Goal: Contribute content: Contribute content

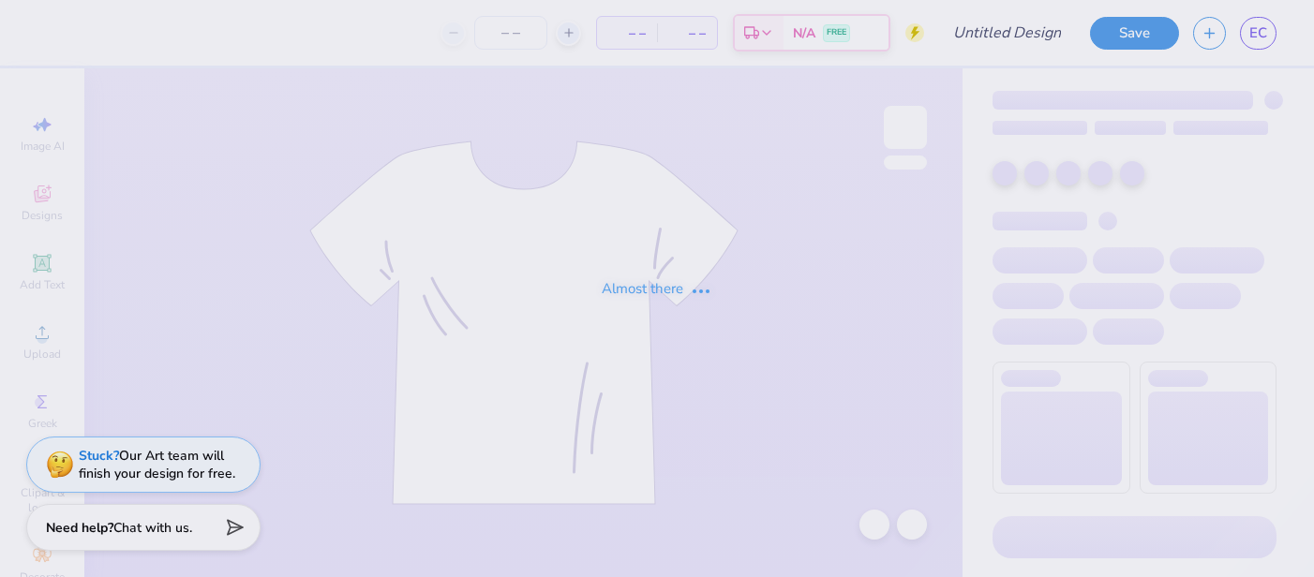
type input "test"
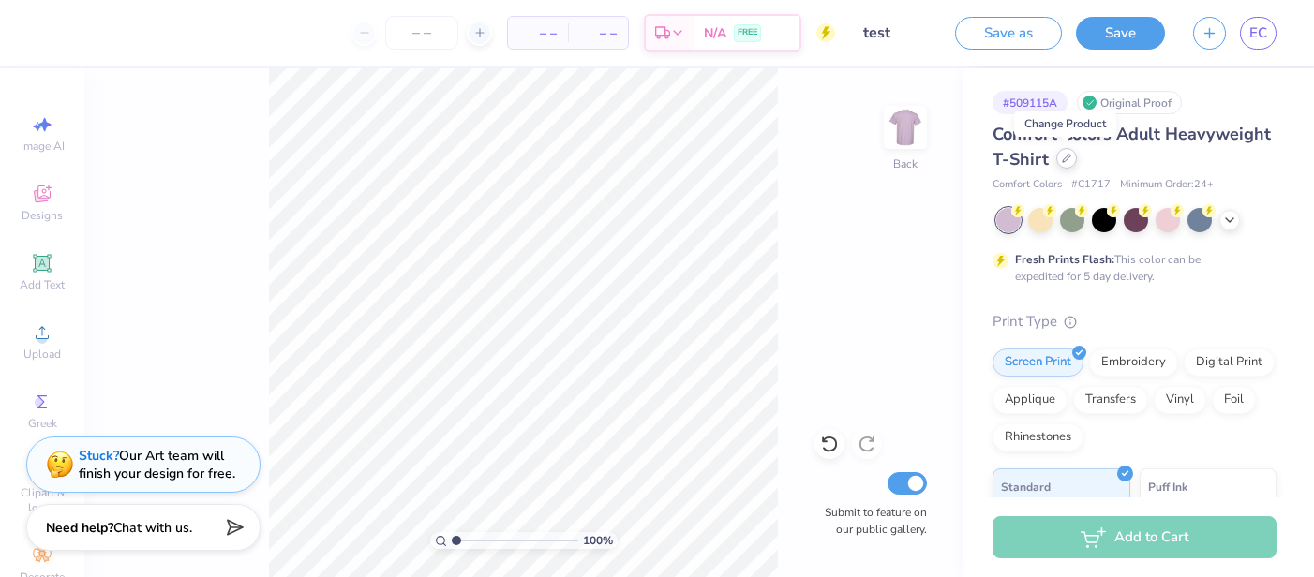
click at [1063, 157] on icon at bounding box center [1066, 158] width 9 height 9
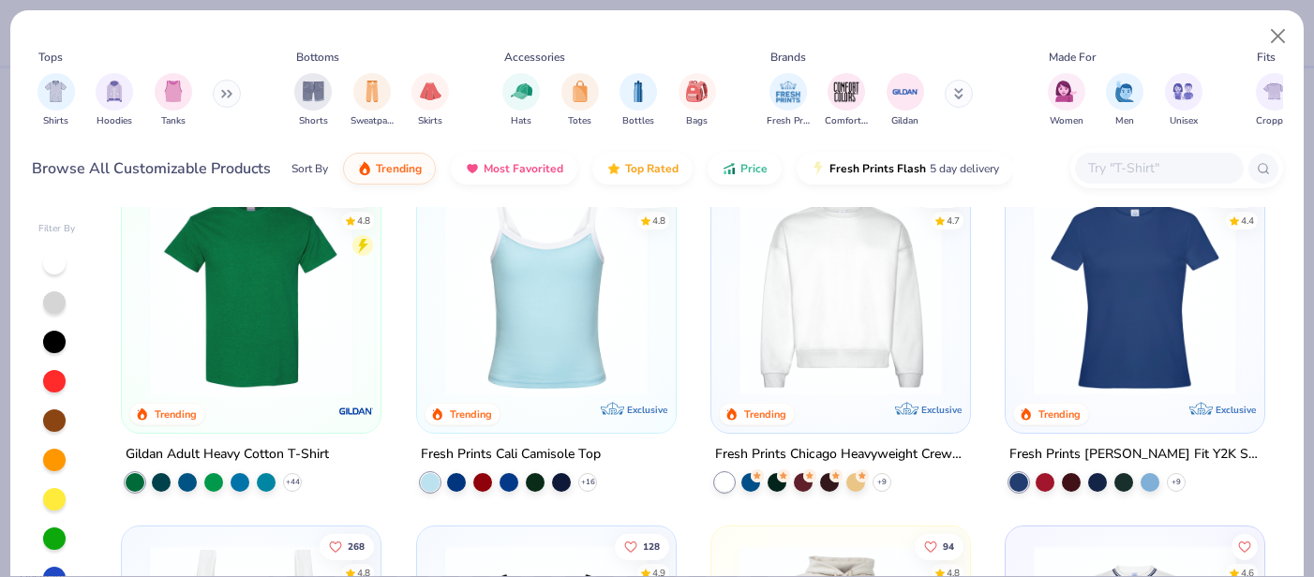
scroll to position [411, 0]
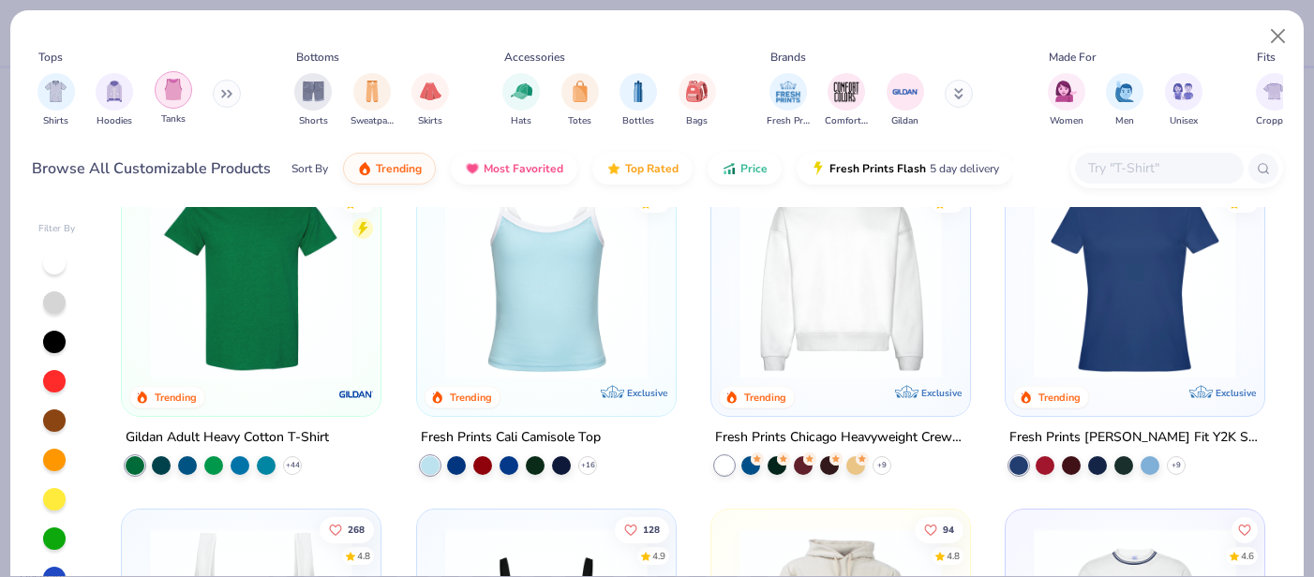
click at [177, 91] on img "filter for Tanks" at bounding box center [173, 90] width 21 height 22
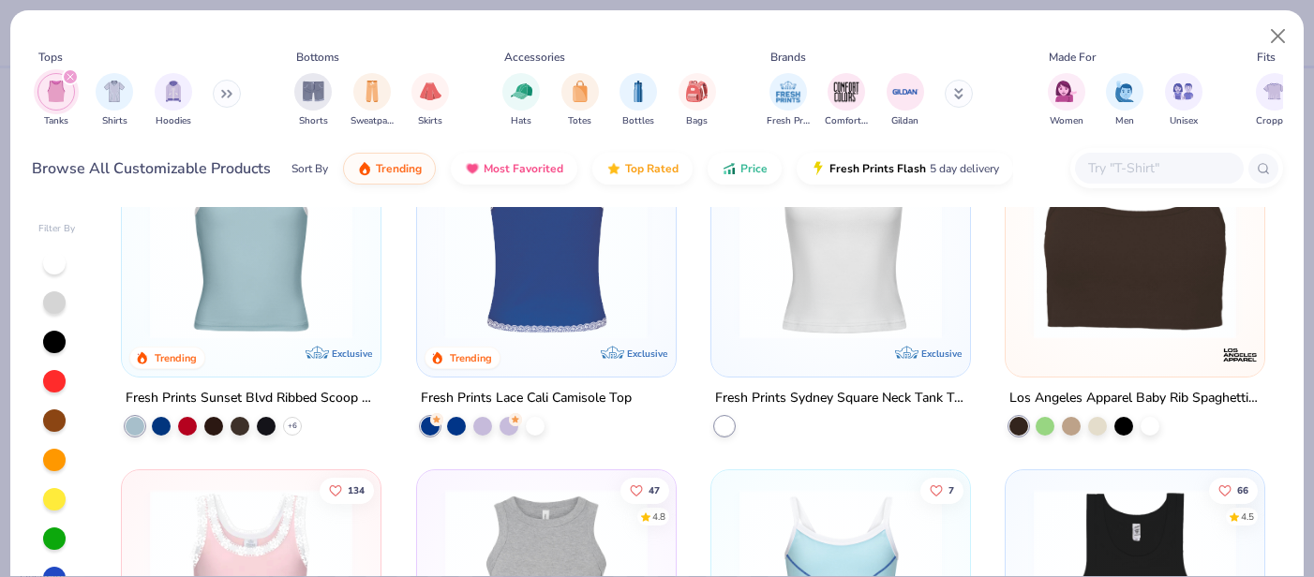
scroll to position [455, 0]
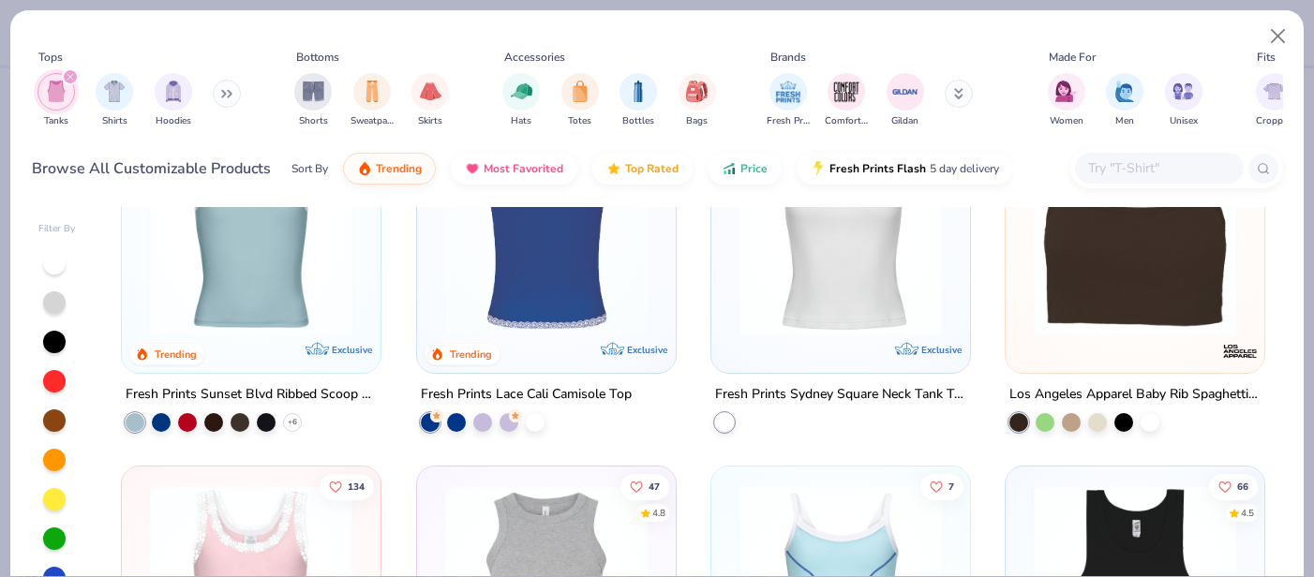
click at [435, 298] on img at bounding box center [324, 234] width 221 height 202
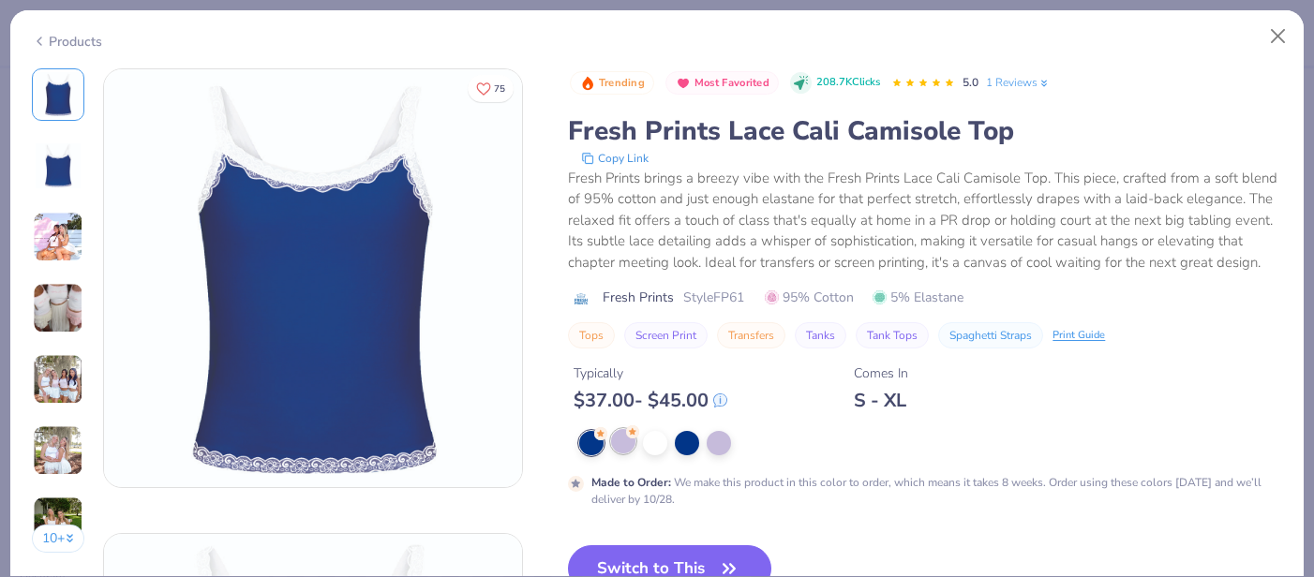
click at [628, 440] on div at bounding box center [623, 441] width 24 height 24
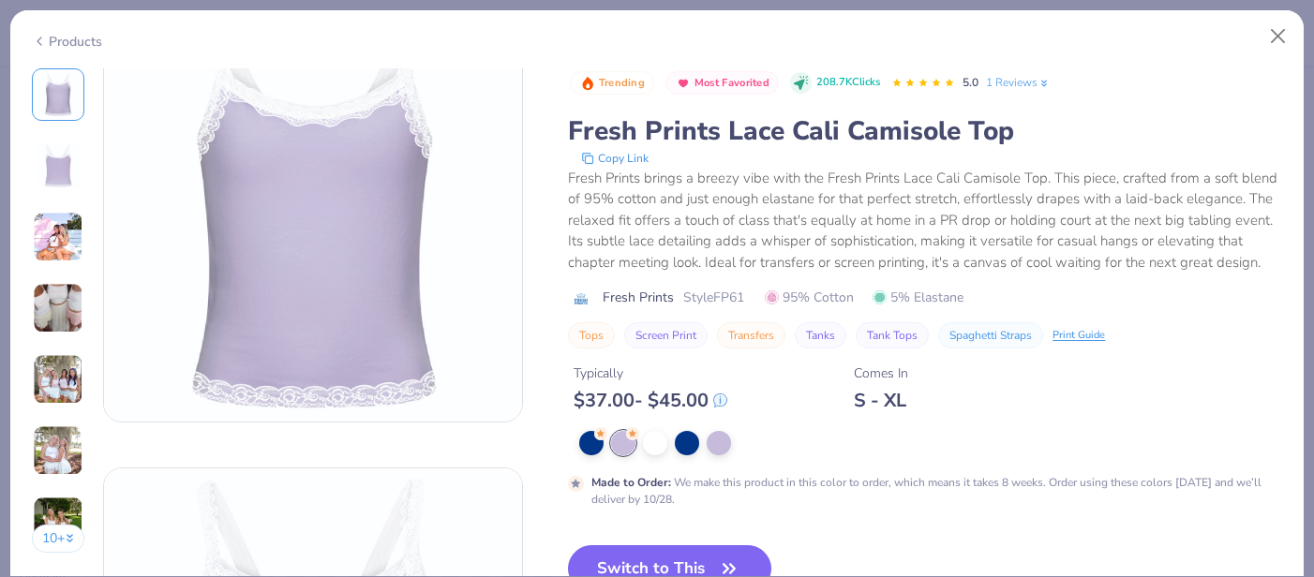
click at [54, 235] on img at bounding box center [58, 237] width 51 height 51
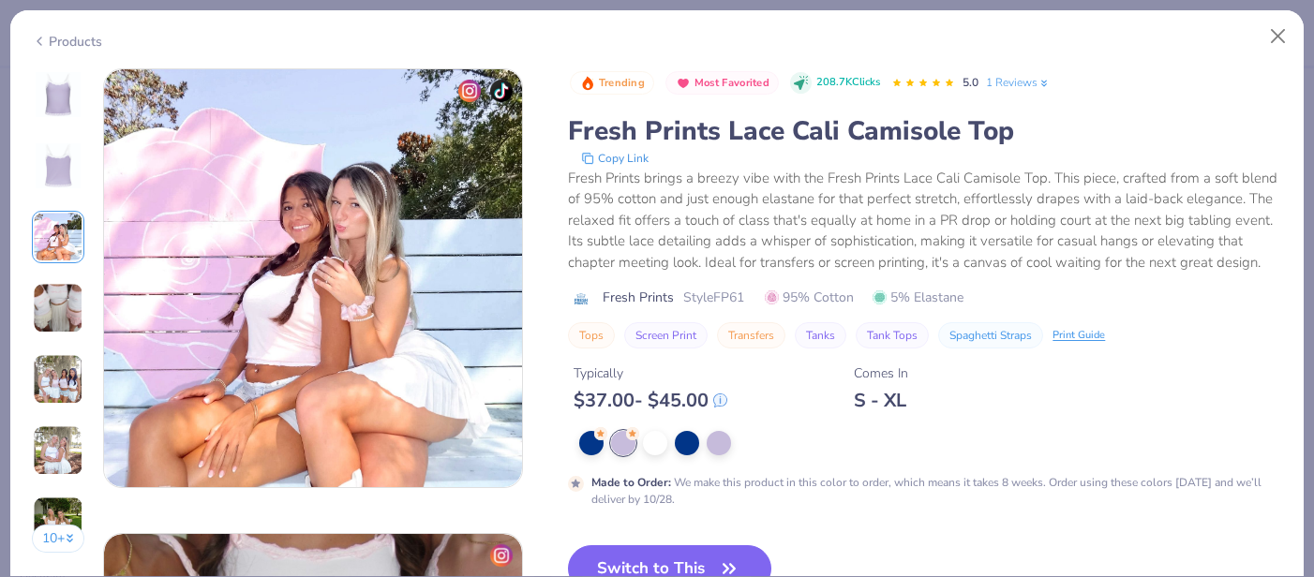
click at [65, 290] on img at bounding box center [58, 308] width 51 height 51
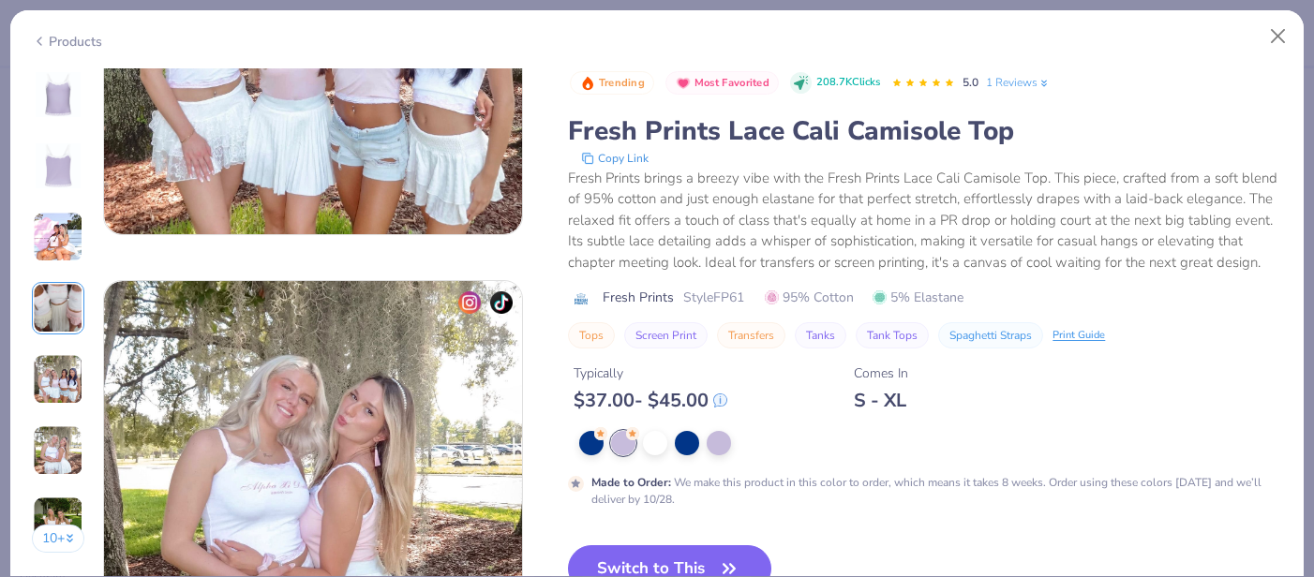
scroll to position [1943, 0]
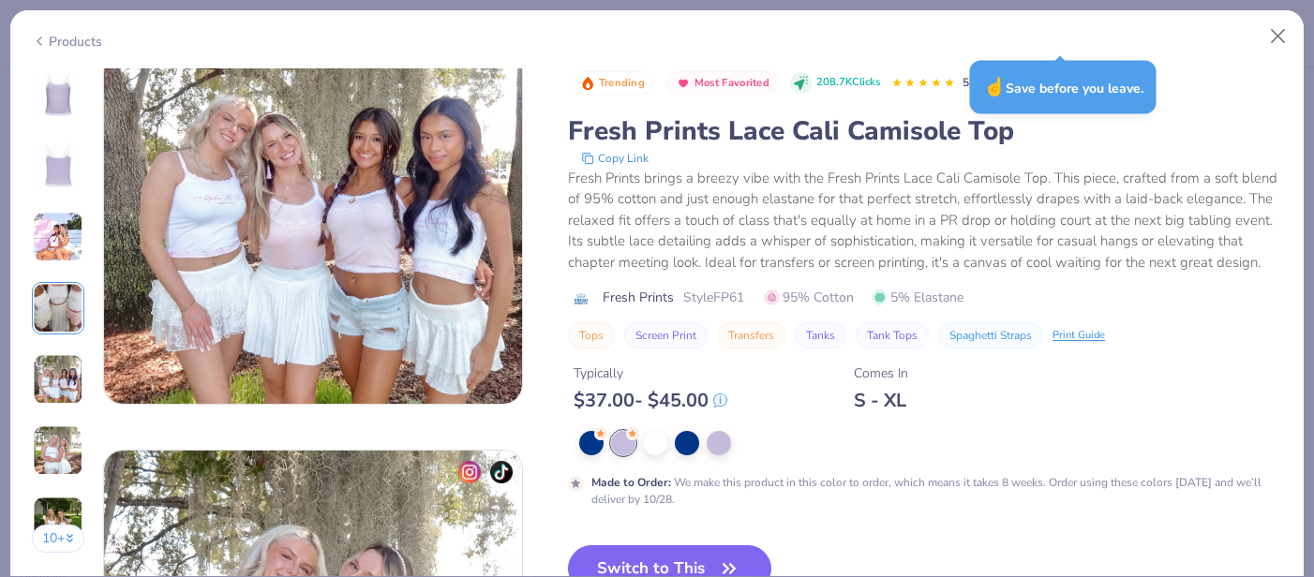
click at [33, 37] on icon at bounding box center [39, 41] width 15 height 22
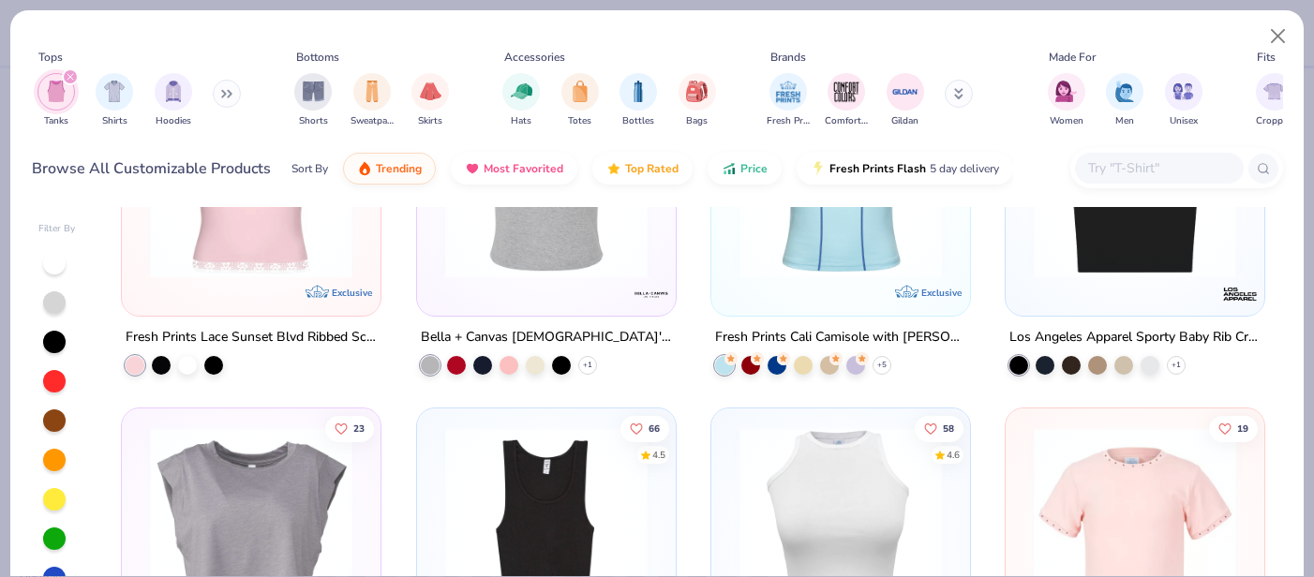
scroll to position [638, 0]
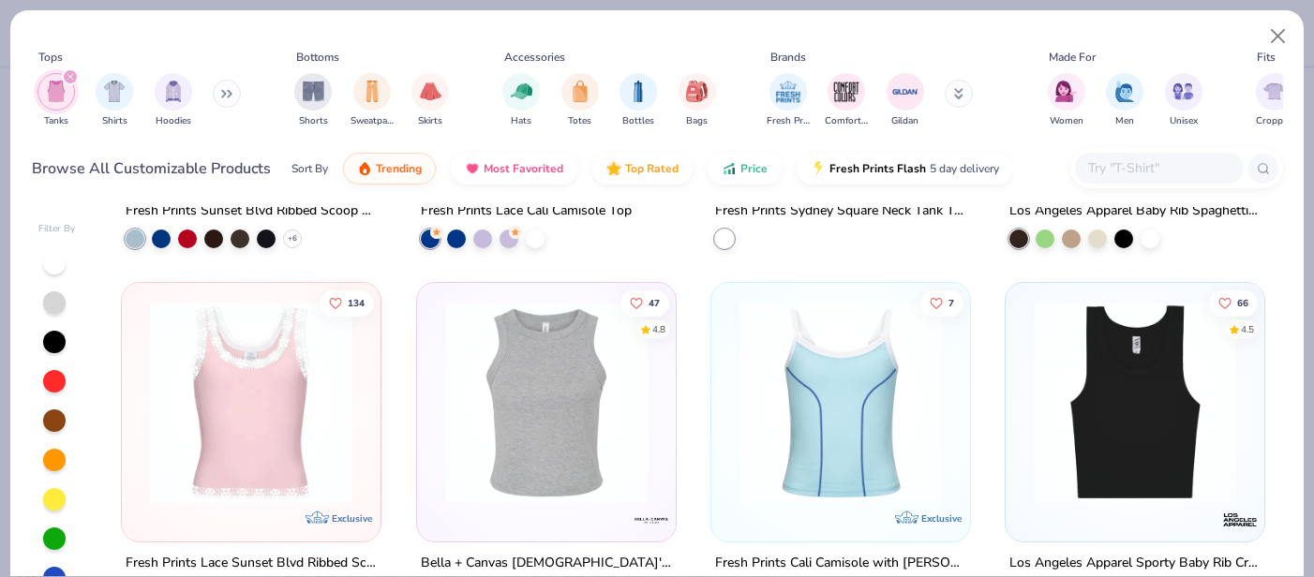
click at [278, 365] on img at bounding box center [251, 402] width 221 height 202
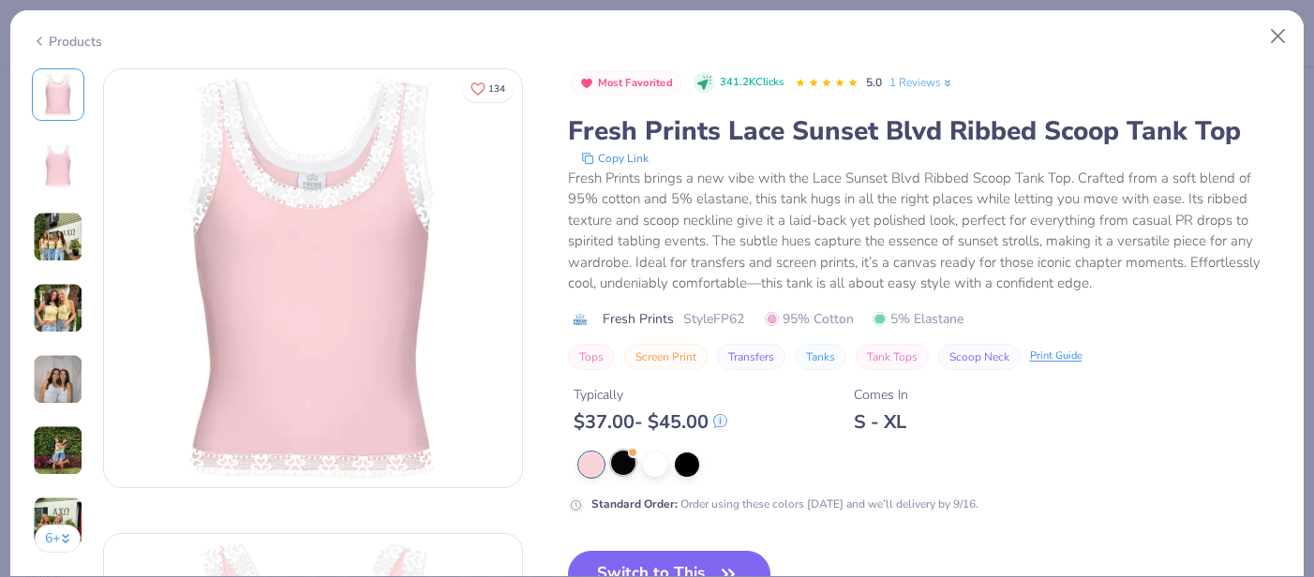
click at [624, 462] on div at bounding box center [623, 463] width 24 height 24
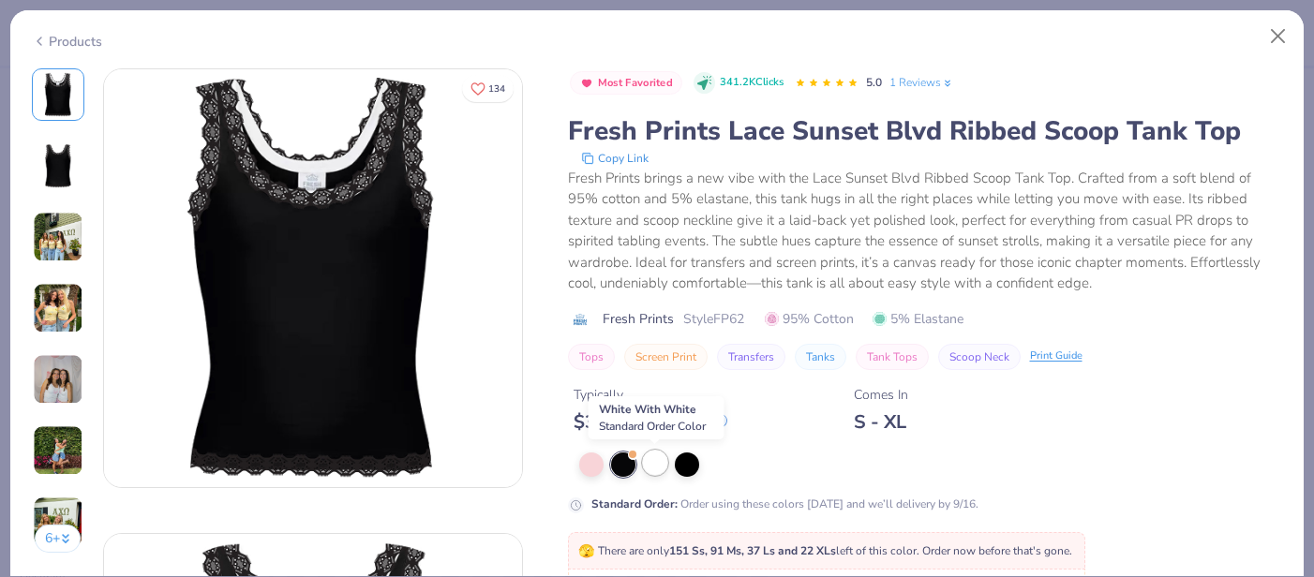
click at [653, 465] on div at bounding box center [655, 463] width 24 height 24
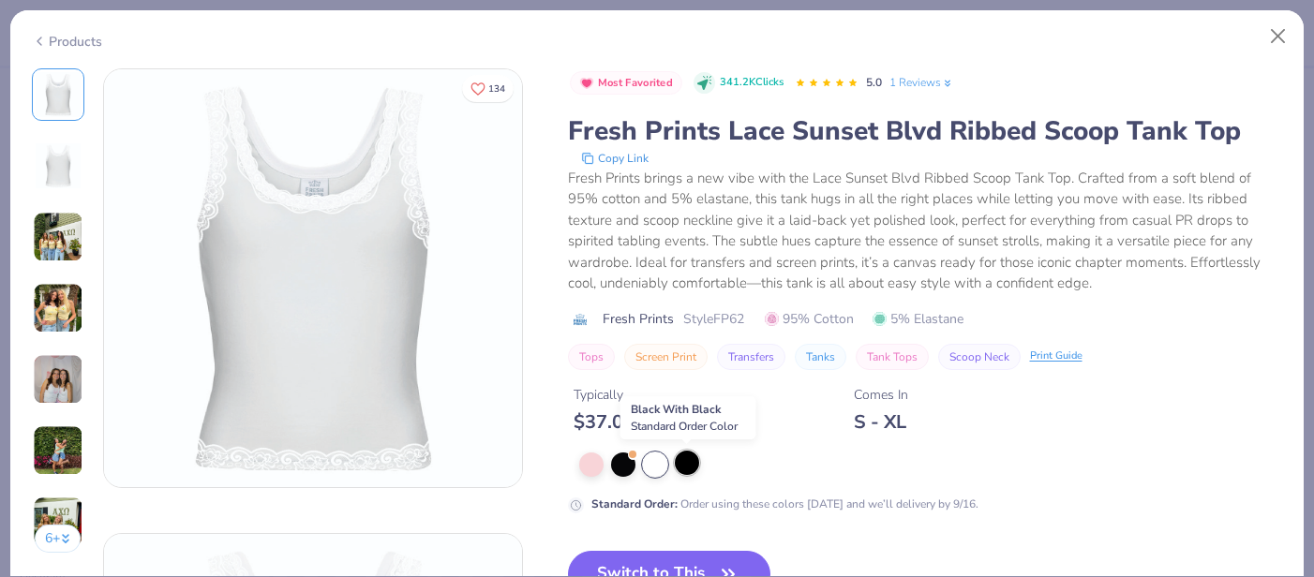
click at [692, 462] on div at bounding box center [687, 463] width 24 height 24
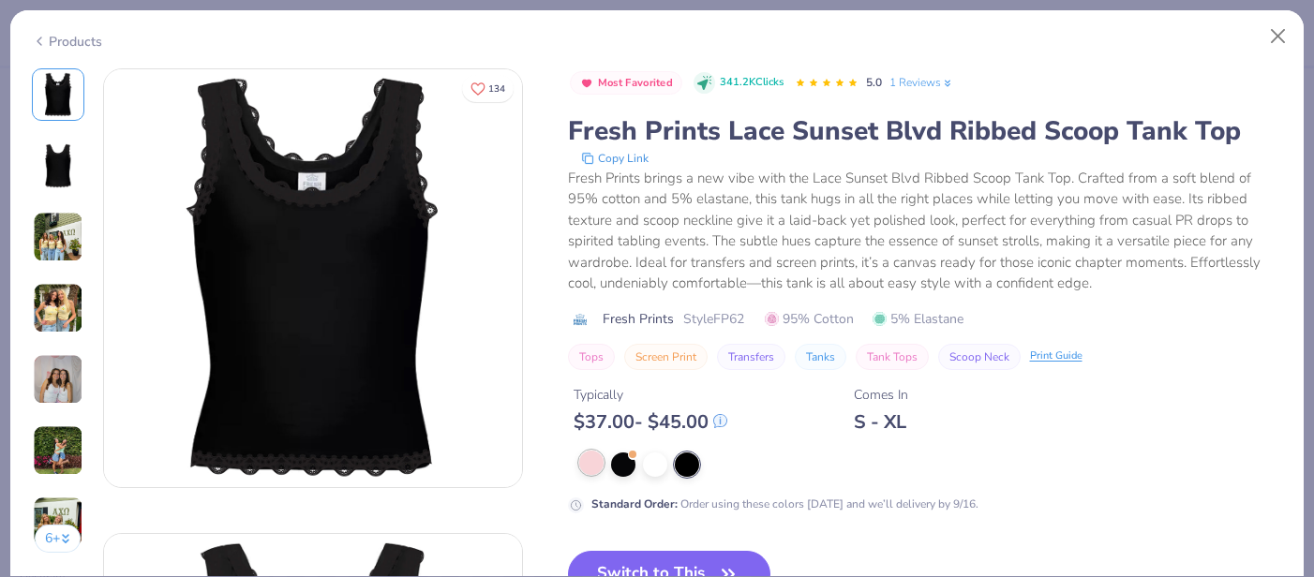
click at [577, 470] on div at bounding box center [925, 465] width 715 height 24
click at [587, 459] on div at bounding box center [591, 463] width 24 height 24
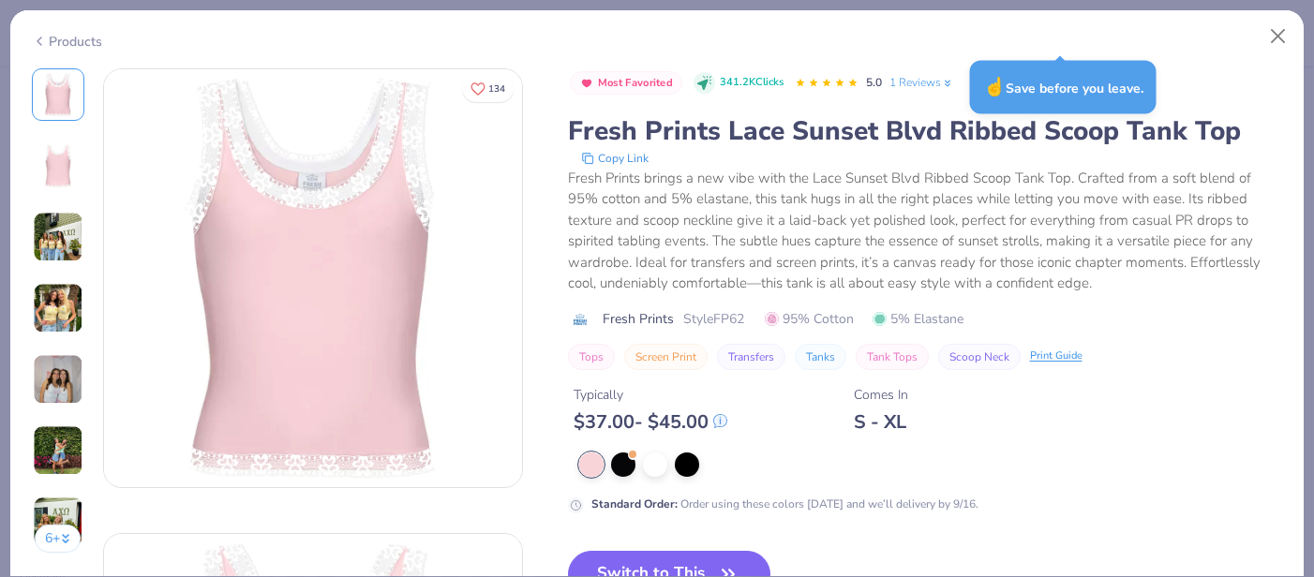
click at [51, 37] on div "Products" at bounding box center [67, 42] width 70 height 20
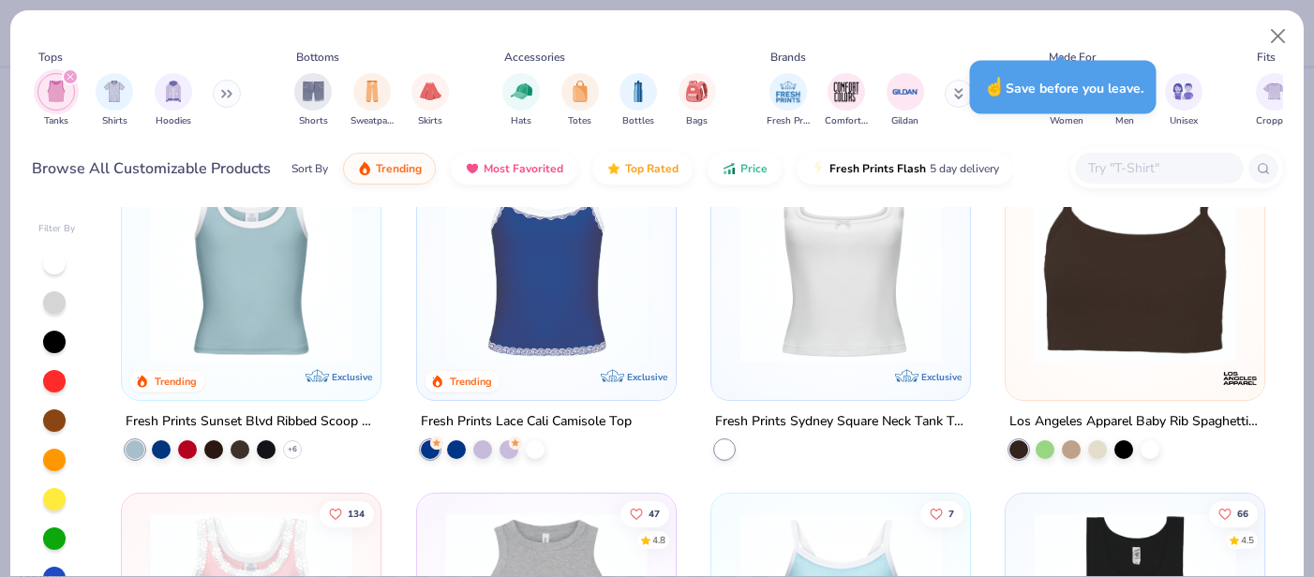
scroll to position [426, 0]
click at [530, 269] on img at bounding box center [546, 262] width 221 height 202
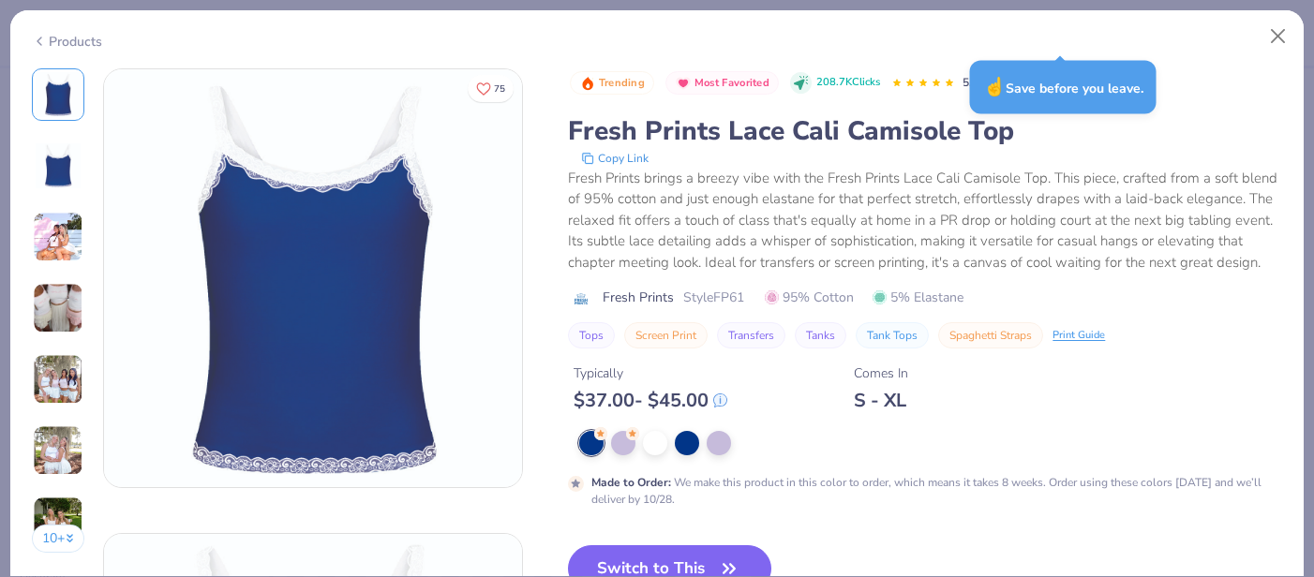
click at [703, 443] on div at bounding box center [930, 443] width 703 height 24
click at [716, 443] on div at bounding box center [719, 441] width 24 height 24
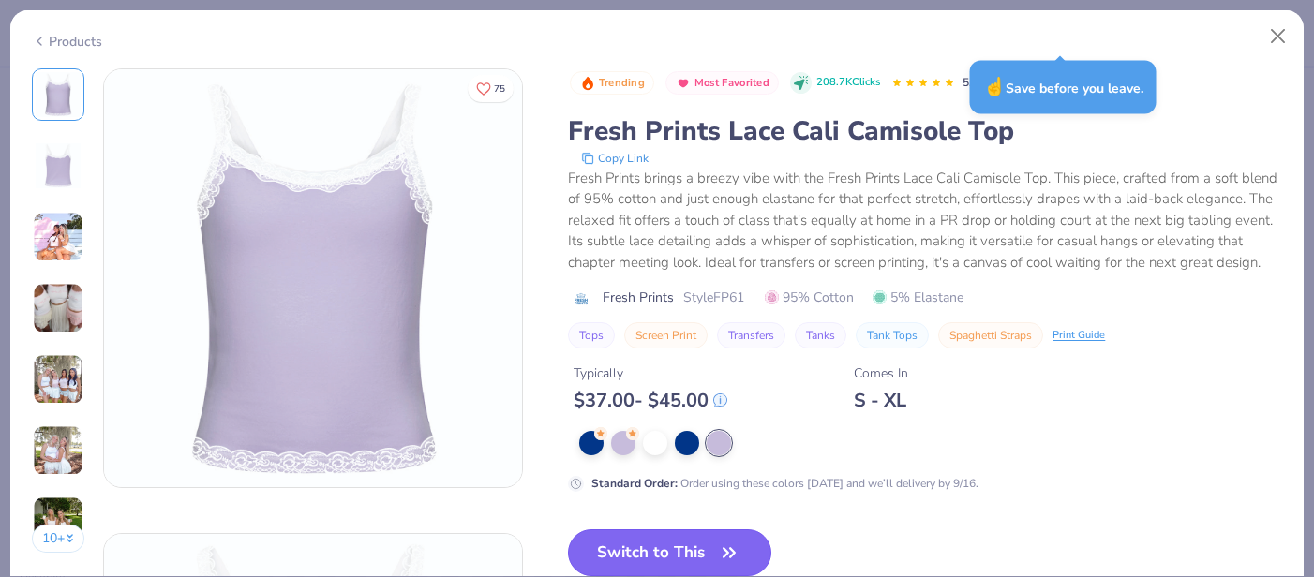
click at [661, 539] on button "Switch to This" at bounding box center [669, 552] width 203 height 47
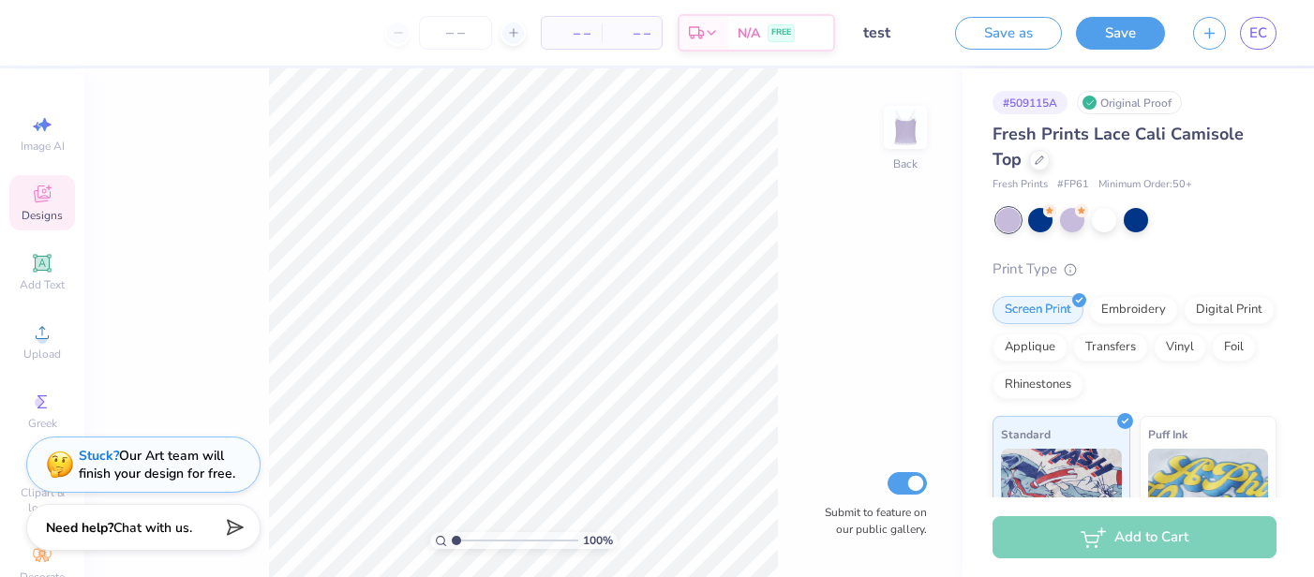
click at [37, 217] on span "Designs" at bounding box center [42, 215] width 41 height 15
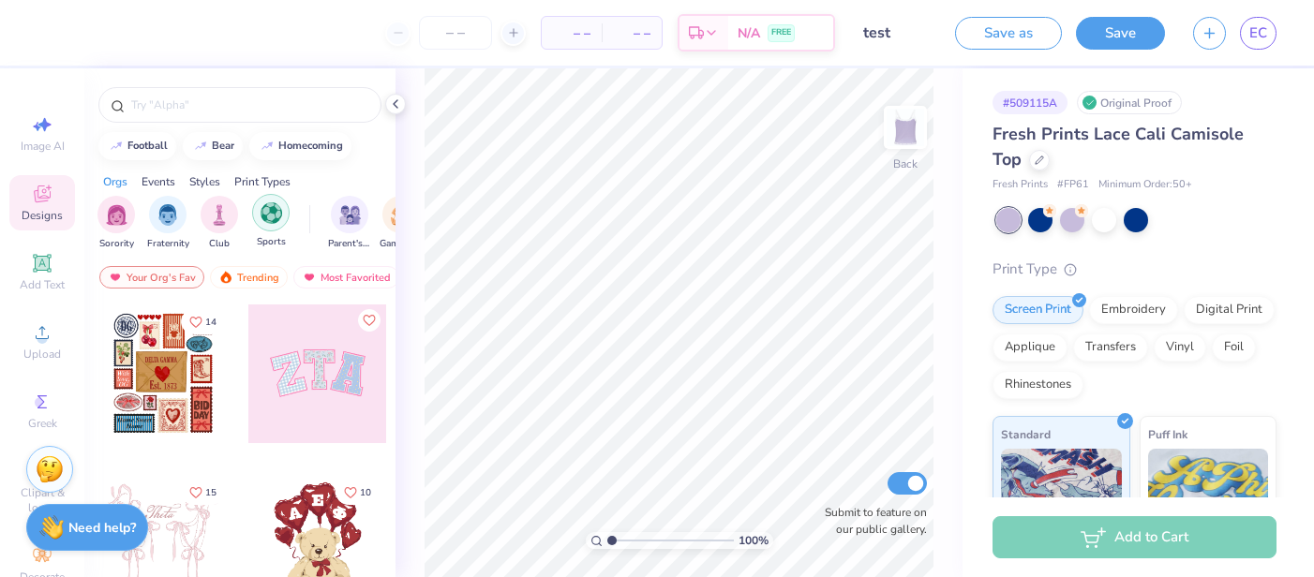
scroll to position [0, 7]
click at [214, 144] on div "bear" at bounding box center [223, 144] width 22 height 10
type input "bear"
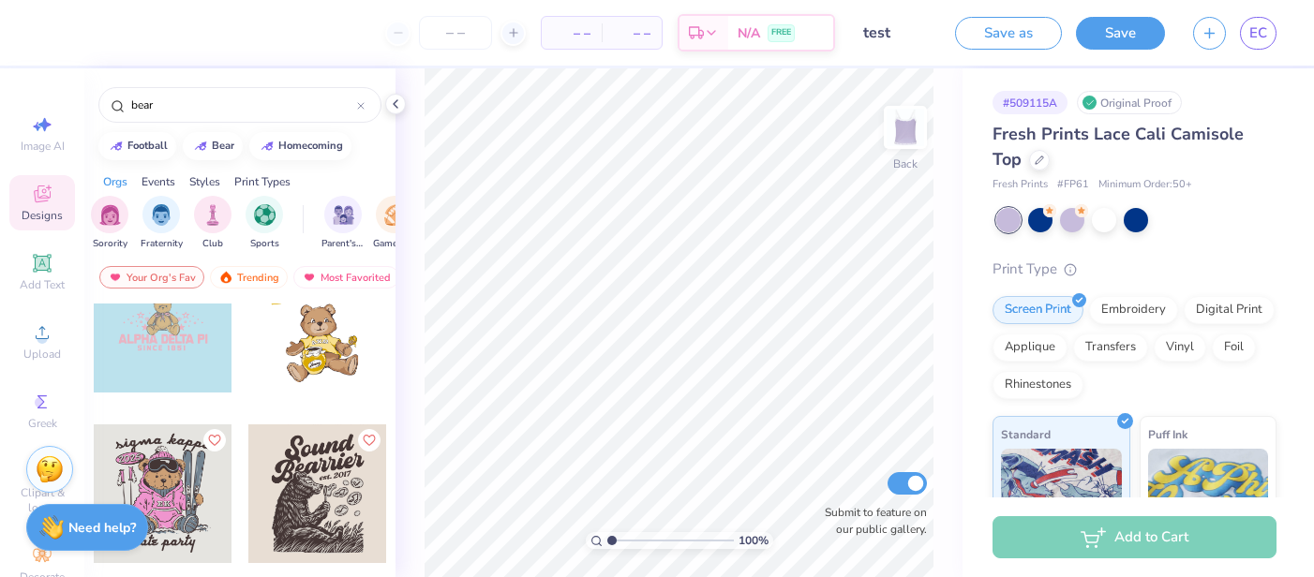
scroll to position [2434, 0]
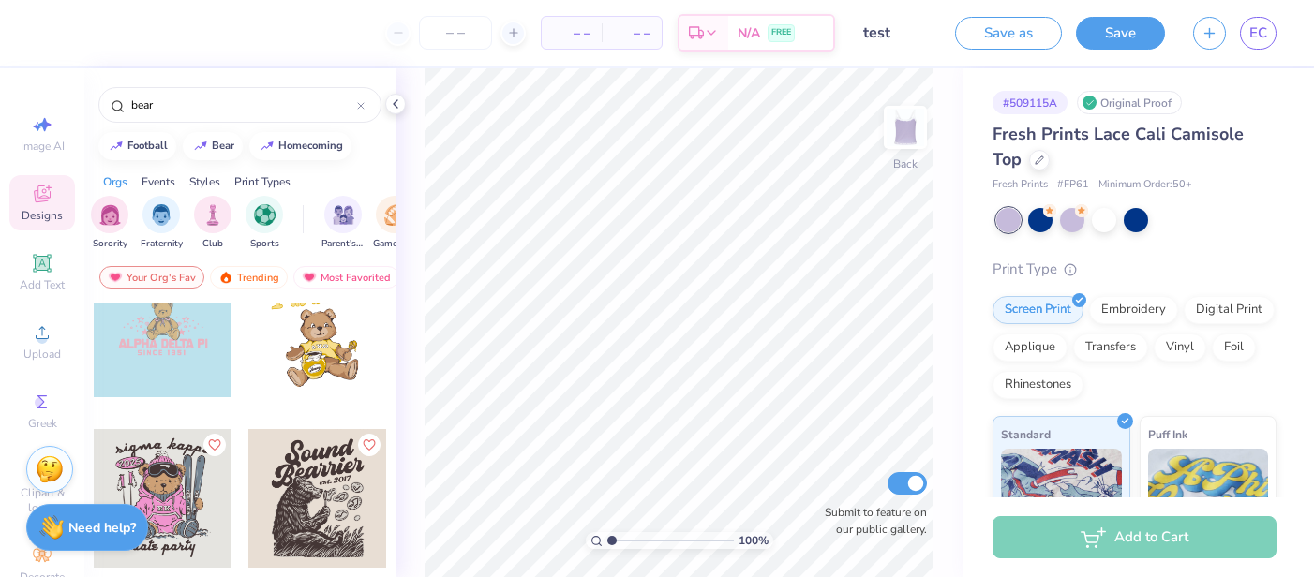
click at [192, 354] on div at bounding box center [163, 328] width 139 height 139
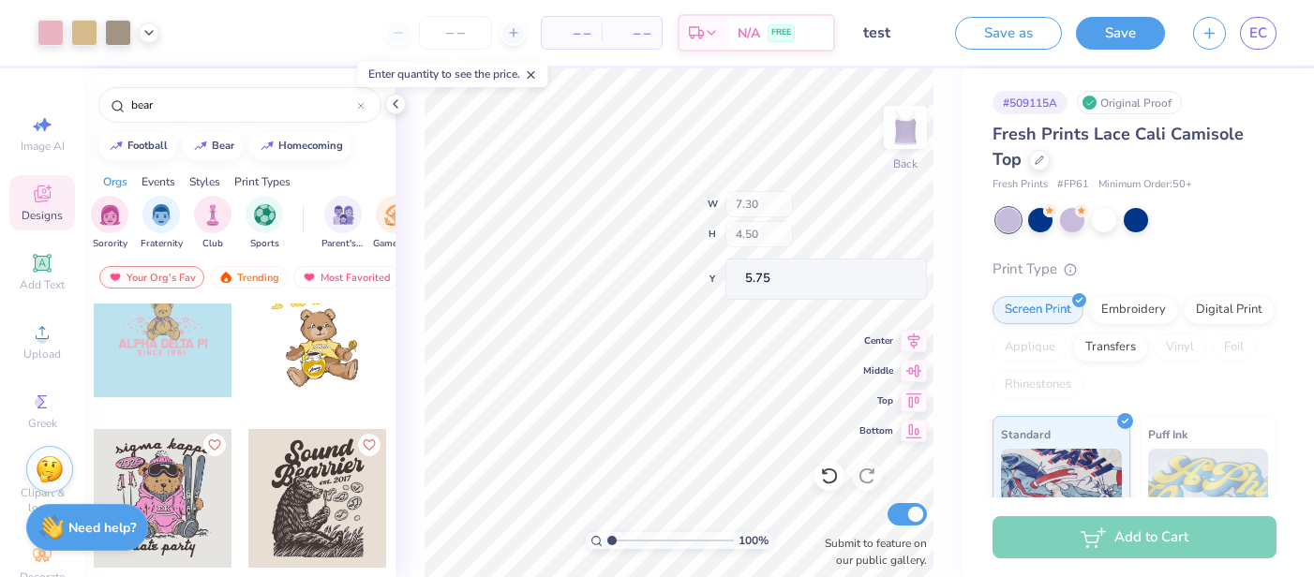
type input "0.76"
type input "8.91"
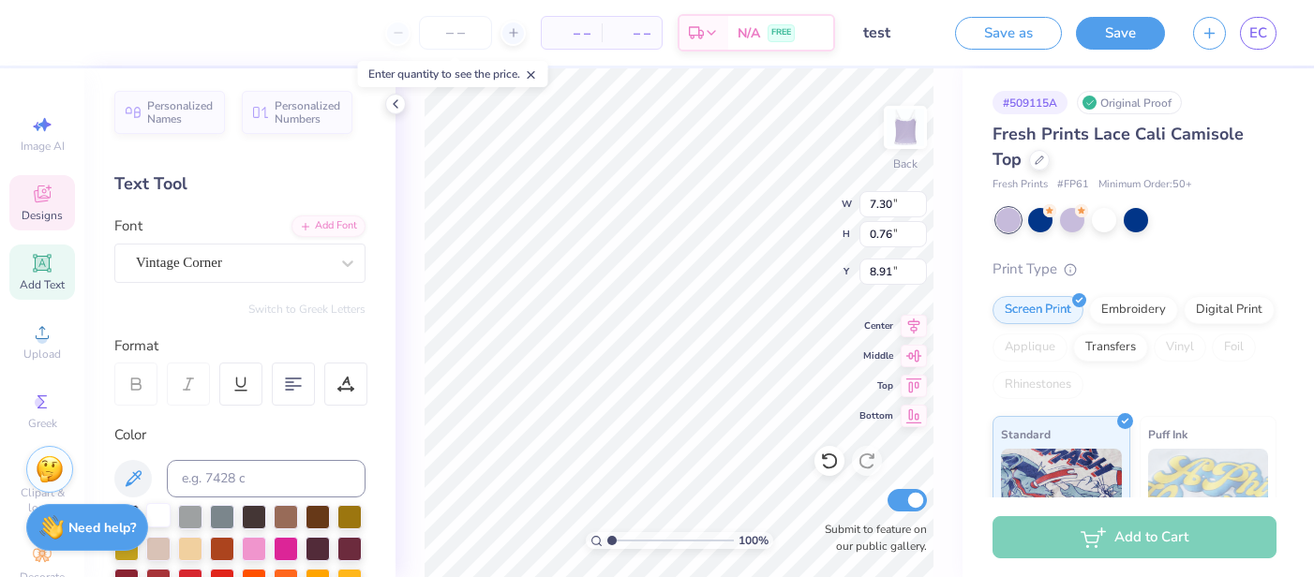
click at [159, 517] on div at bounding box center [158, 515] width 24 height 24
type input "7.29"
type input "0.77"
type input "9.01"
type input "0.60"
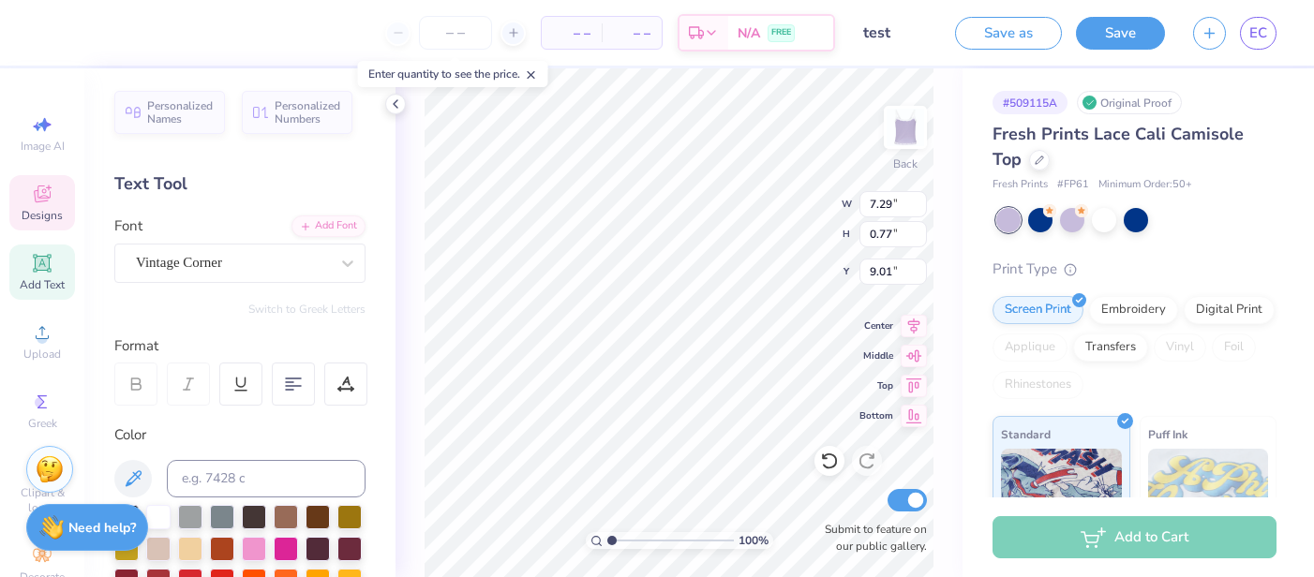
type input "0.60"
type input "7.04"
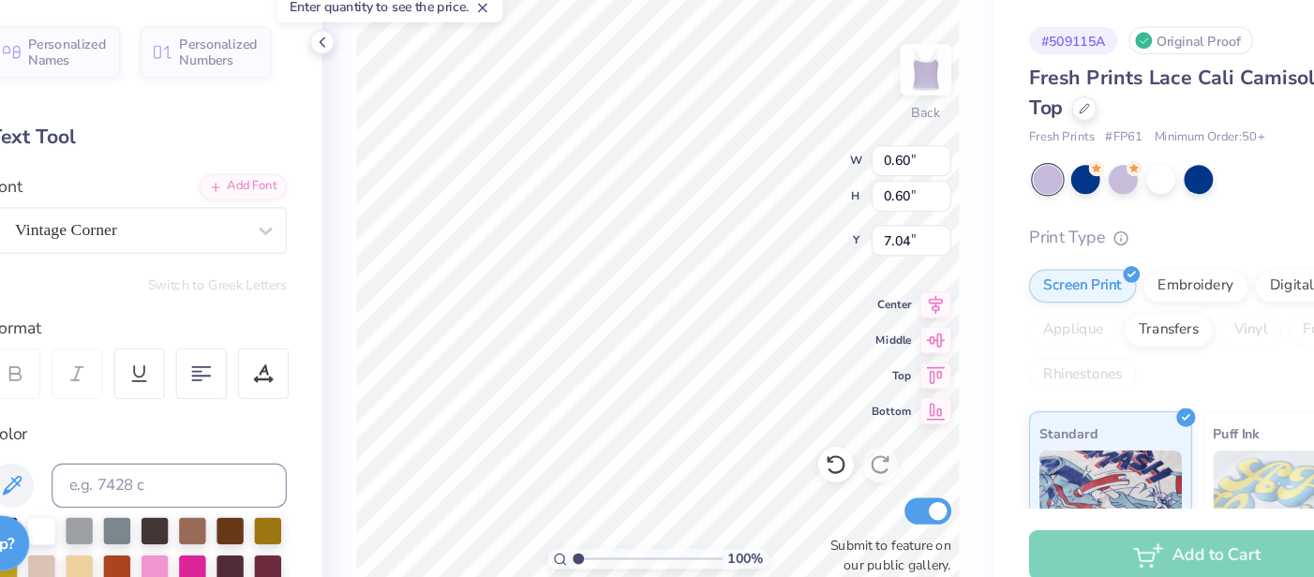
scroll to position [0, 0]
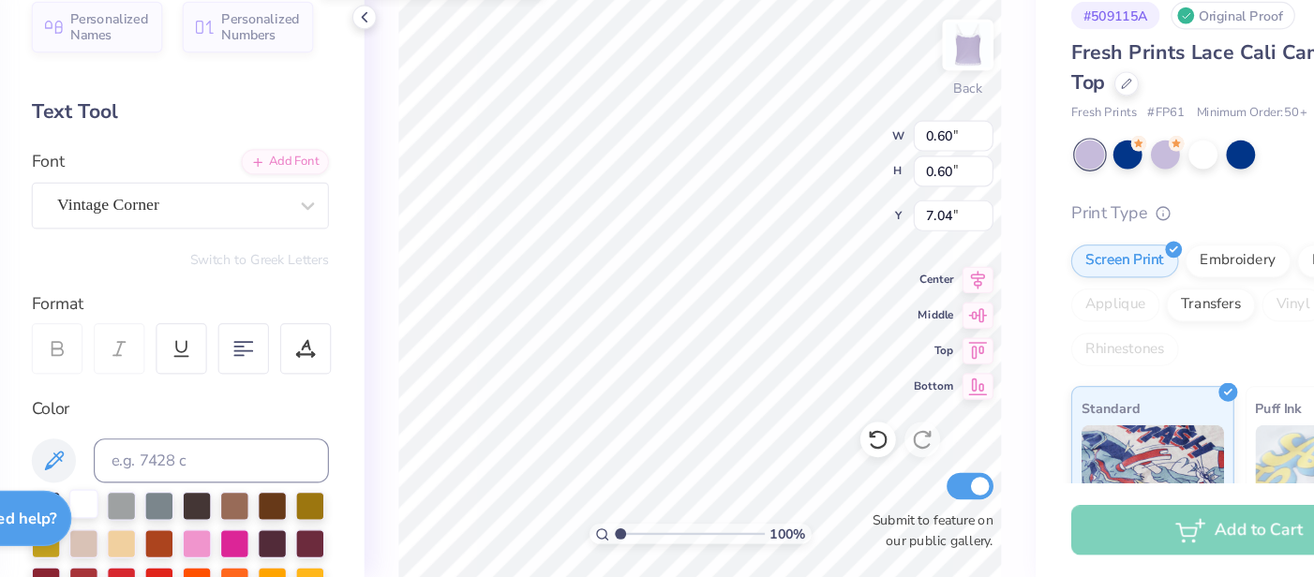
click at [162, 517] on div at bounding box center [158, 515] width 24 height 24
click at [164, 515] on div at bounding box center [158, 515] width 24 height 24
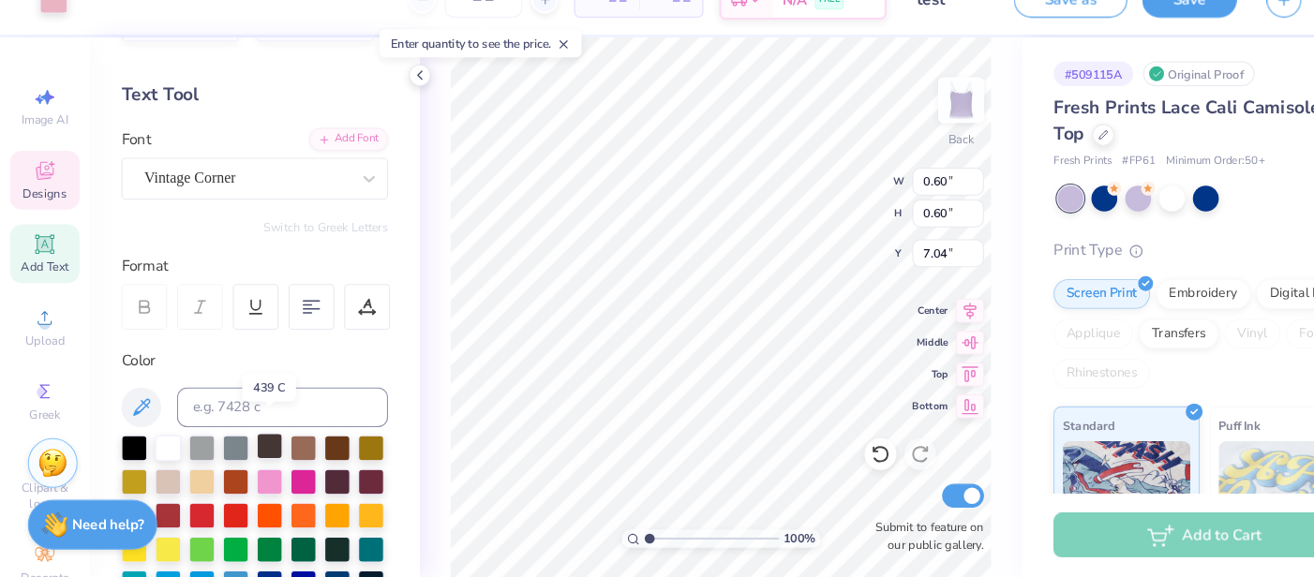
scroll to position [80, 0]
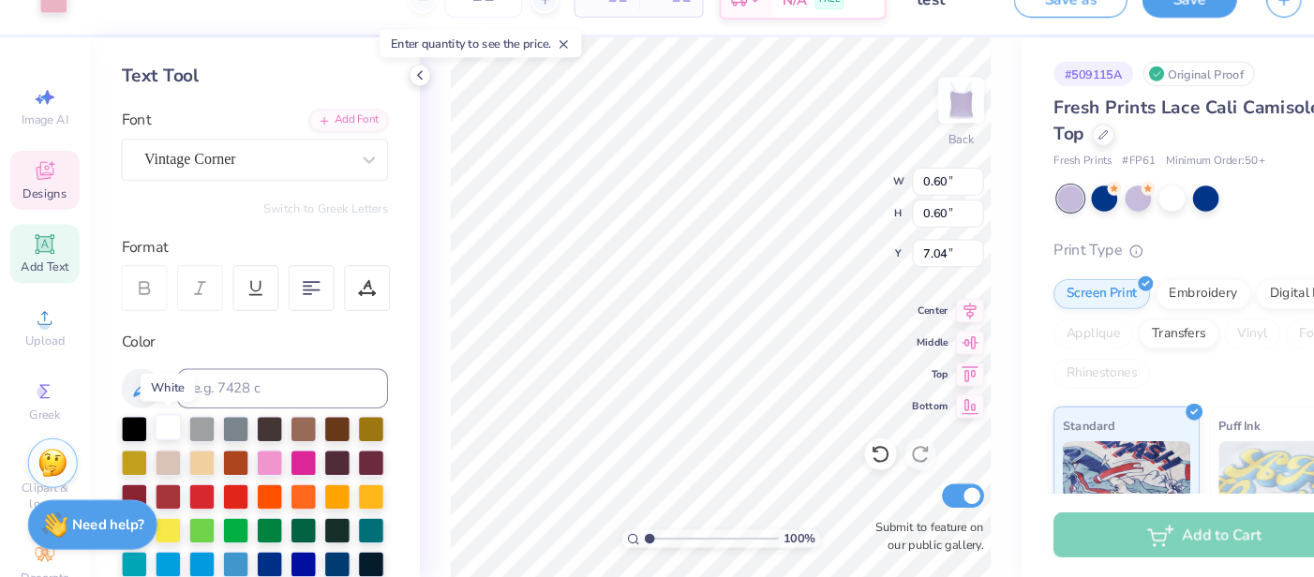
click at [158, 437] on div at bounding box center [158, 436] width 24 height 24
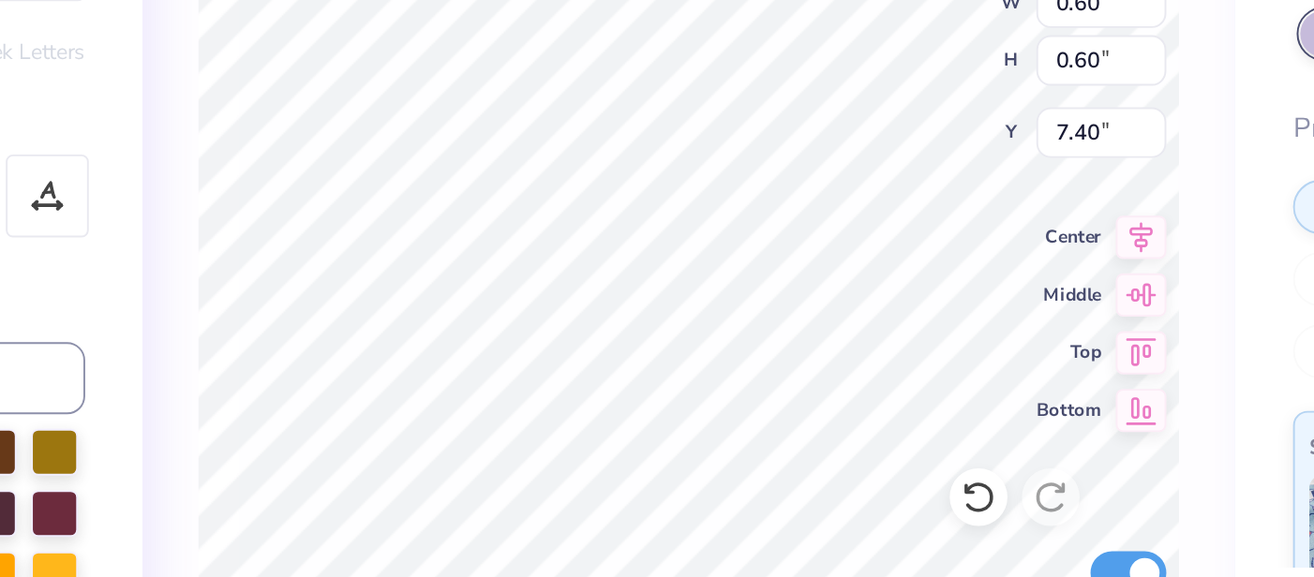
type input "7.04"
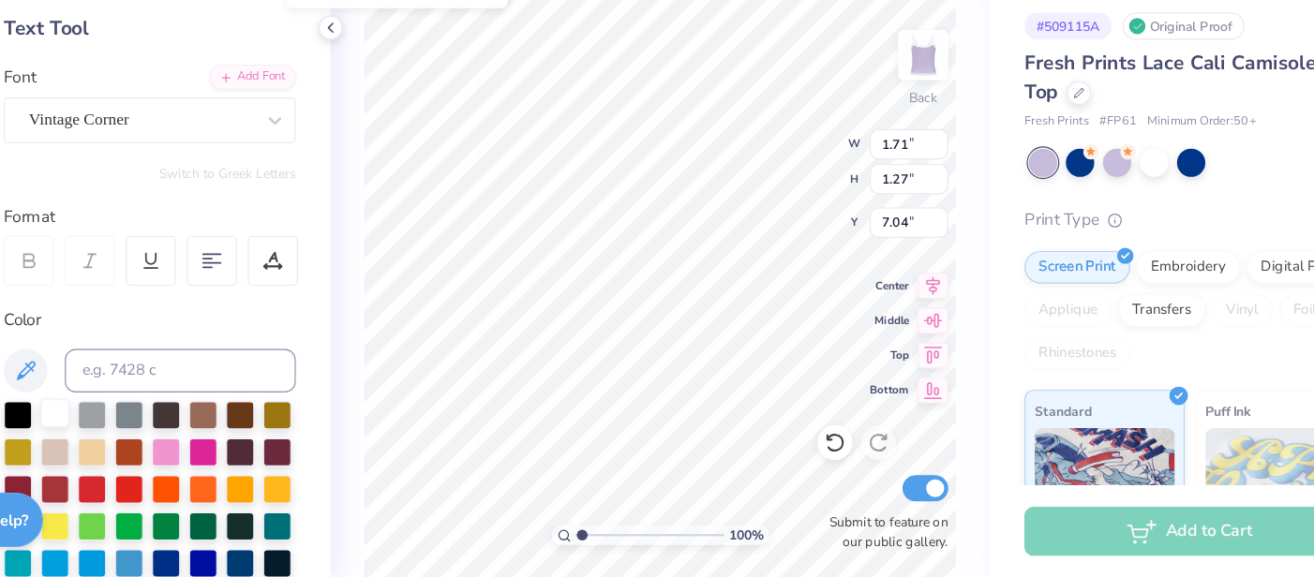
click at [165, 439] on div at bounding box center [158, 436] width 24 height 24
click at [163, 438] on div at bounding box center [158, 436] width 24 height 24
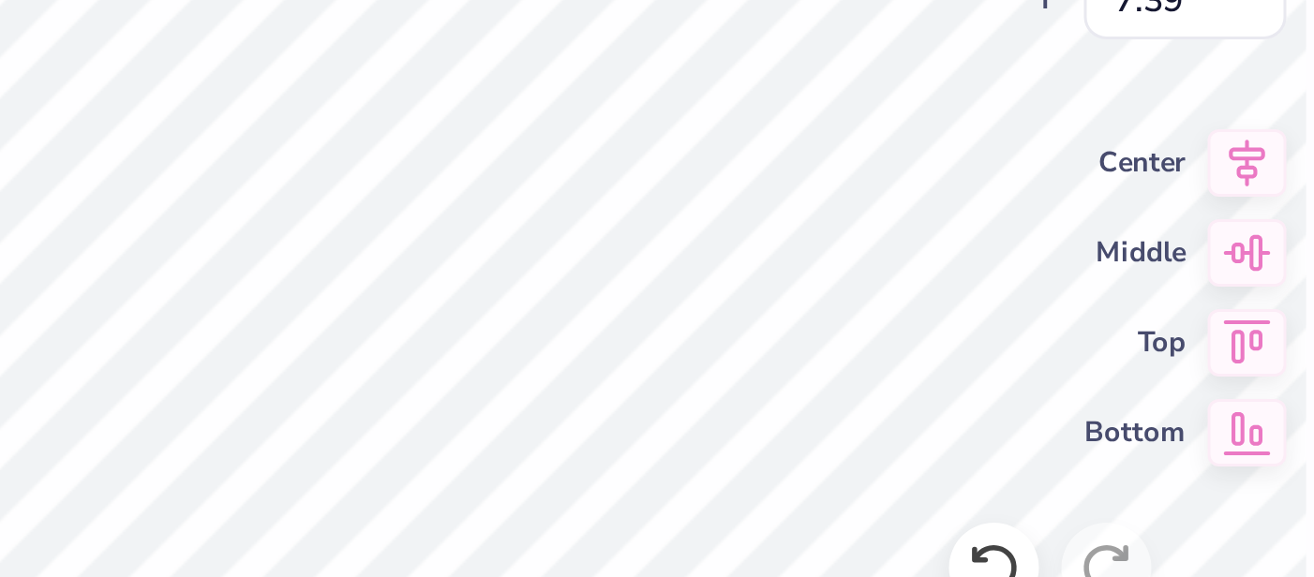
type input "7.39"
type input "5.77"
type input "7.41"
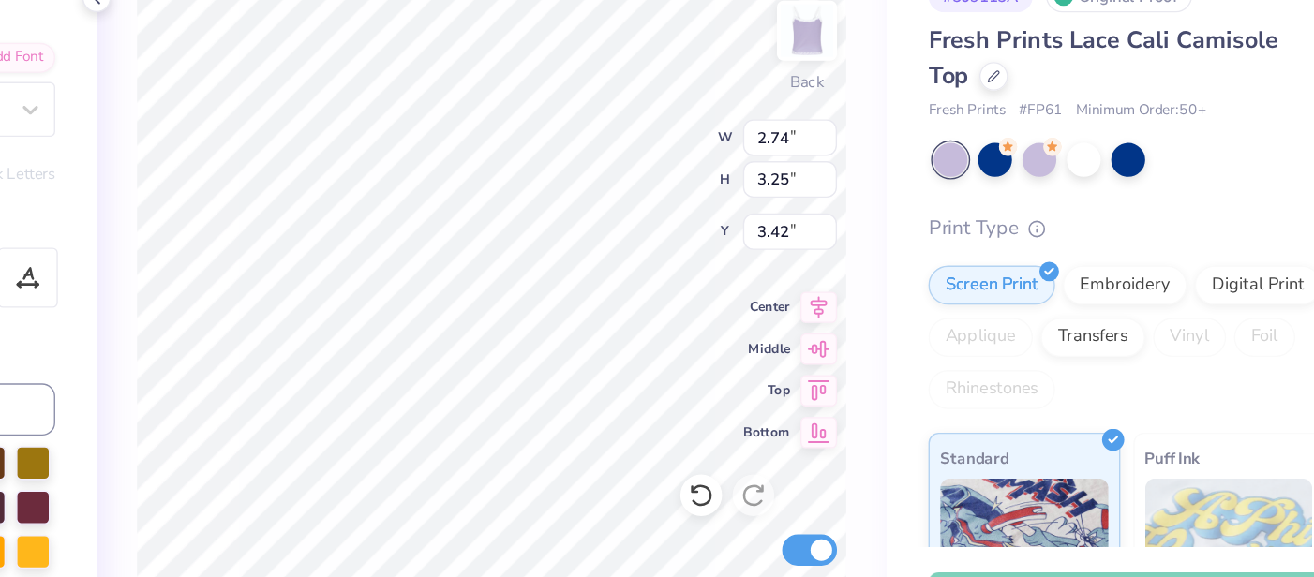
type input "5.77"
type input "3.09"
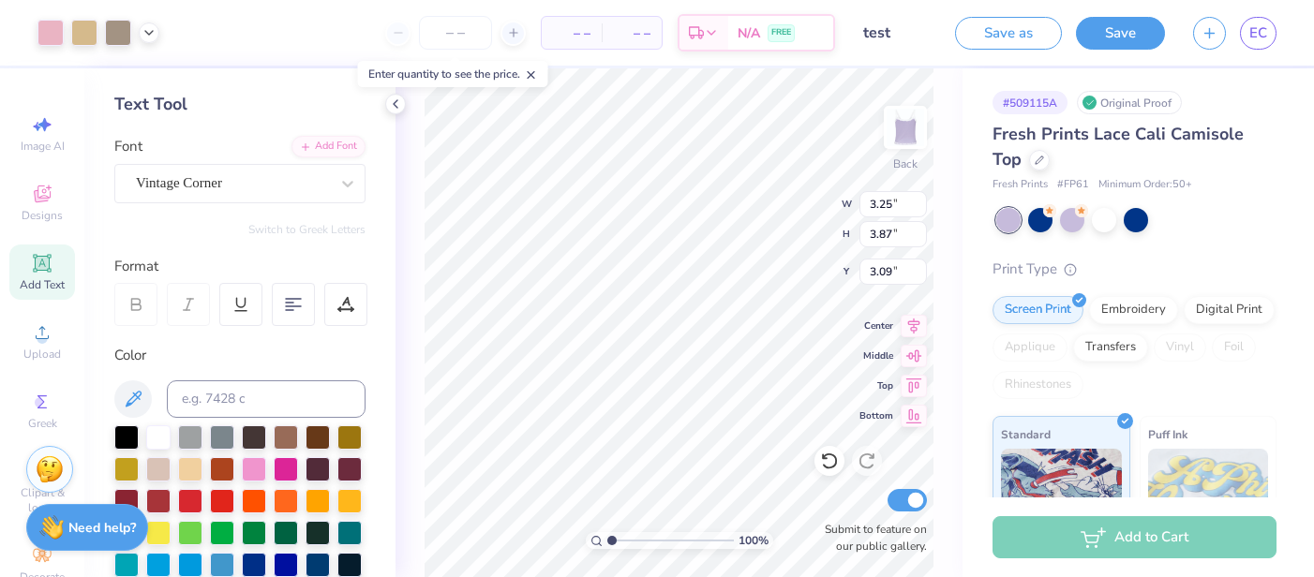
type input "3.25"
type input "3.87"
type input "2.96"
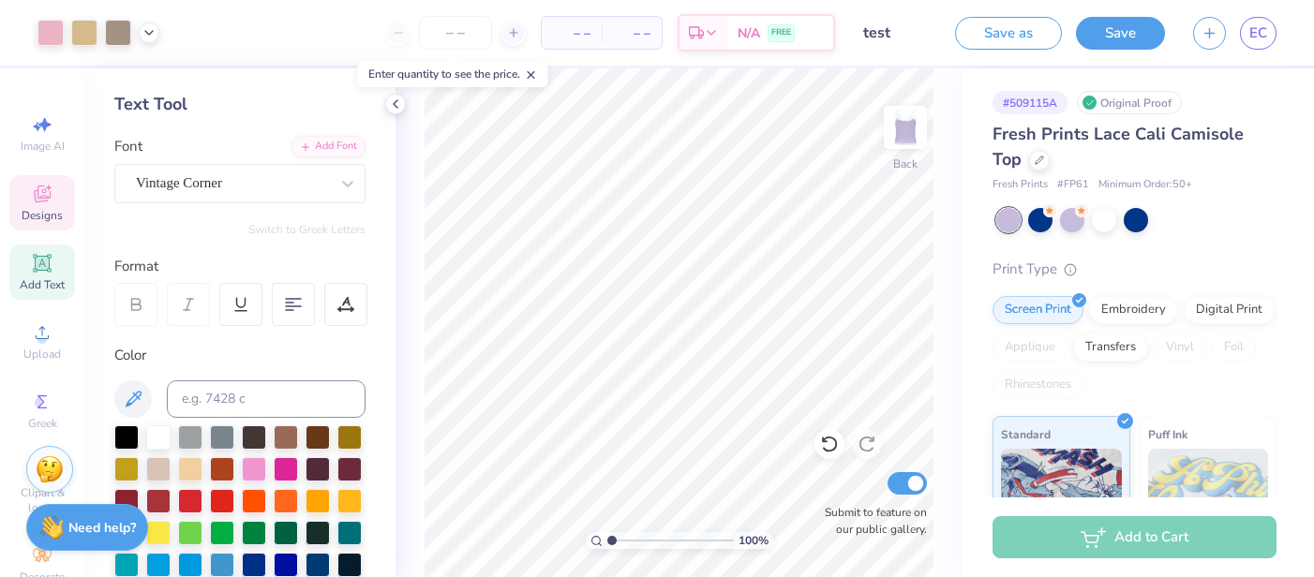
click at [47, 198] on icon at bounding box center [42, 194] width 17 height 17
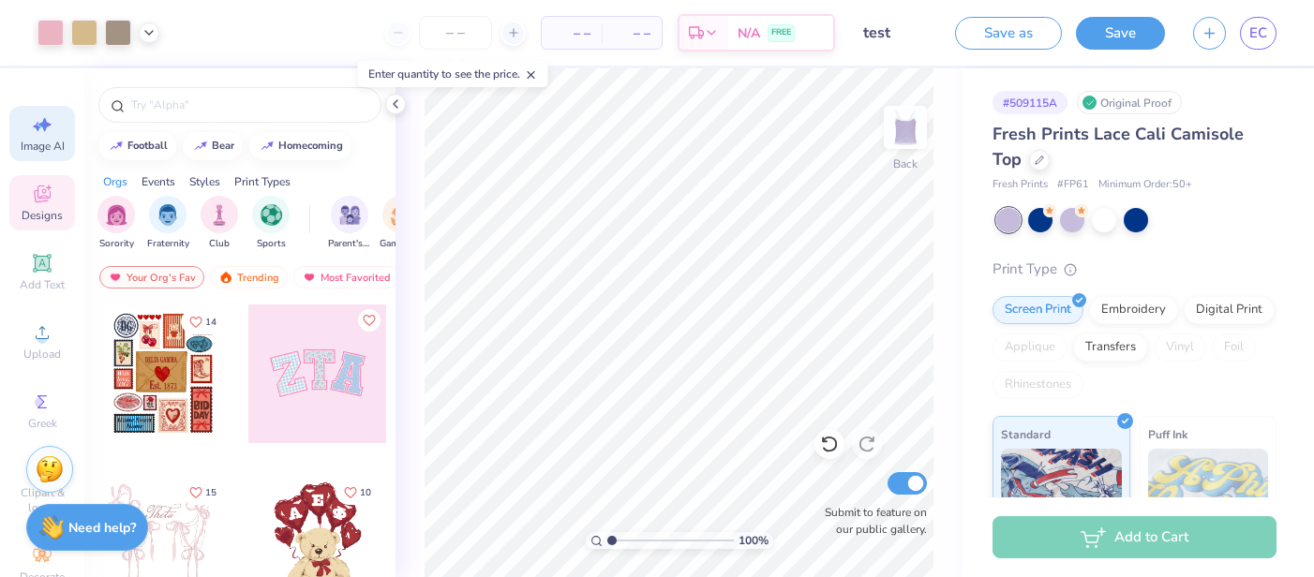
click at [38, 137] on div "Image AI" at bounding box center [42, 133] width 66 height 55
select select "4"
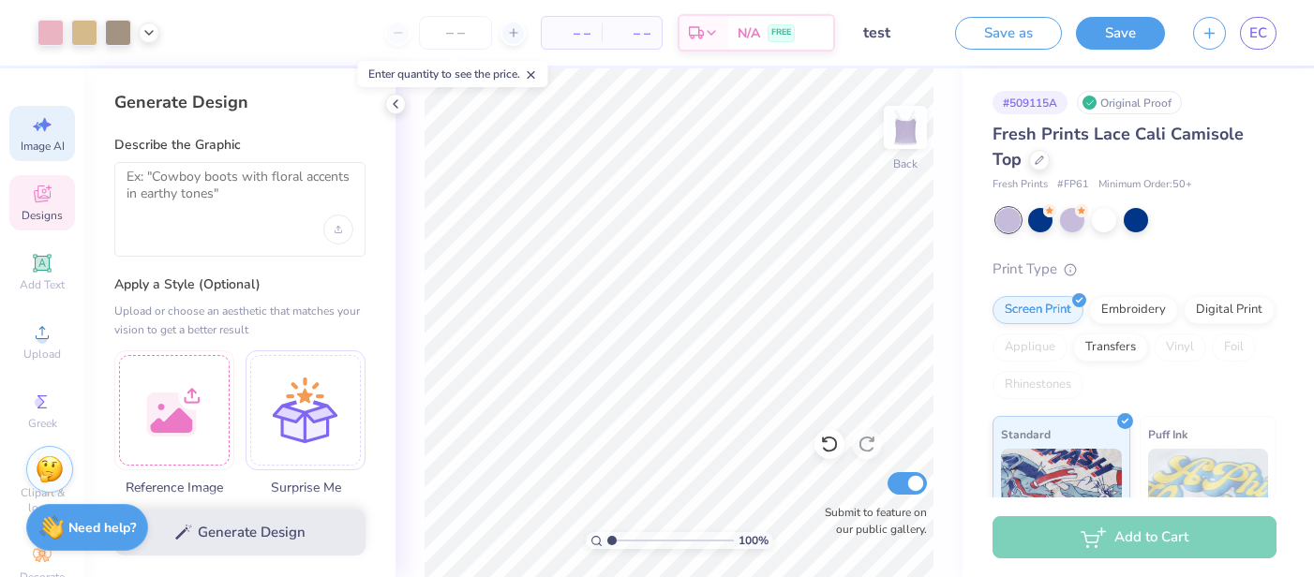
click at [52, 195] on icon at bounding box center [42, 194] width 22 height 22
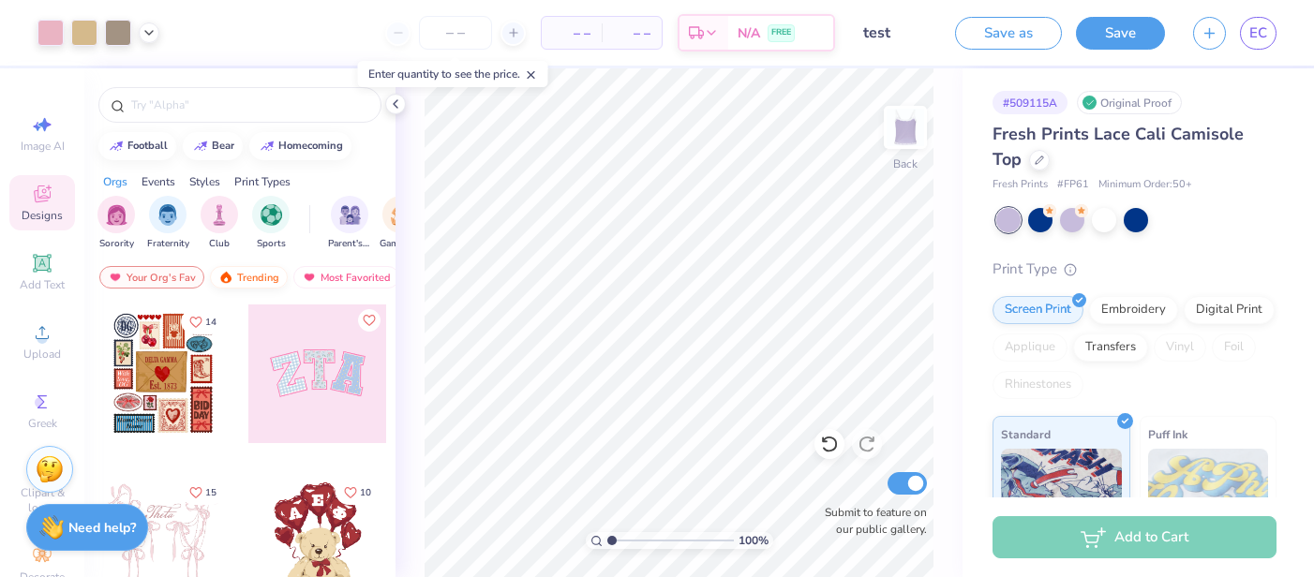
click at [248, 278] on div "Trending" at bounding box center [249, 277] width 78 height 22
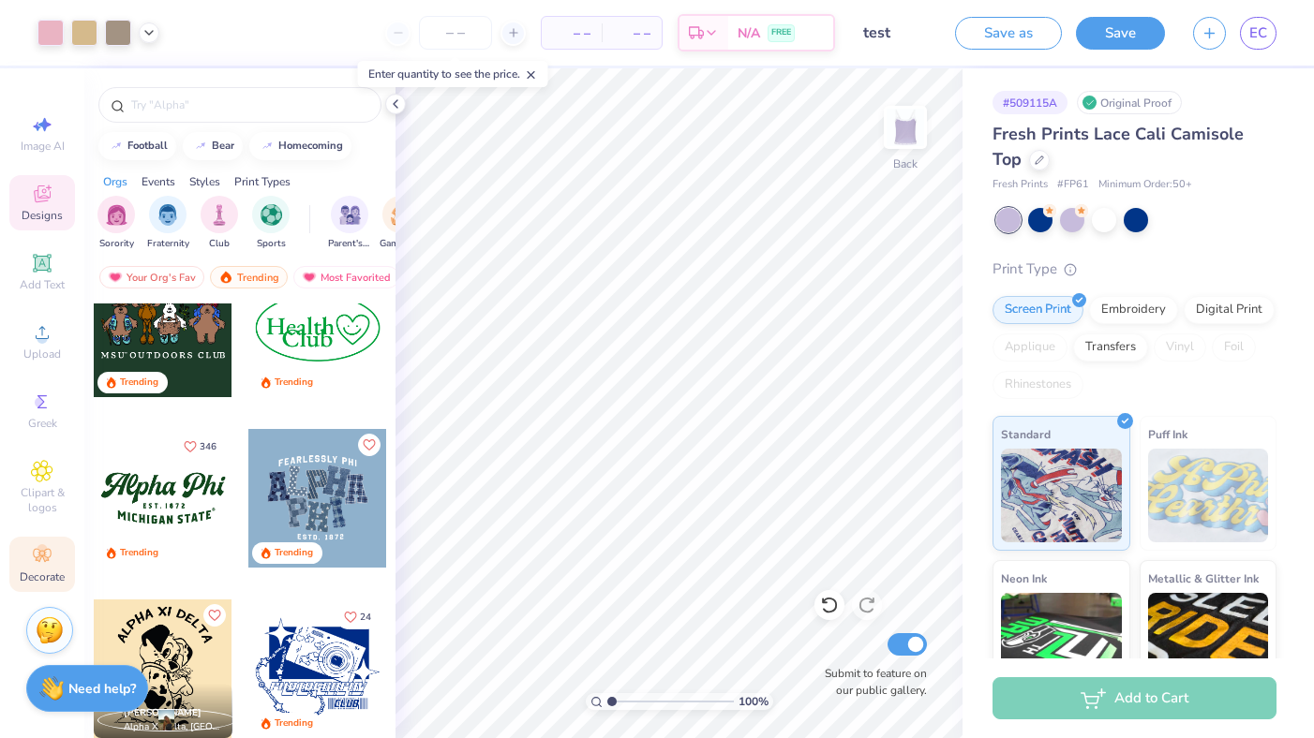
click at [35, 570] on span "Decorate" at bounding box center [42, 577] width 45 height 15
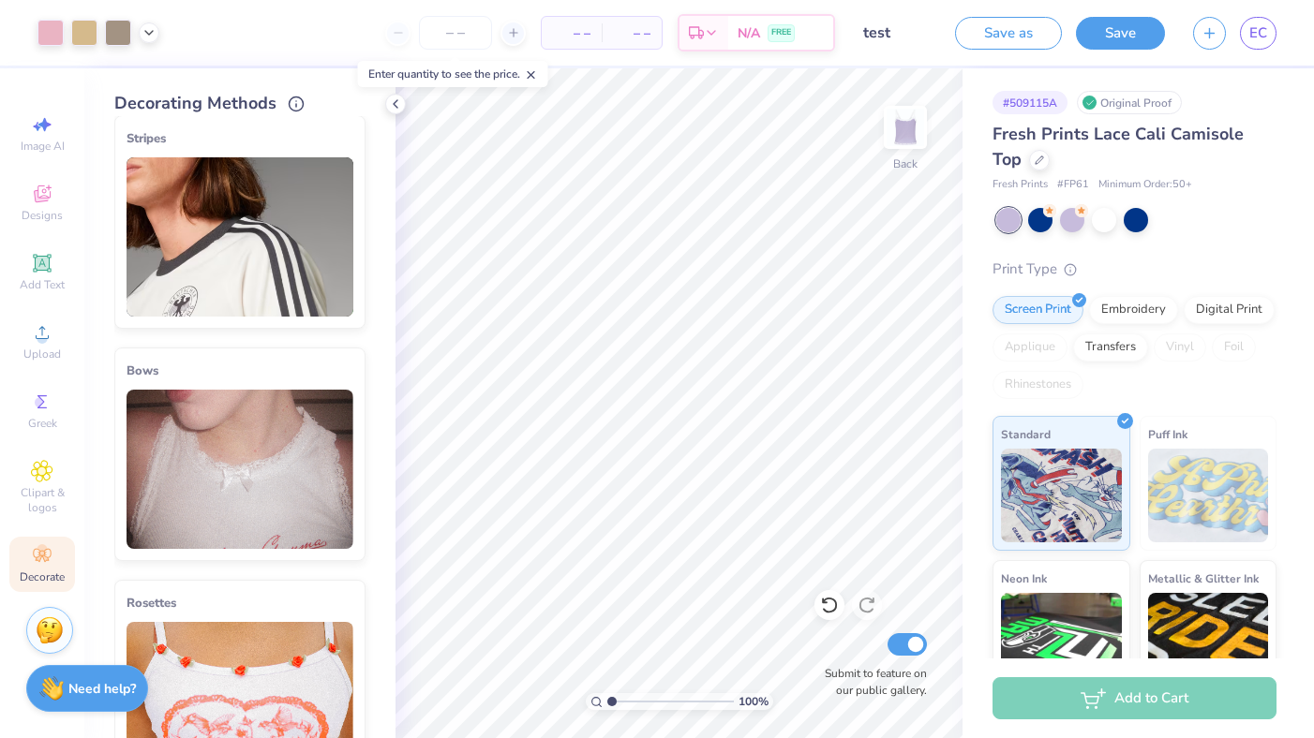
scroll to position [484, 0]
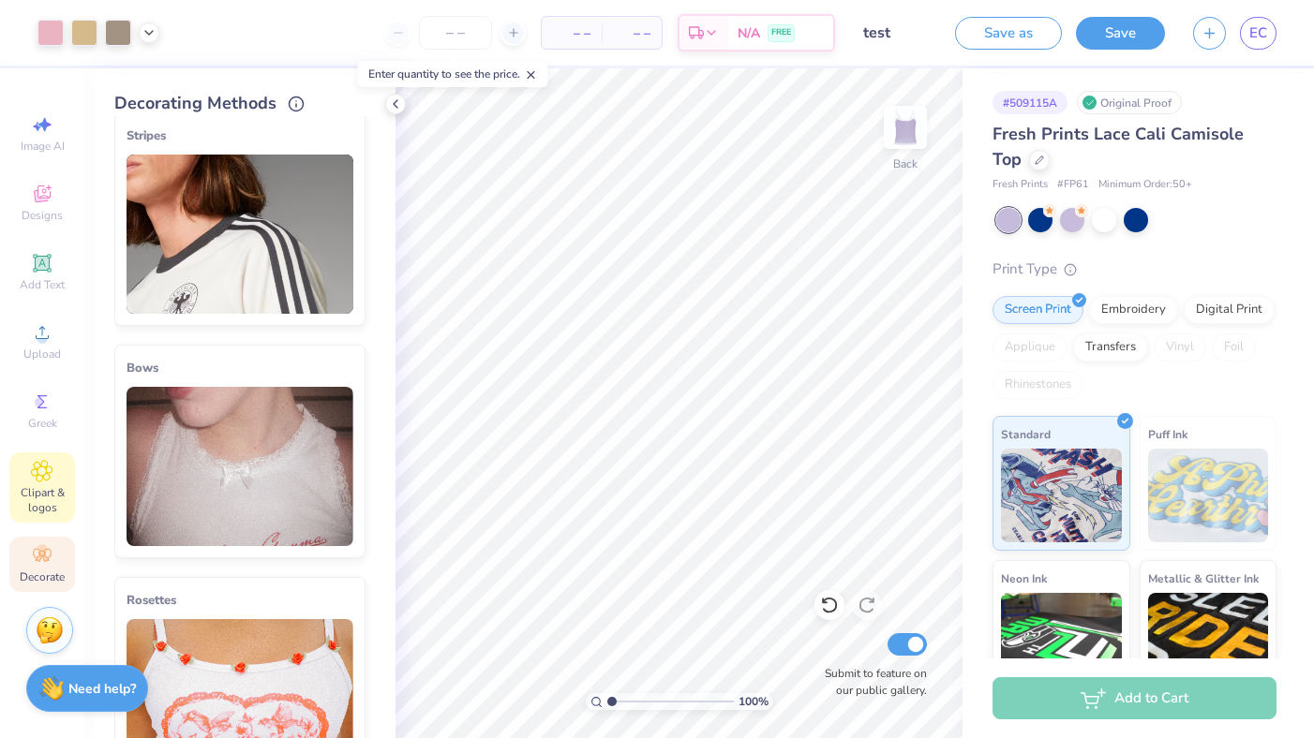
click at [61, 479] on div "Clipart & logos" at bounding box center [42, 488] width 66 height 70
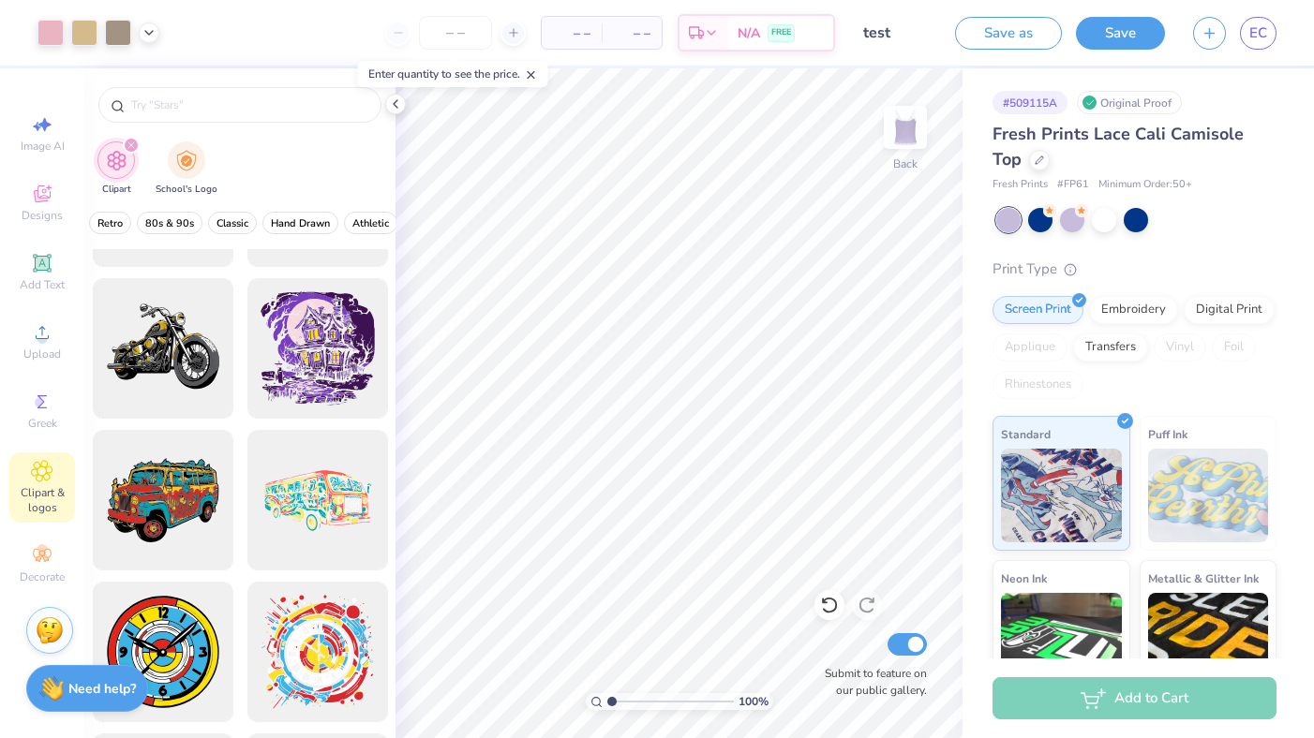
scroll to position [0, 571]
click at [173, 214] on button "Classic" at bounding box center [174, 223] width 49 height 22
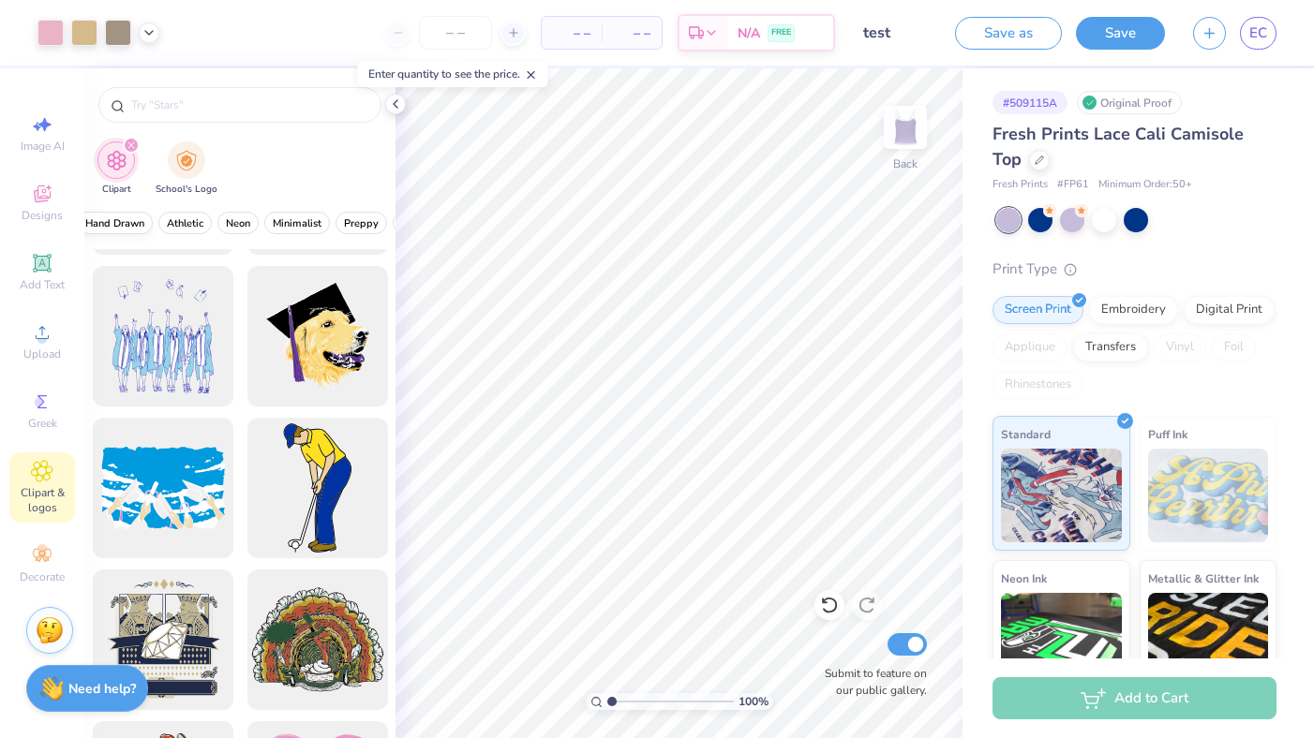
scroll to position [0, 693]
click at [126, 224] on span "Hand Drawn" at bounding box center [120, 223] width 59 height 14
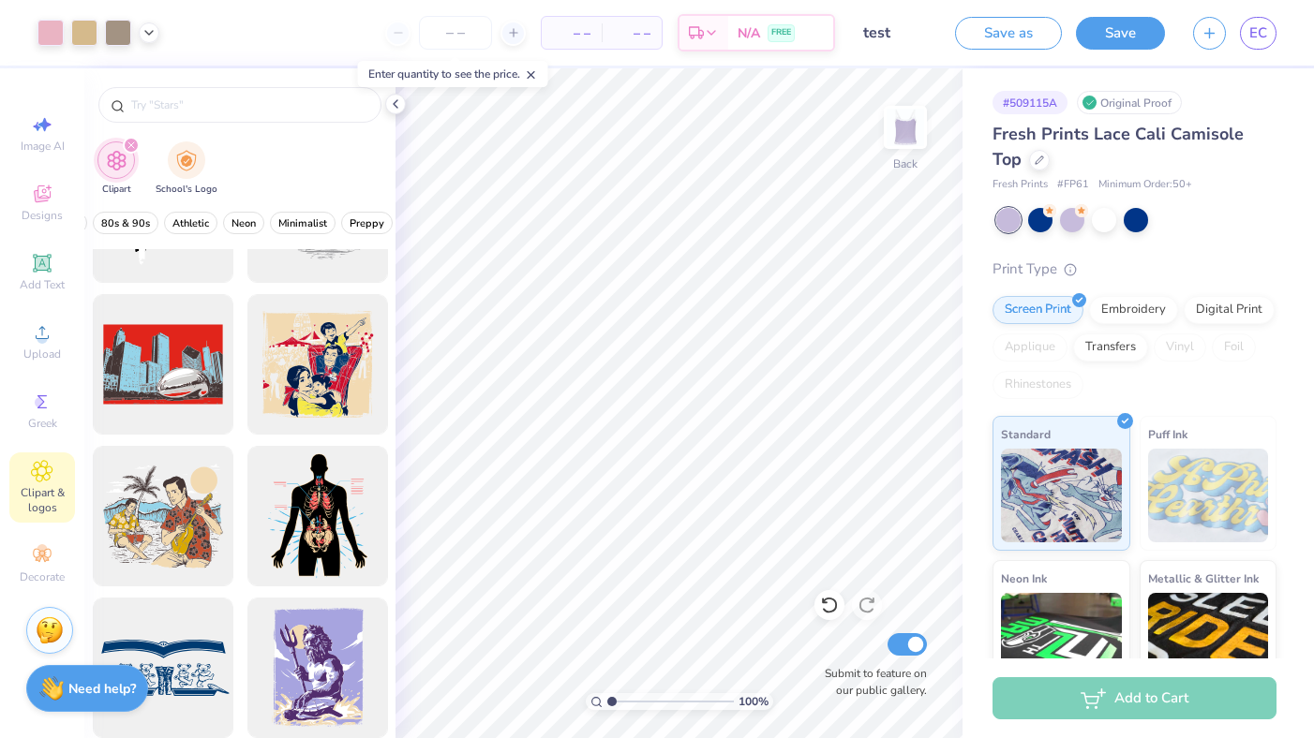
scroll to position [3452, 0]
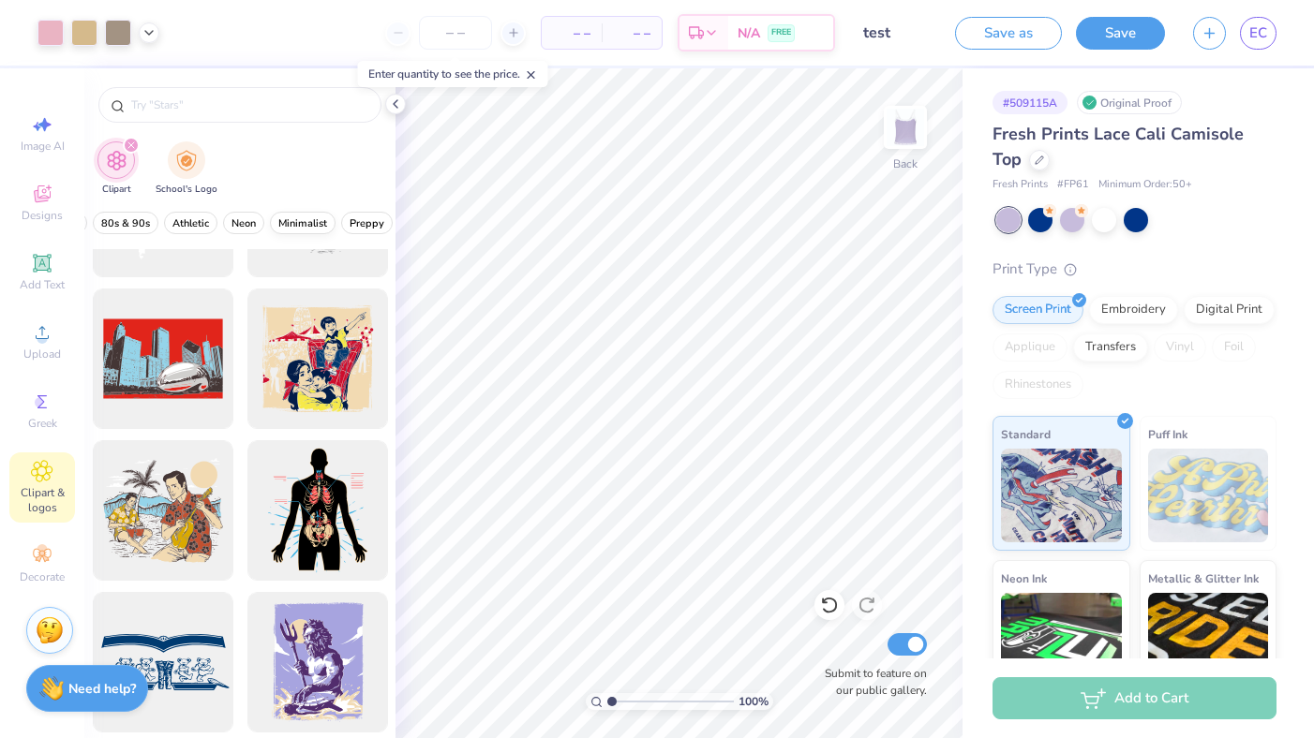
click at [288, 218] on span "Minimalist" at bounding box center [302, 223] width 49 height 14
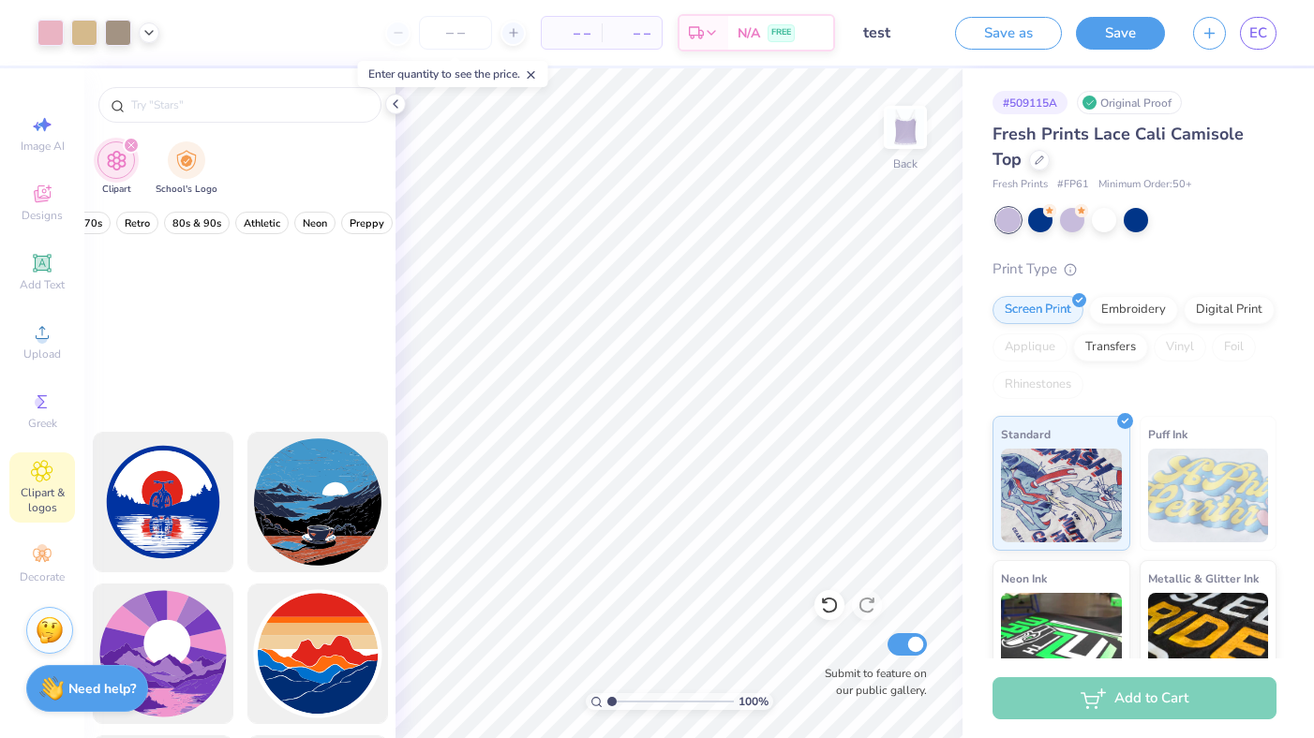
scroll to position [4492, 0]
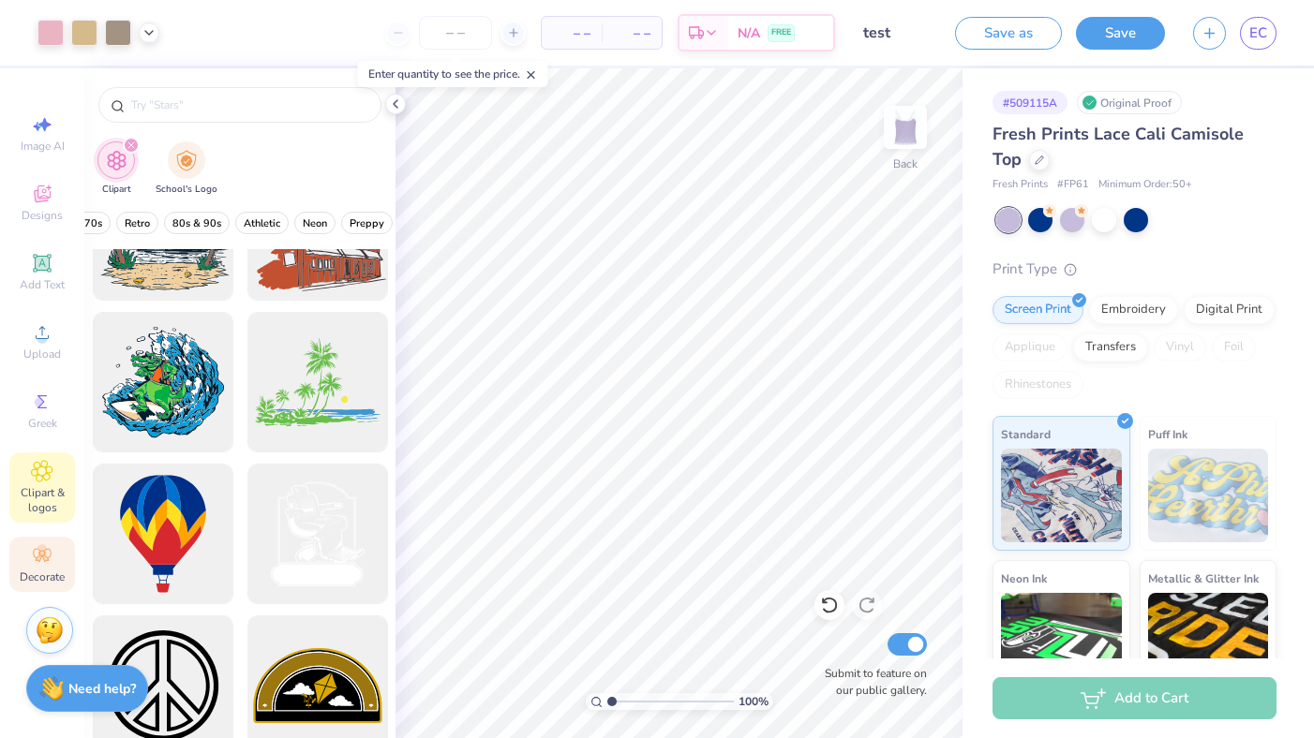
click at [44, 553] on icon at bounding box center [42, 555] width 18 height 13
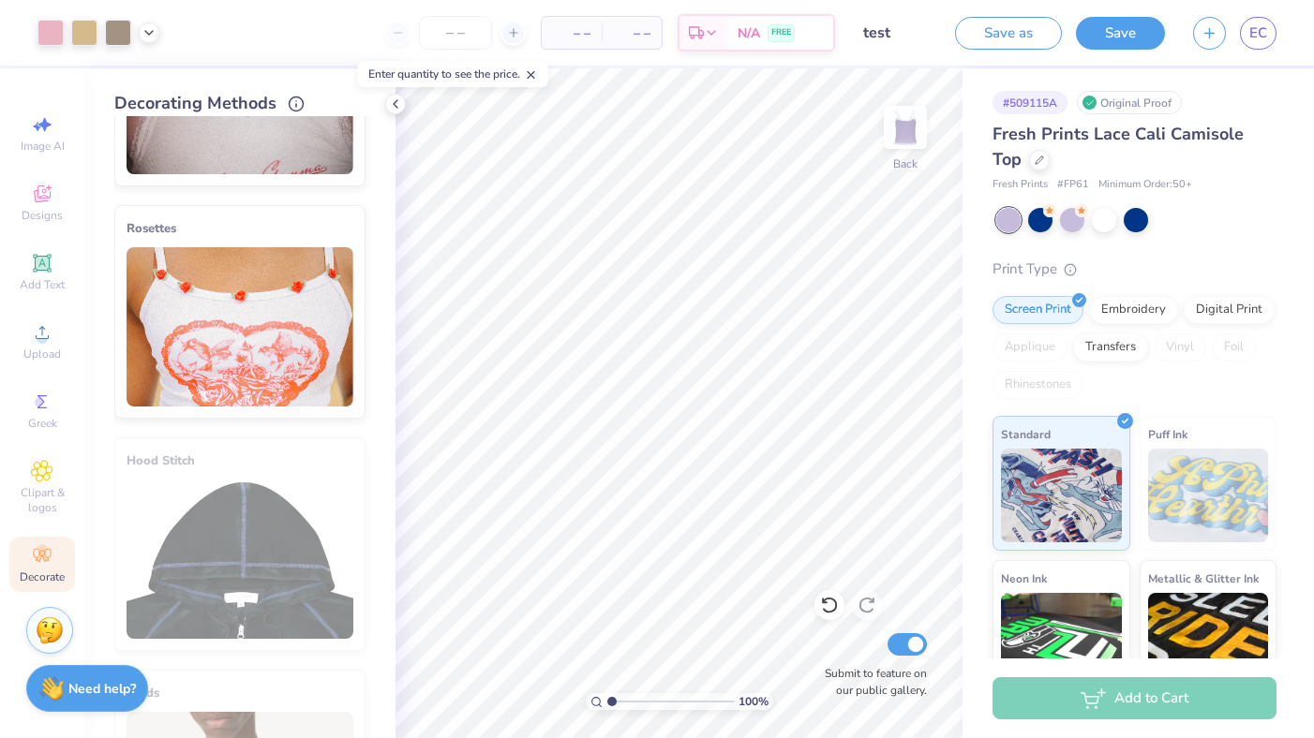
scroll to position [0, 0]
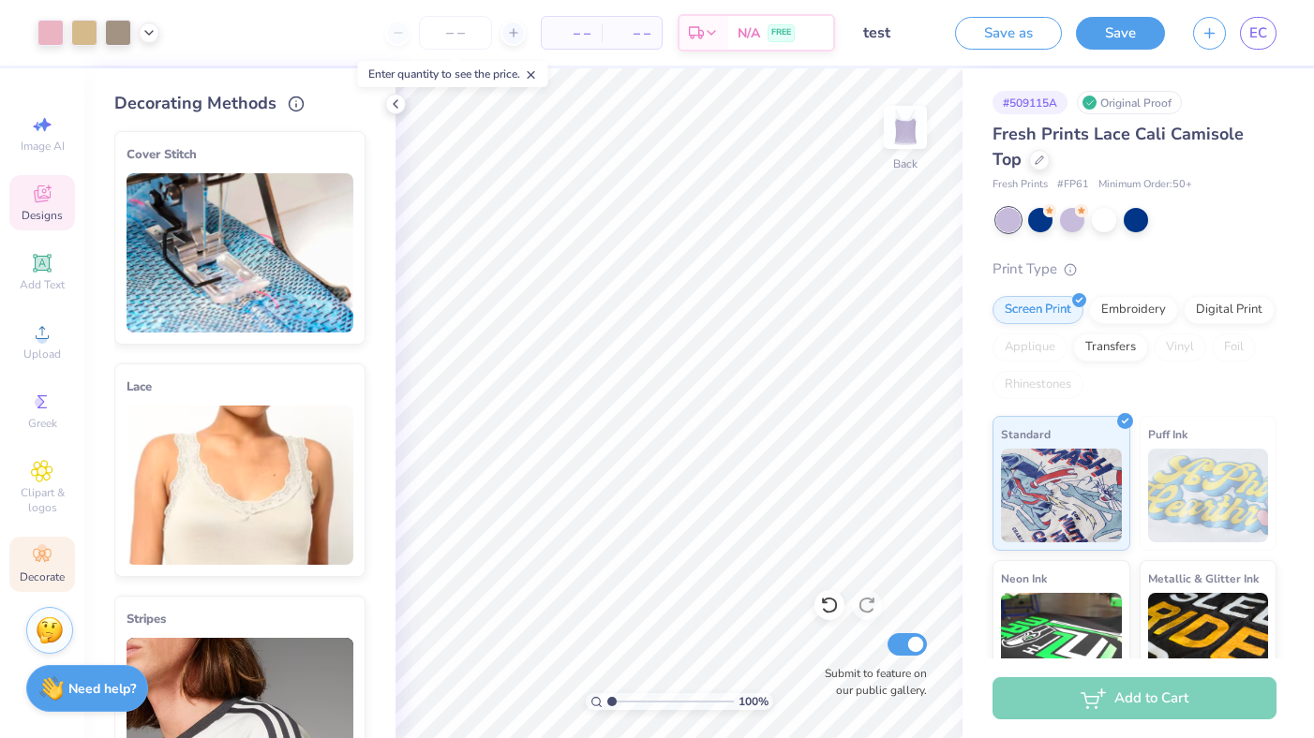
click at [43, 205] on div "Designs" at bounding box center [42, 202] width 66 height 55
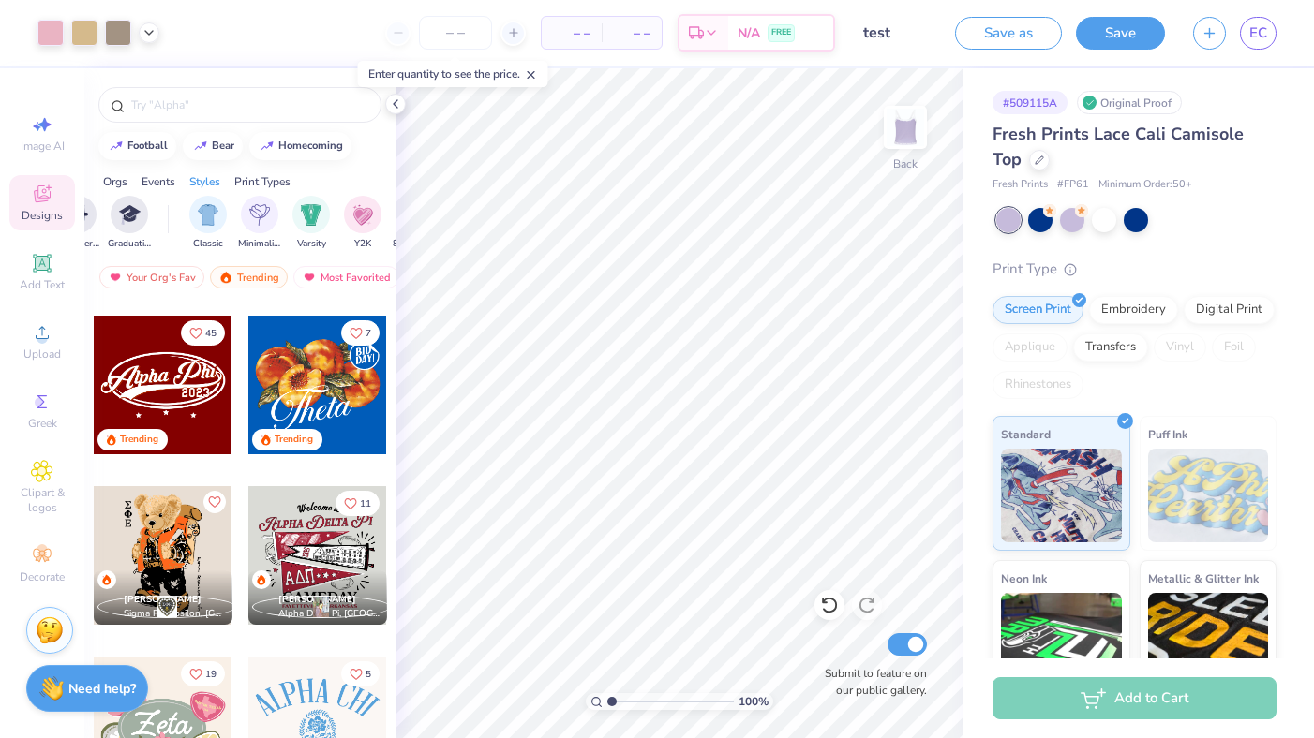
scroll to position [0, 901]
click at [257, 222] on img "filter for Minimalist" at bounding box center [249, 213] width 21 height 22
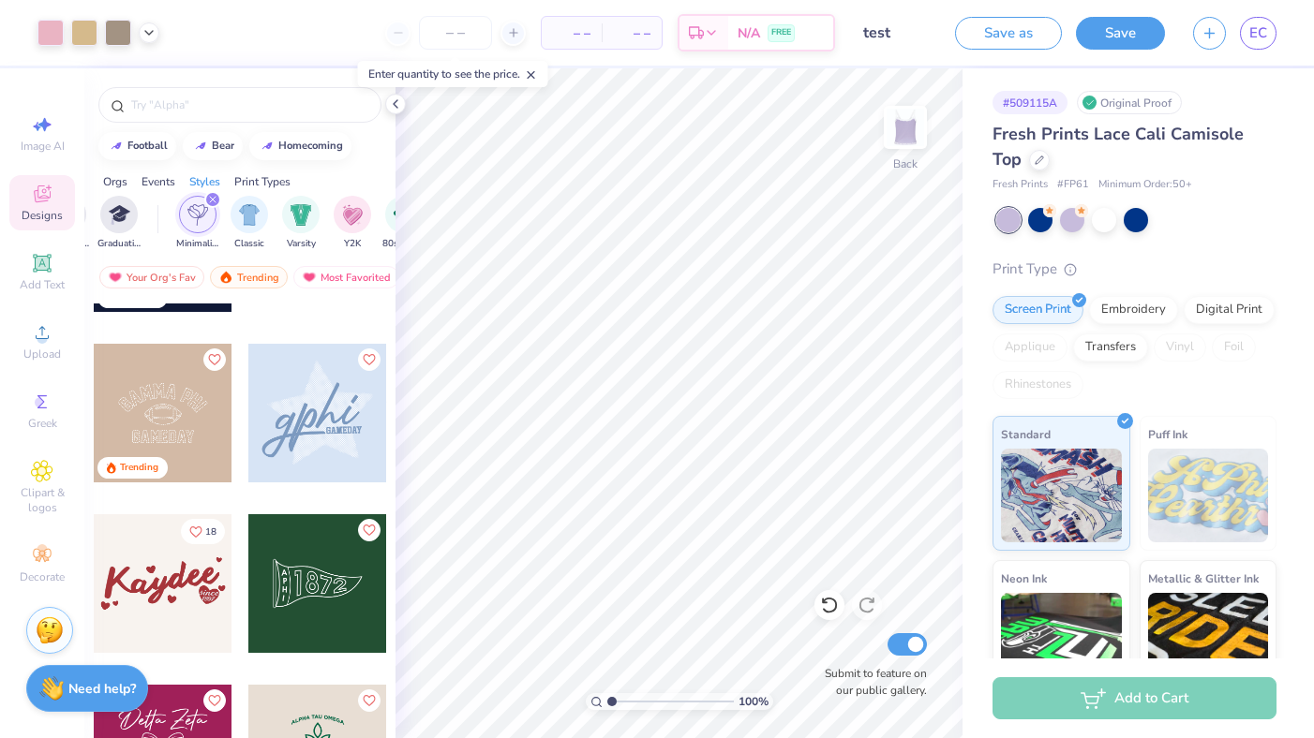
scroll to position [298, 0]
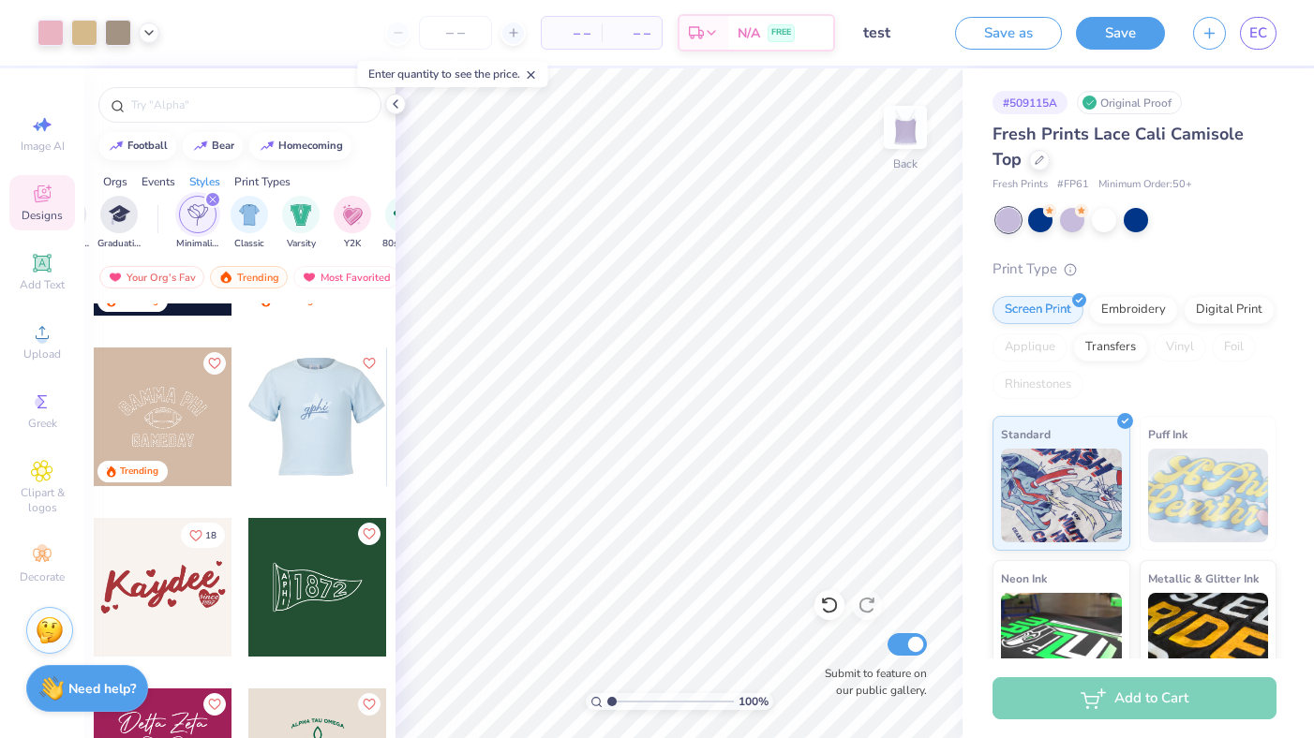
click at [313, 462] on div at bounding box center [318, 417] width 416 height 139
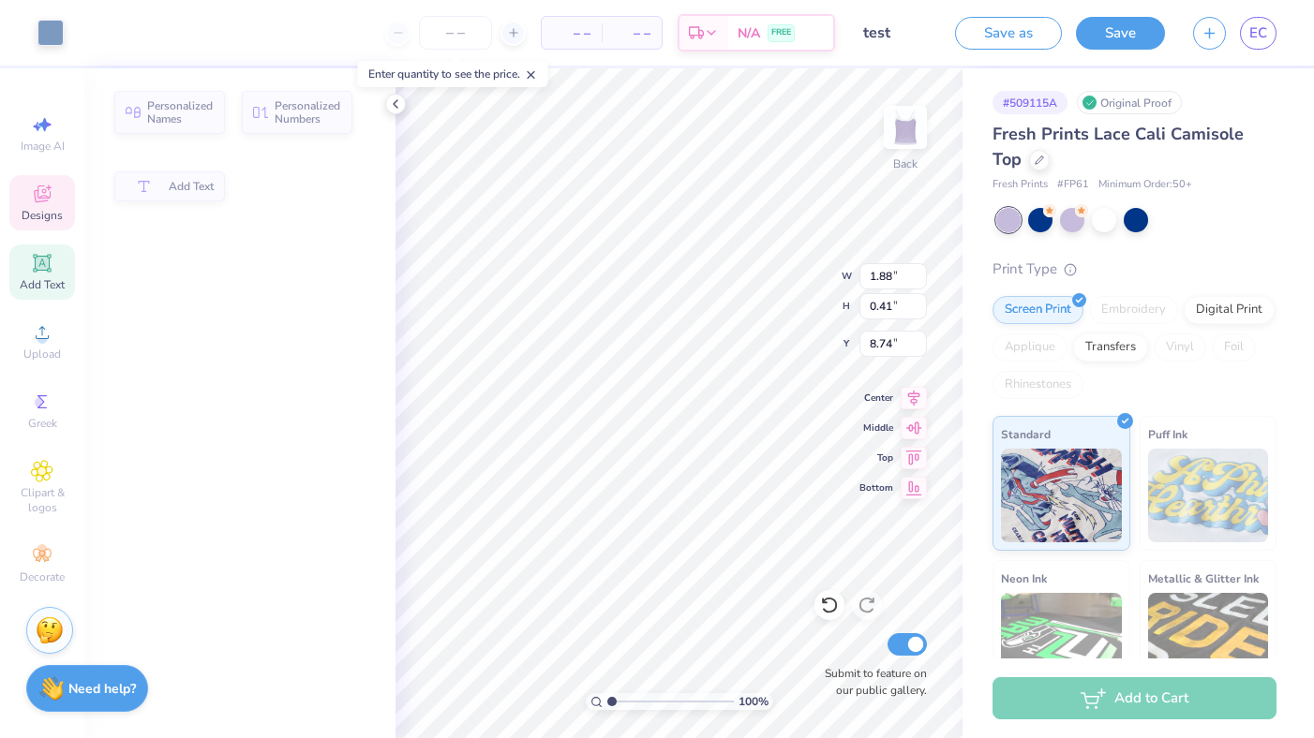
type input "1.88"
type input "0.41"
type input "8.74"
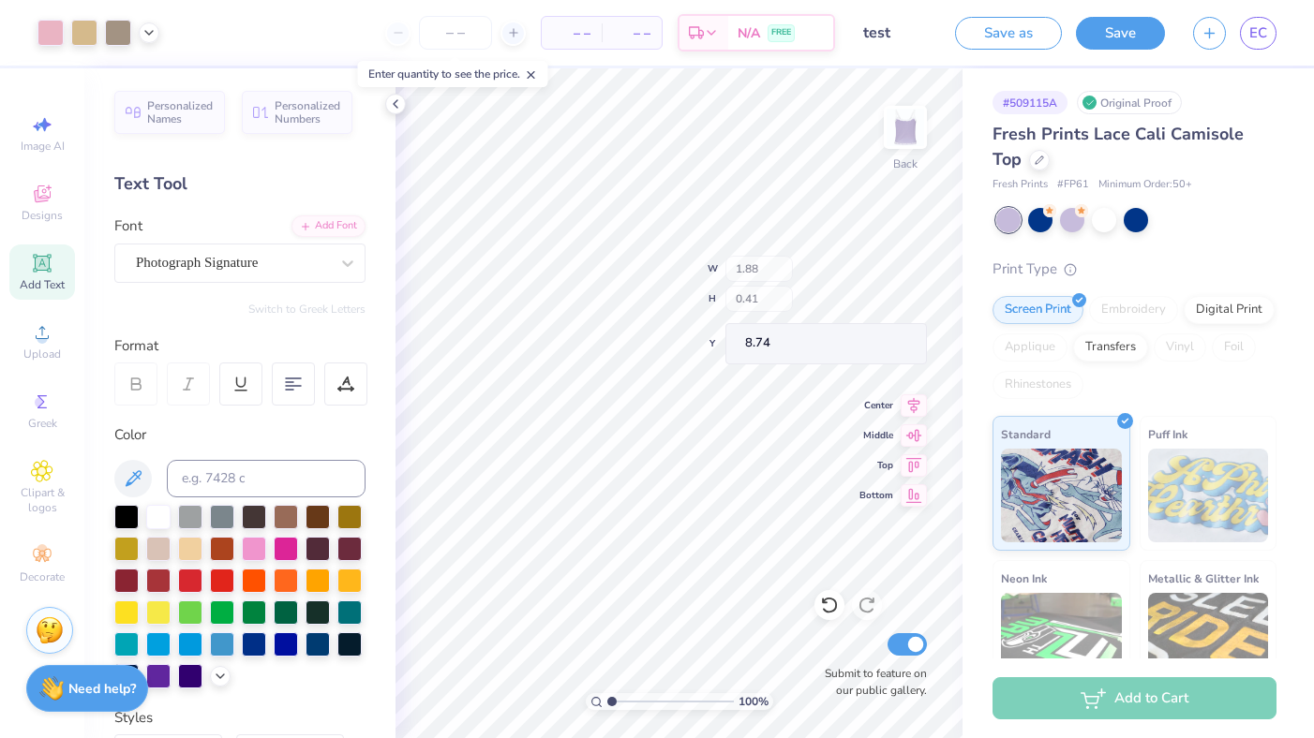
type input "5.20"
type input "3.99"
type input "6.41"
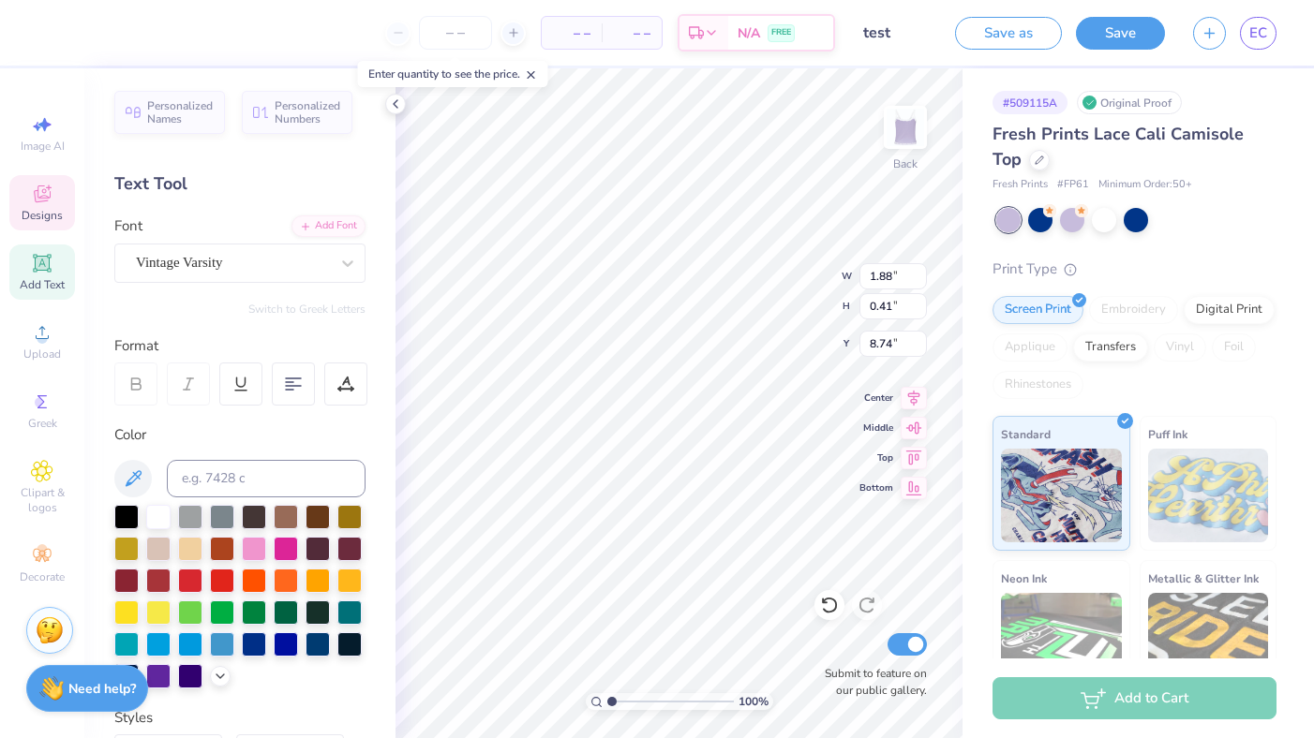
type input "1.88"
type input "0.41"
type input "8.74"
type input "5.64"
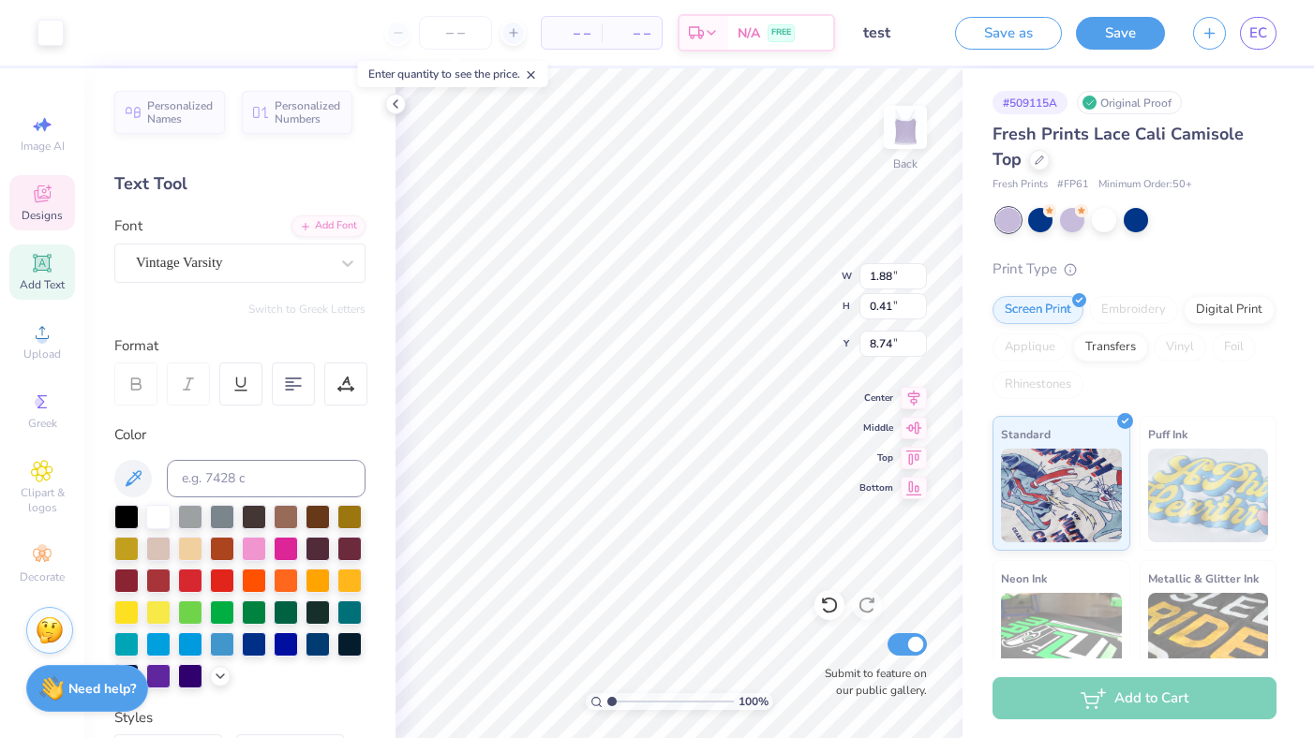
type input "5.52"
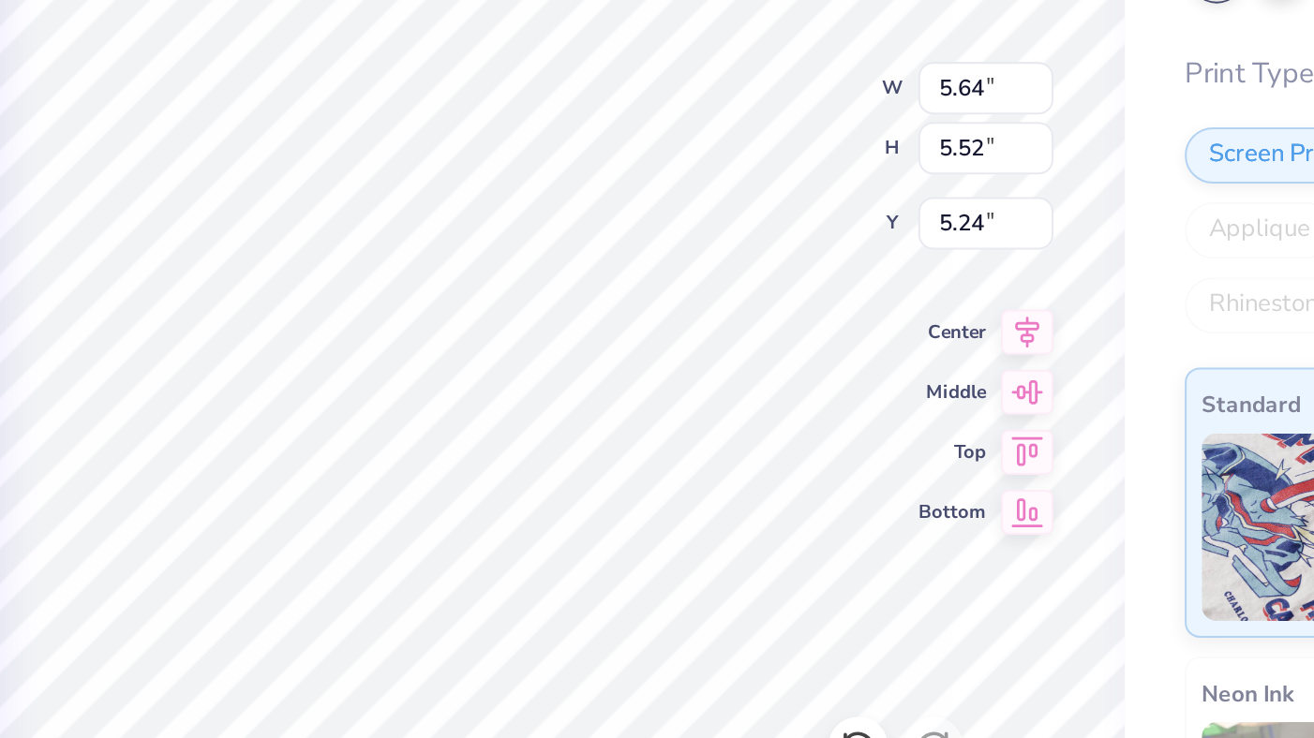
type input "4.03"
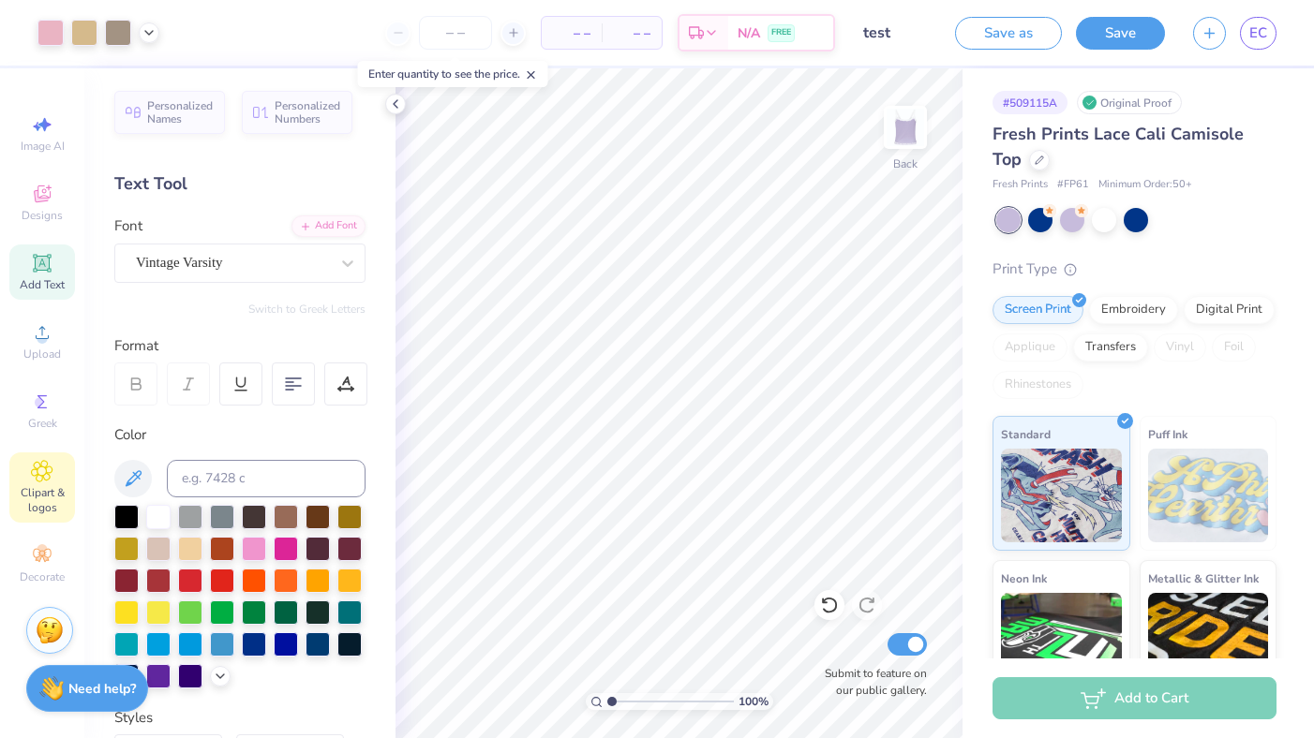
click at [51, 485] on span "Clipart & logos" at bounding box center [42, 500] width 66 height 30
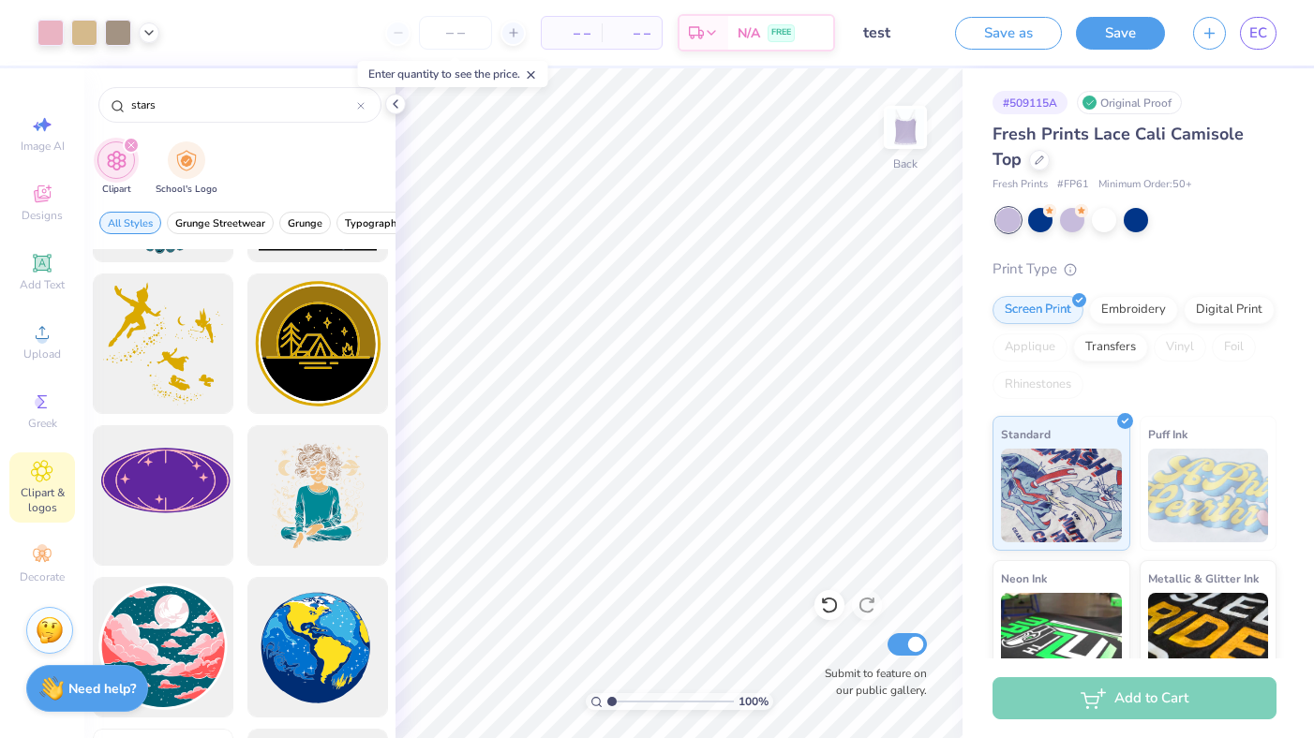
scroll to position [1356, 0]
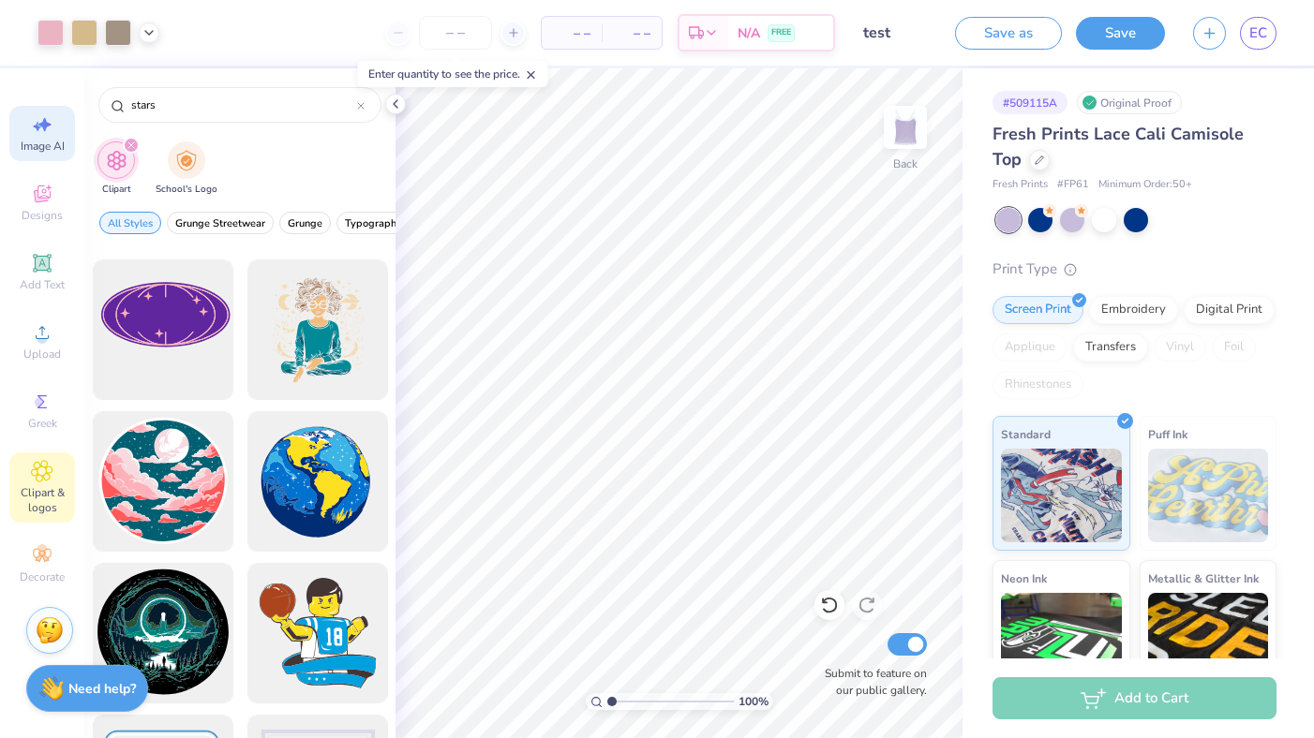
type input "stars"
click at [44, 157] on div "Image AI" at bounding box center [42, 133] width 66 height 55
select select "4"
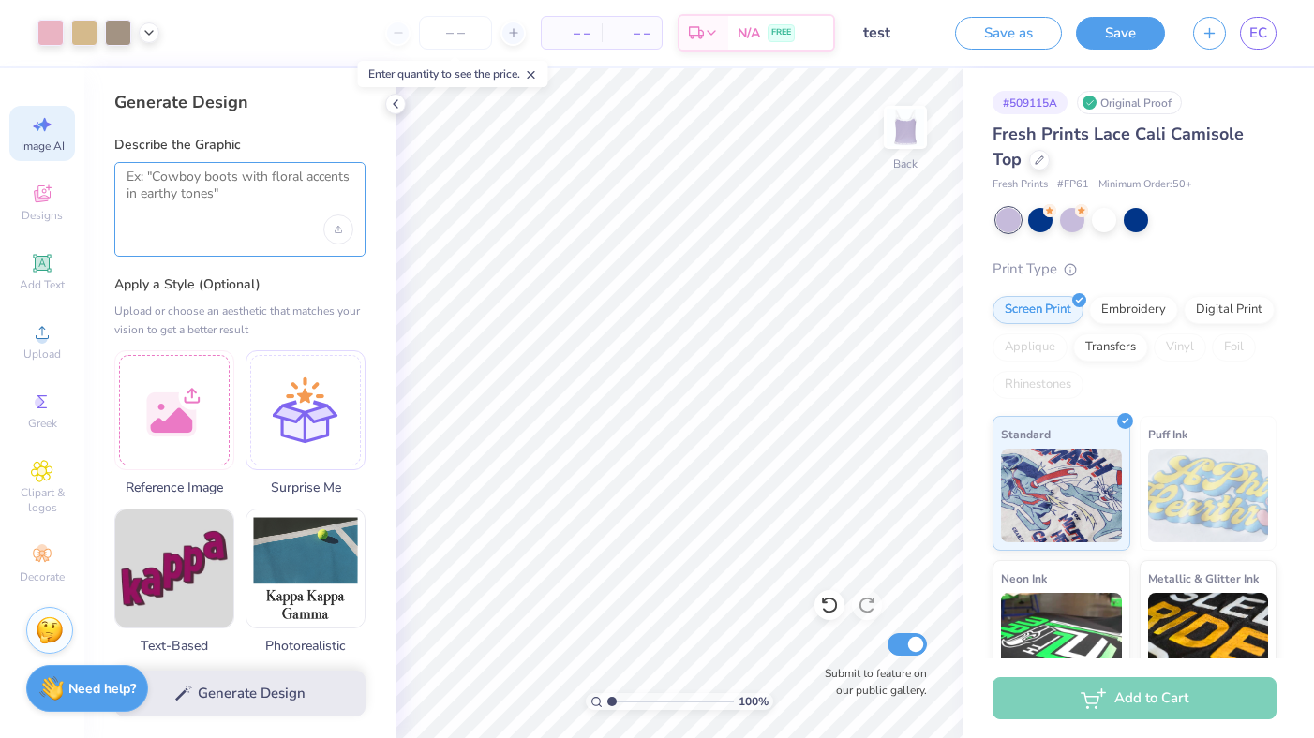
click at [230, 212] on textarea at bounding box center [240, 192] width 227 height 47
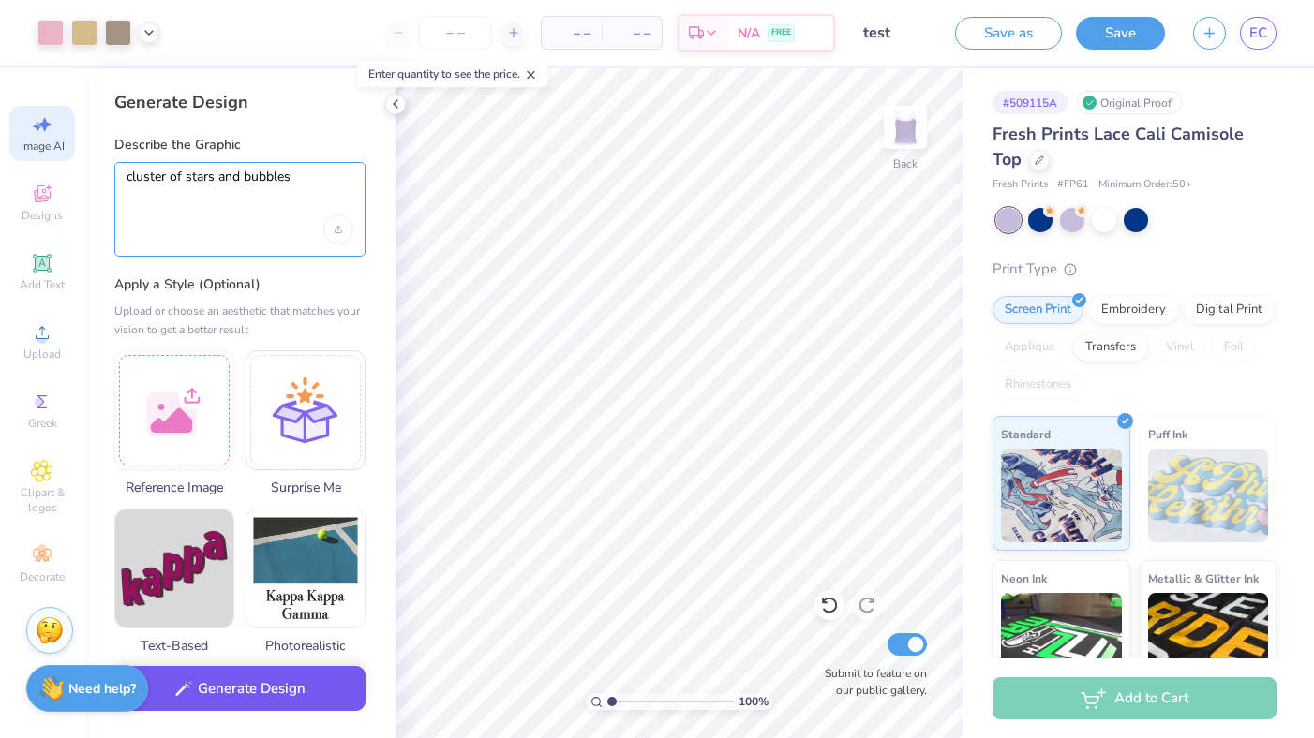
type textarea "cluster of stars and bubbles"
click at [242, 576] on button "Generate Design" at bounding box center [239, 689] width 251 height 46
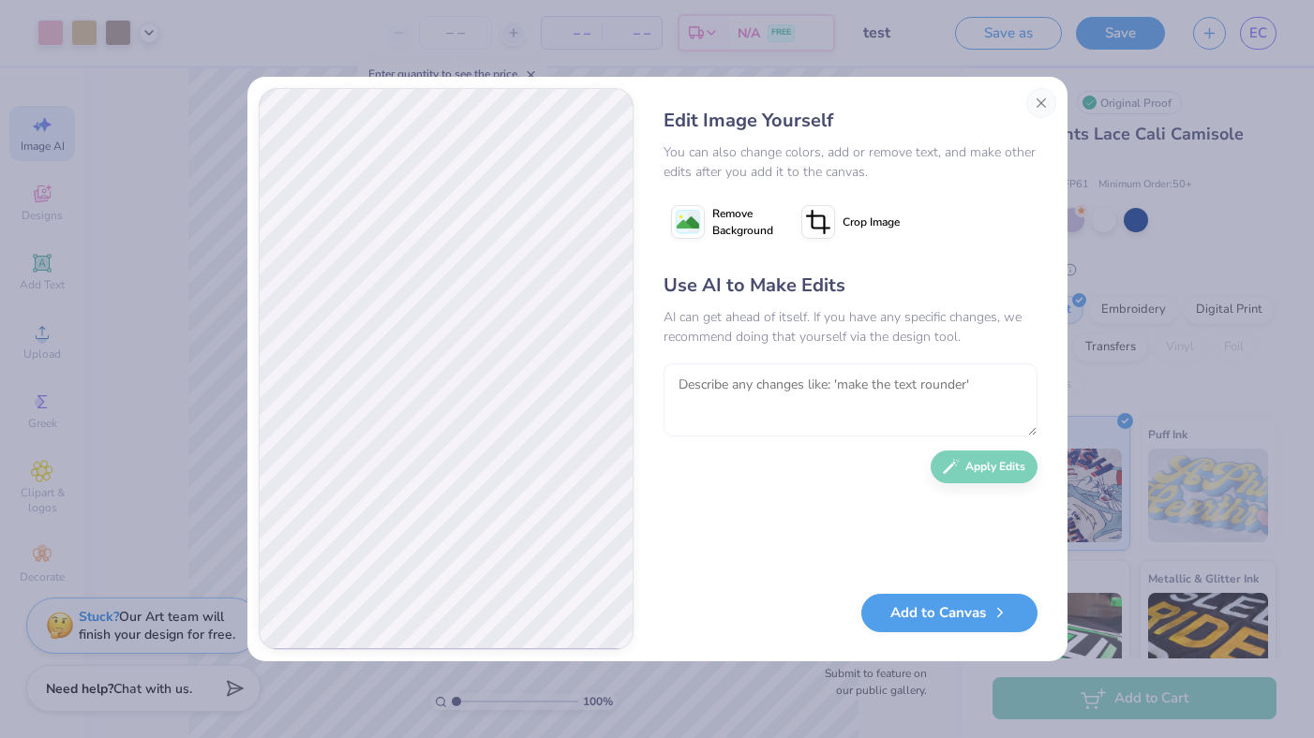
click at [723, 384] on textarea at bounding box center [851, 400] width 374 height 73
drag, startPoint x: 738, startPoint y: 388, endPoint x: 658, endPoint y: 387, distance: 79.7
click at [658, 387] on div "Edit Image Yourself You can also change colors, add or remove text, and make ot…" at bounding box center [850, 369] width 411 height 562
click at [928, 384] on textarea "make the outlines of the stars and bubbles. make them smaller and" at bounding box center [851, 400] width 374 height 73
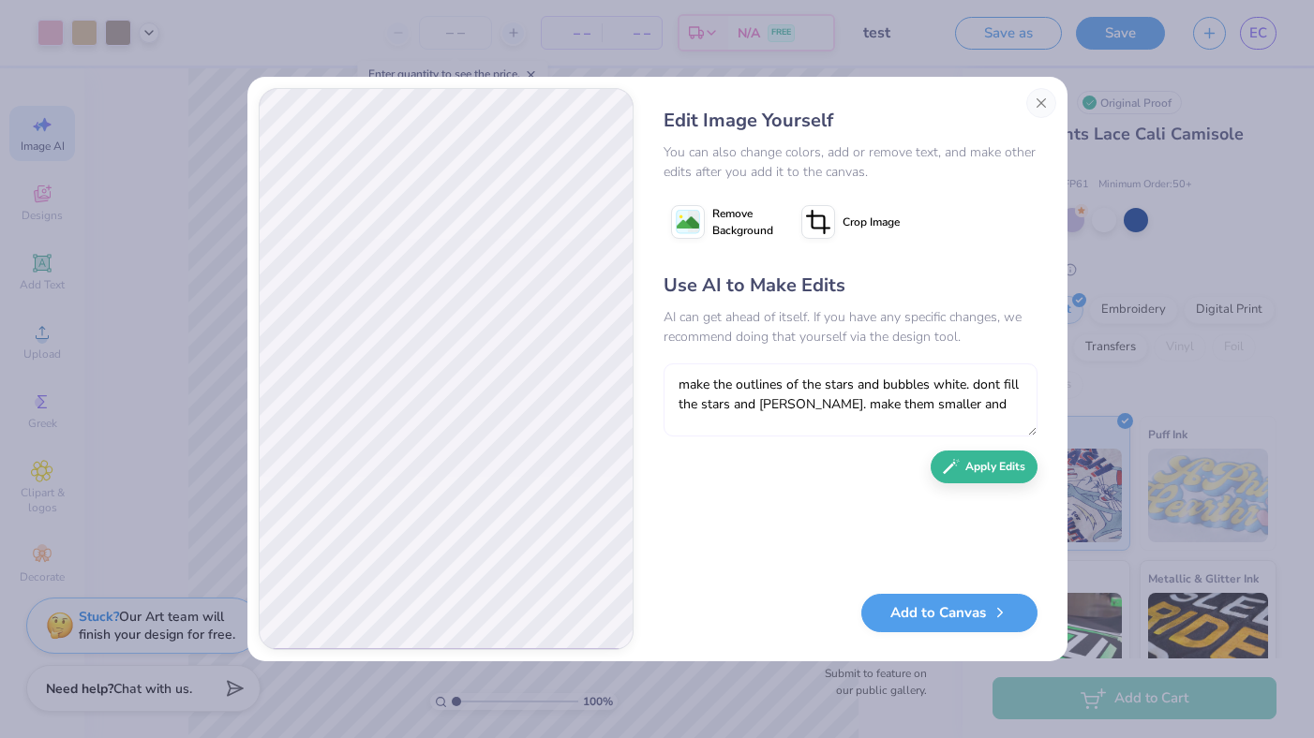
click at [676, 402] on textarea "make the outlines of the stars and bubbles white. dont fill the stars and bubbl…" at bounding box center [851, 400] width 374 height 73
click at [707, 428] on textarea "make the outlines of the stars and bubbles white. dont fill the insides of the …" at bounding box center [851, 400] width 374 height 73
type textarea "make the outlines of the stars and bubbles white. dont fill the insides of the …"
click at [953, 465] on icon "button" at bounding box center [951, 462] width 17 height 17
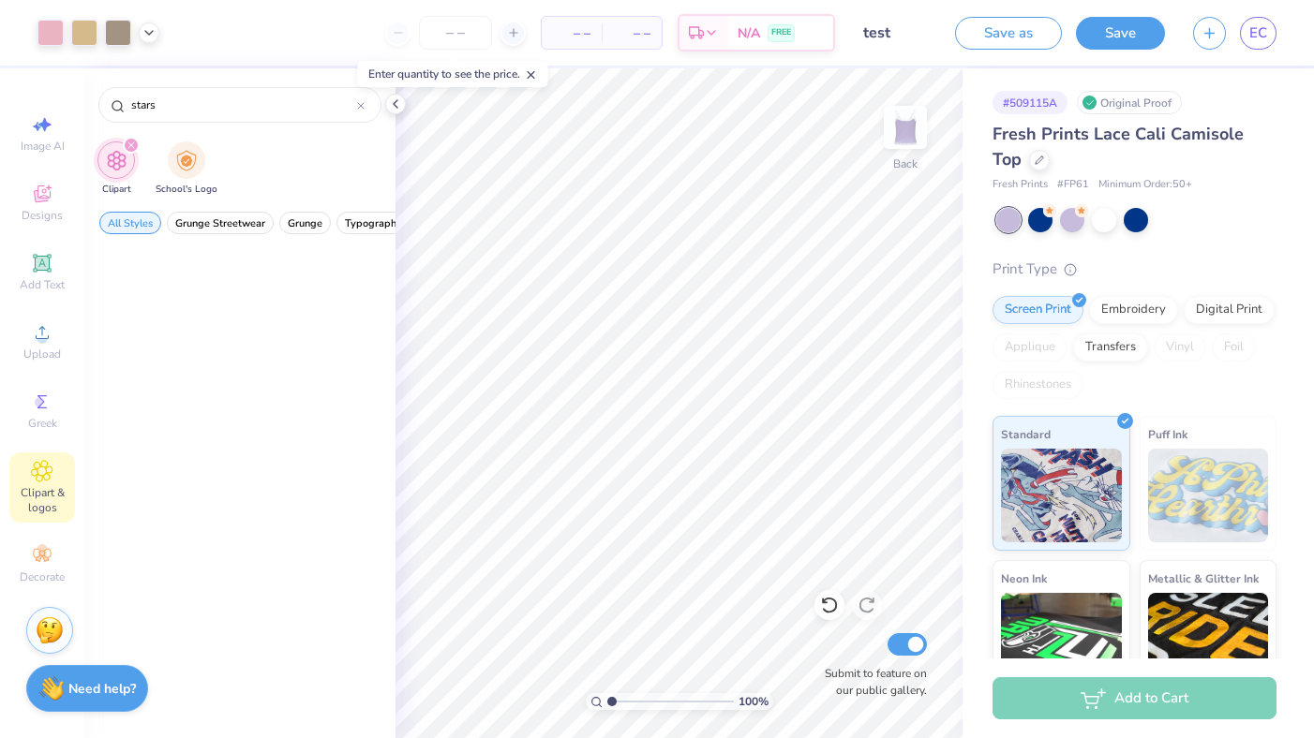
scroll to position [1242, 0]
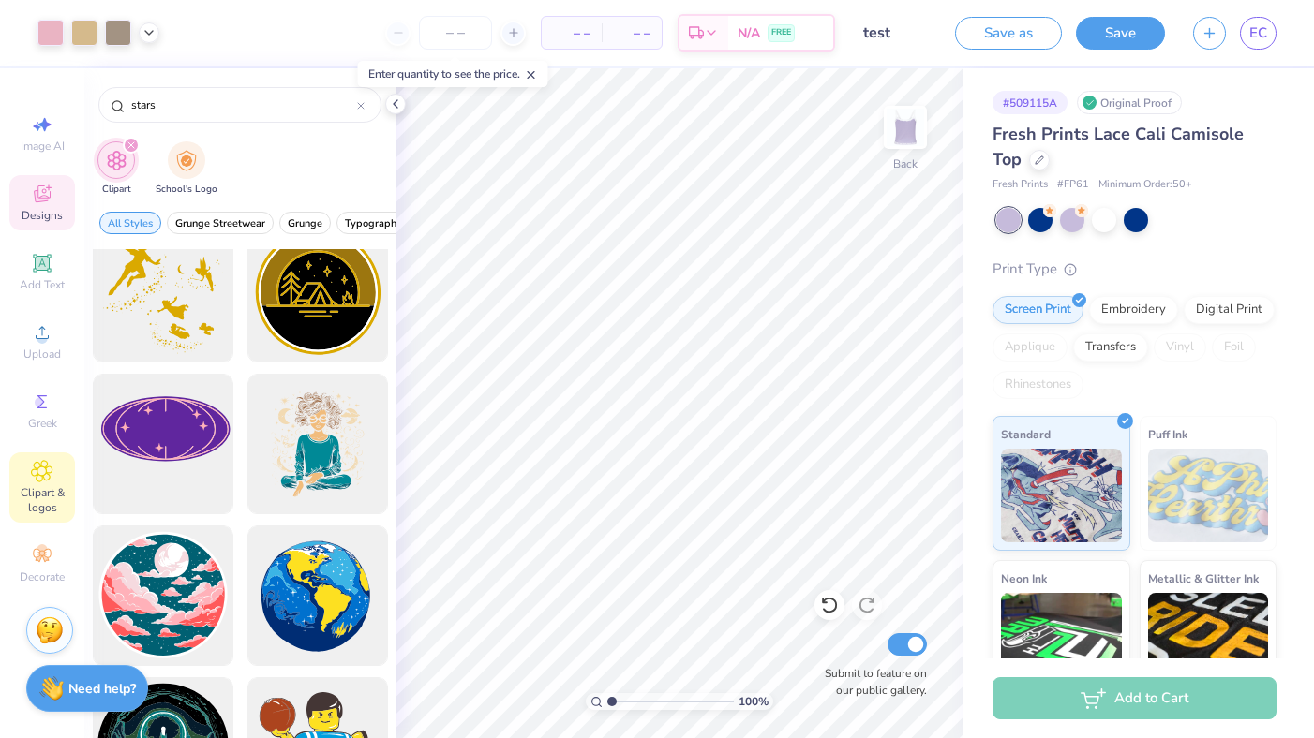
click at [30, 209] on span "Designs" at bounding box center [42, 215] width 41 height 15
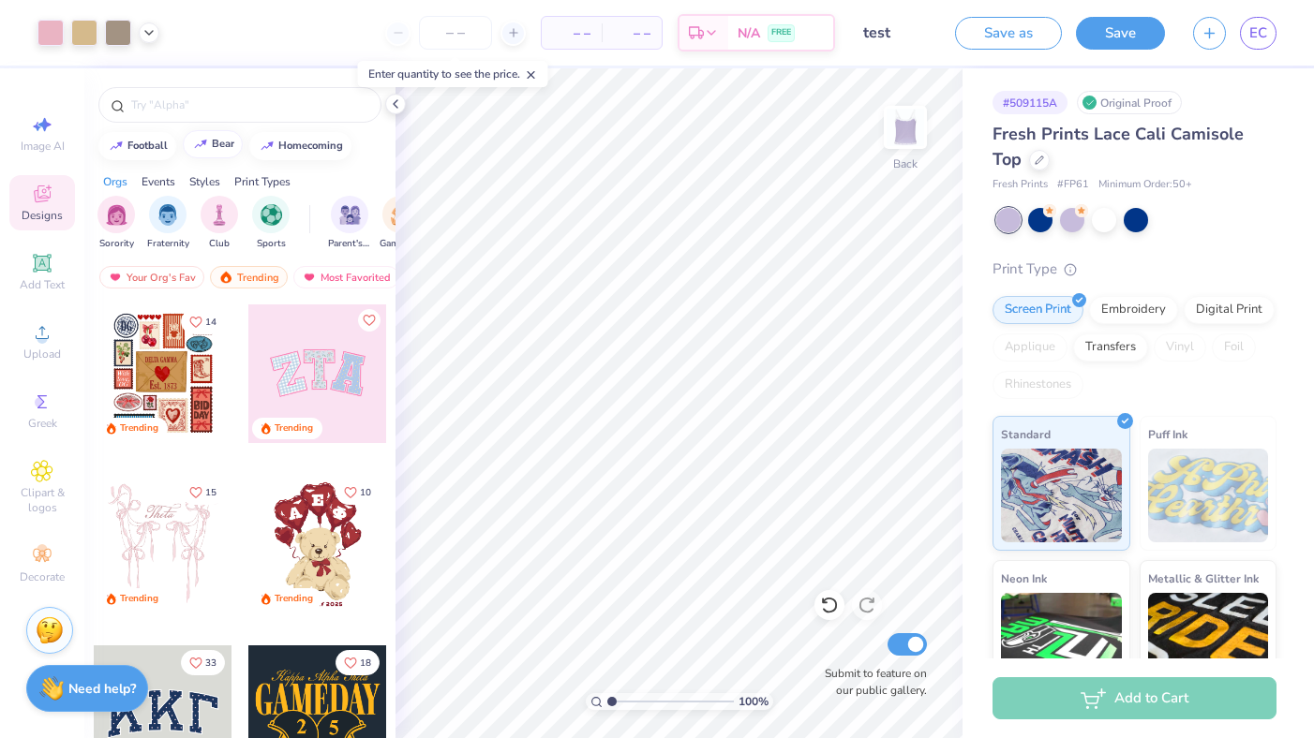
click at [212, 149] on div "bear" at bounding box center [223, 144] width 22 height 10
type input "bear"
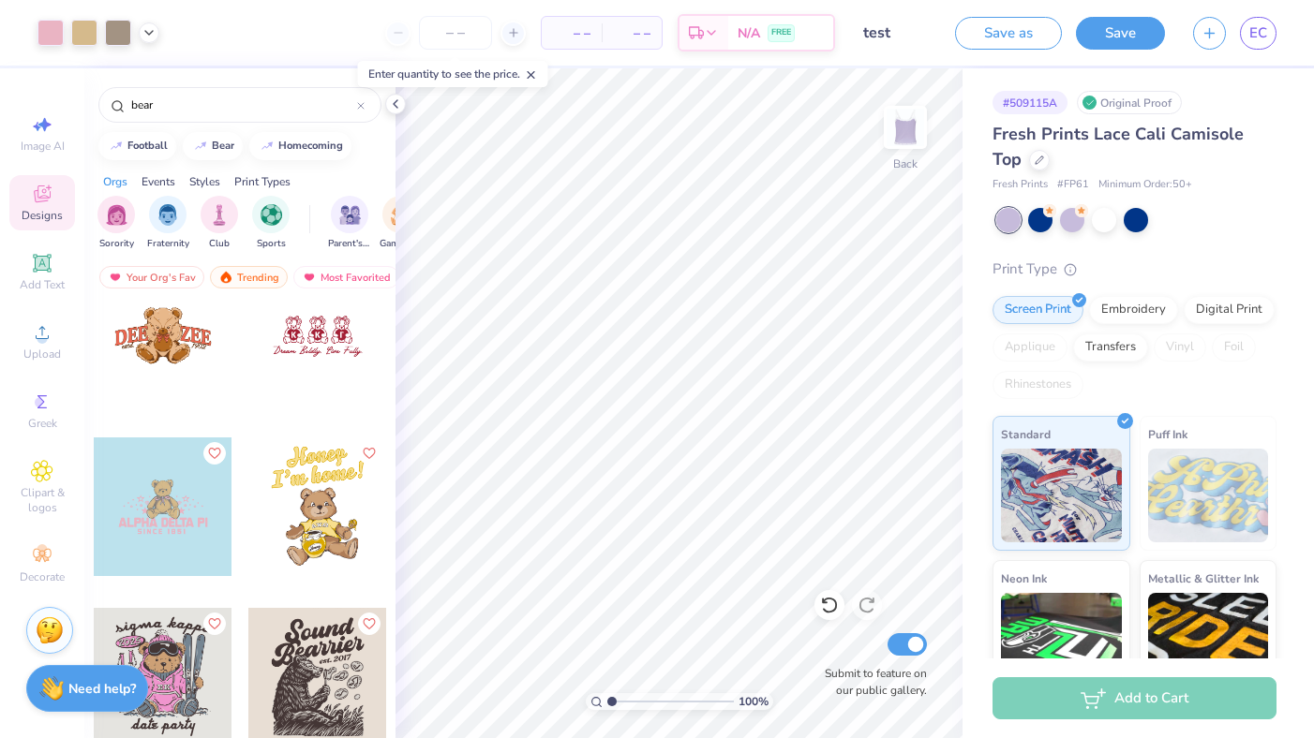
scroll to position [2262, 0]
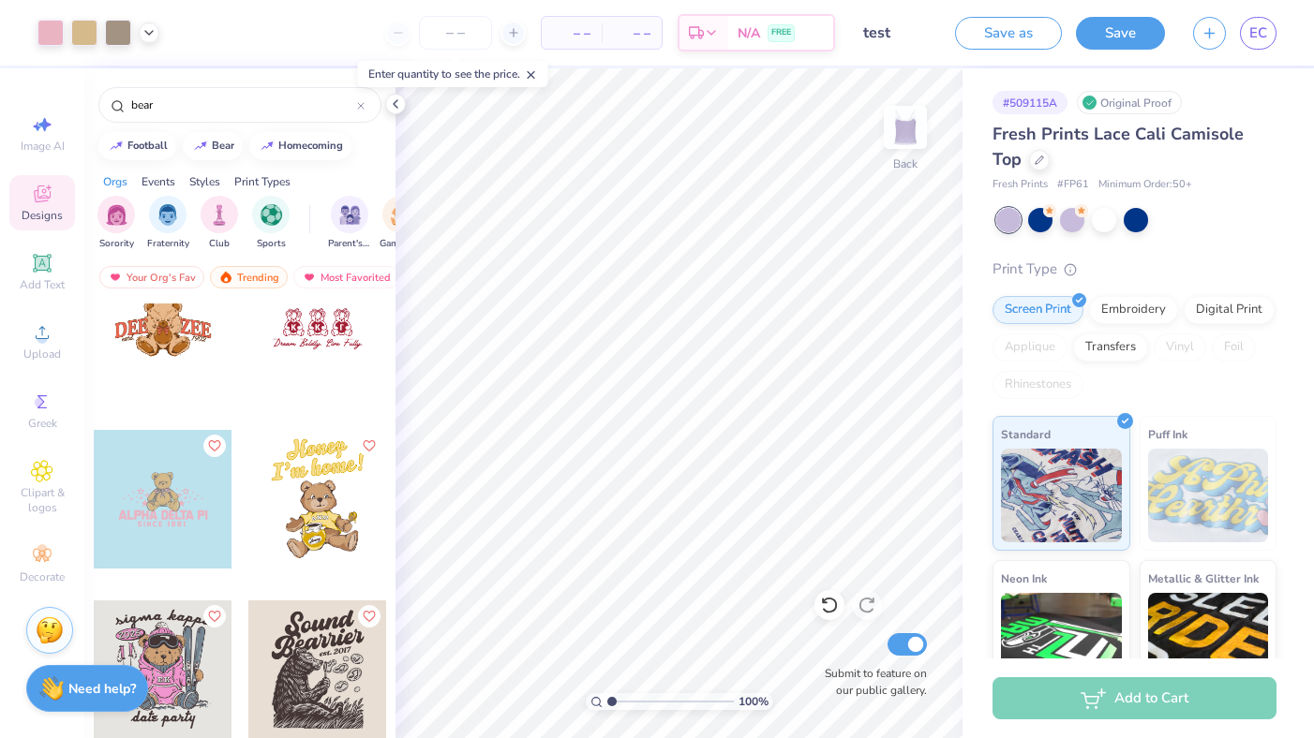
click at [159, 515] on div at bounding box center [163, 499] width 139 height 139
click at [54, 28] on div at bounding box center [50, 31] width 26 height 26
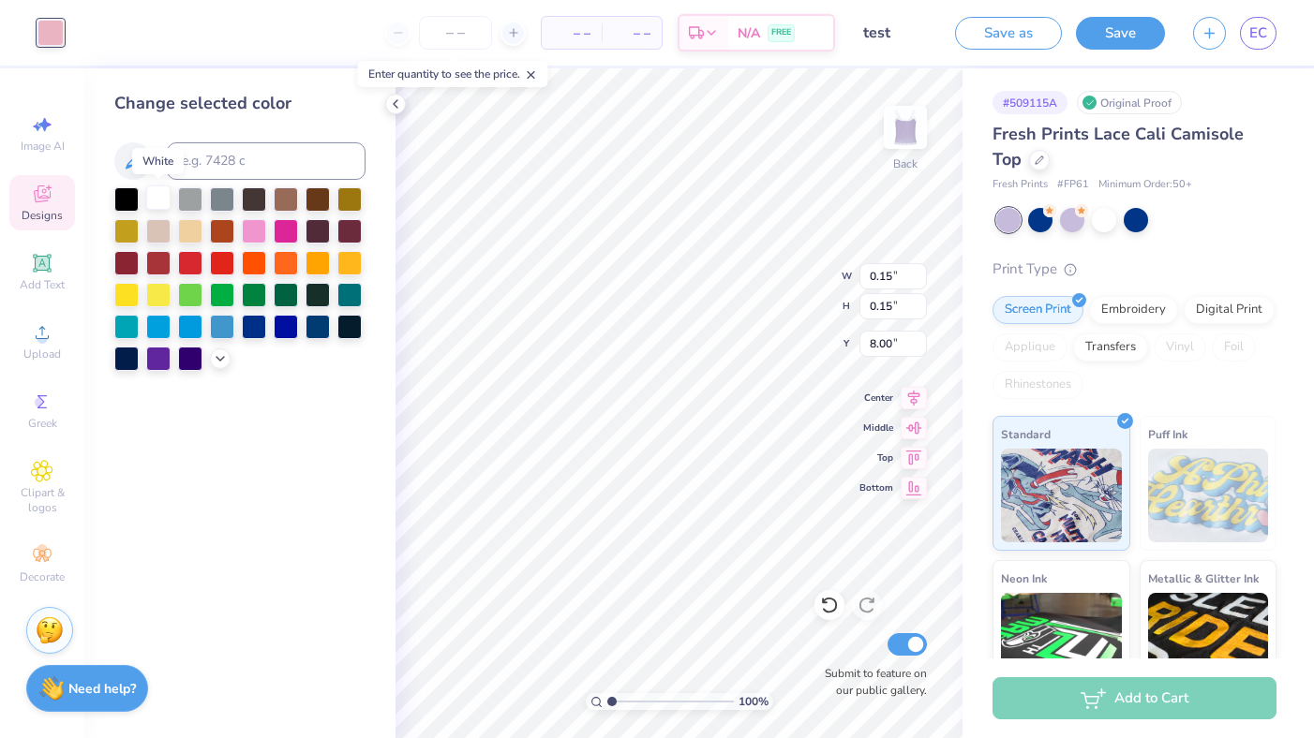
click at [158, 197] on div at bounding box center [158, 198] width 24 height 24
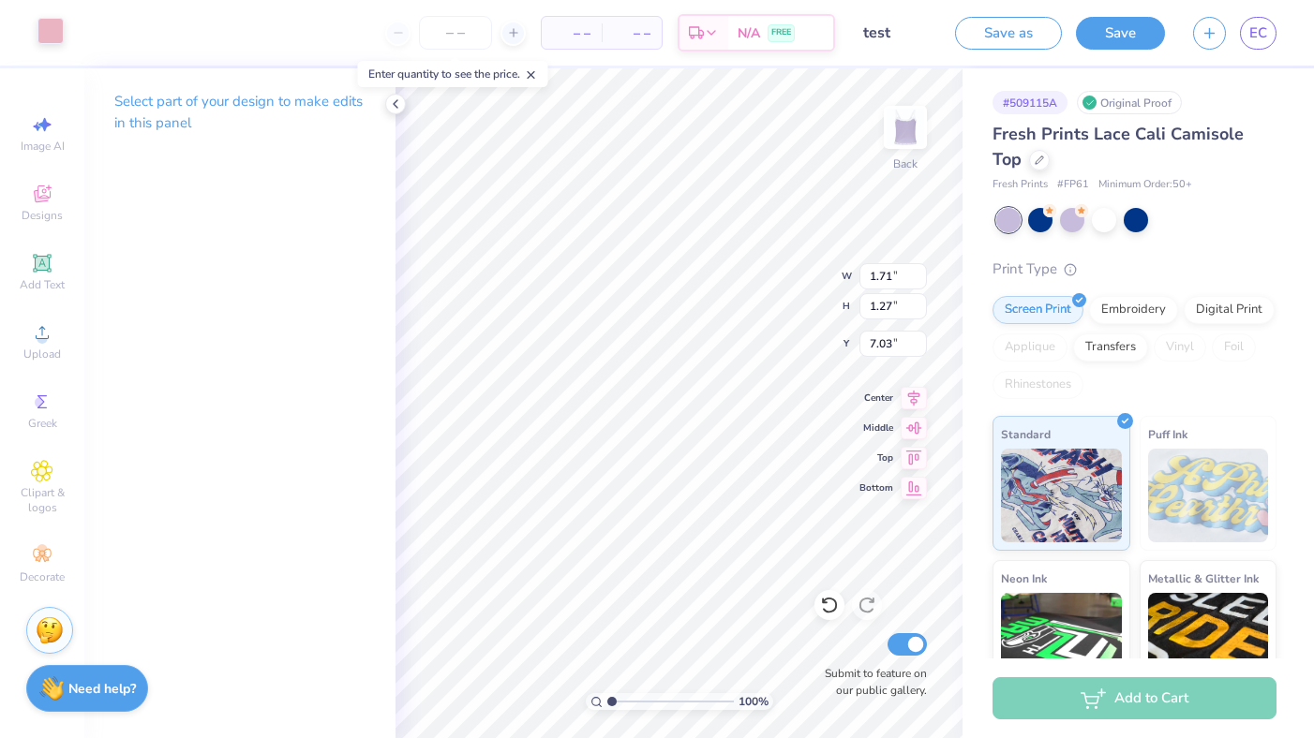
click at [59, 33] on div at bounding box center [50, 31] width 26 height 26
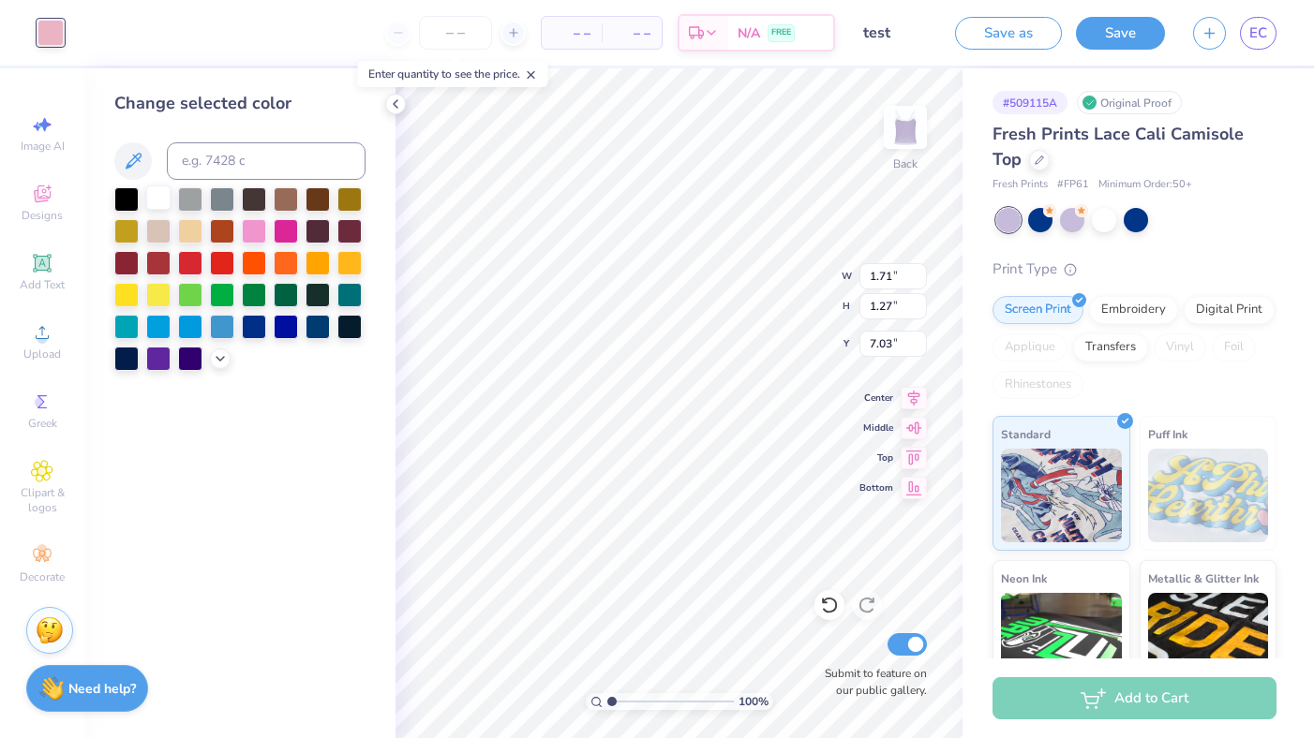
click at [163, 202] on div at bounding box center [158, 198] width 24 height 24
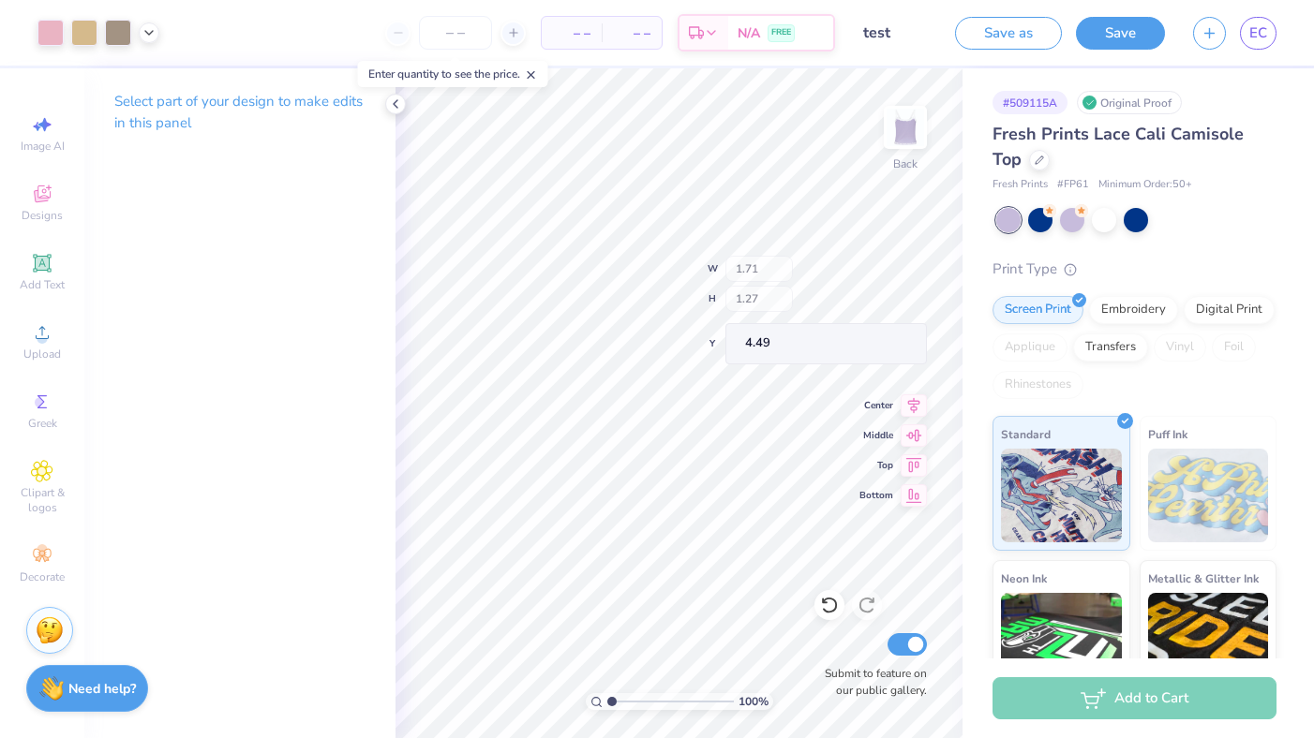
type input "4.49"
click at [52, 34] on div at bounding box center [50, 31] width 26 height 26
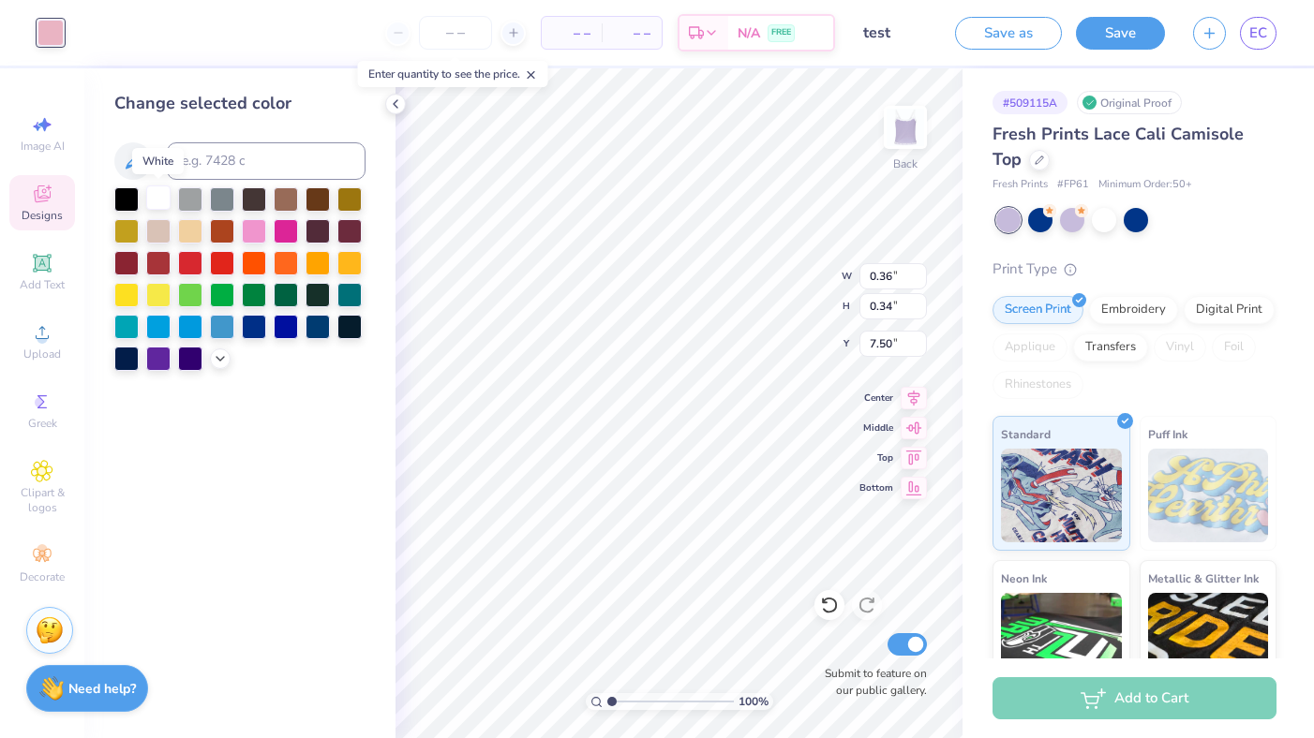
click at [164, 203] on div at bounding box center [158, 198] width 24 height 24
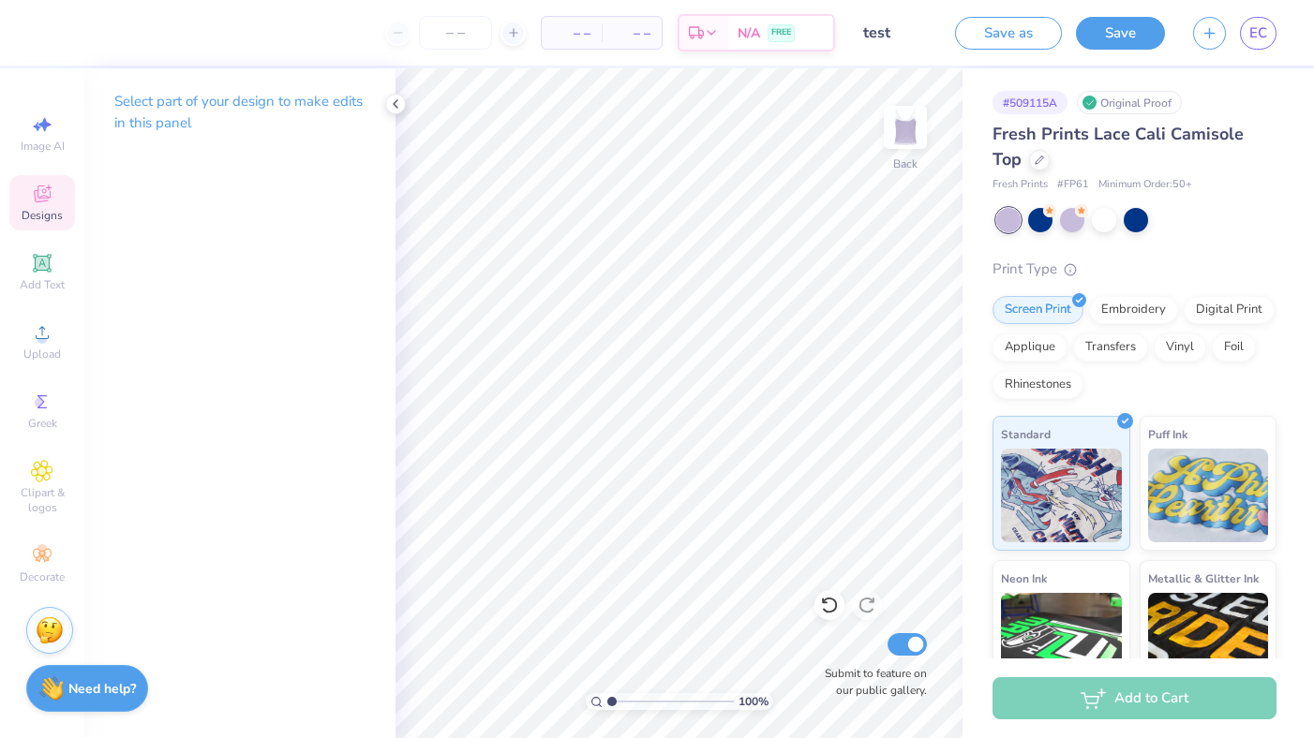
click at [34, 211] on span "Designs" at bounding box center [42, 215] width 41 height 15
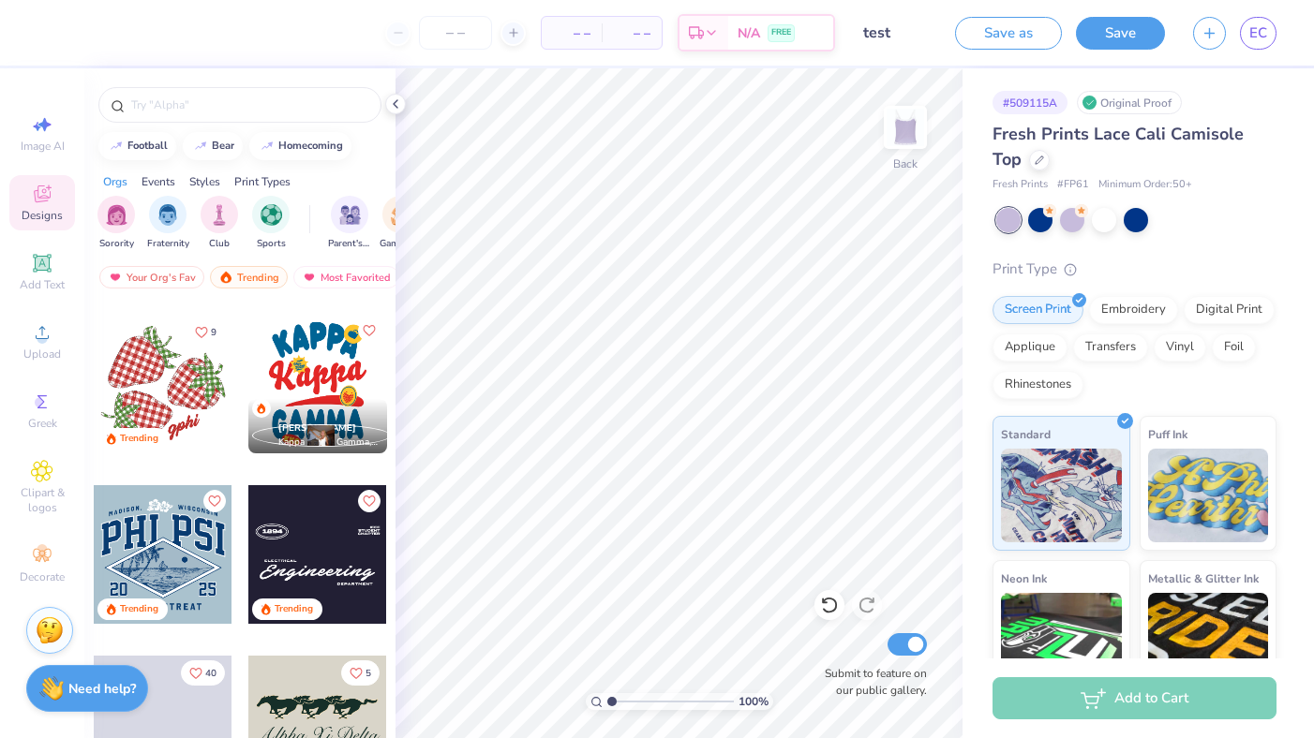
scroll to position [4519, 0]
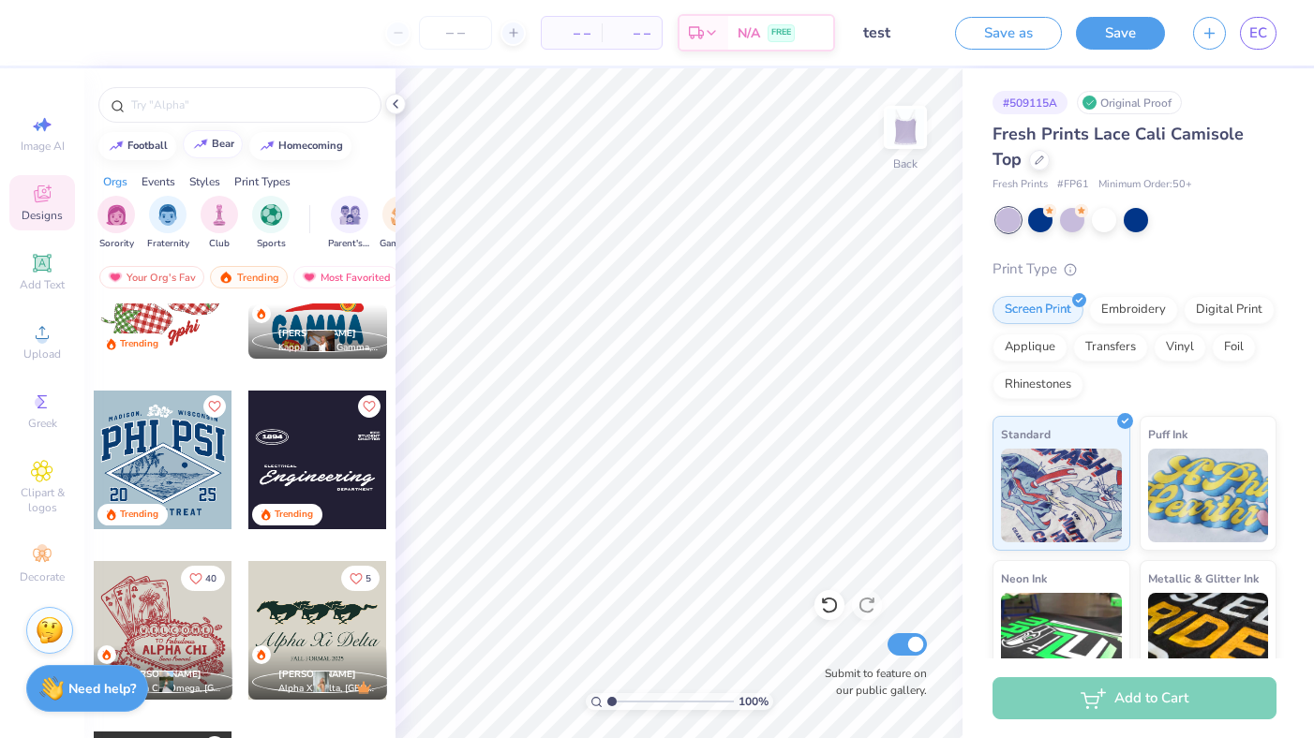
click at [219, 149] on button "bear" at bounding box center [213, 144] width 60 height 28
type input "bear"
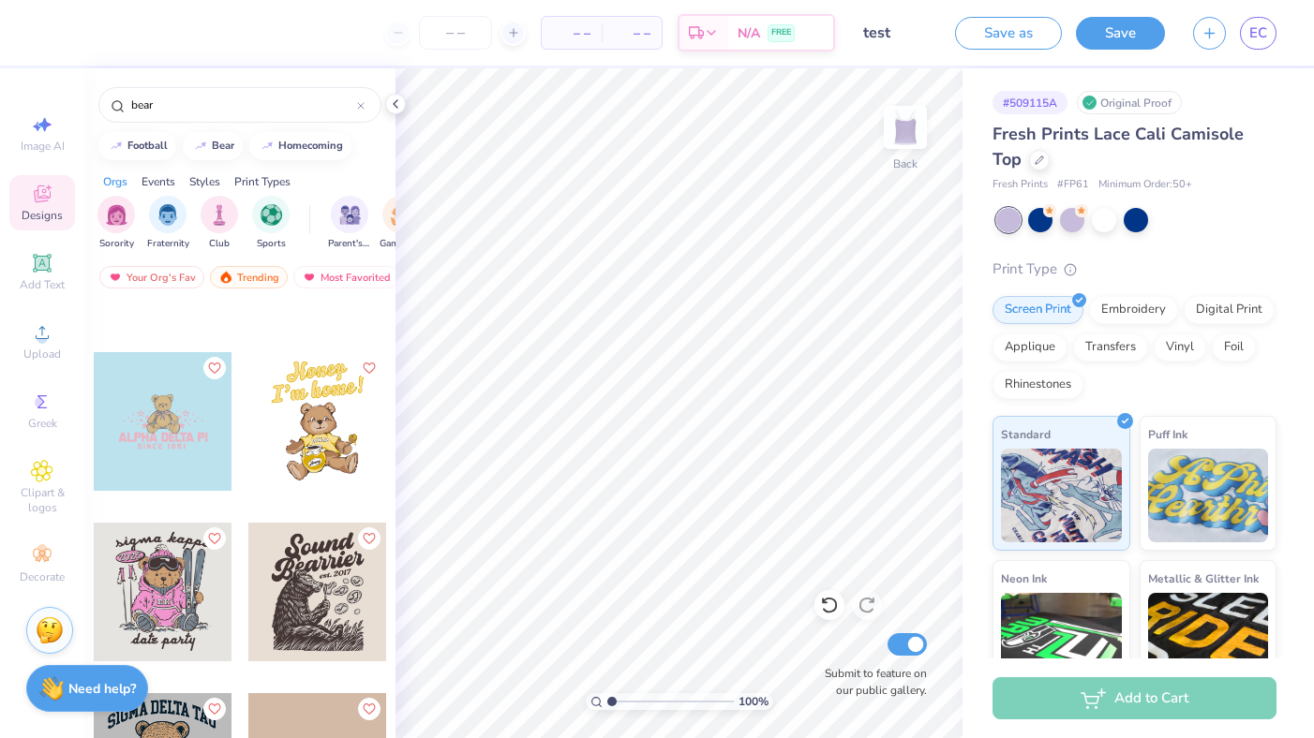
scroll to position [2331, 0]
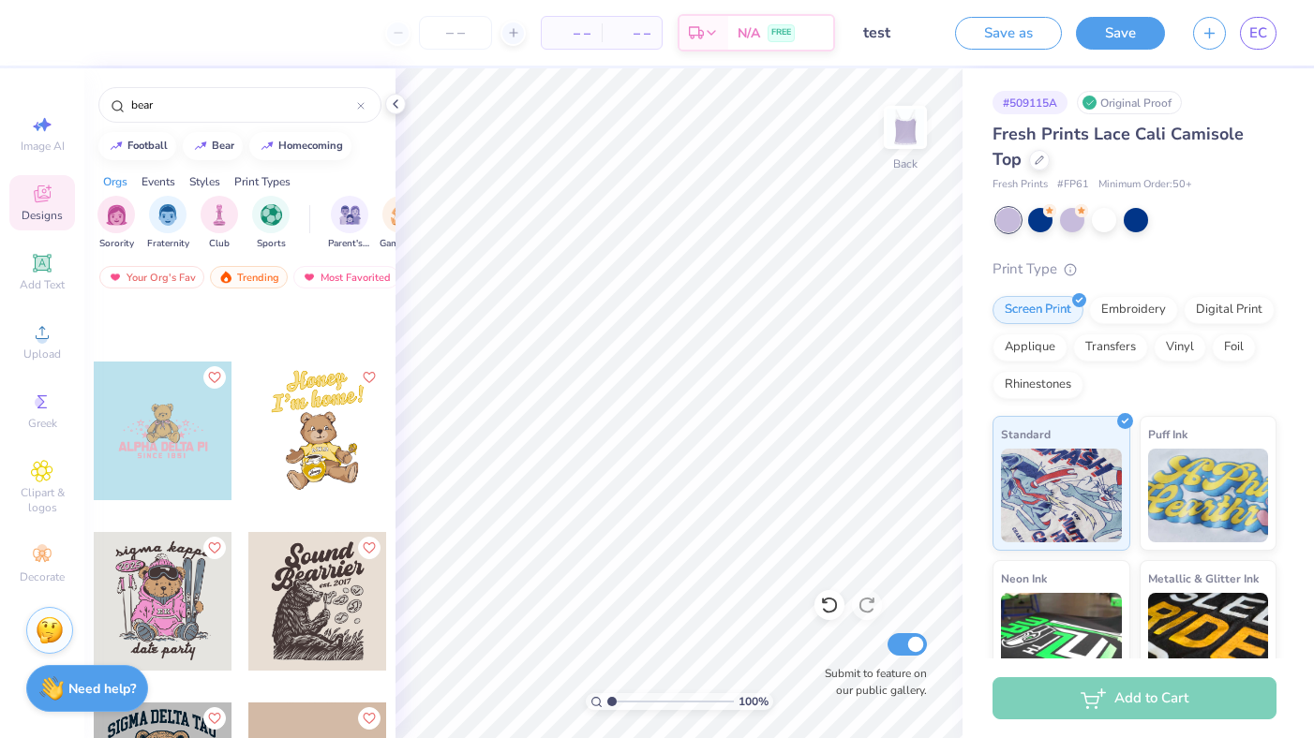
click at [164, 454] on div at bounding box center [163, 431] width 139 height 139
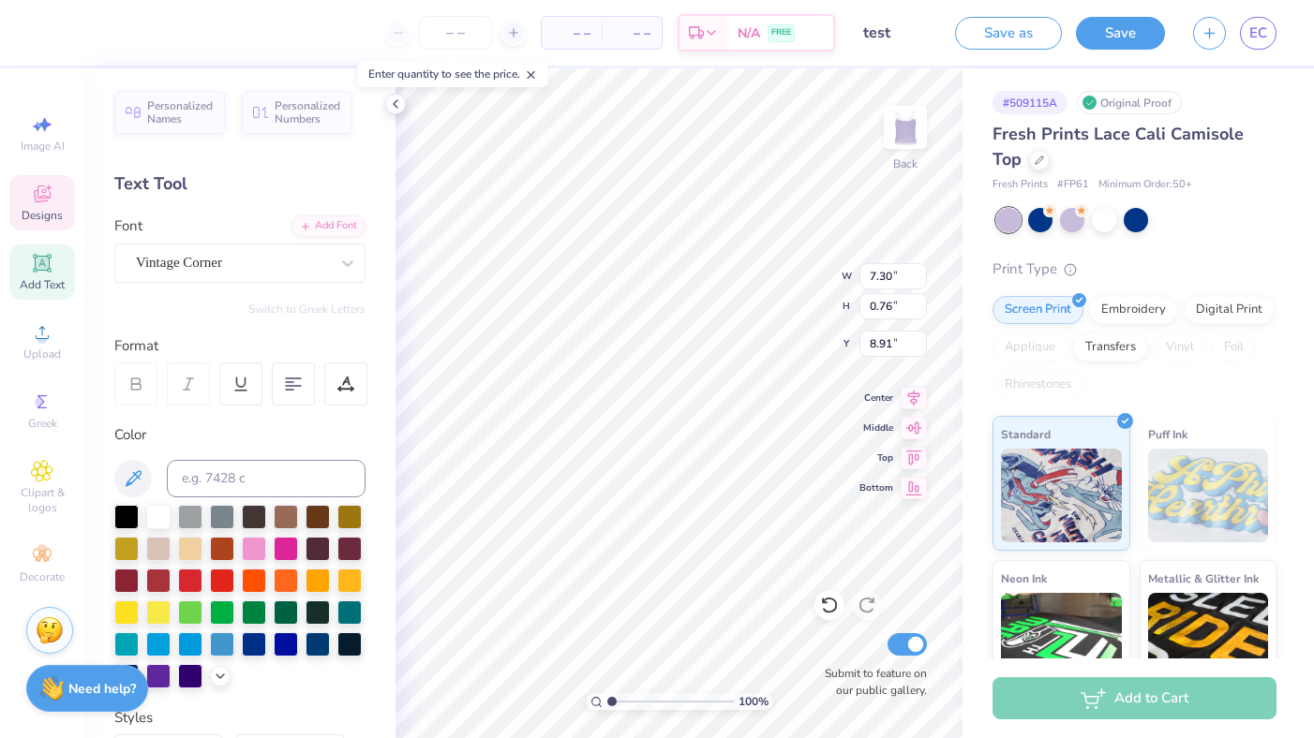
scroll to position [0, 0]
type textarea "PI"
click at [47, 30] on div at bounding box center [50, 31] width 26 height 26
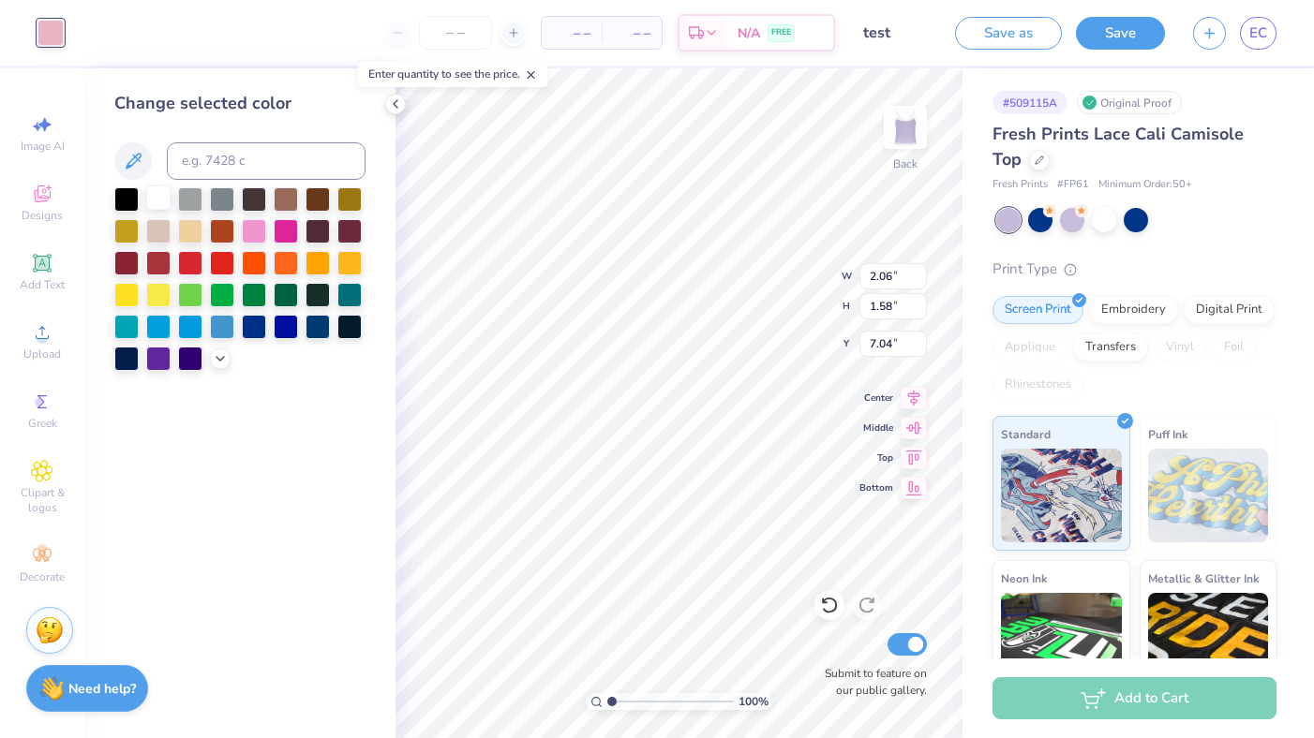
click at [157, 199] on div at bounding box center [158, 198] width 24 height 24
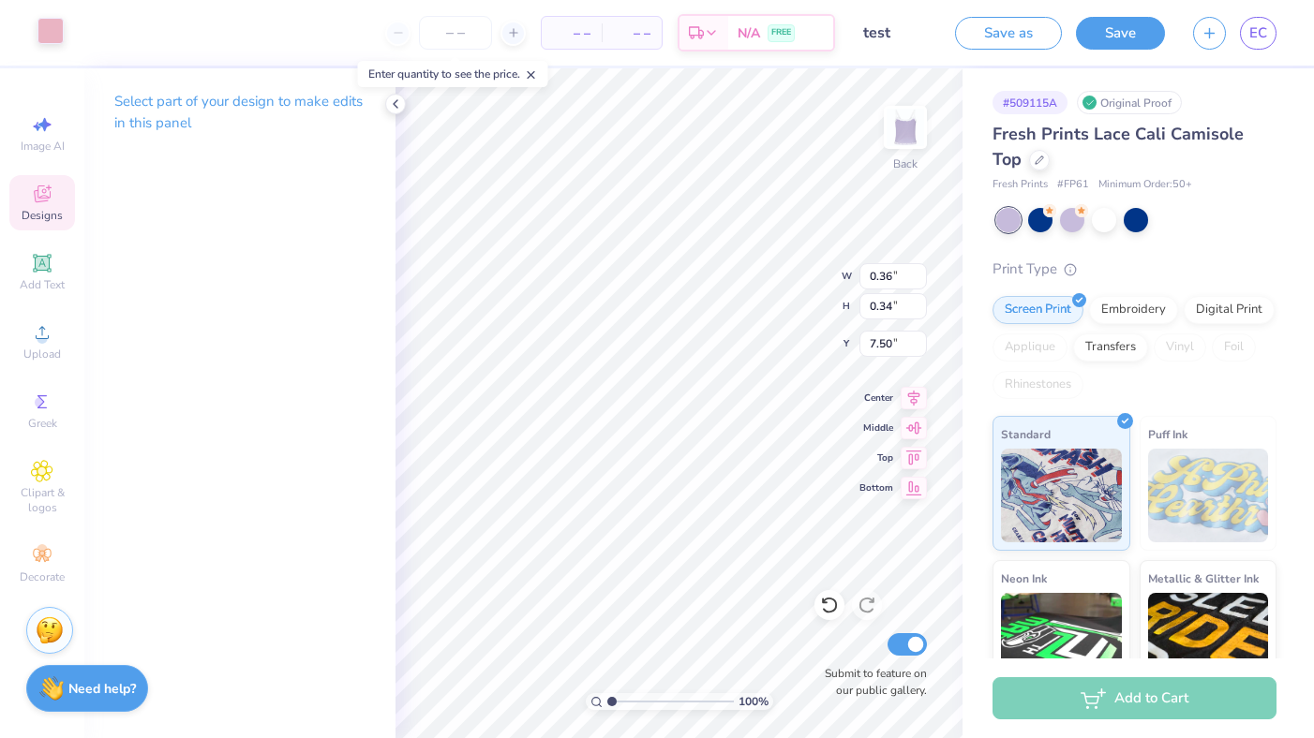
click at [56, 36] on div at bounding box center [50, 31] width 26 height 26
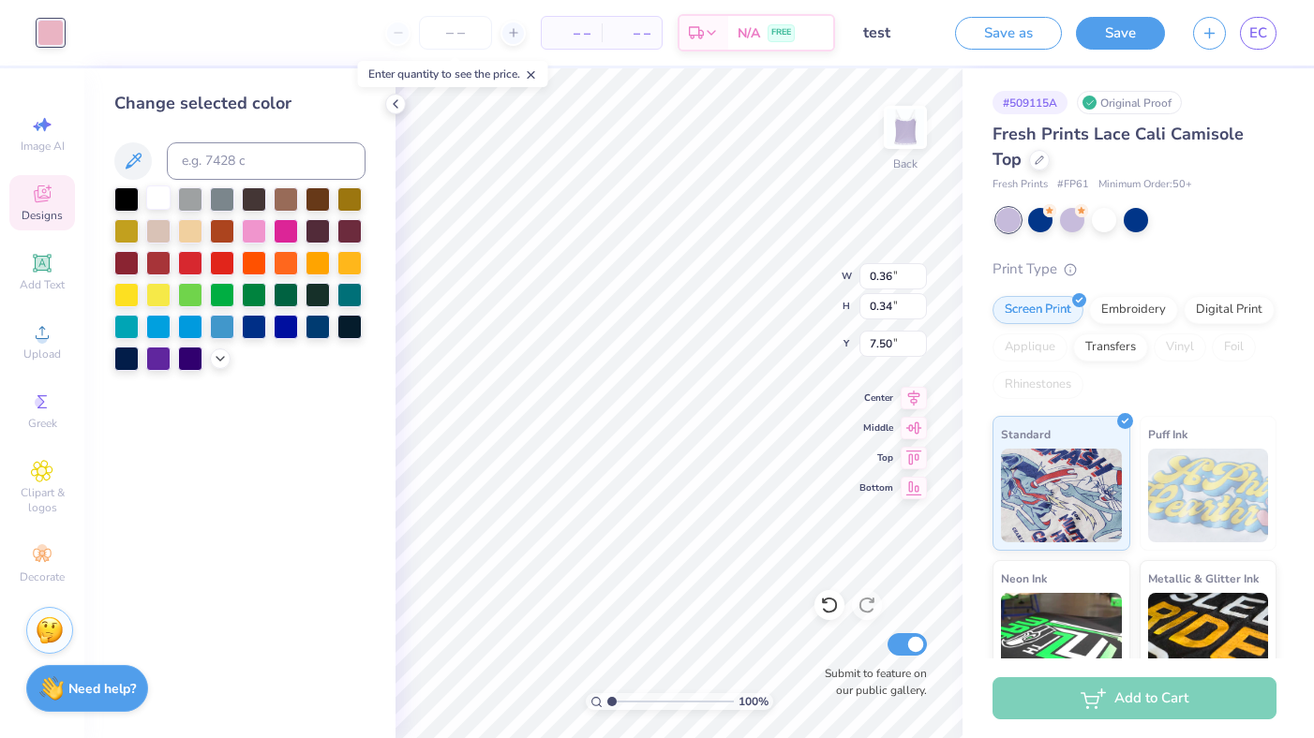
click at [153, 201] on div at bounding box center [158, 198] width 24 height 24
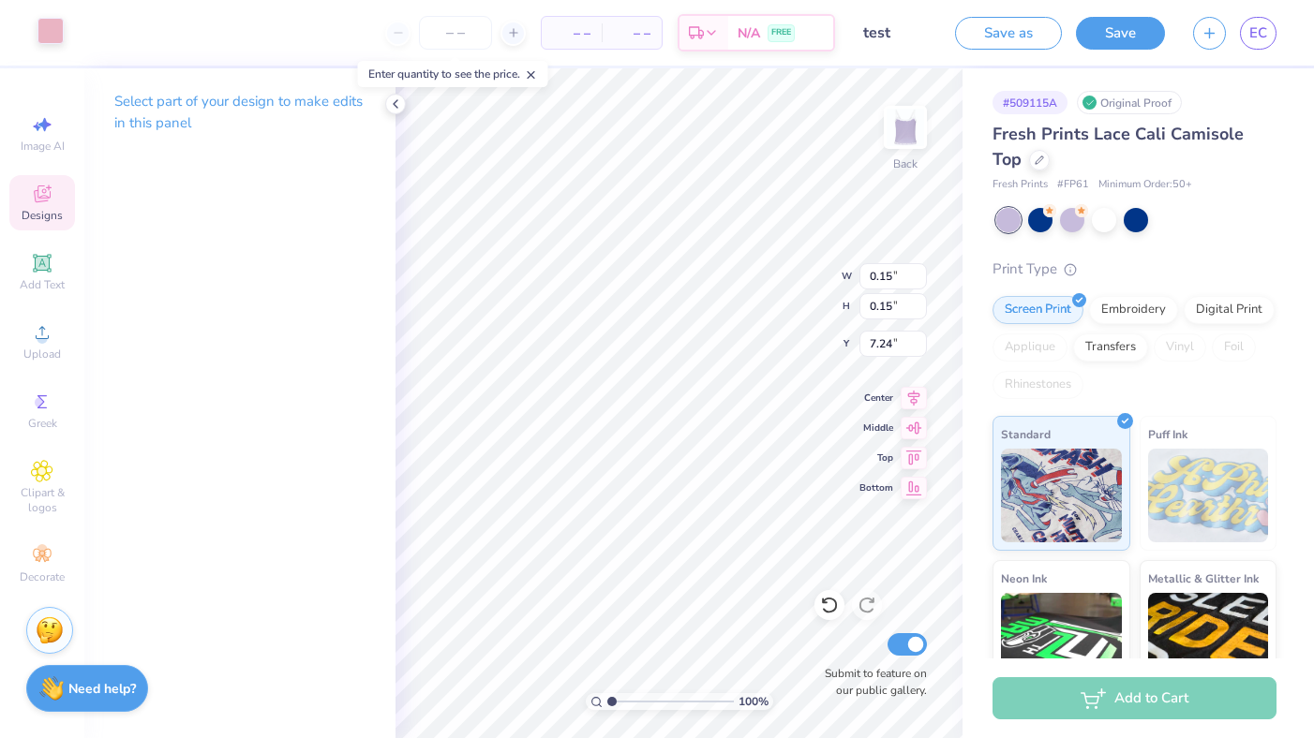
click at [52, 33] on div at bounding box center [50, 31] width 26 height 26
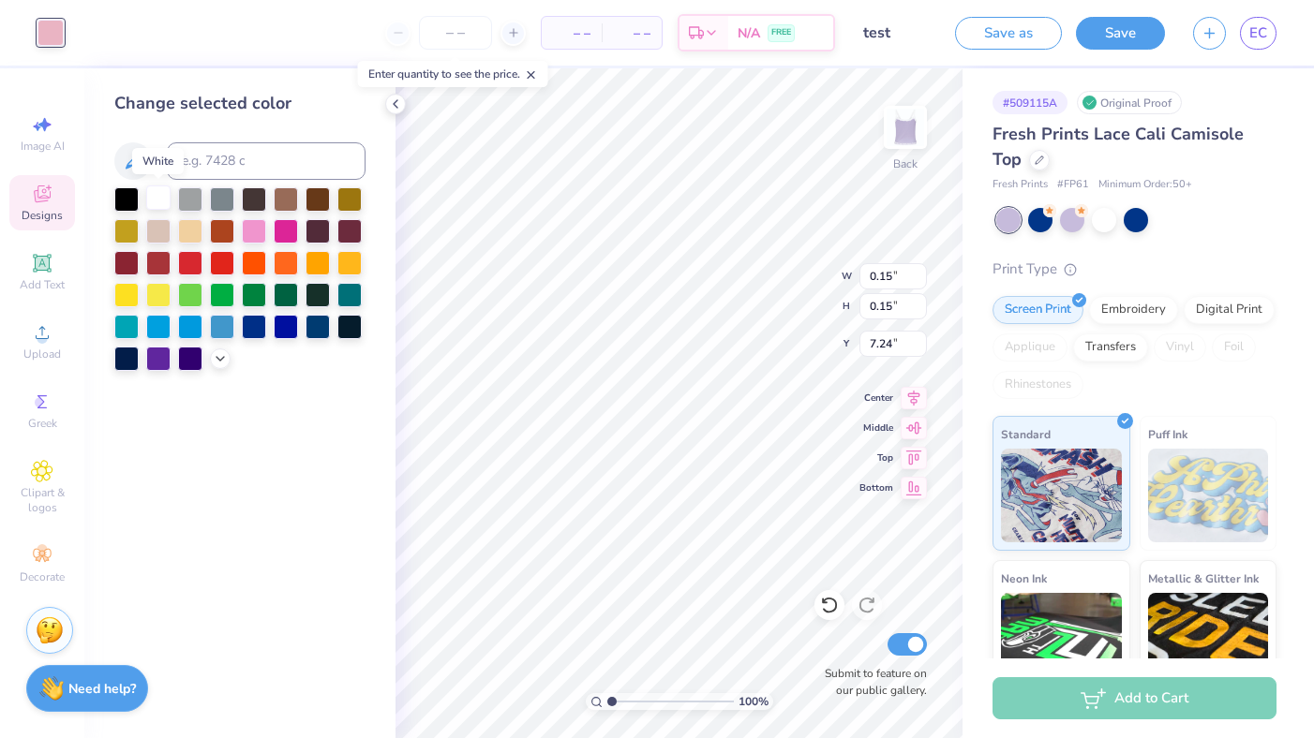
click at [158, 193] on div at bounding box center [158, 198] width 24 height 24
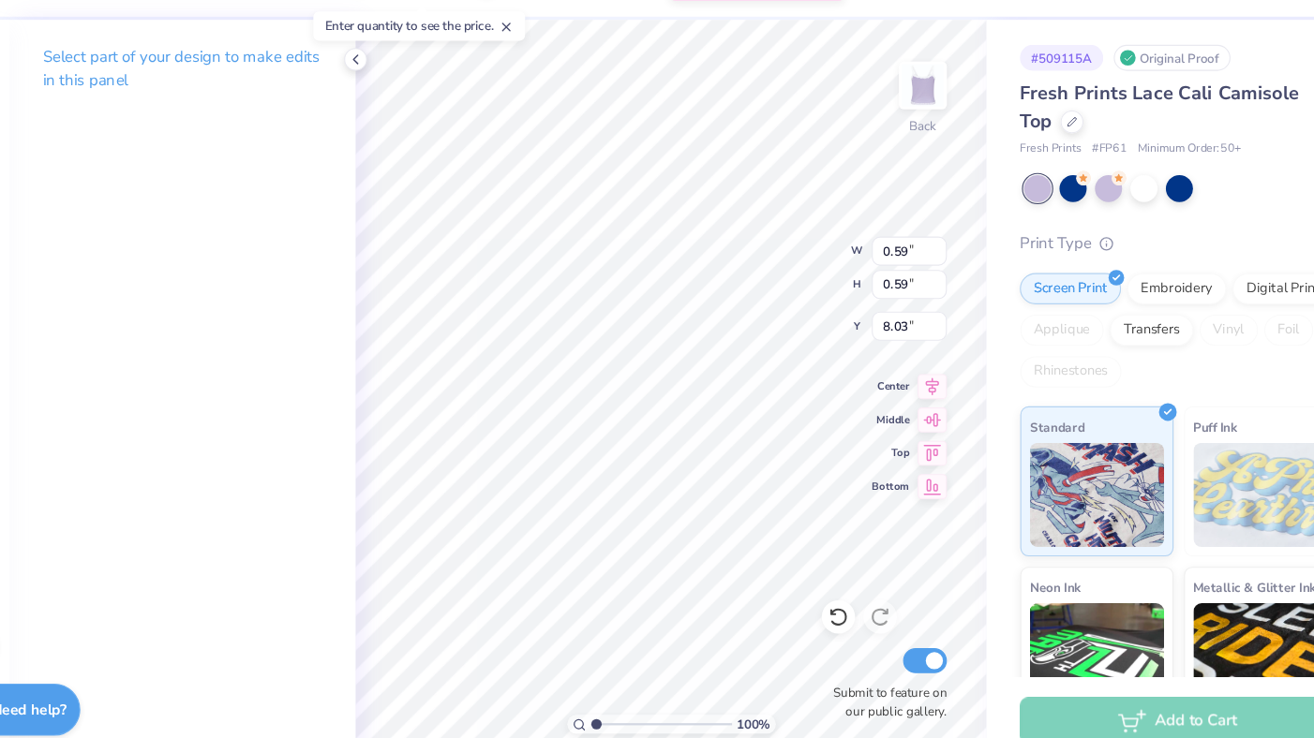
type input "8.00"
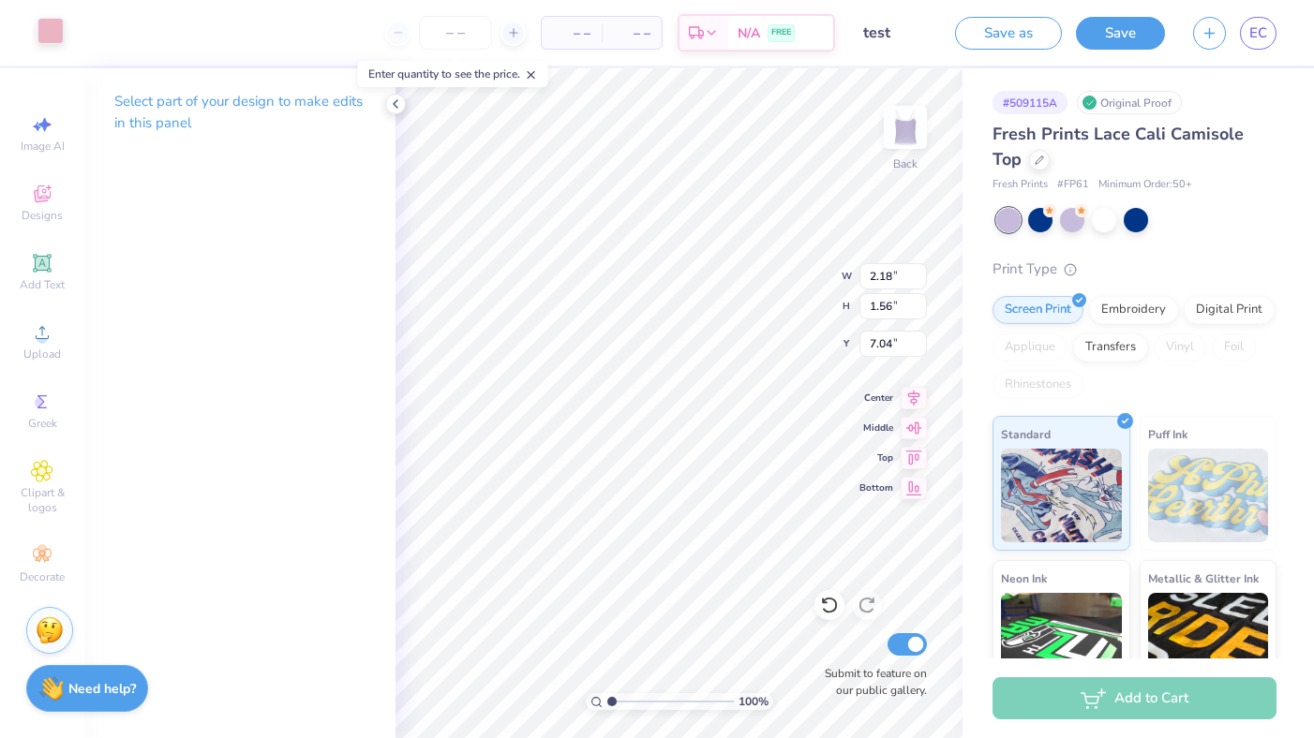
click at [45, 46] on div "Art colors" at bounding box center [32, 33] width 64 height 66
click at [44, 33] on div at bounding box center [50, 31] width 26 height 26
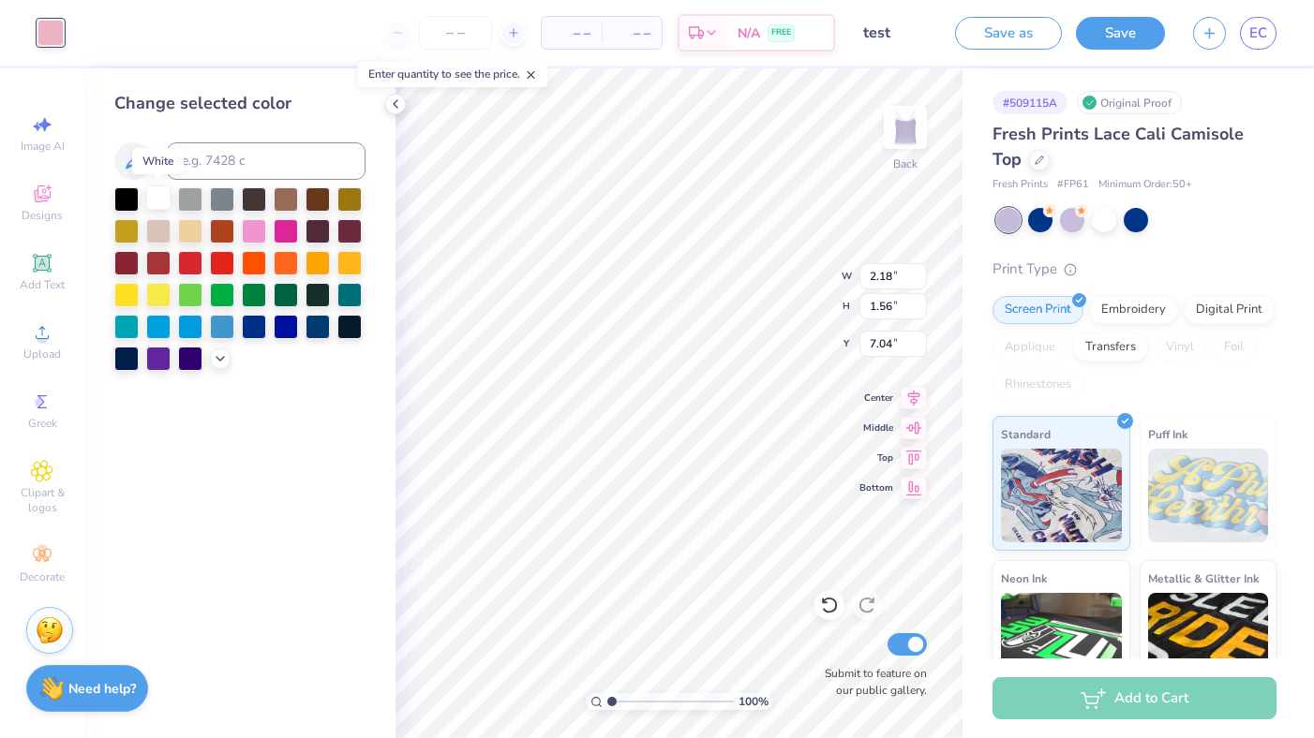
click at [159, 198] on div at bounding box center [158, 198] width 24 height 24
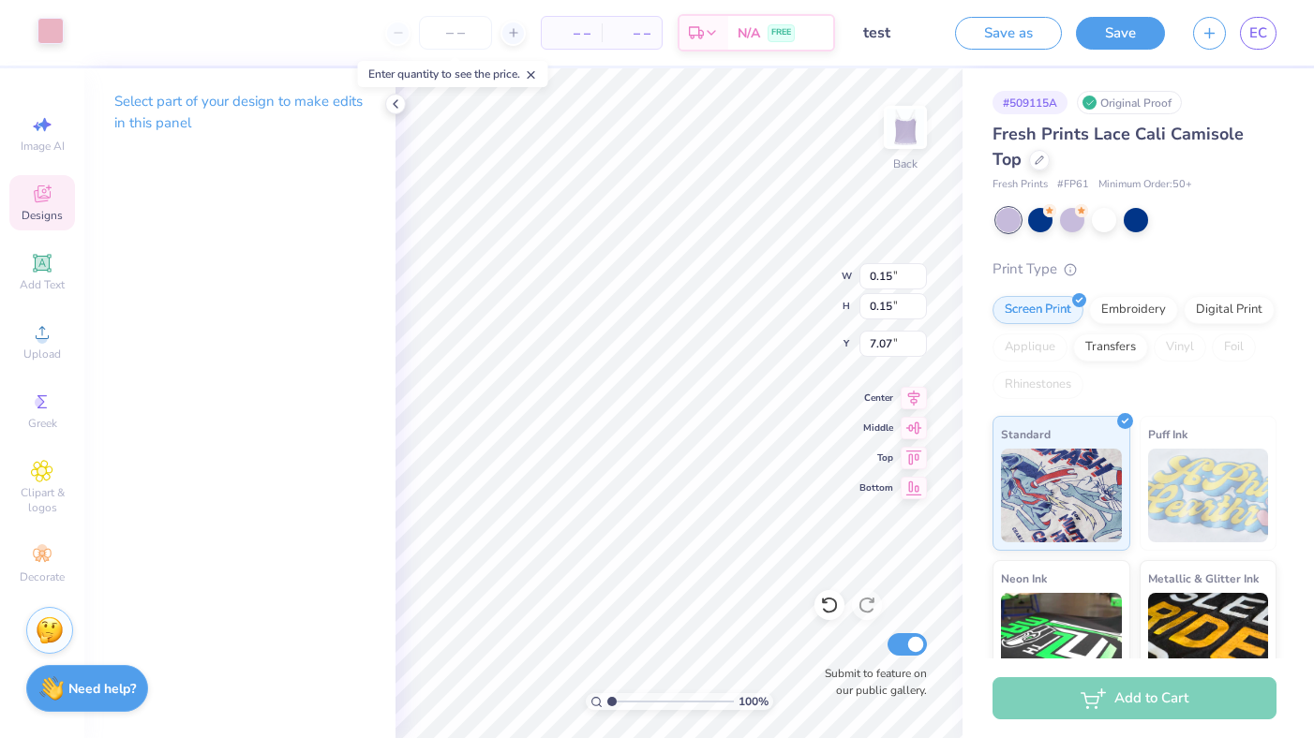
click at [45, 40] on div at bounding box center [50, 31] width 26 height 26
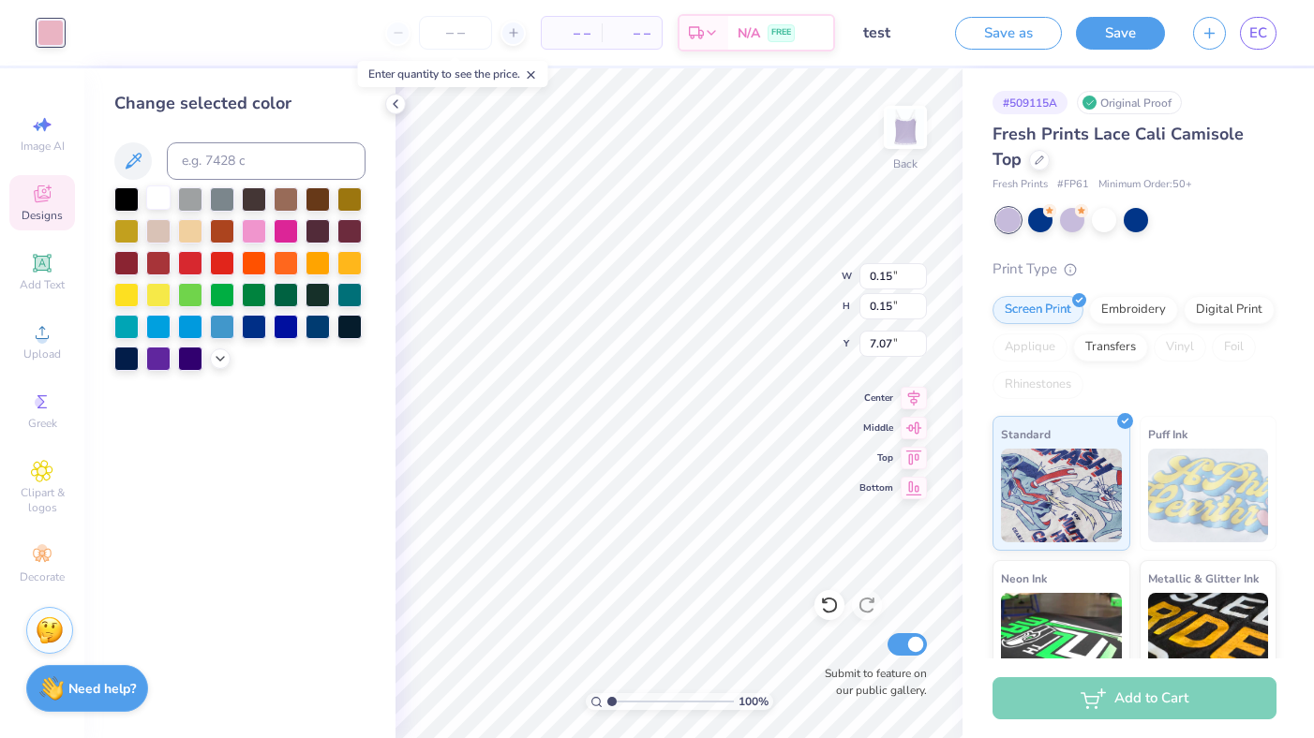
click at [159, 196] on div at bounding box center [158, 198] width 24 height 24
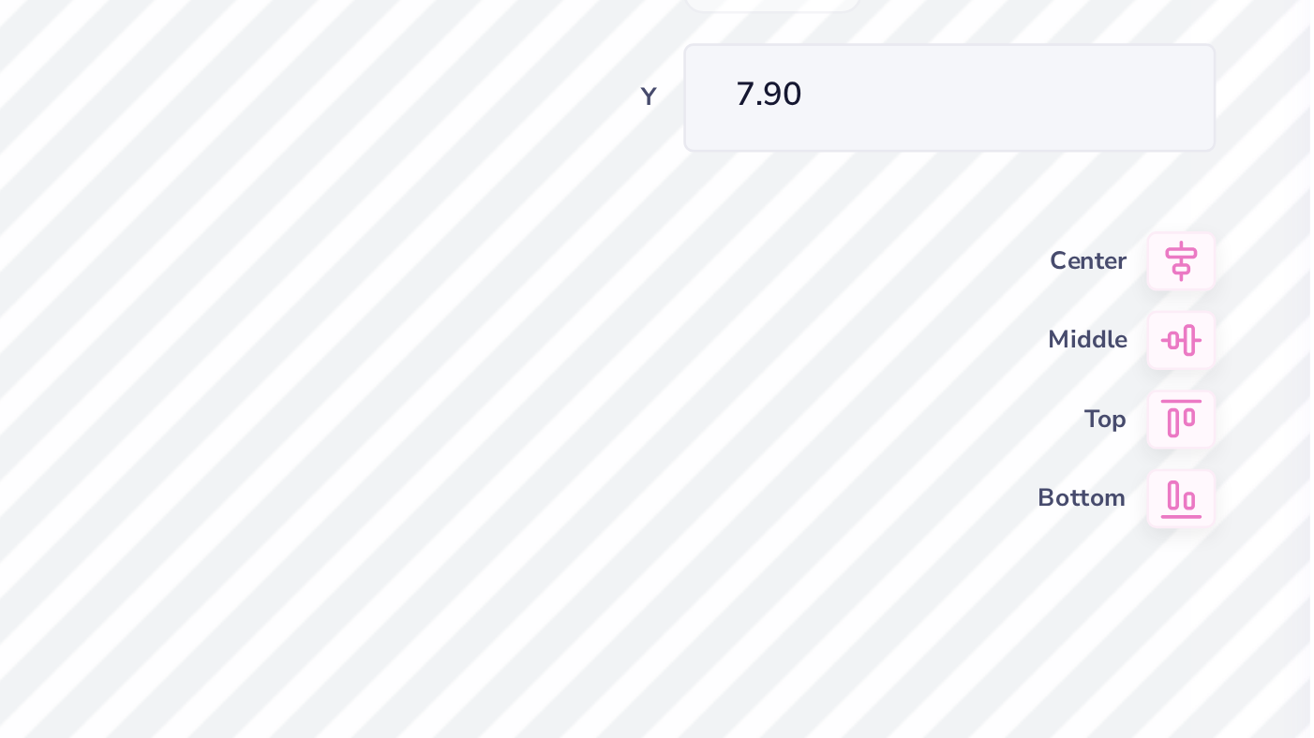
type input "7.90"
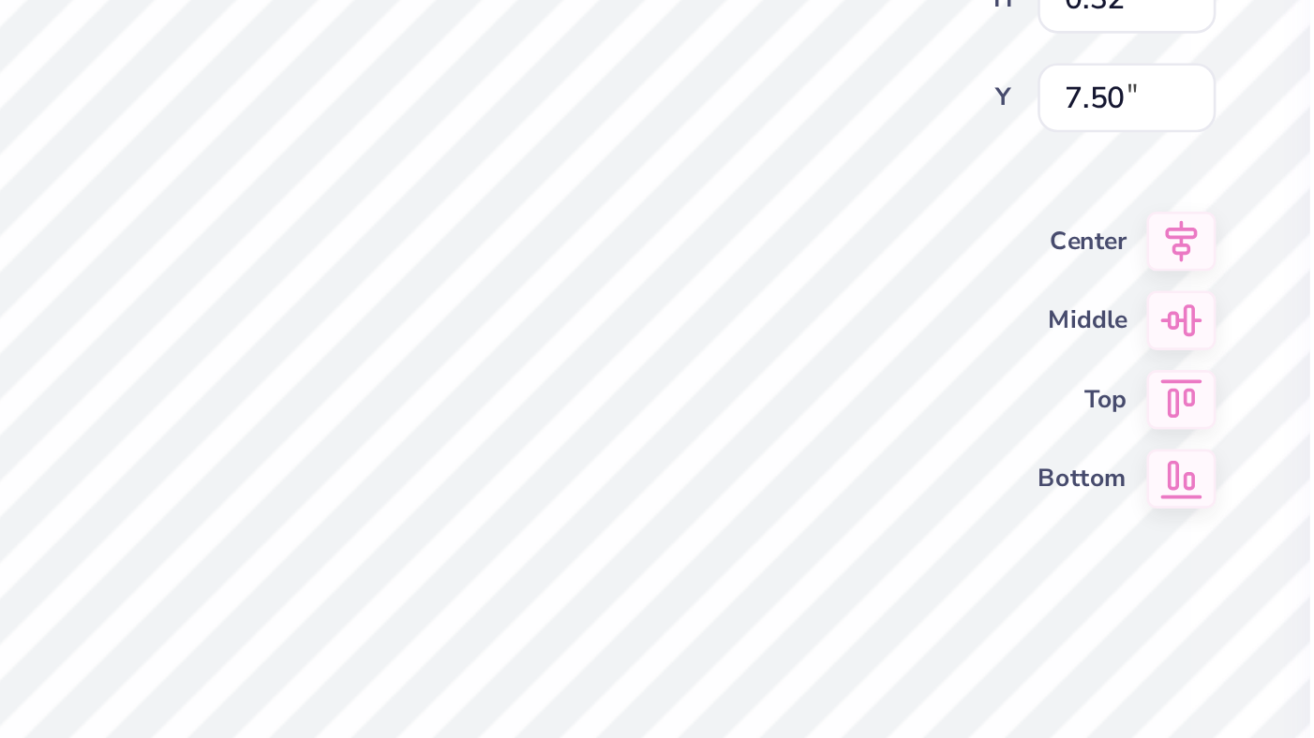
type input "0.33"
type input "0.32"
type input "2.53"
type input "3.07"
type input "5.76"
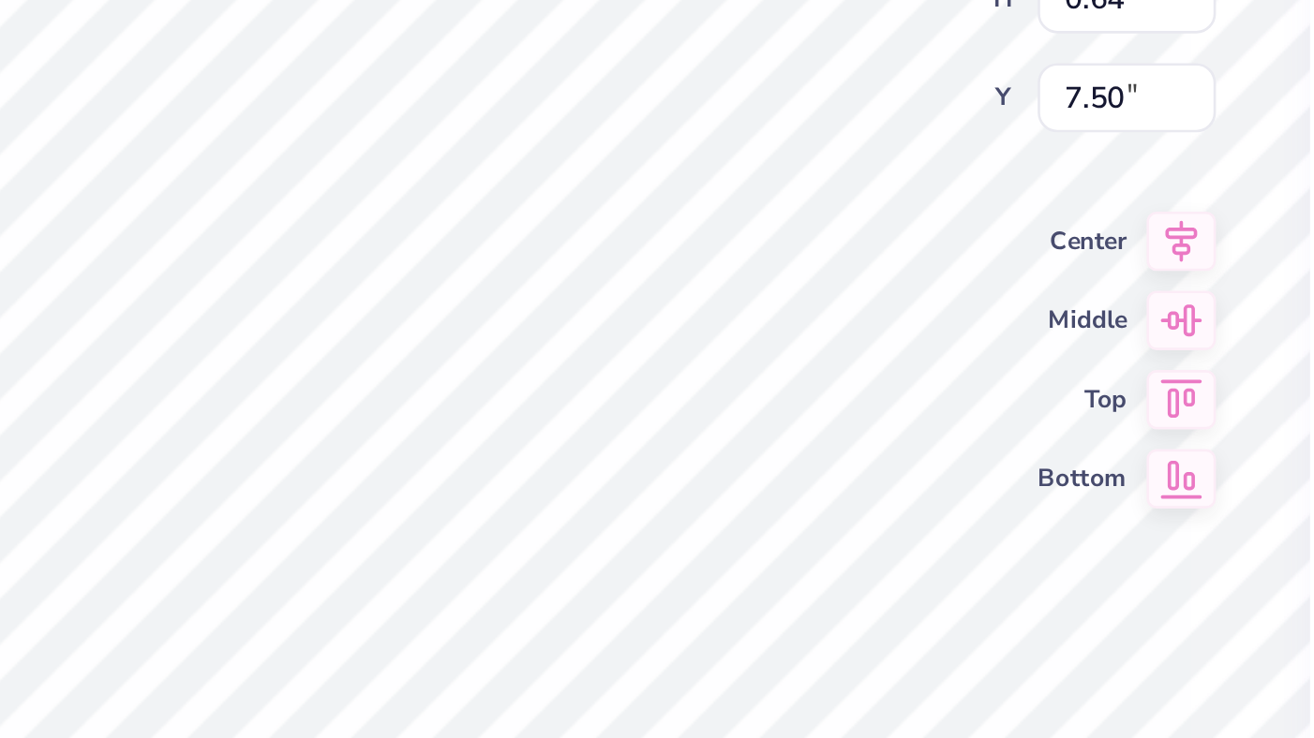
type input "0.68"
type input "0.64"
type input "7.07"
type input "0.31"
type input "0.29"
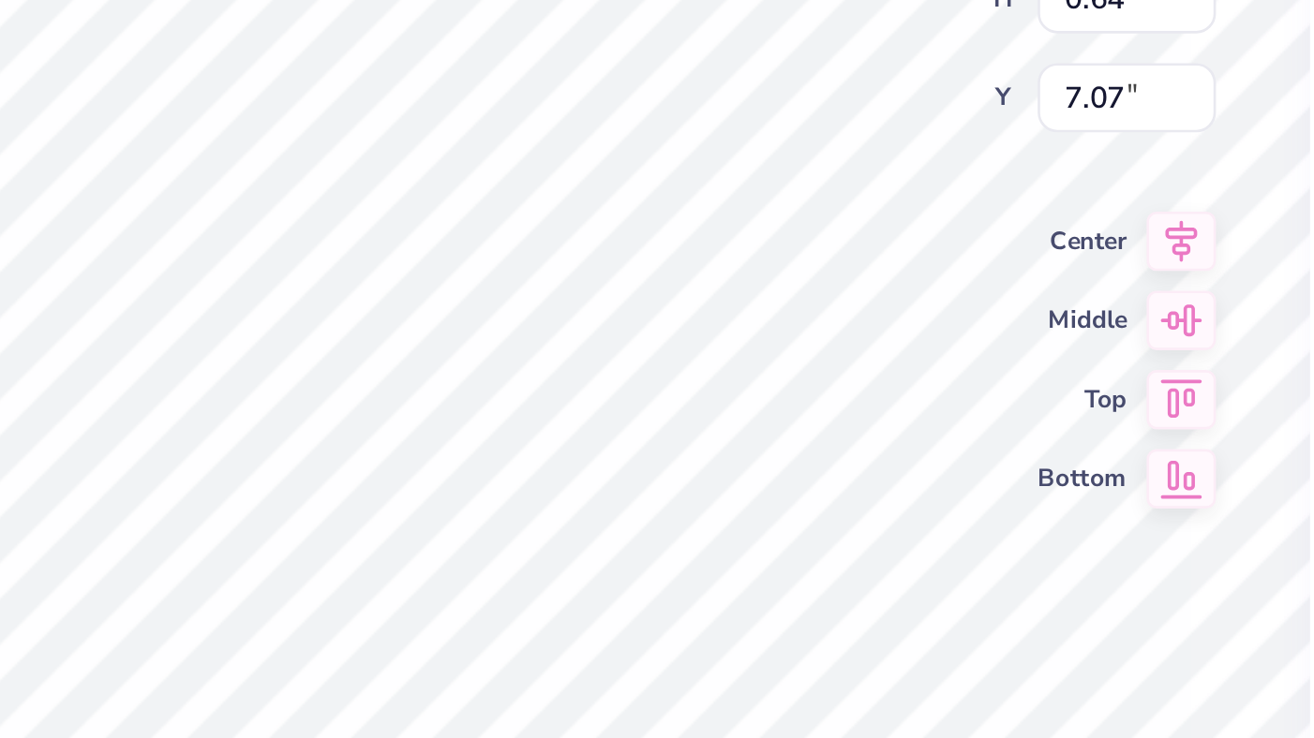
type input "7.42"
type input "0.30"
type input "0.28"
type input "0.29"
type input "0.27"
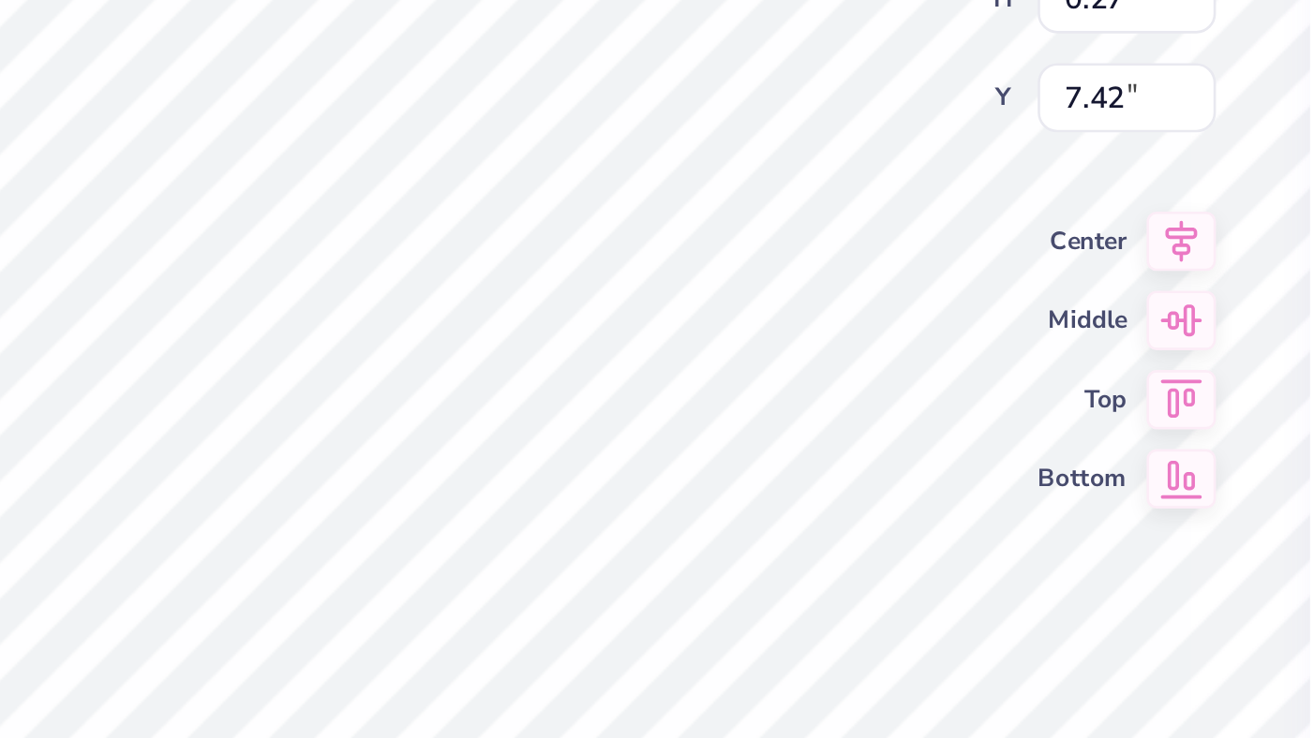
type input "0.30"
type input "0.28"
type input "0.12"
type input "0.39"
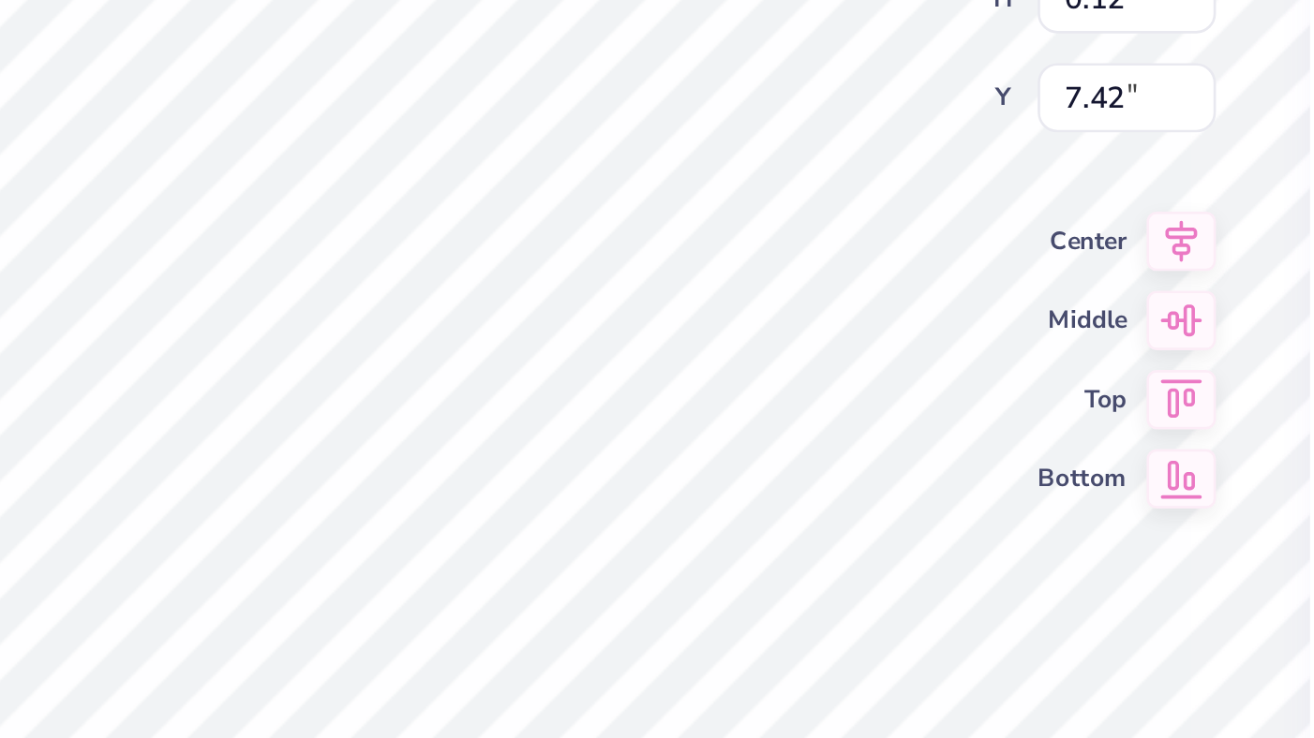
type input "0.37"
type input "0.42"
type input "0.40"
type input "7.39"
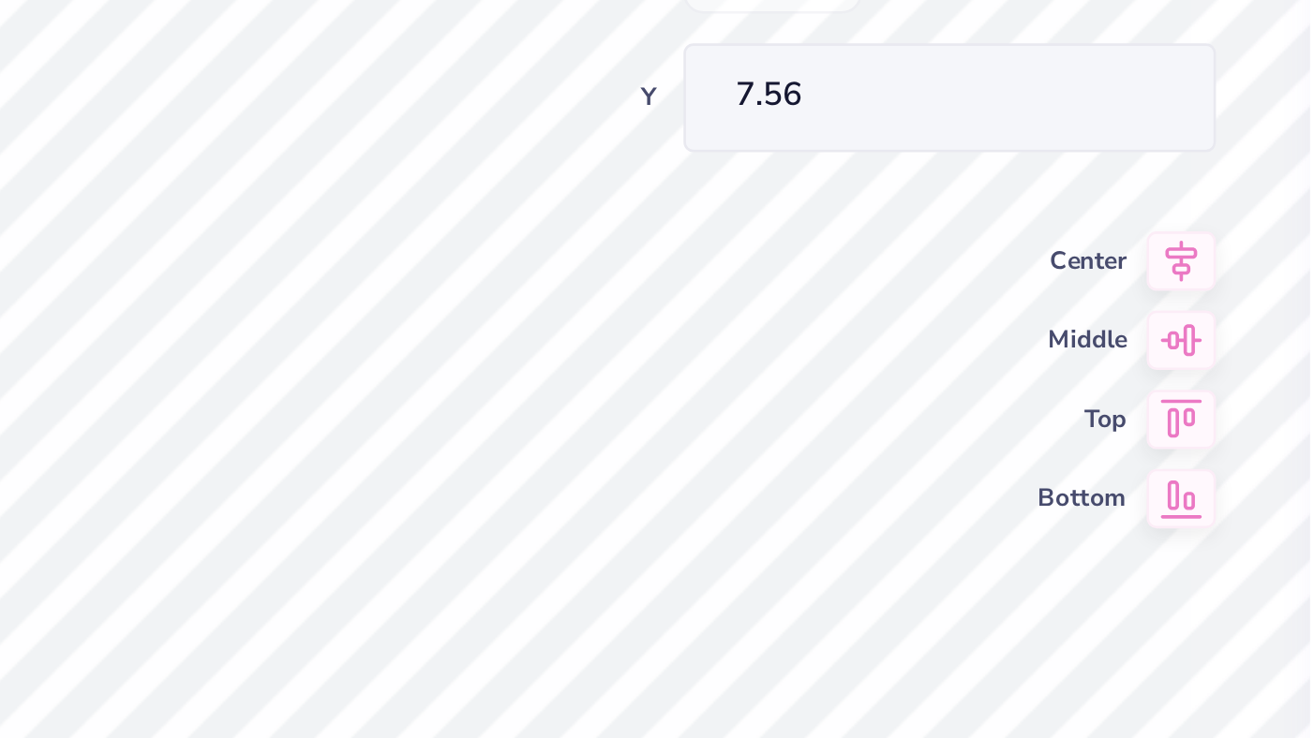
type input "0.24"
type input "0.23"
type input "7.56"
type input "0.31"
type input "0.29"
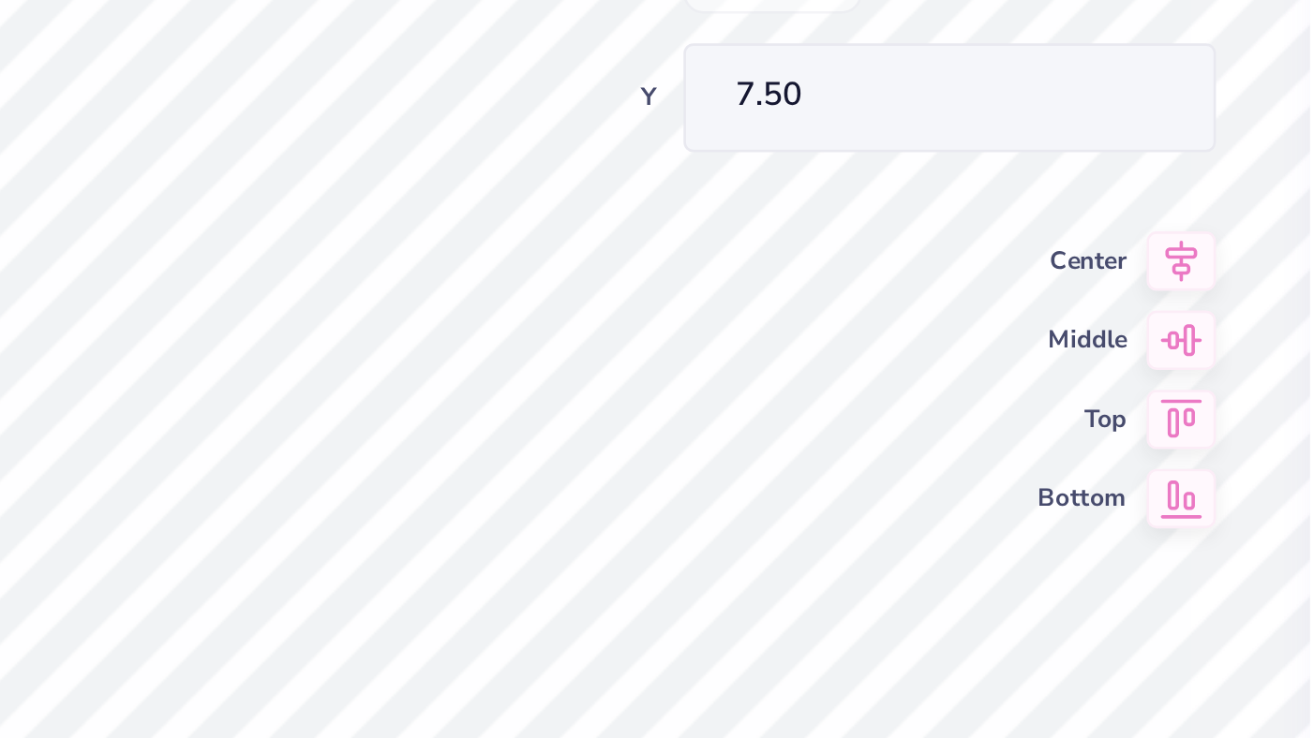
type input "7.50"
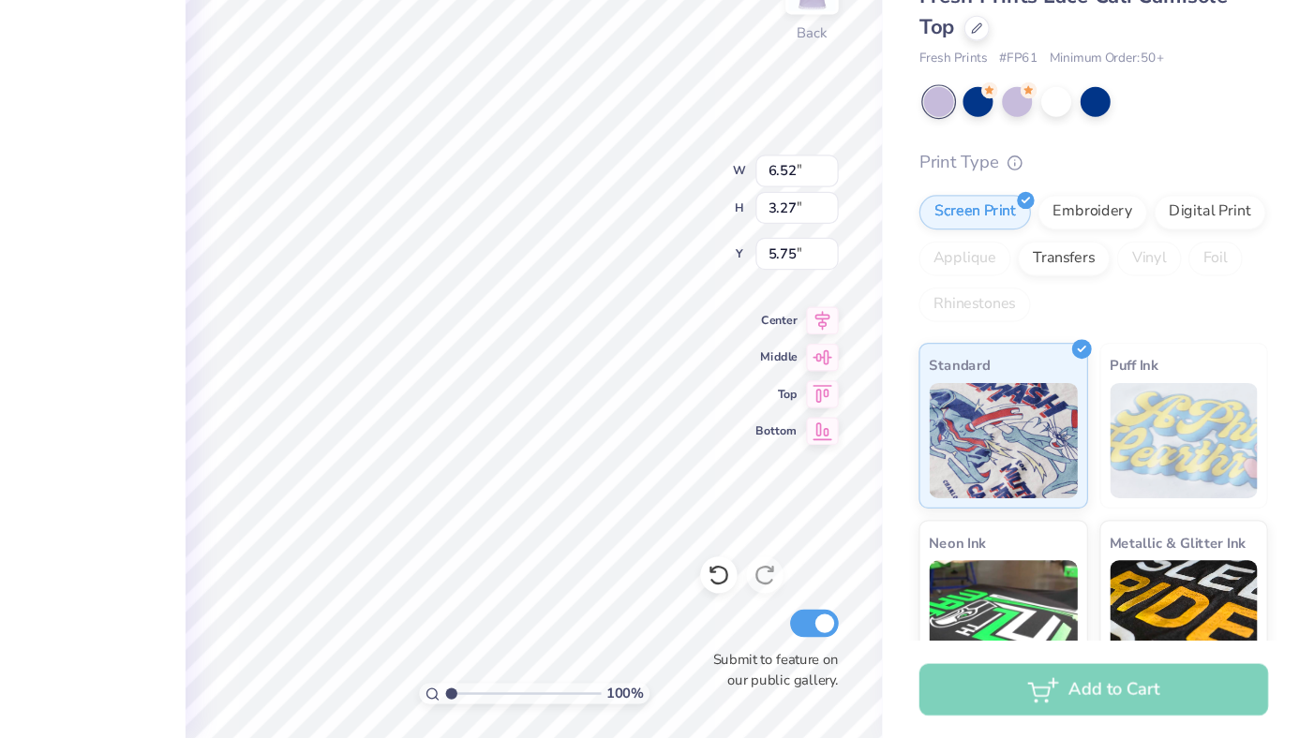
type input "7.20"
type input "3.61"
type input "2.74"
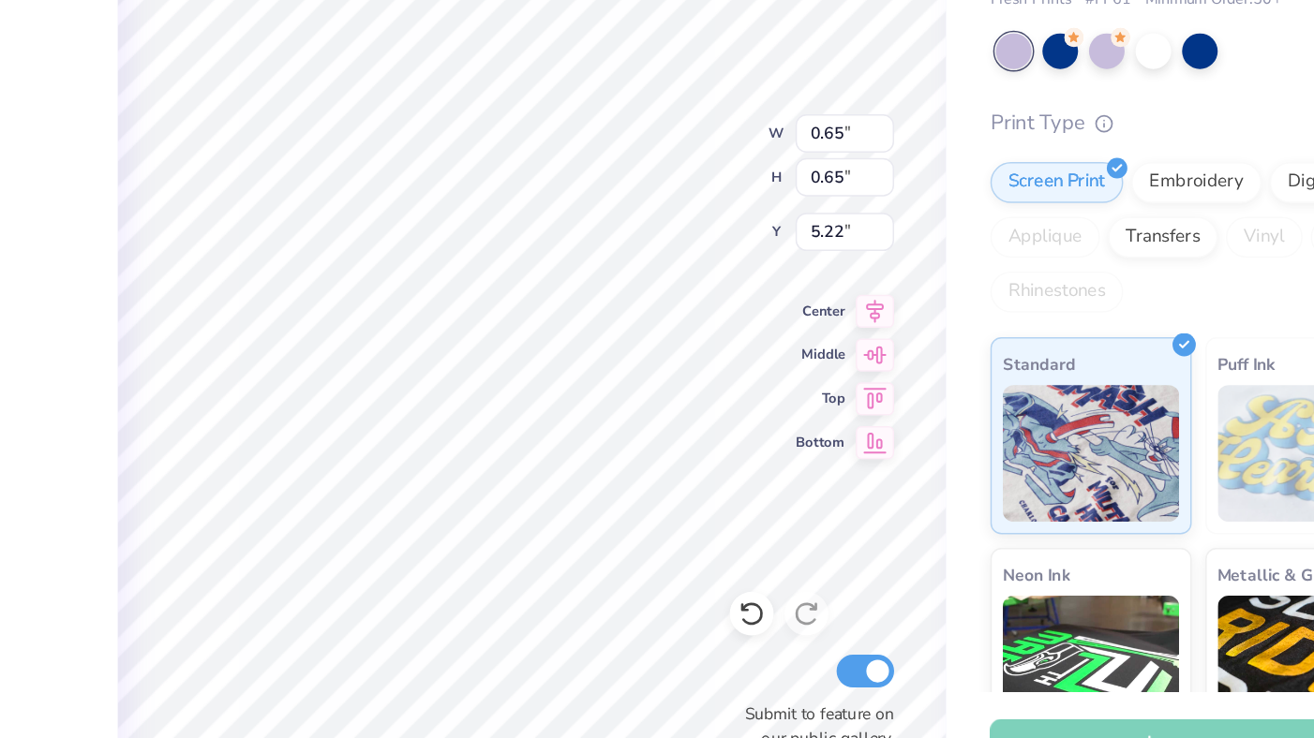
type input "0.24"
type input "0.23"
type input "4.99"
type input "0.72"
type input "0.68"
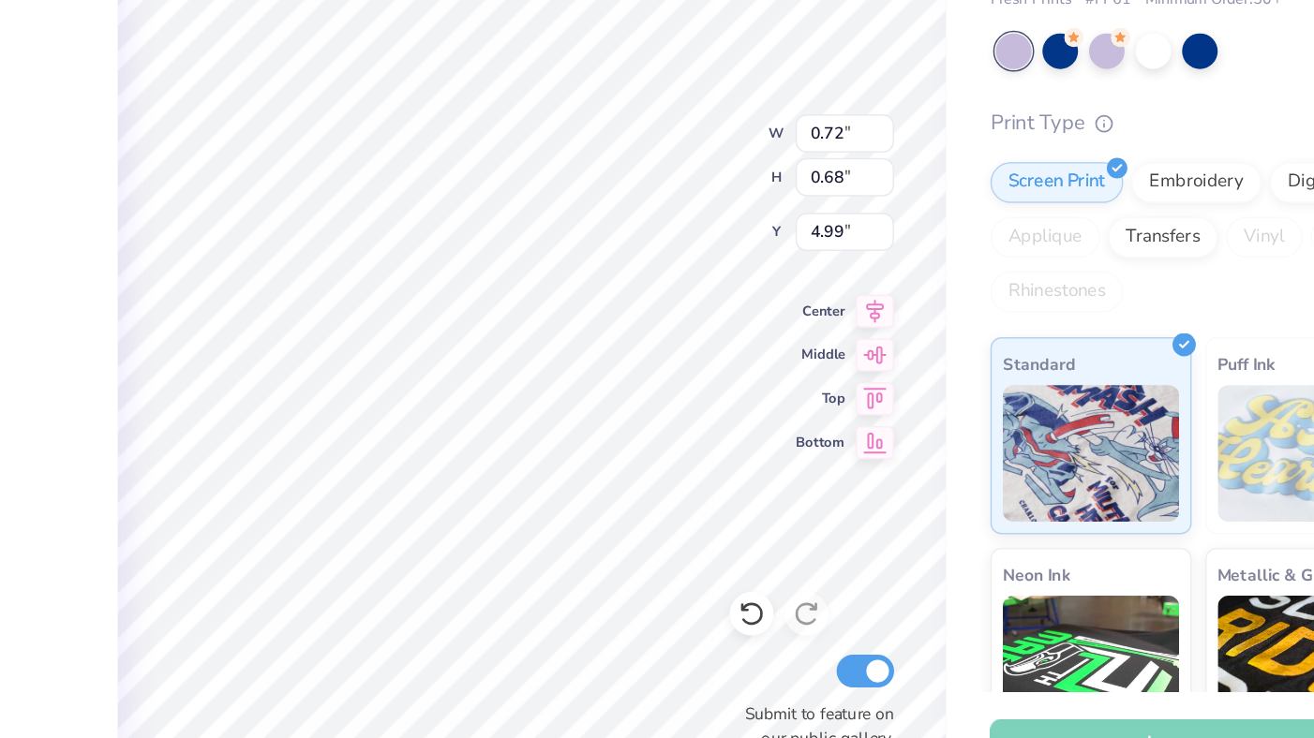
type input "4.15"
type input "0.23"
type input "0.22"
type input "4.61"
type input "4.67"
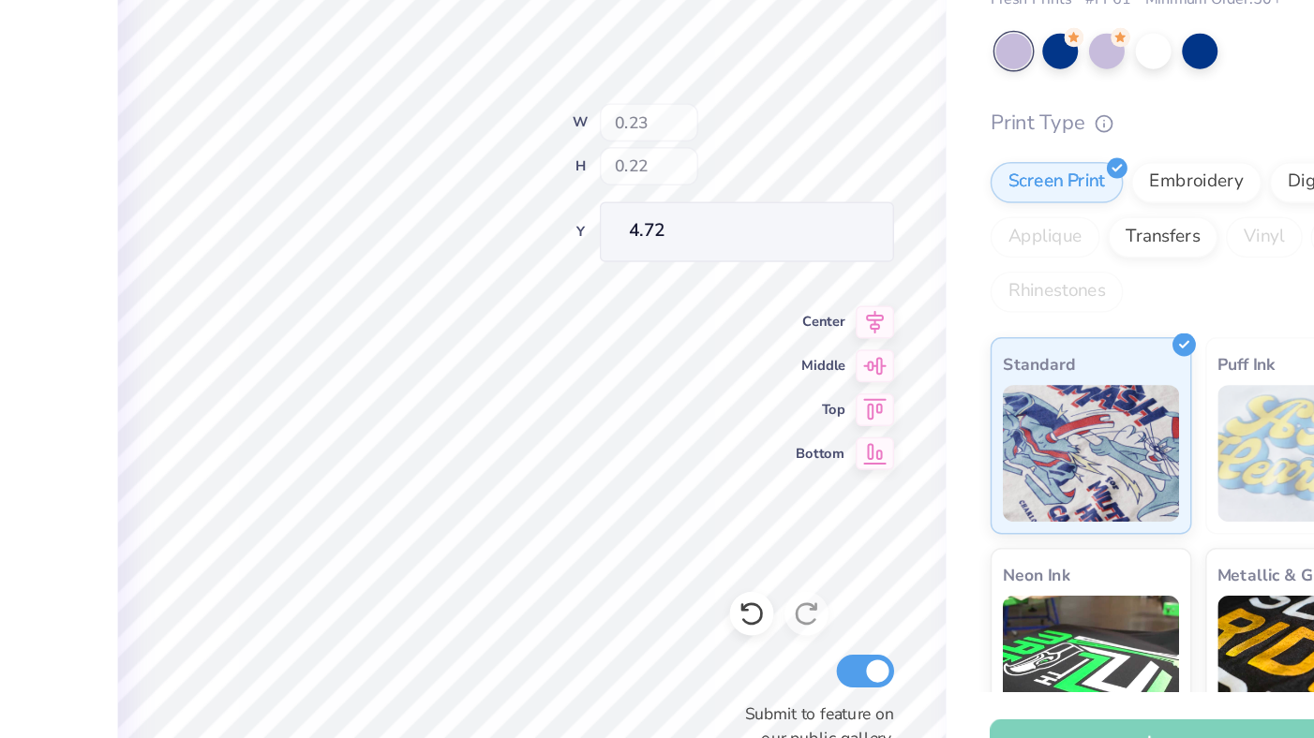
type input "4.72"
type input "5.55"
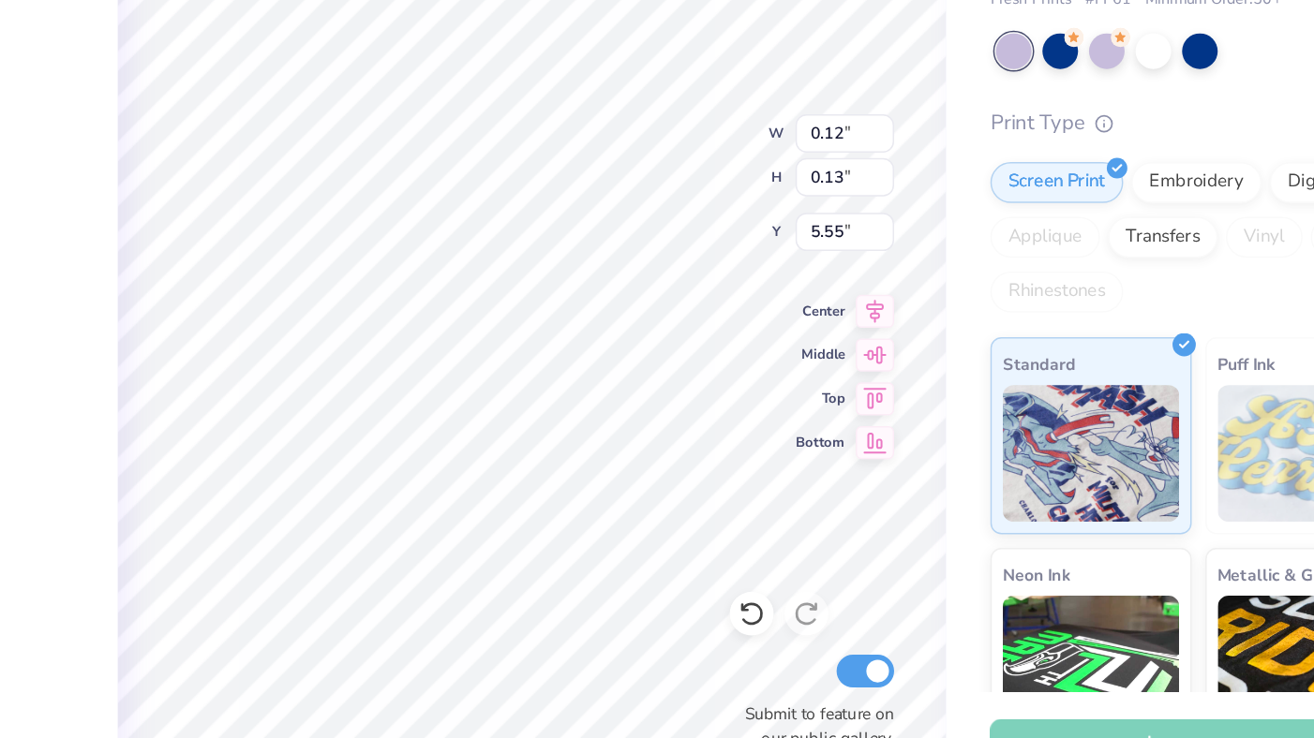
type input "0.34"
type input "0.36"
type input "0.16"
type input "0.17"
type input "5.74"
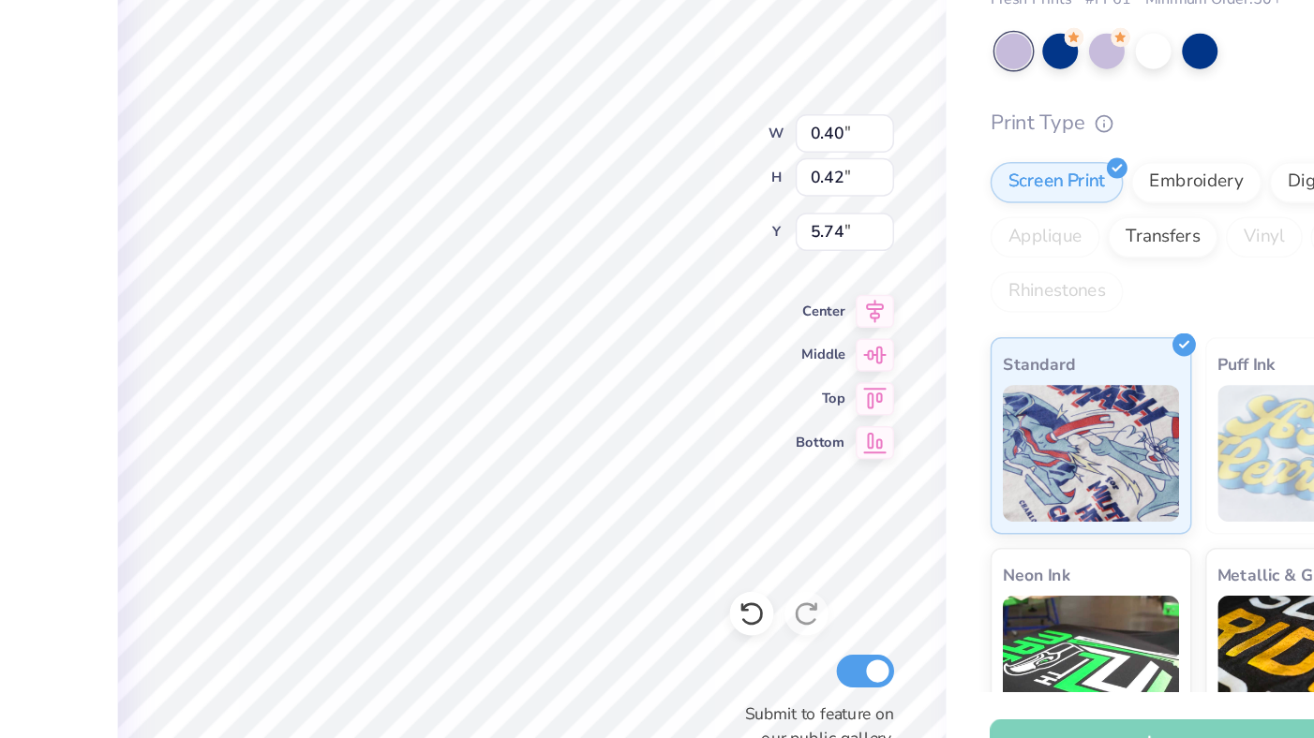
type input "0.40"
type input "0.42"
type input "0.33"
type input "0.35"
type input "5.81"
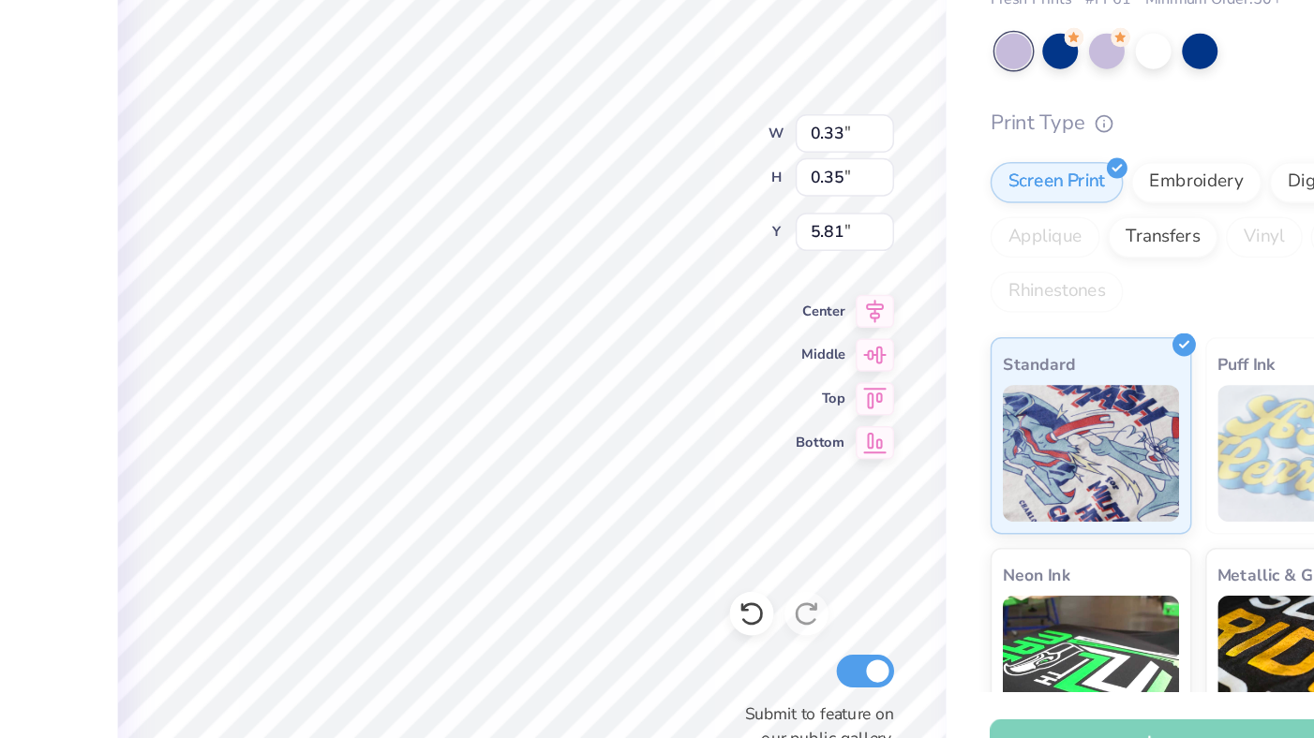
type input "0.21"
type input "0.22"
type input "0.39"
type input "0.41"
type input "5.47"
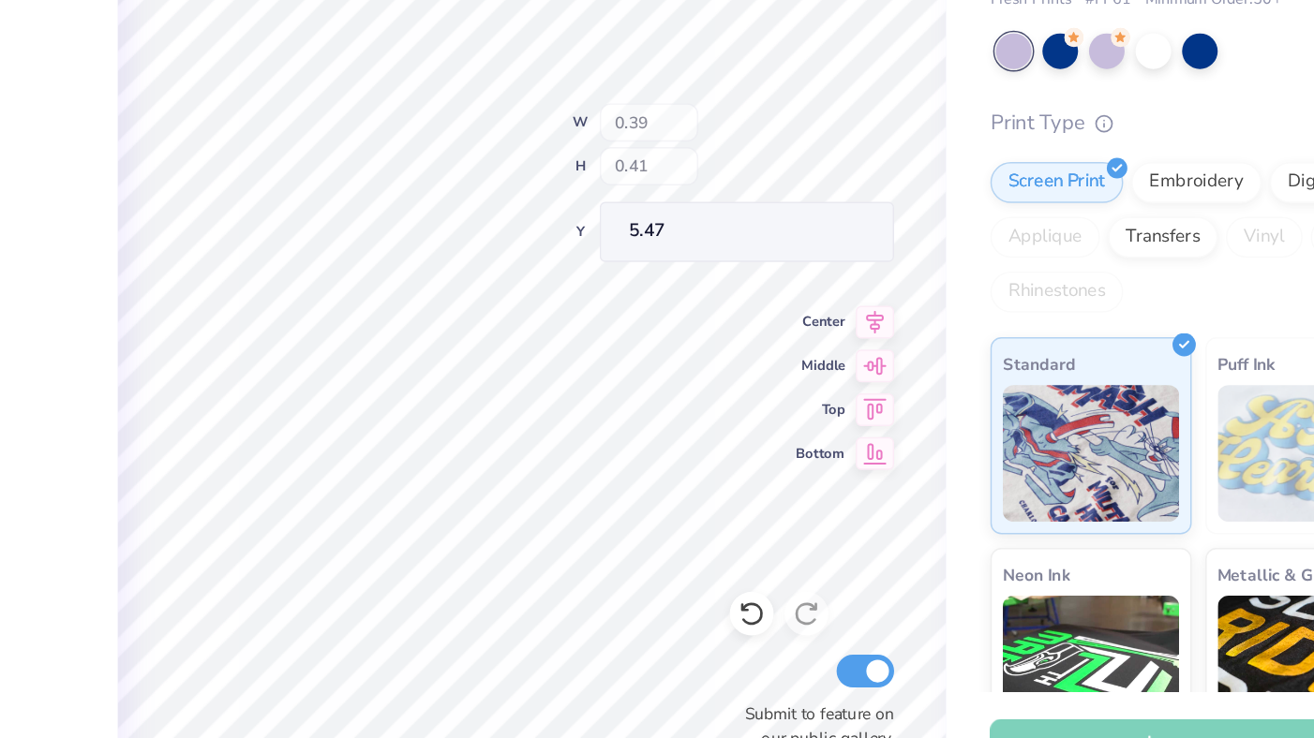
type input "0.16"
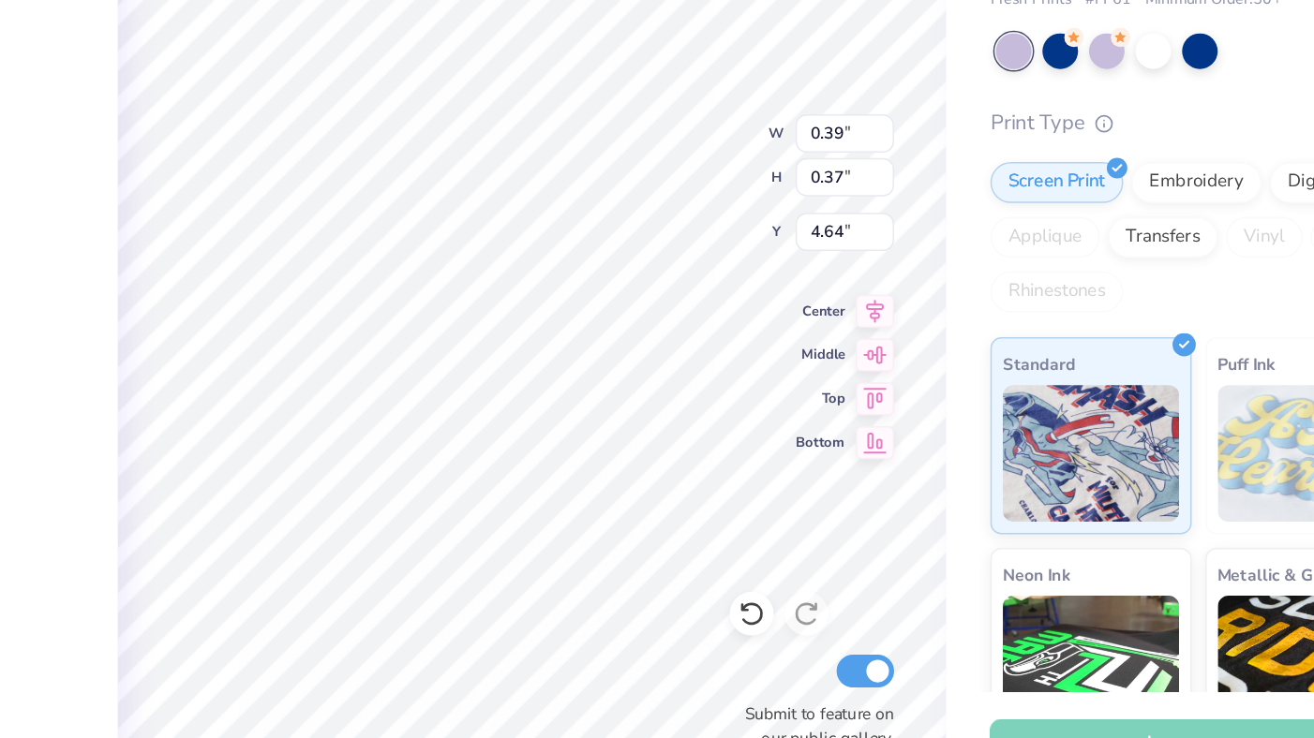
type input "5.76"
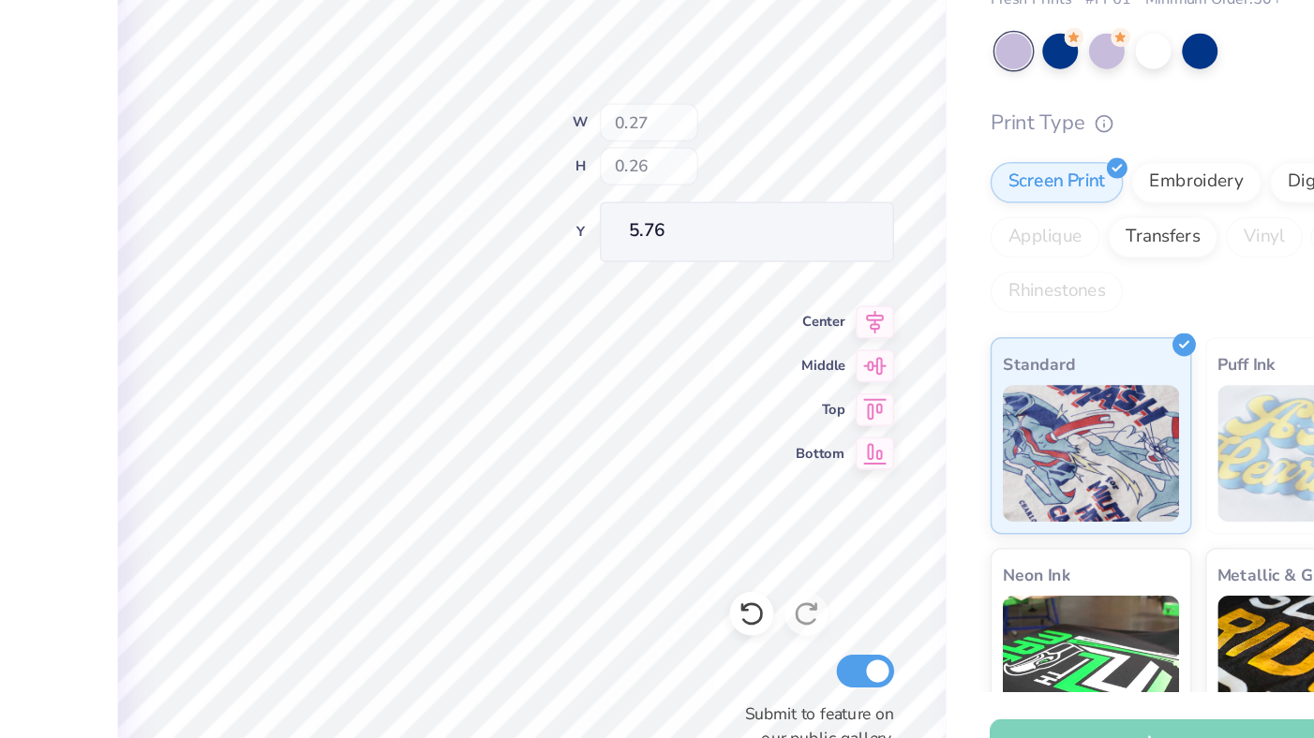
type input "0.27"
type input "0.26"
type input "5.88"
type input "5.55"
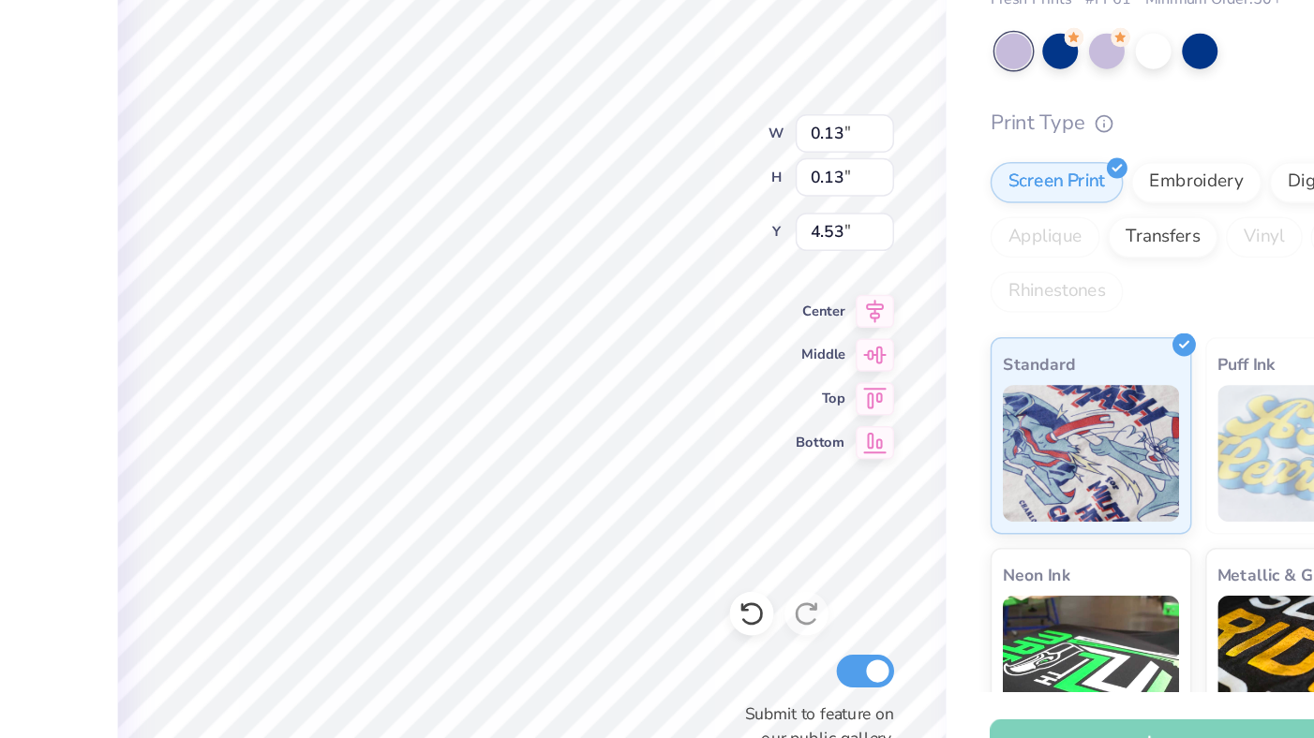
type input "0.87"
type input "0.86"
type input "4.82"
type input "0.23"
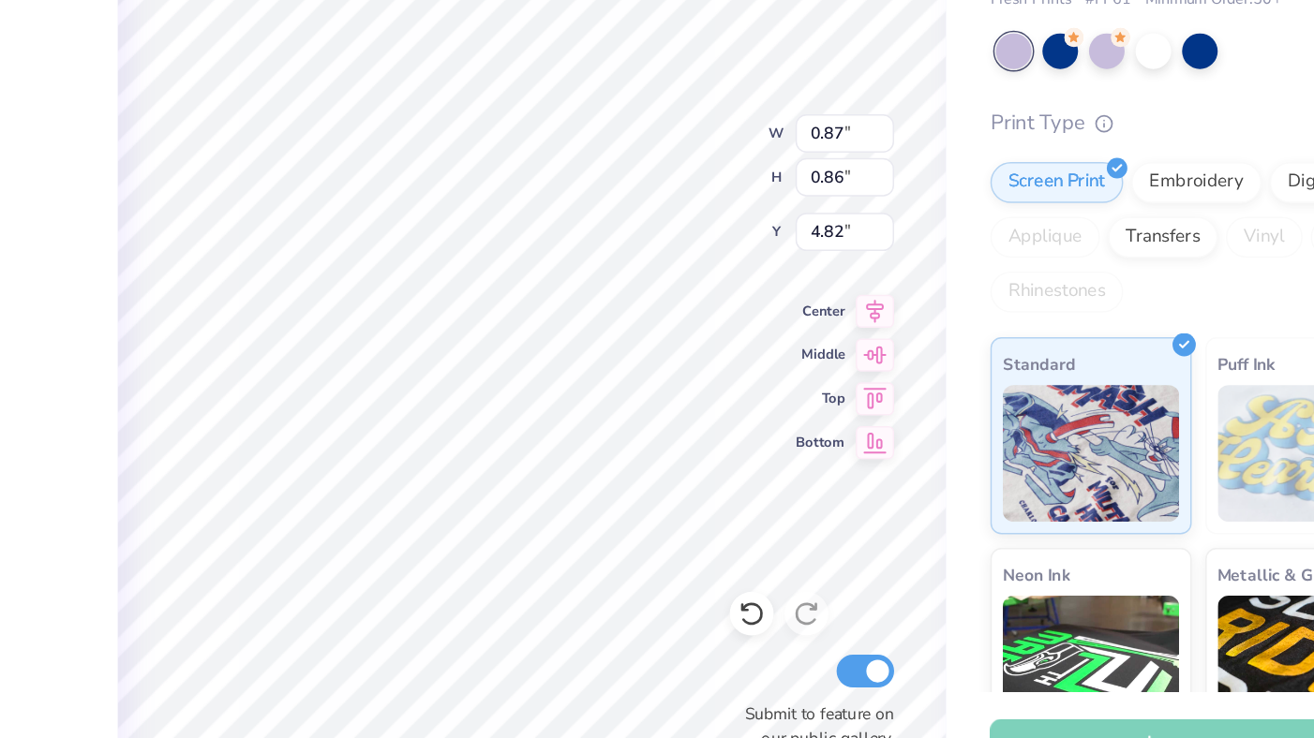
type input "5.45"
type input "0.35"
type input "0.34"
type input "0.39"
type input "0.38"
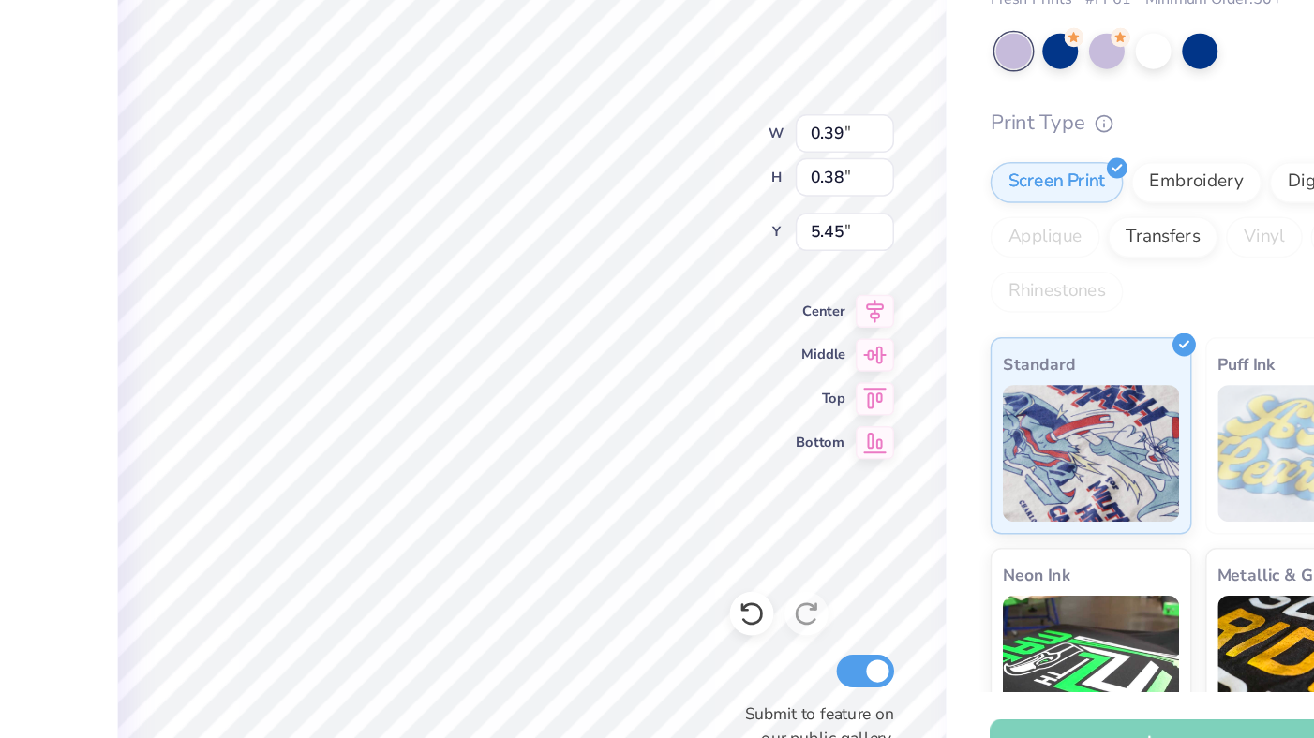
type input "5.17"
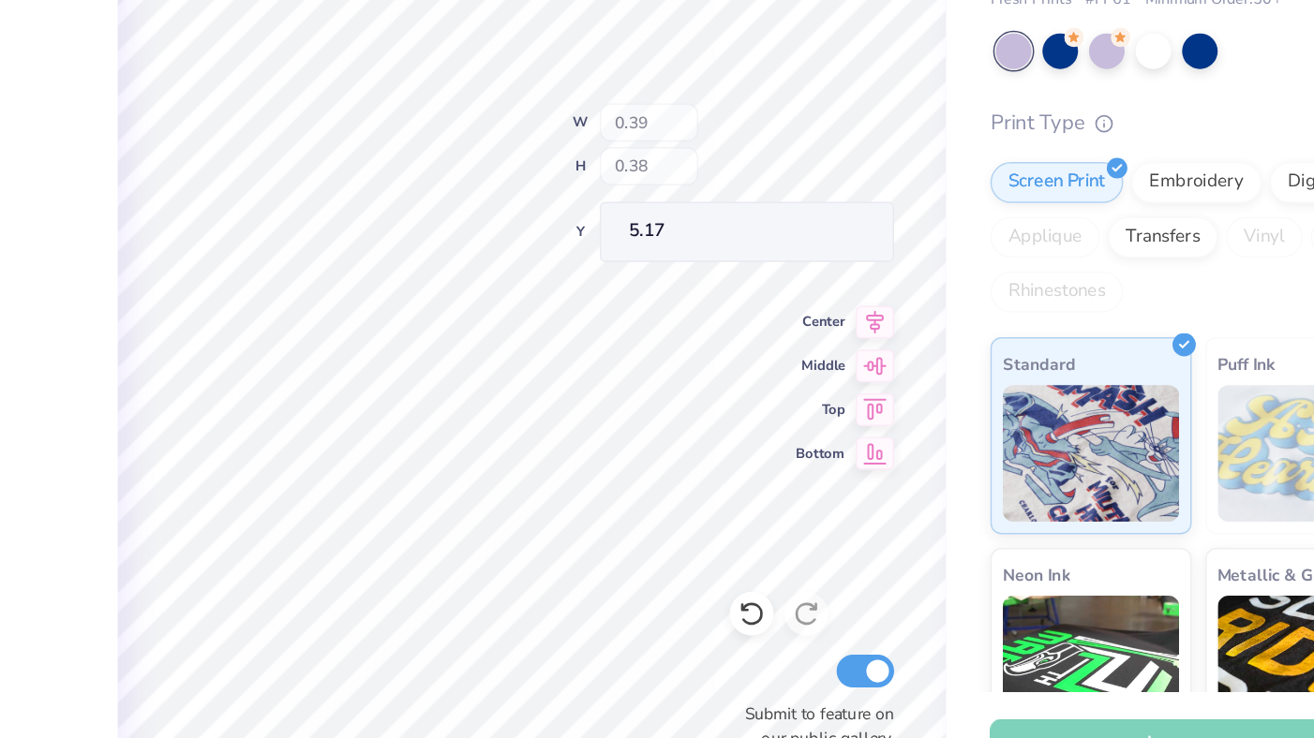
type input "0.22"
type input "5.33"
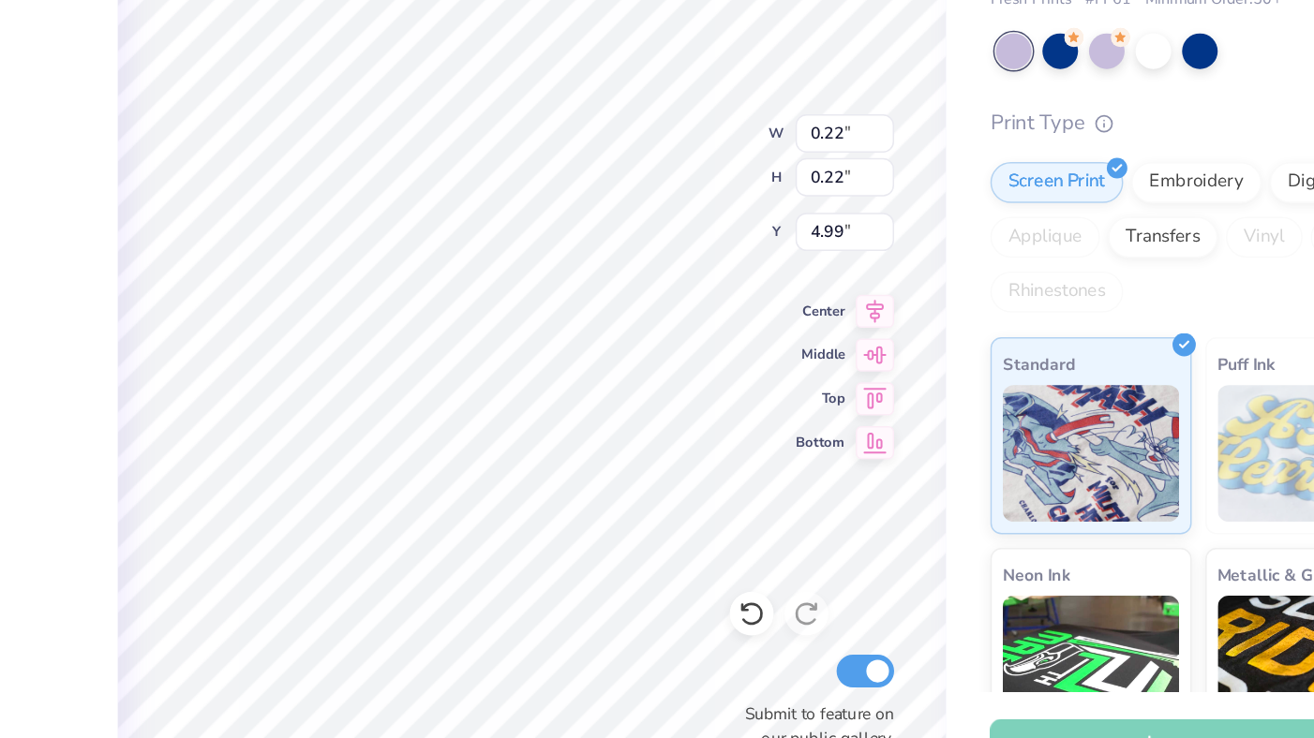
type input "4.99"
type input "0.10"
type input "5.11"
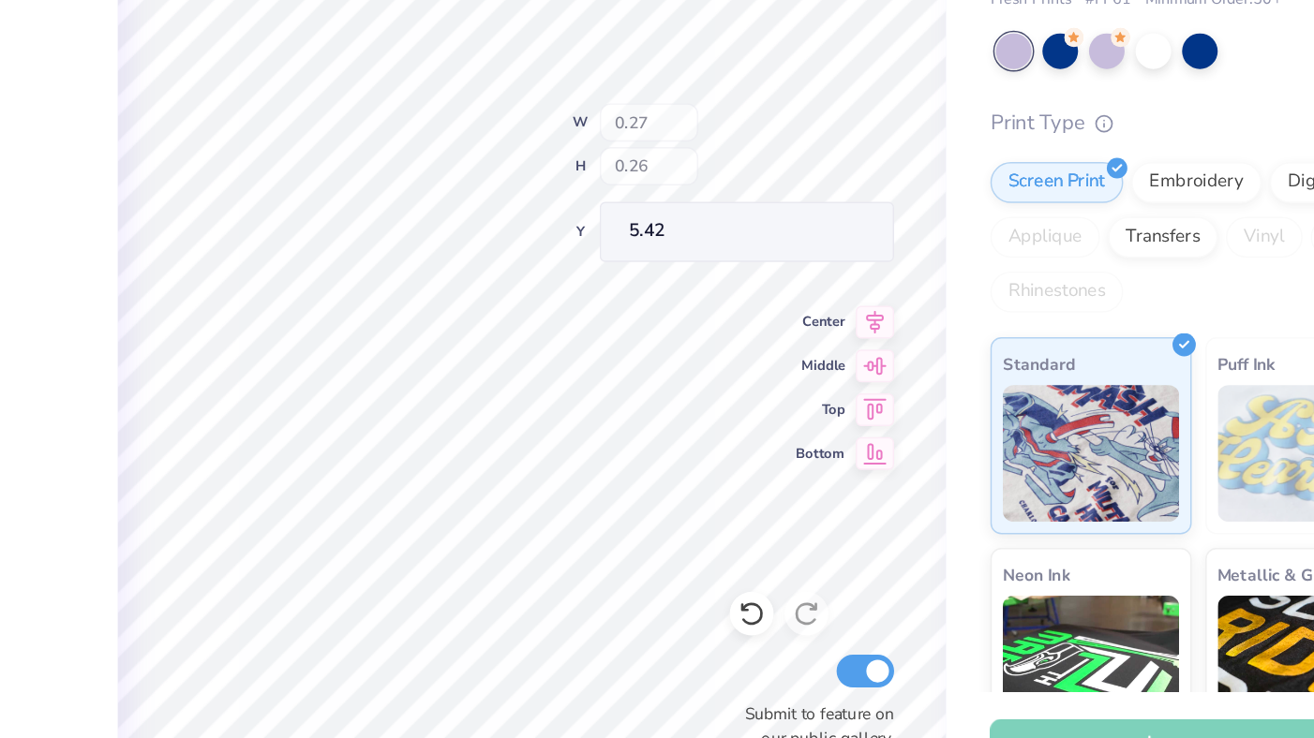
type input "5.42"
type input "5.24"
type input "5.47"
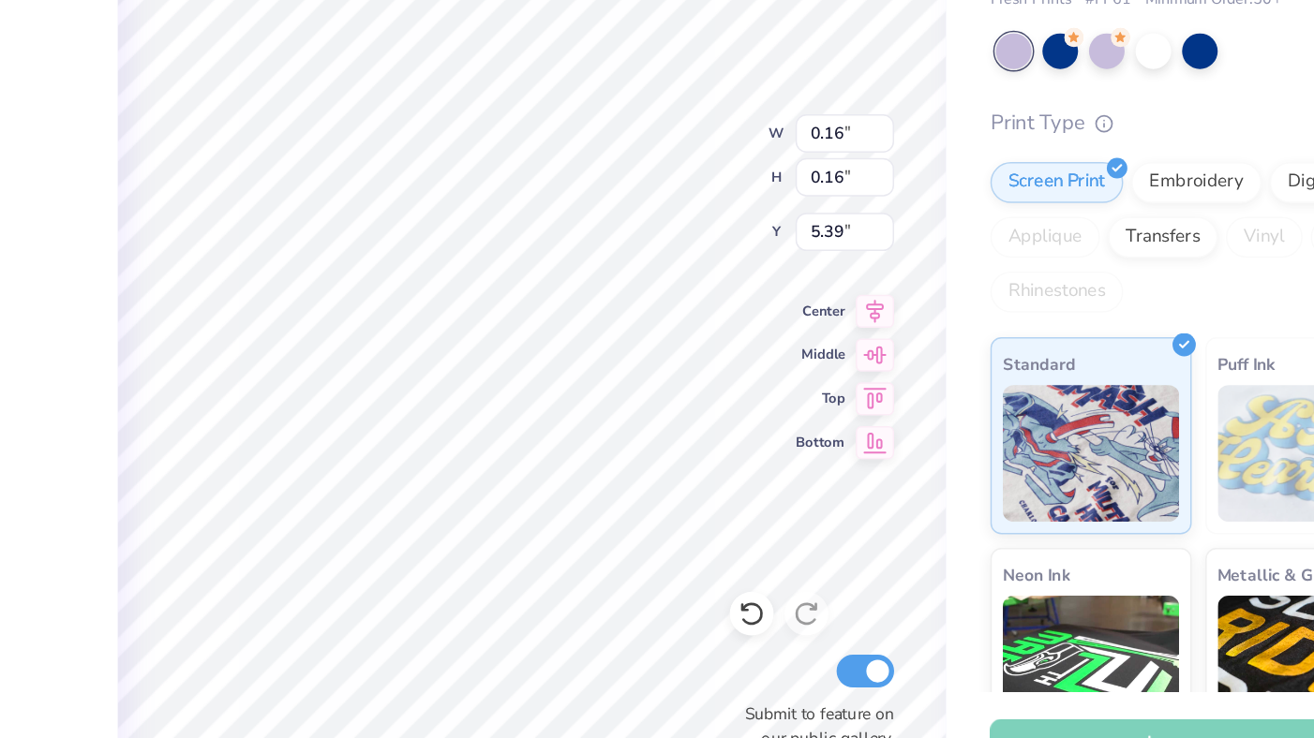
type input "5.47"
type input "0.13"
type input "5.60"
type input "4.56"
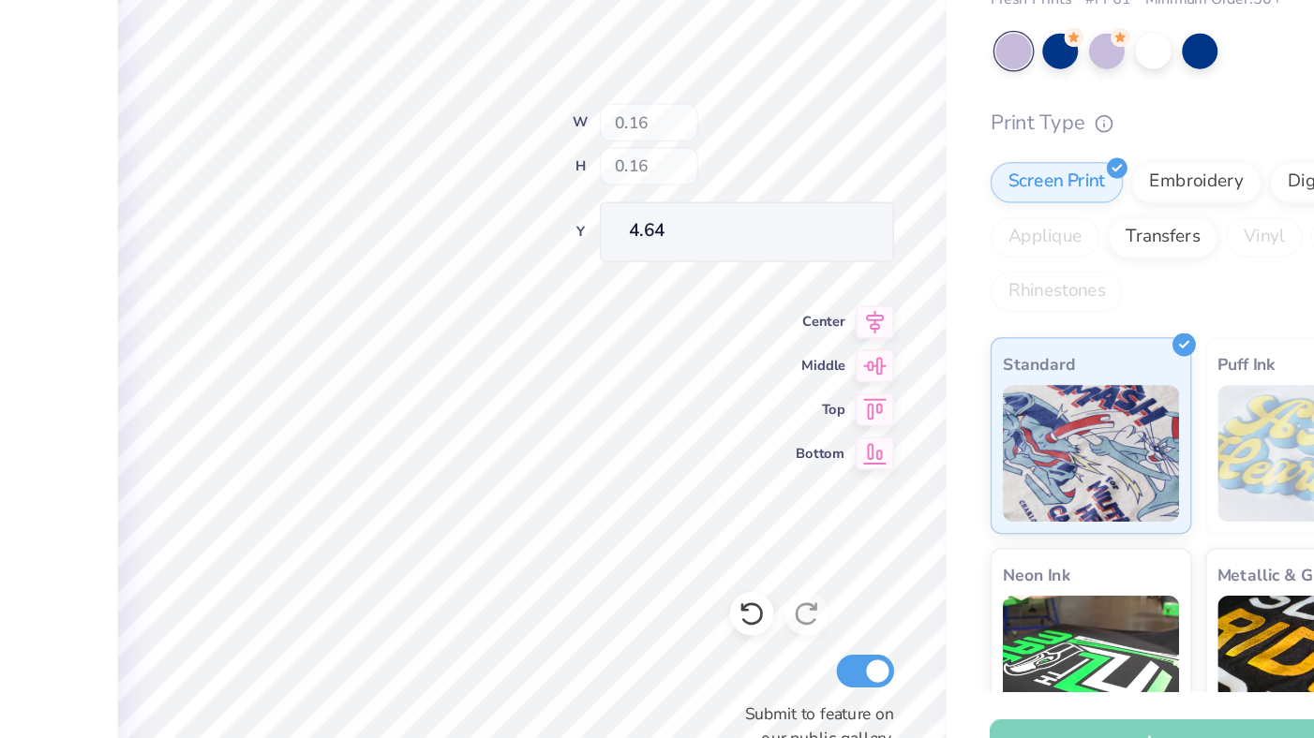
type input "4.64"
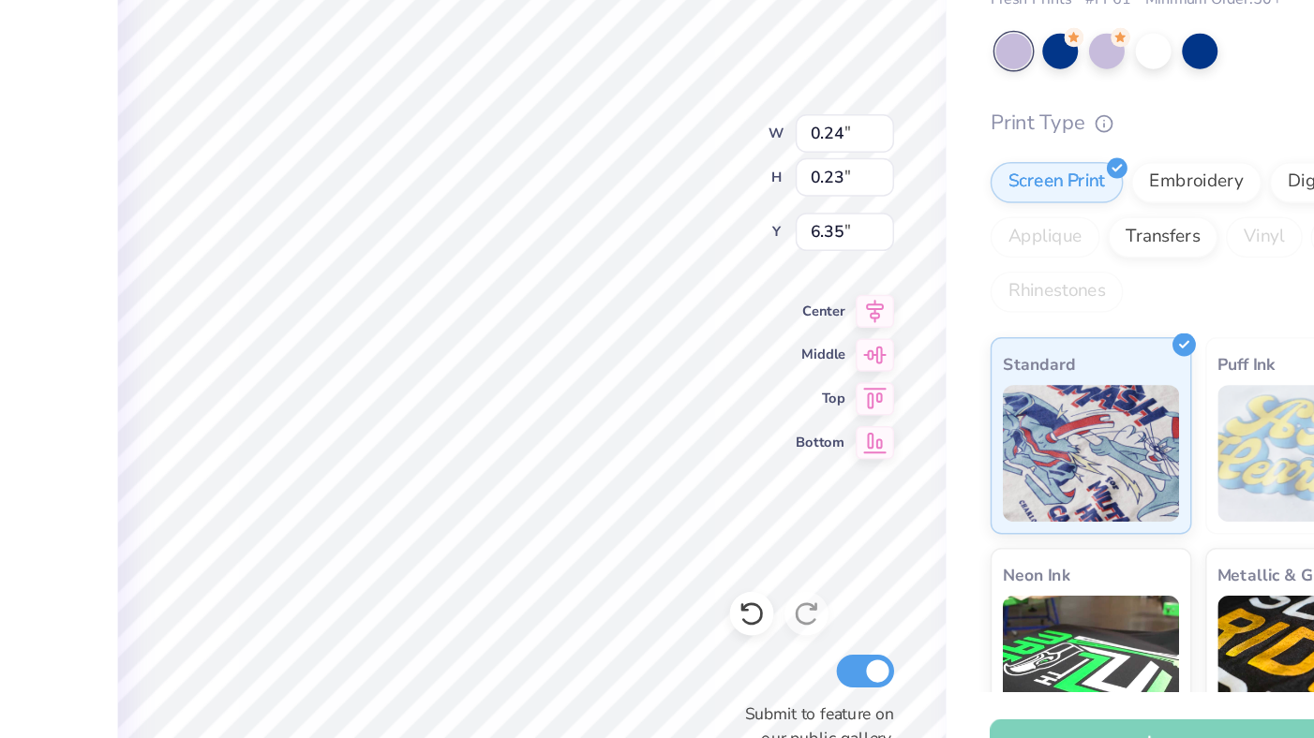
type input "6.35"
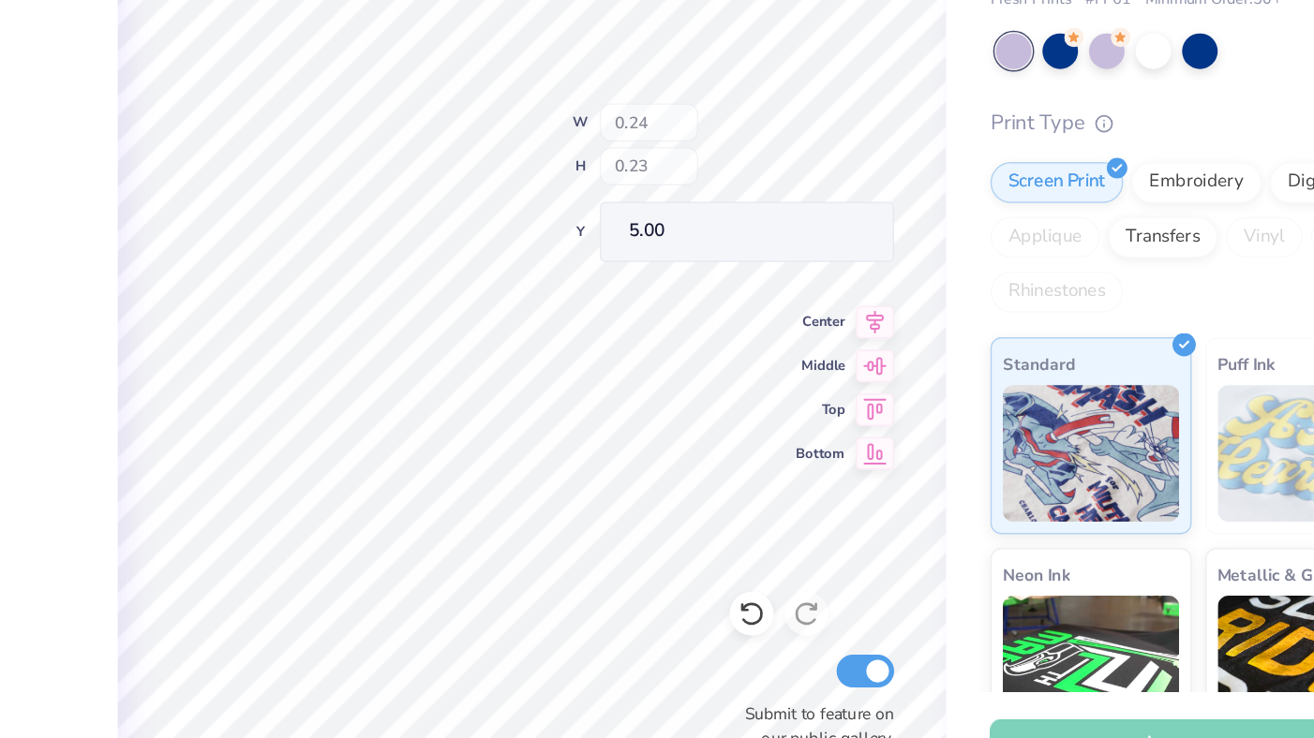
type input "5.00"
type input "5.73"
type input "5.22"
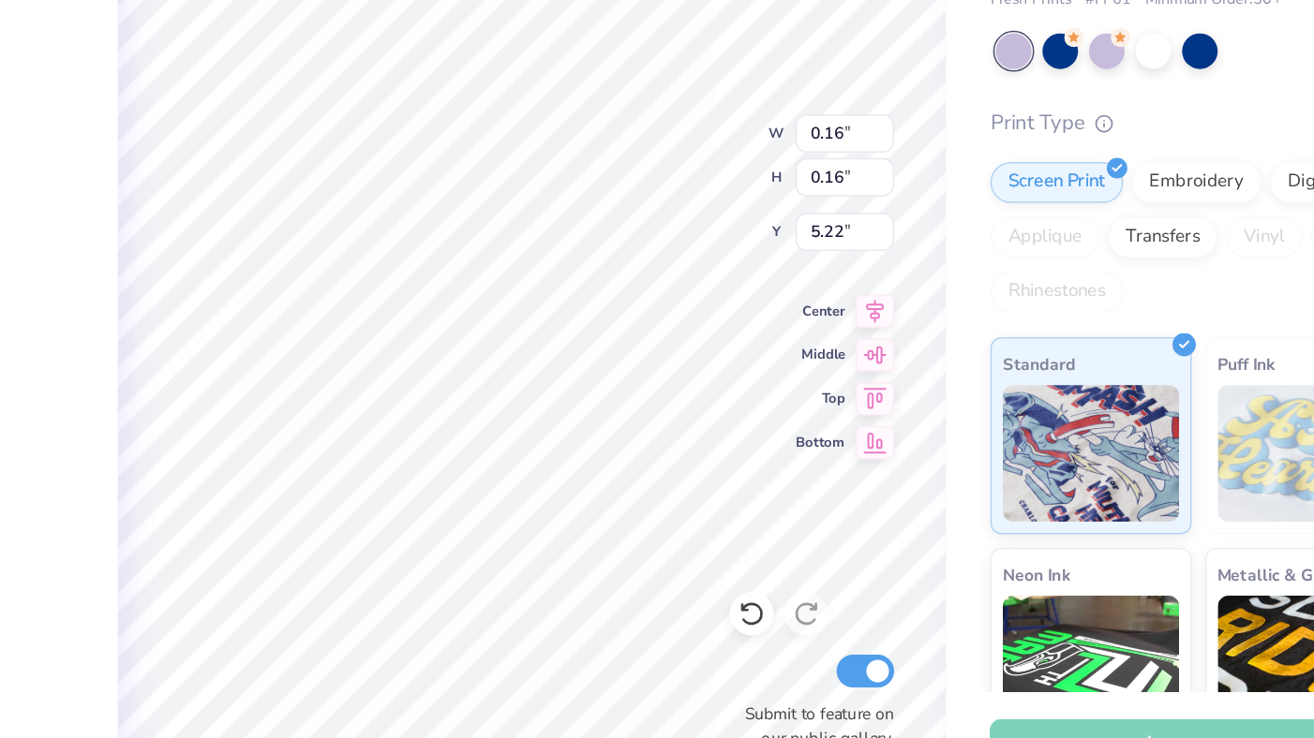
type input "5.39"
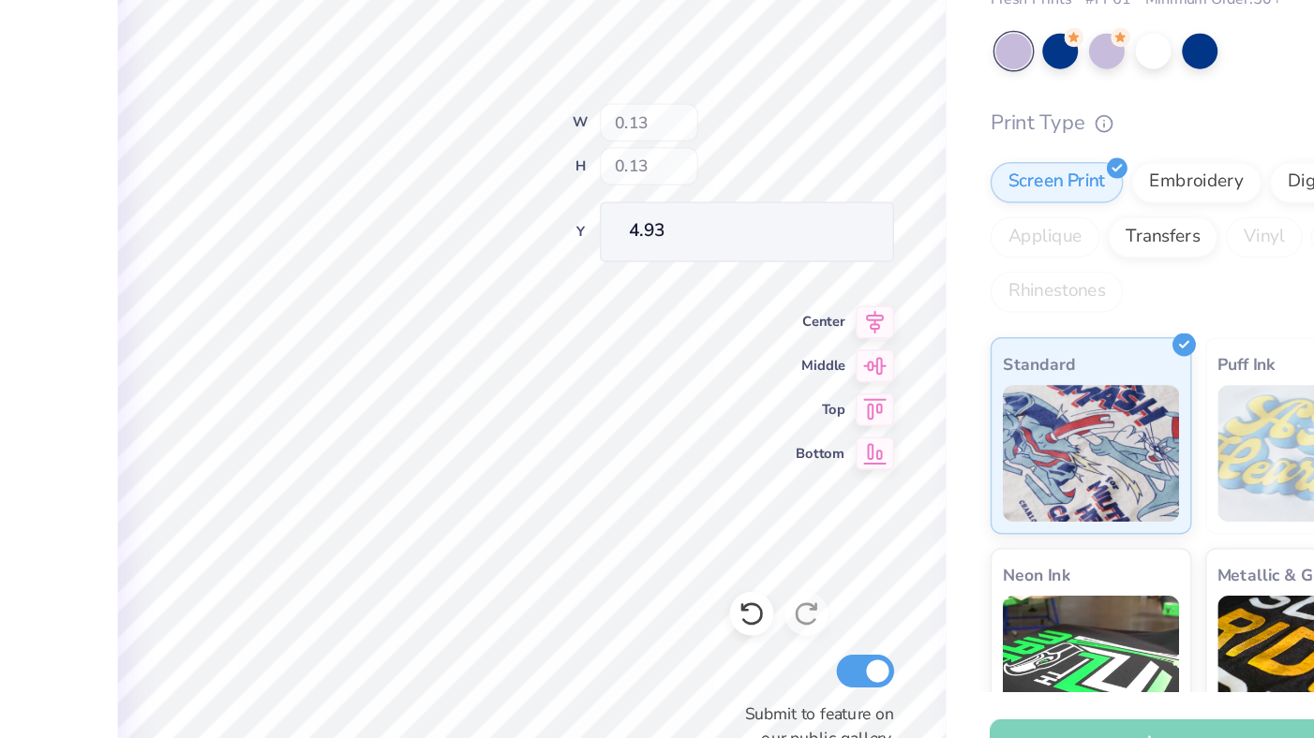
type input "4.93"
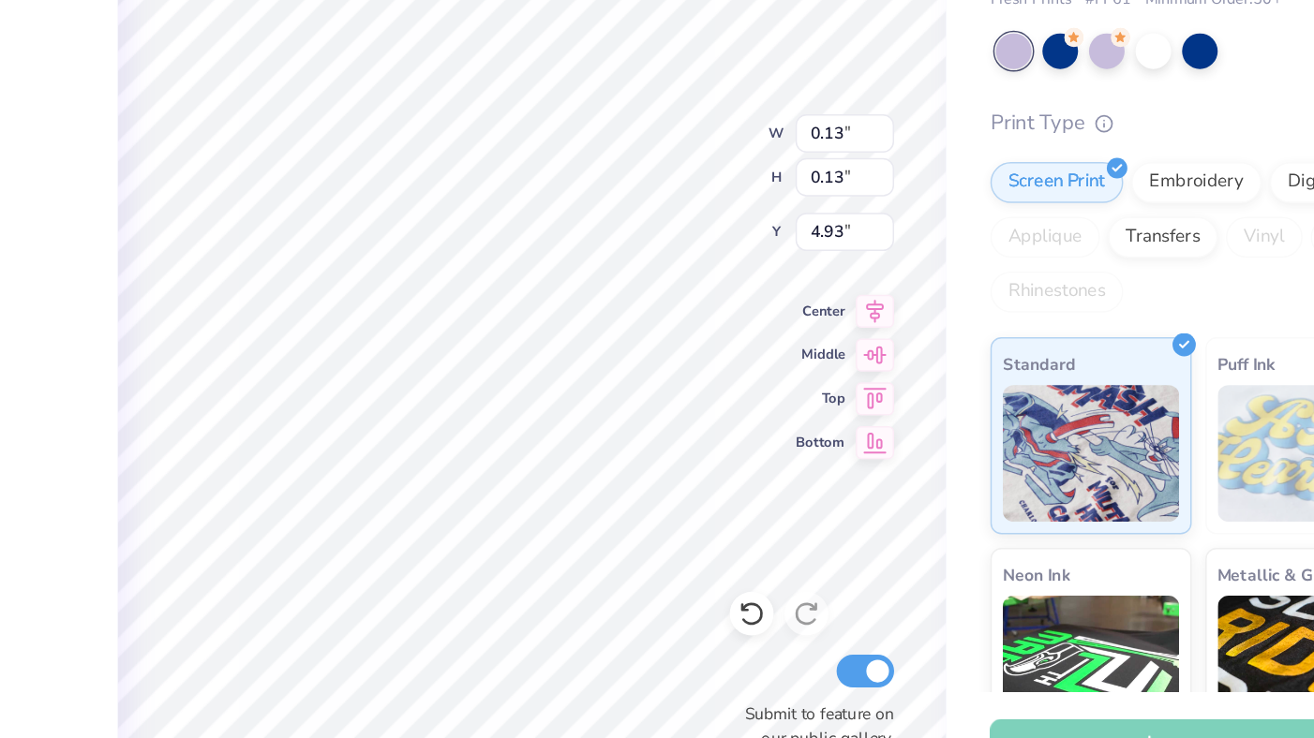
type input "0.12"
type input "5.10"
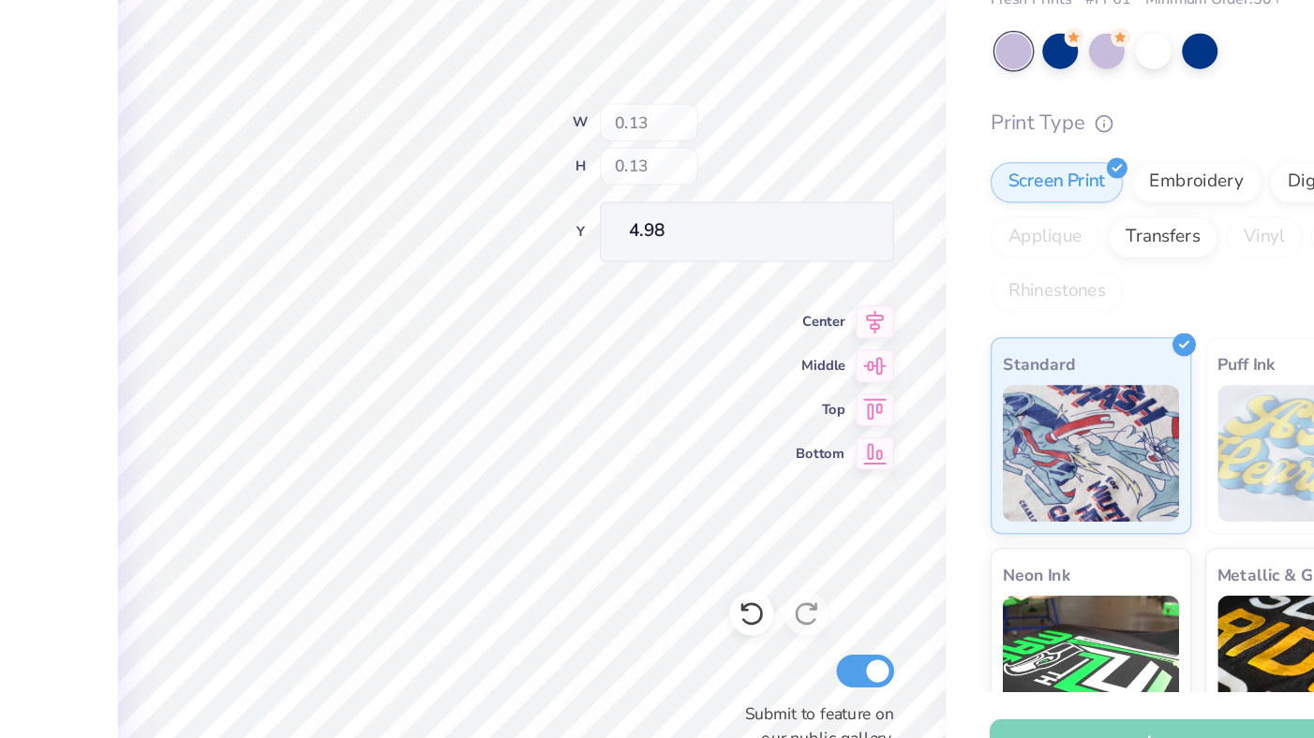
type input "4.98"
type input "4.93"
type input "5.73"
type input "5.61"
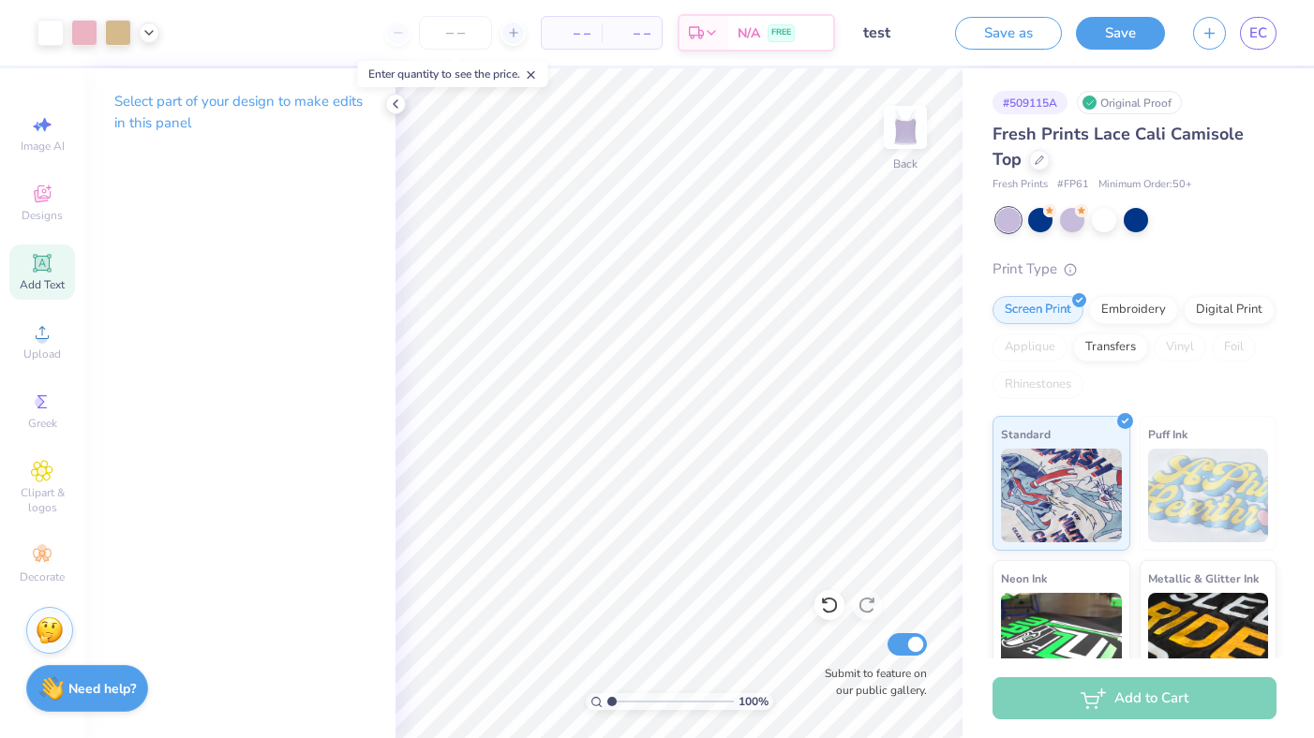
click at [55, 265] on div "Add Text" at bounding box center [42, 272] width 66 height 55
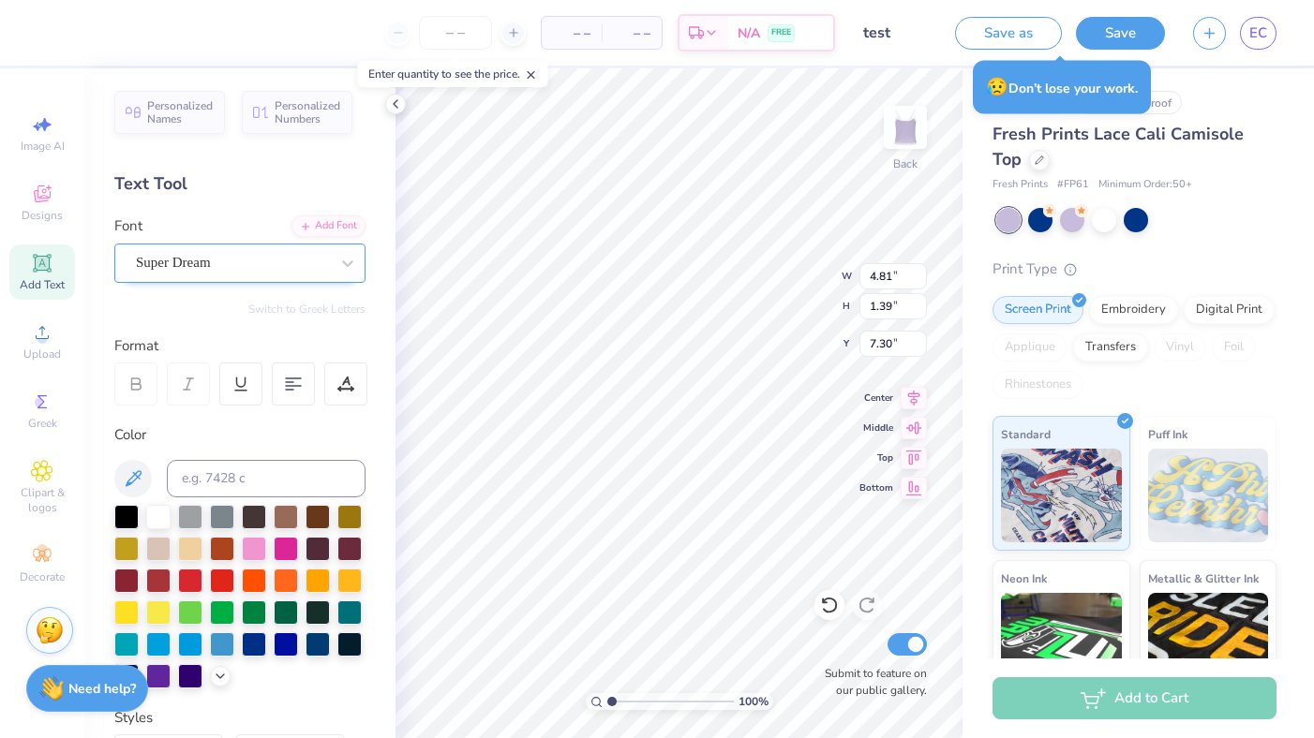
click at [221, 258] on div "Super Dream" at bounding box center [232, 262] width 197 height 29
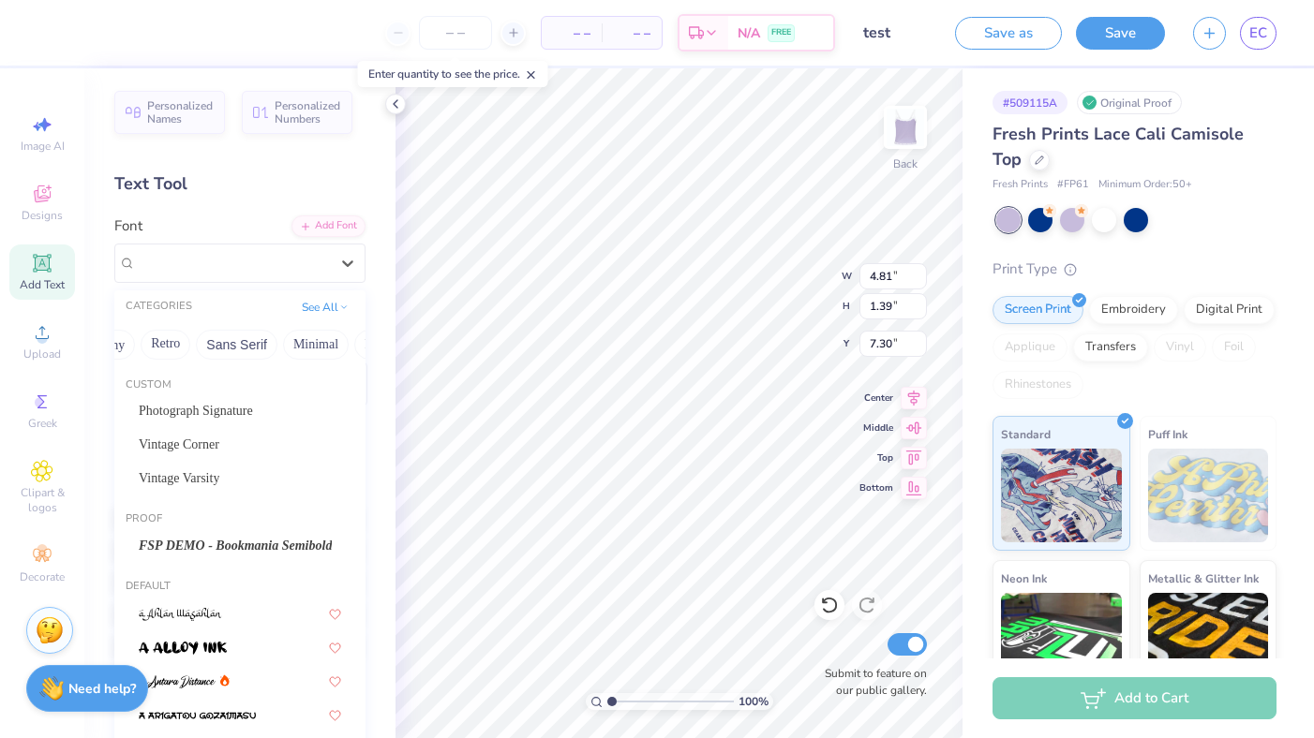
scroll to position [0, 385]
click at [233, 350] on button "Sans Serif" at bounding box center [223, 345] width 82 height 30
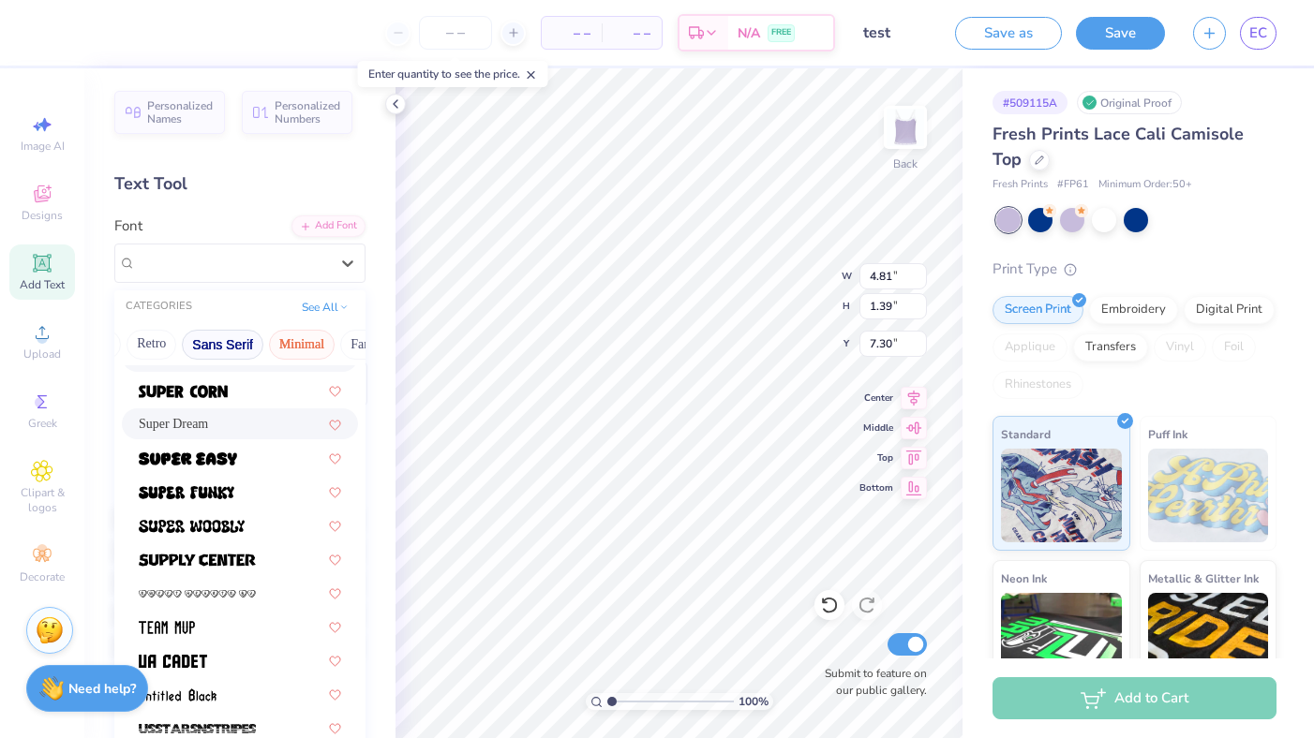
scroll to position [0, 464]
click at [208, 345] on button "Minimal" at bounding box center [223, 345] width 66 height 30
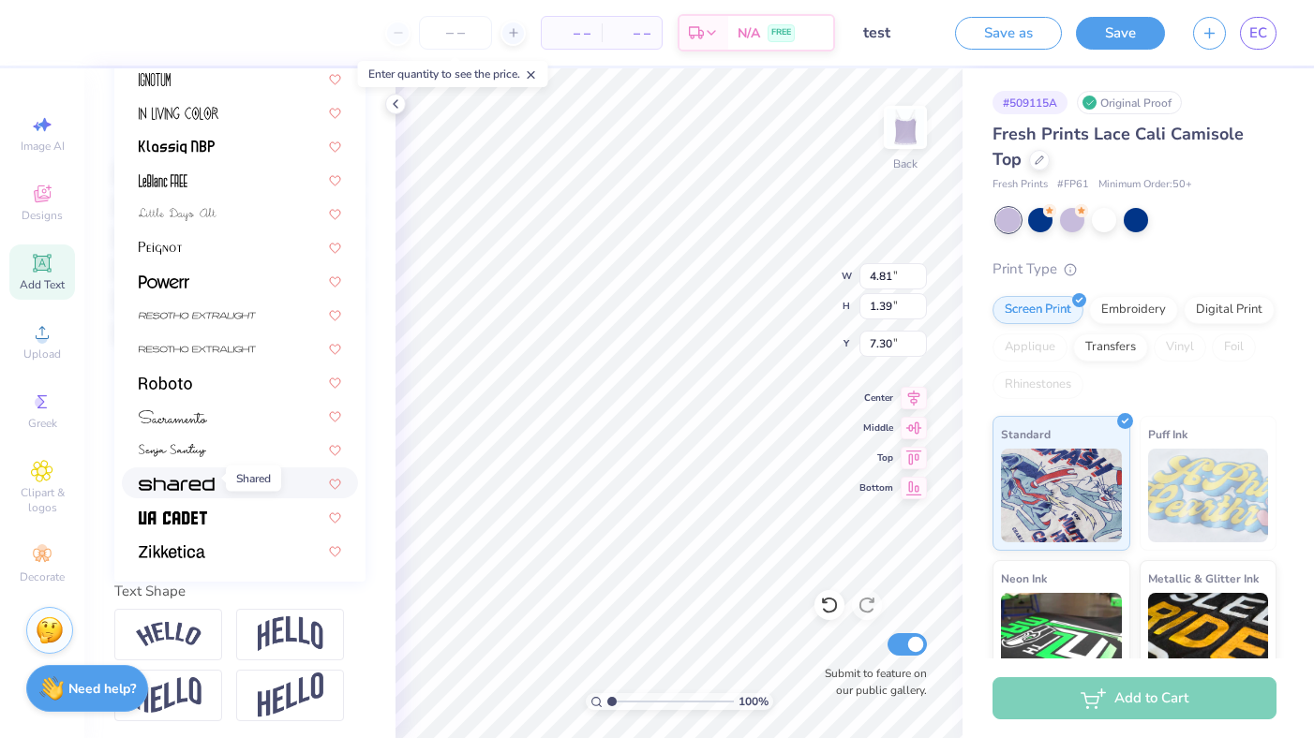
scroll to position [350, 0]
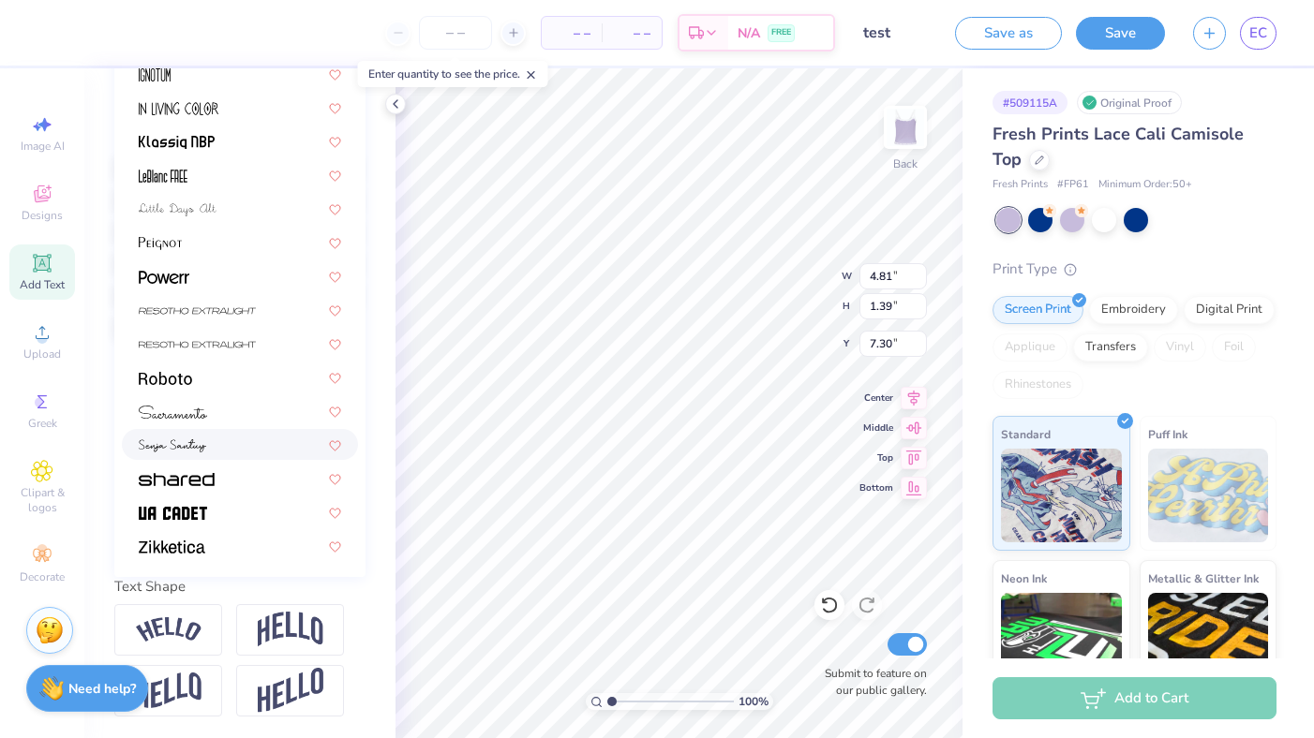
click at [210, 439] on div at bounding box center [240, 445] width 202 height 20
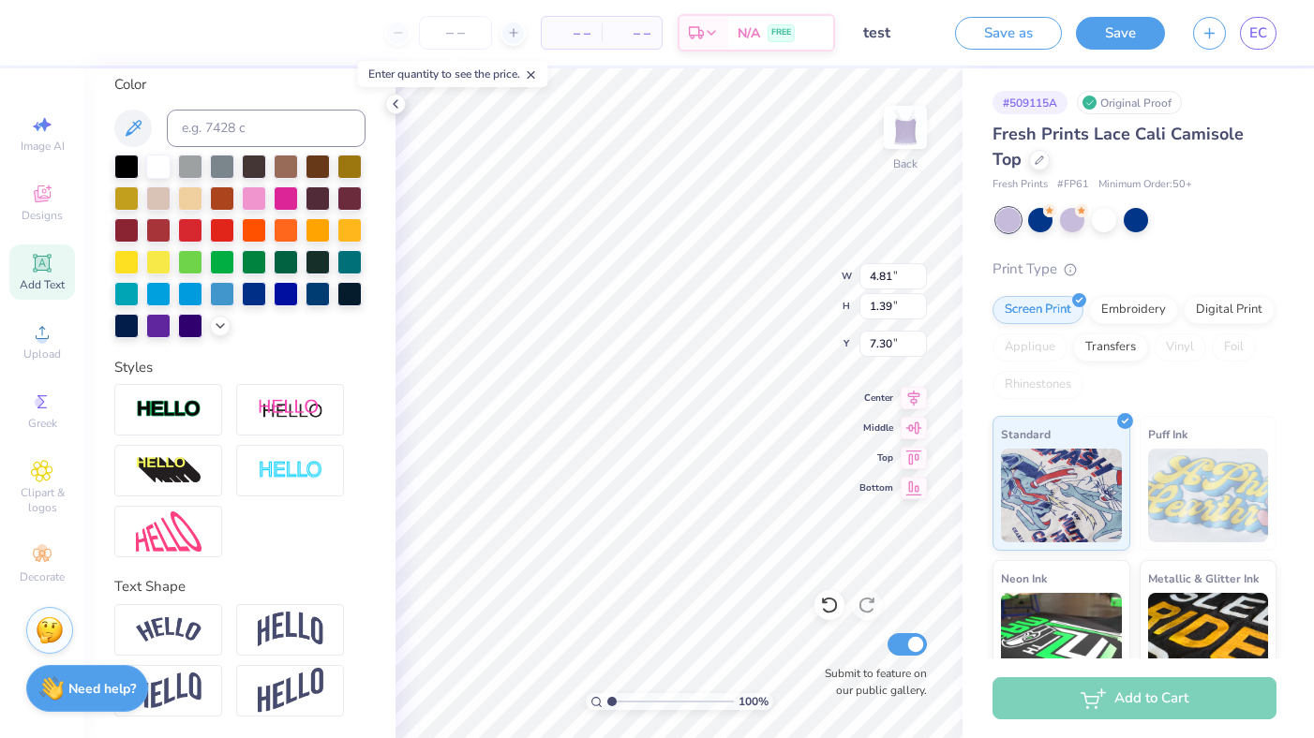
type input "4.18"
type input "1.52"
type input "7.24"
type textarea "Thalia"
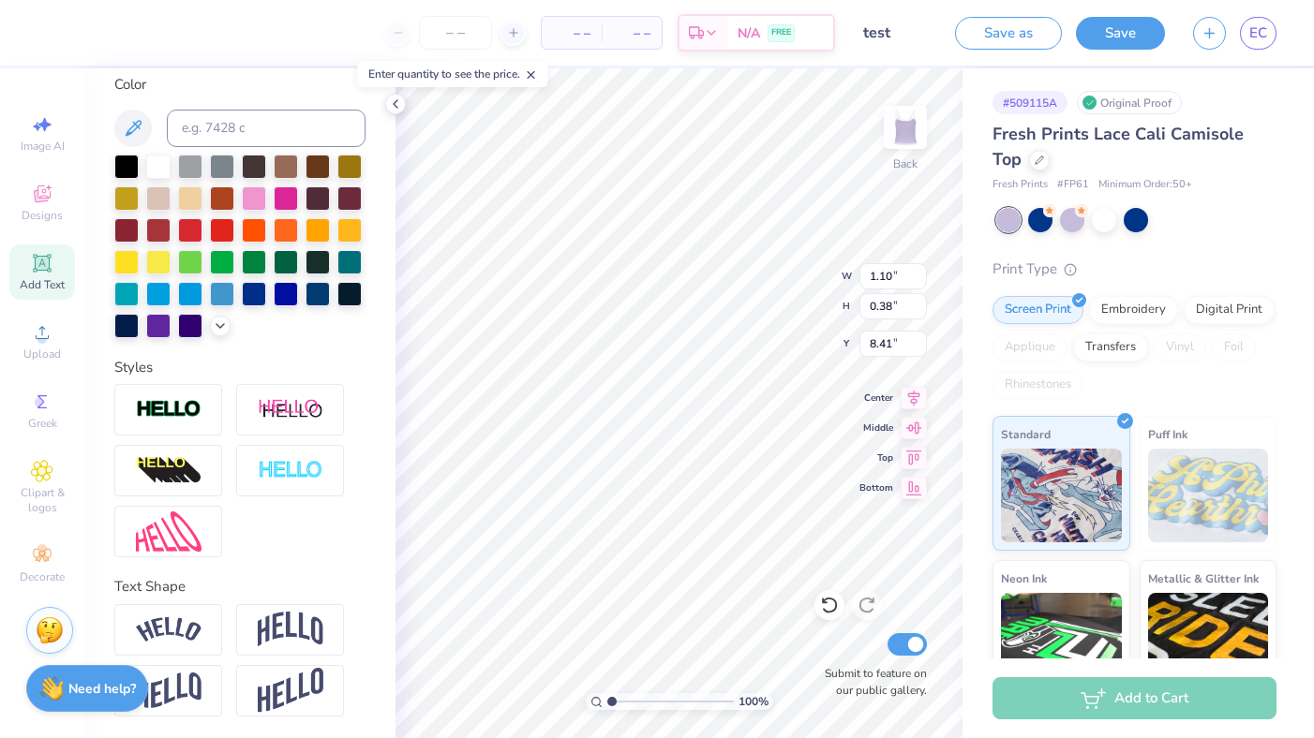
type input "1.10"
type input "0.38"
type input "5.73"
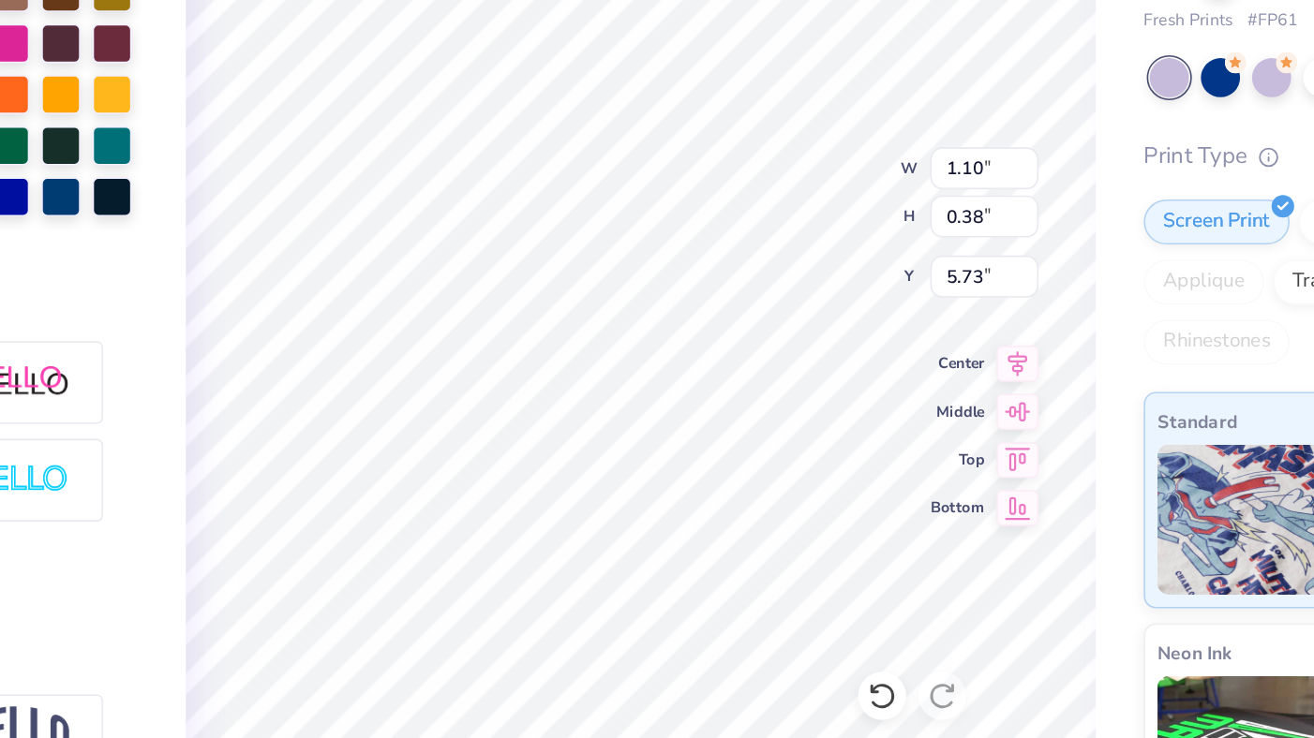
type input "6.92"
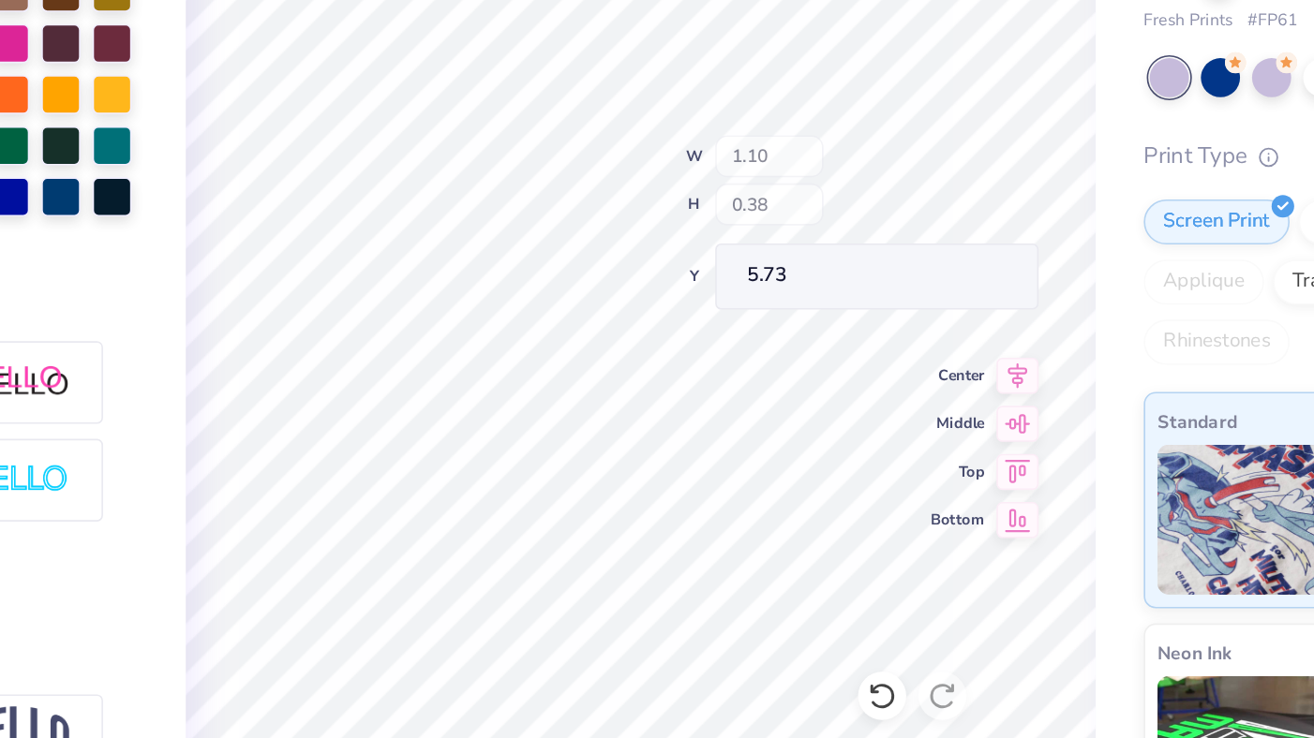
type input "5.73"
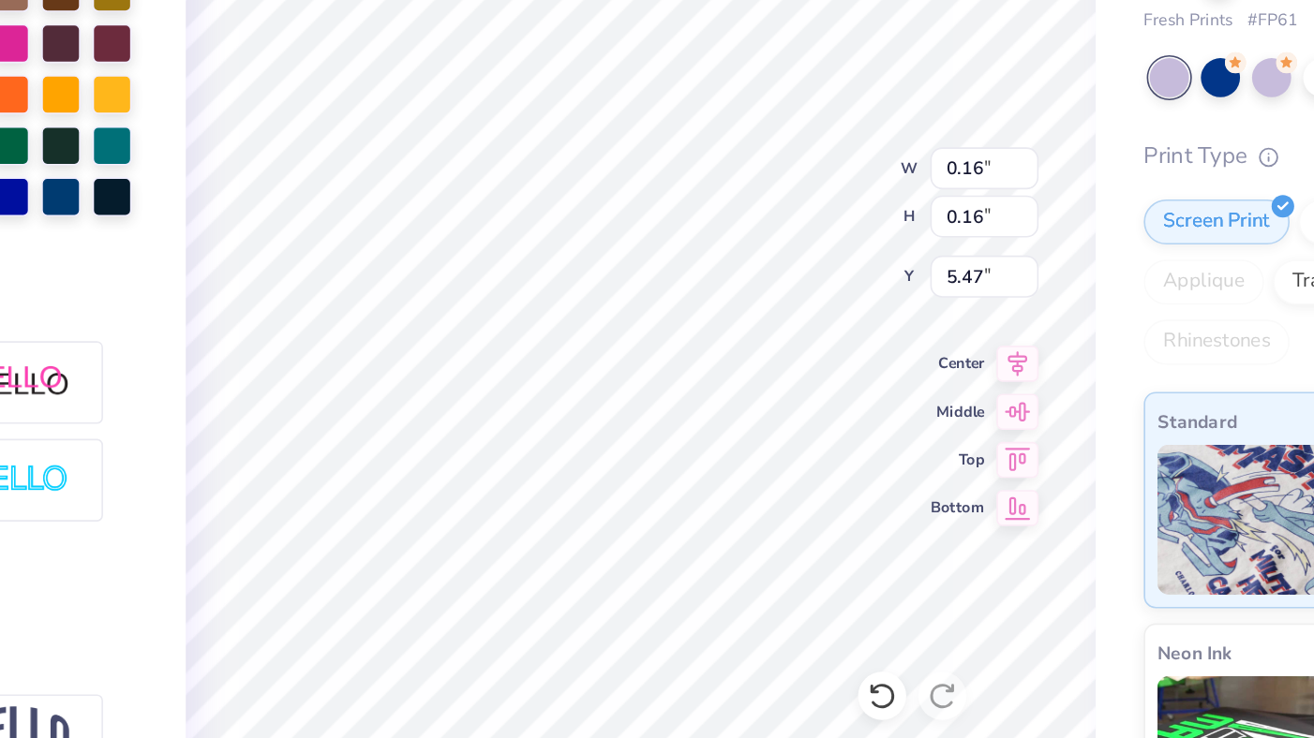
type input "5.57"
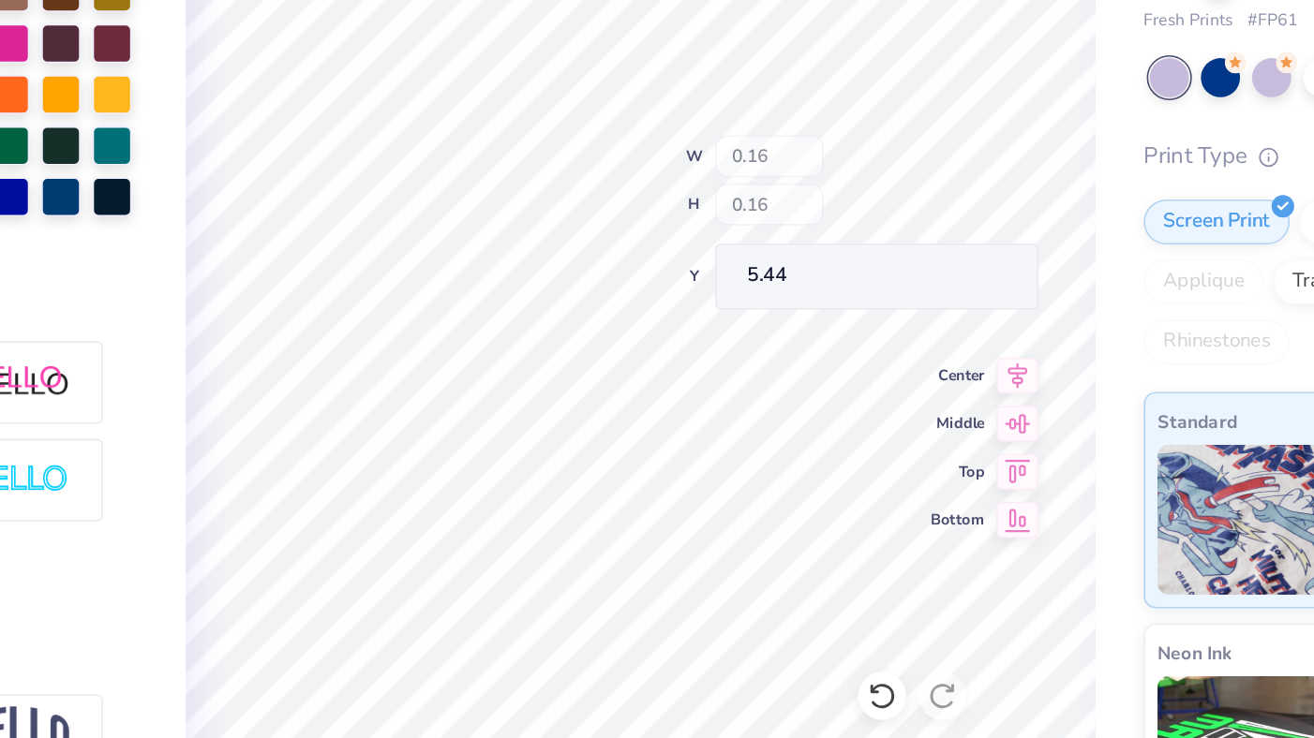
type input "5.44"
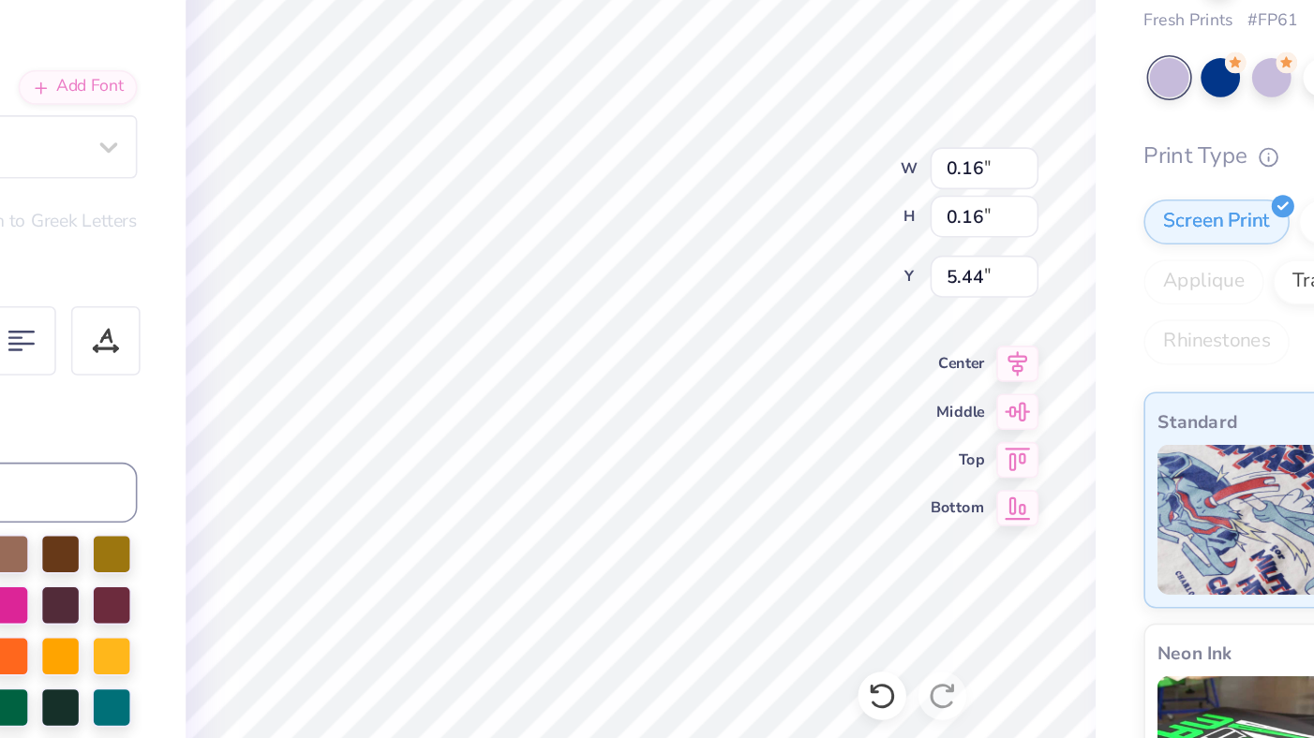
scroll to position [350, 0]
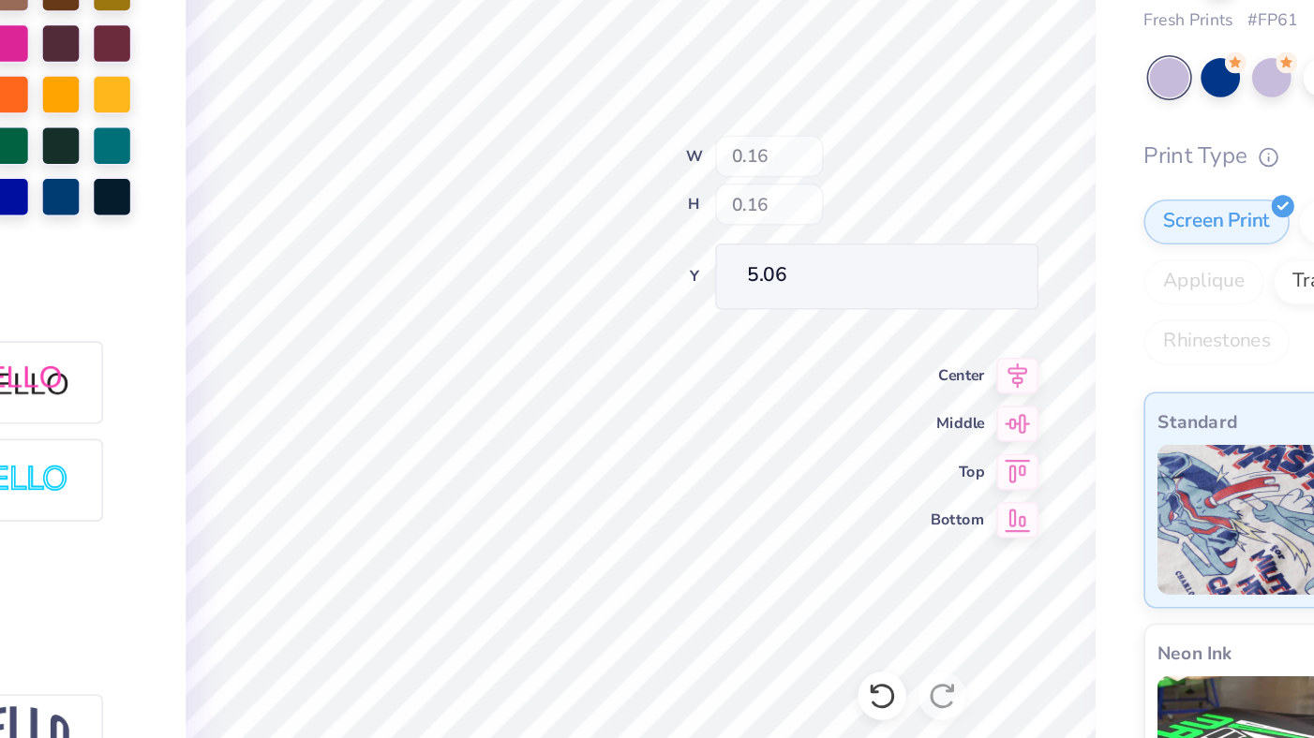
type input "5.06"
type input "5.44"
type input "5.35"
type input "5.06"
type input "5.47"
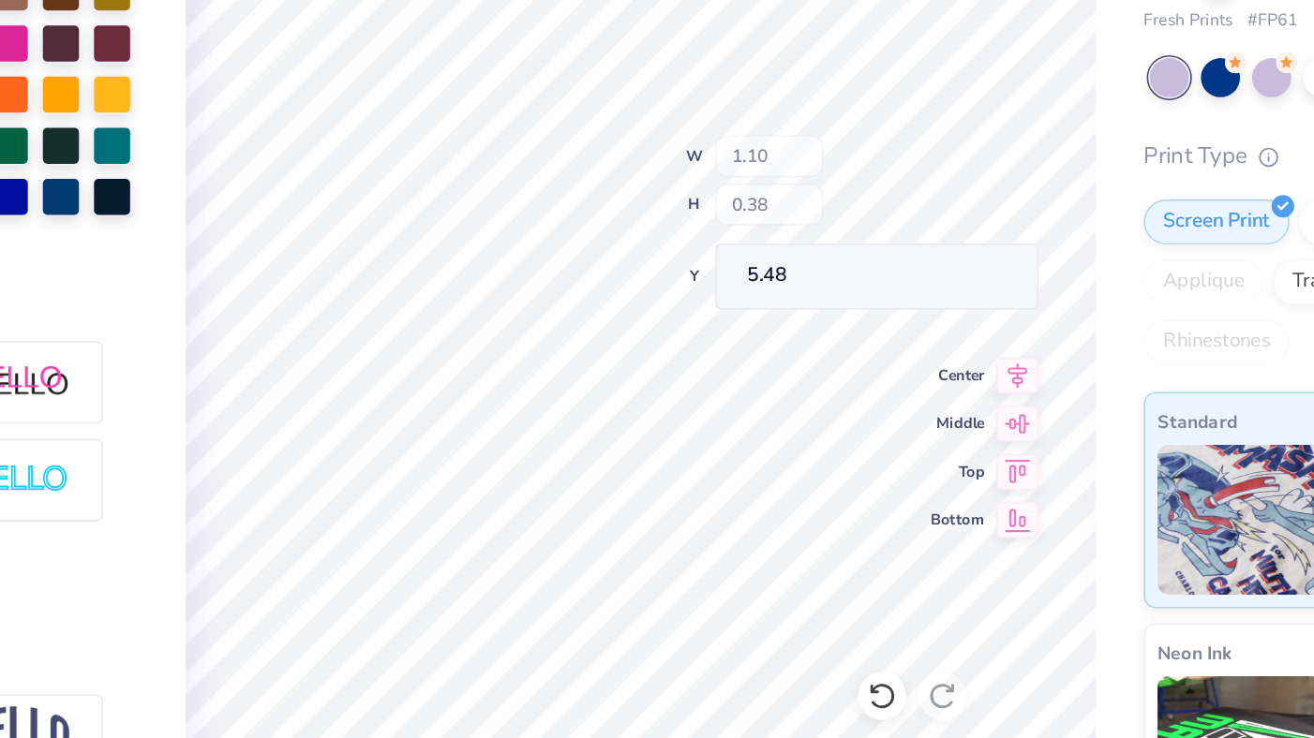
type input "5.48"
type input "5.42"
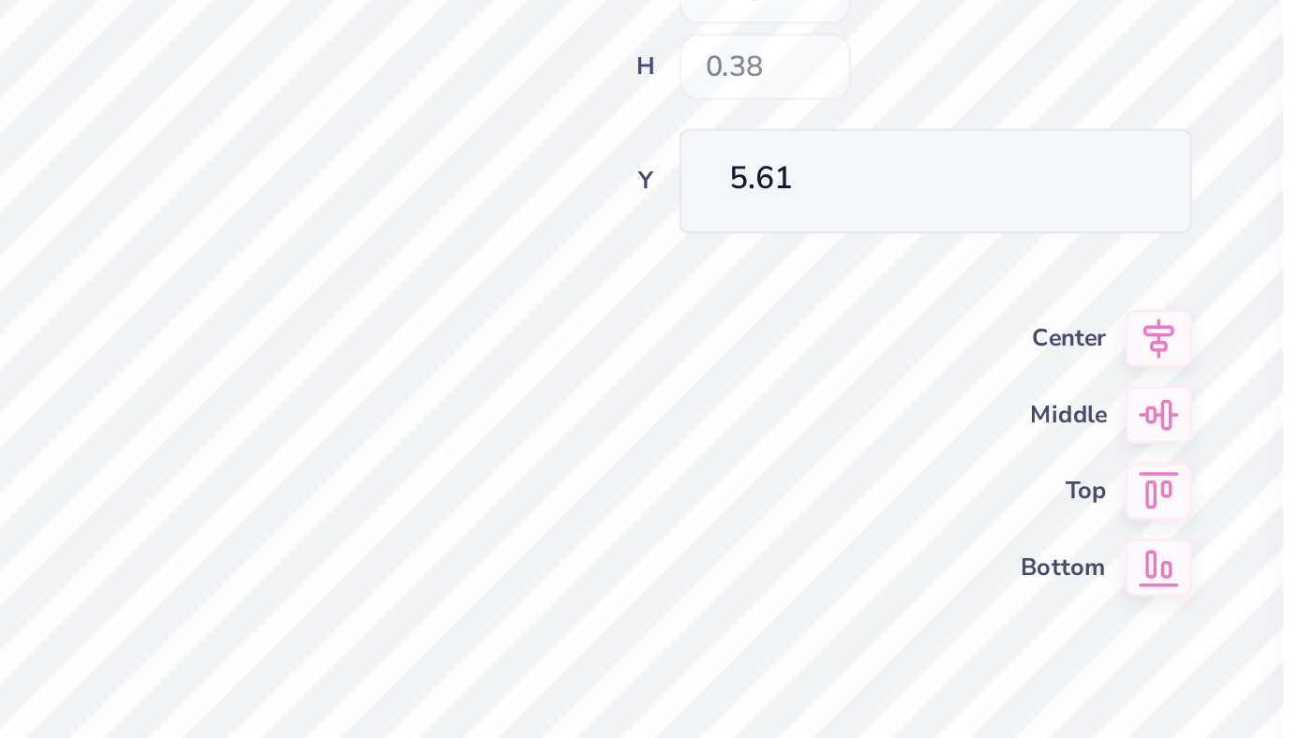
type input "5.61"
type input "5.48"
type input "5.44"
type input "5.32"
type input "5.25"
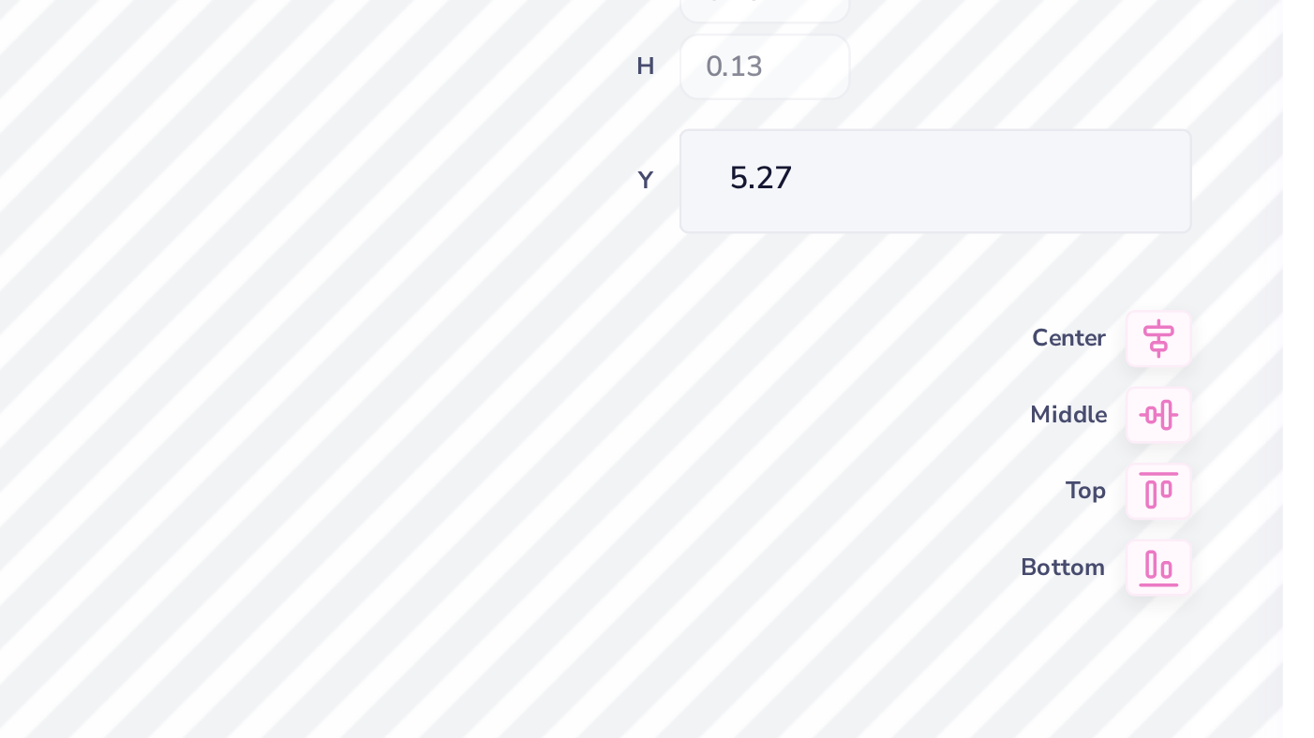
type input "5.27"
type input "5.25"
type input "5.48"
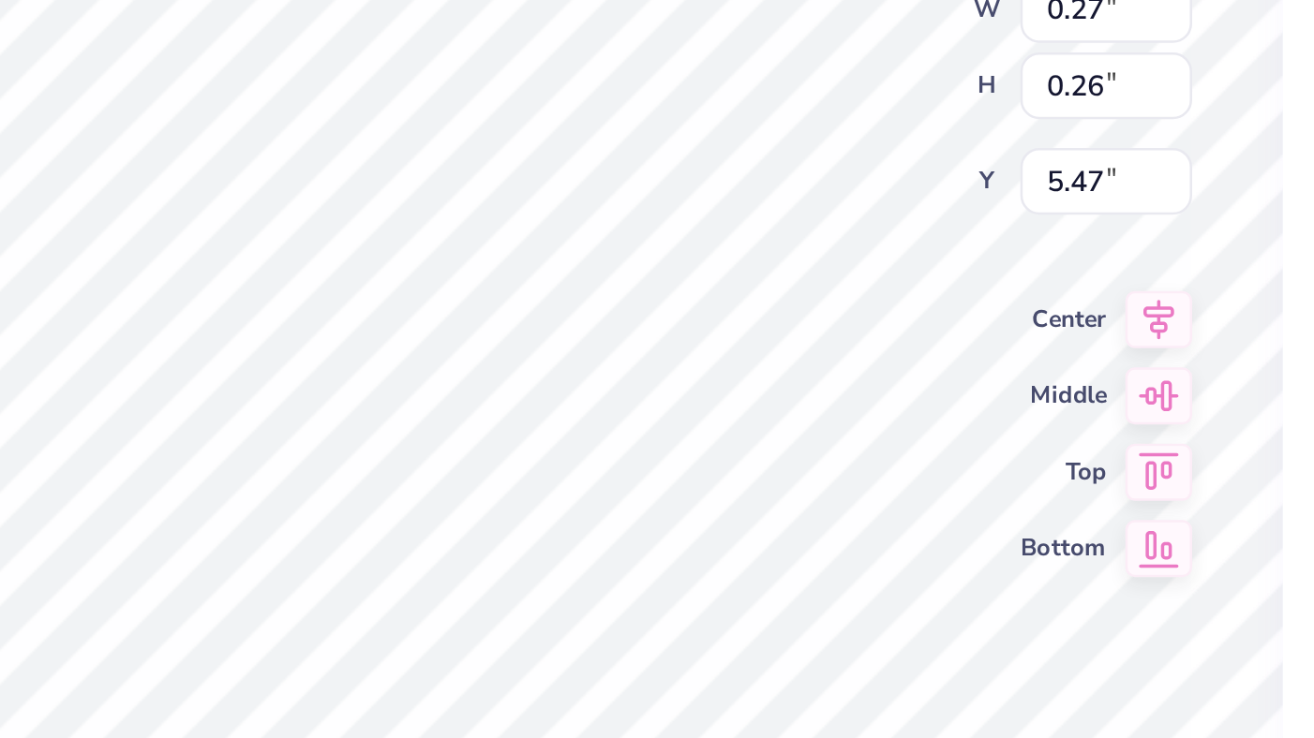
type input "5.40"
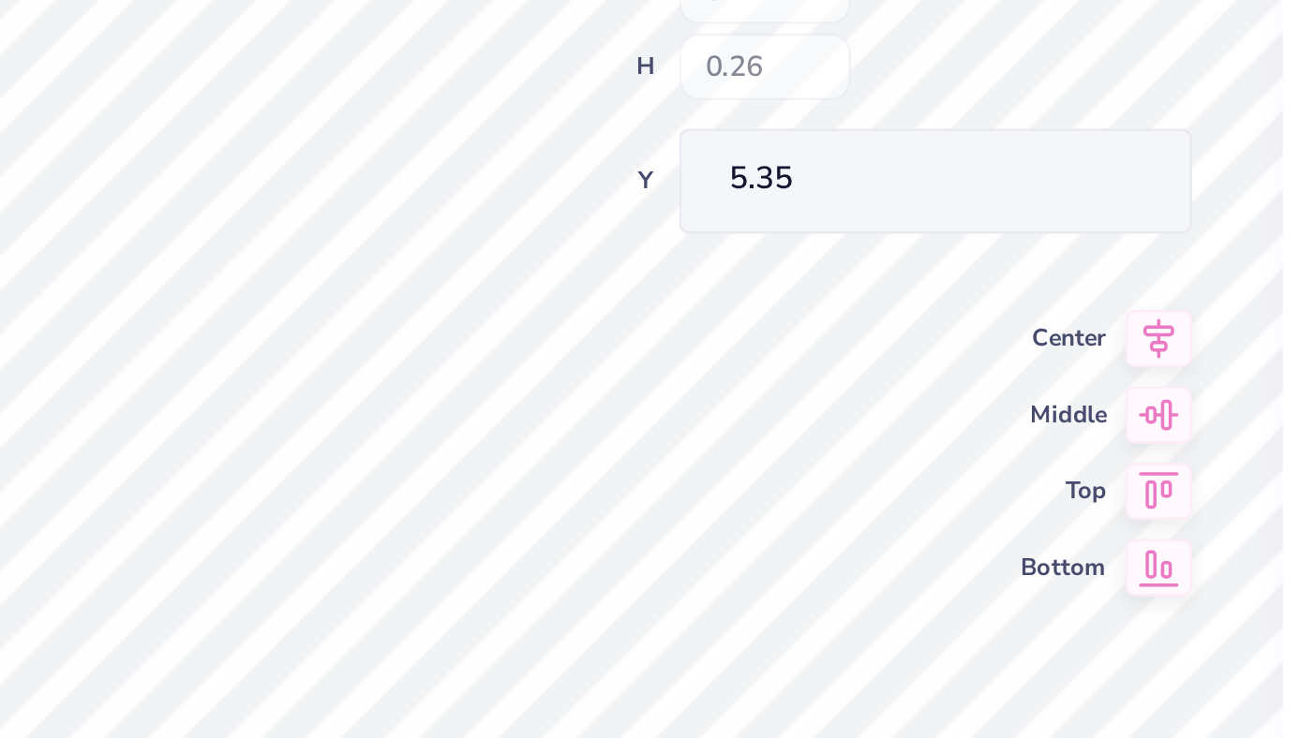
type input "5.35"
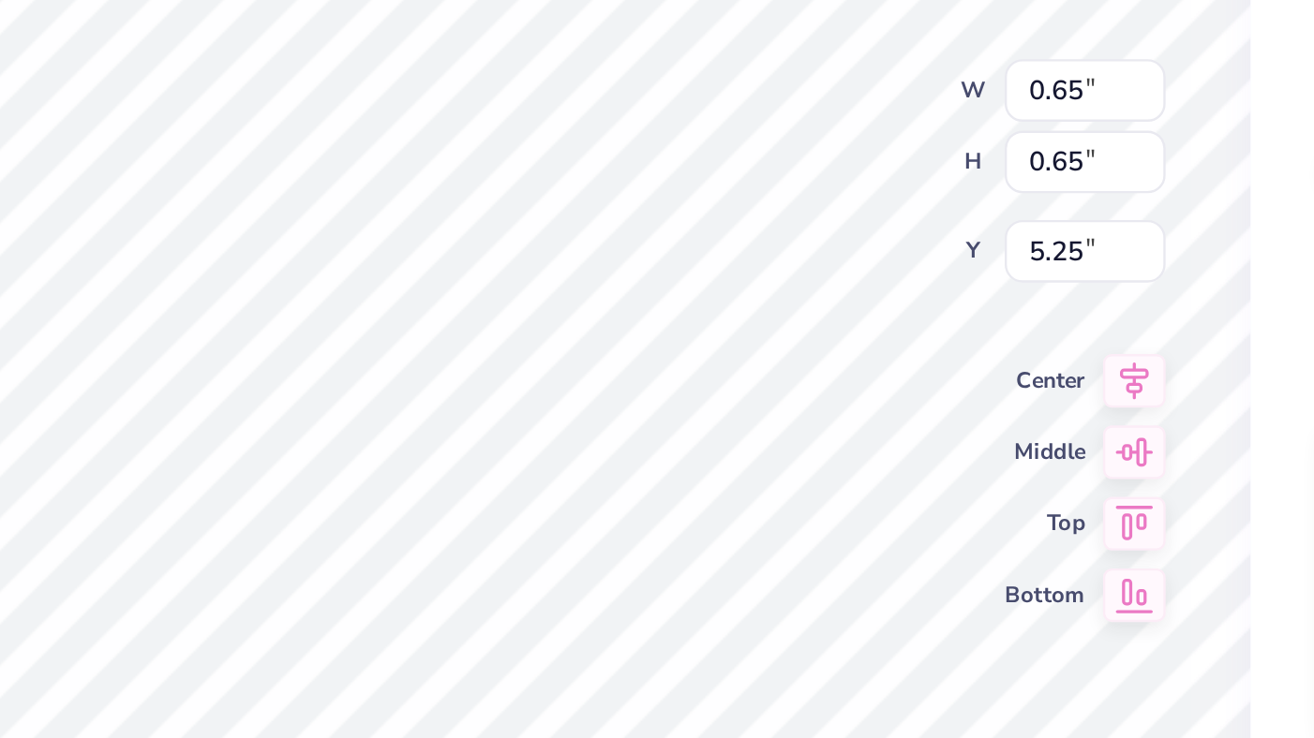
type input "5.32"
type input "7.35"
type input "0.28"
type input "0.29"
type input "7.71"
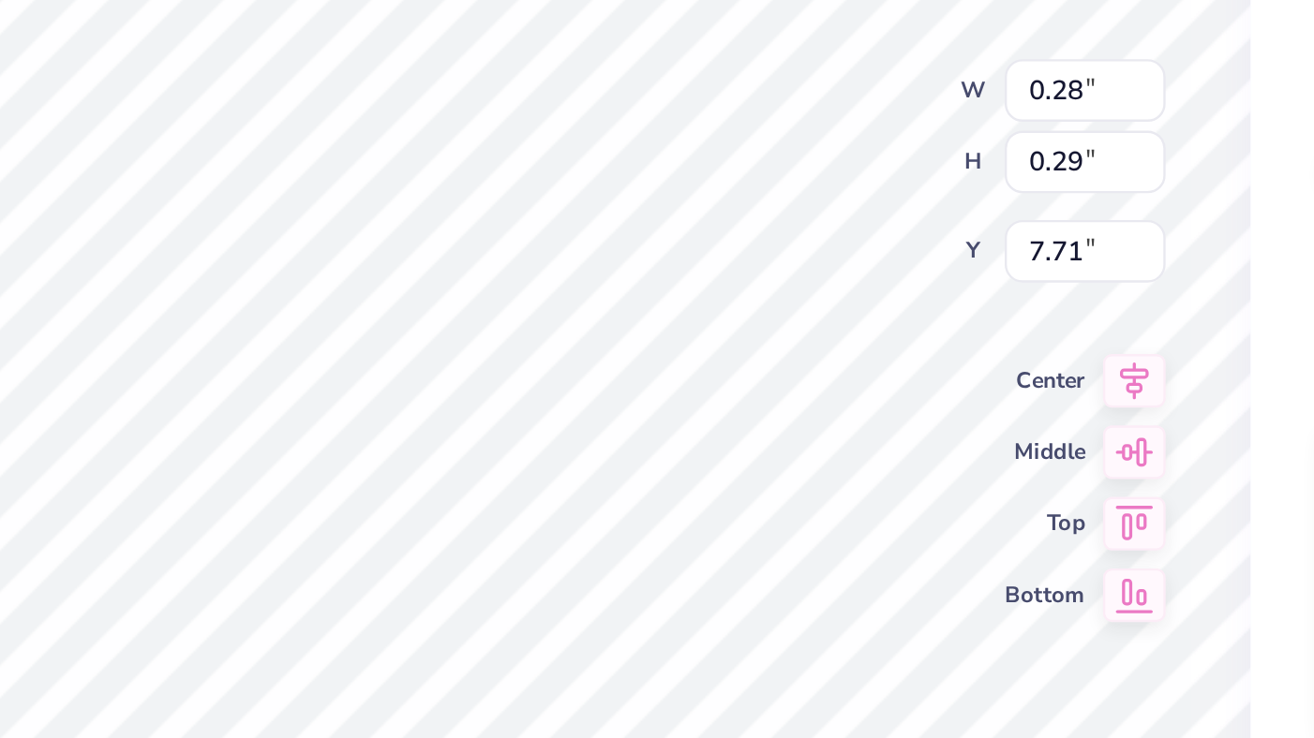
type input "5.34"
type input "4.87"
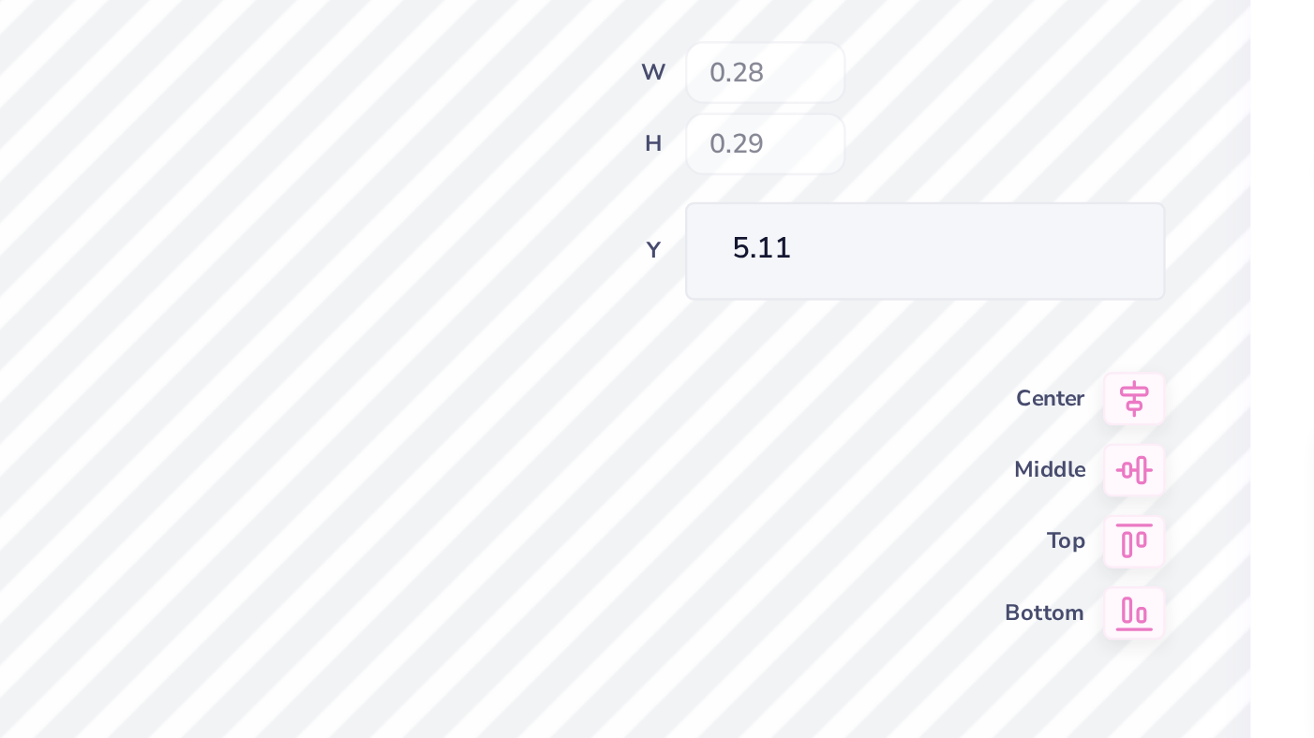
type input "5.11"
type input "5.32"
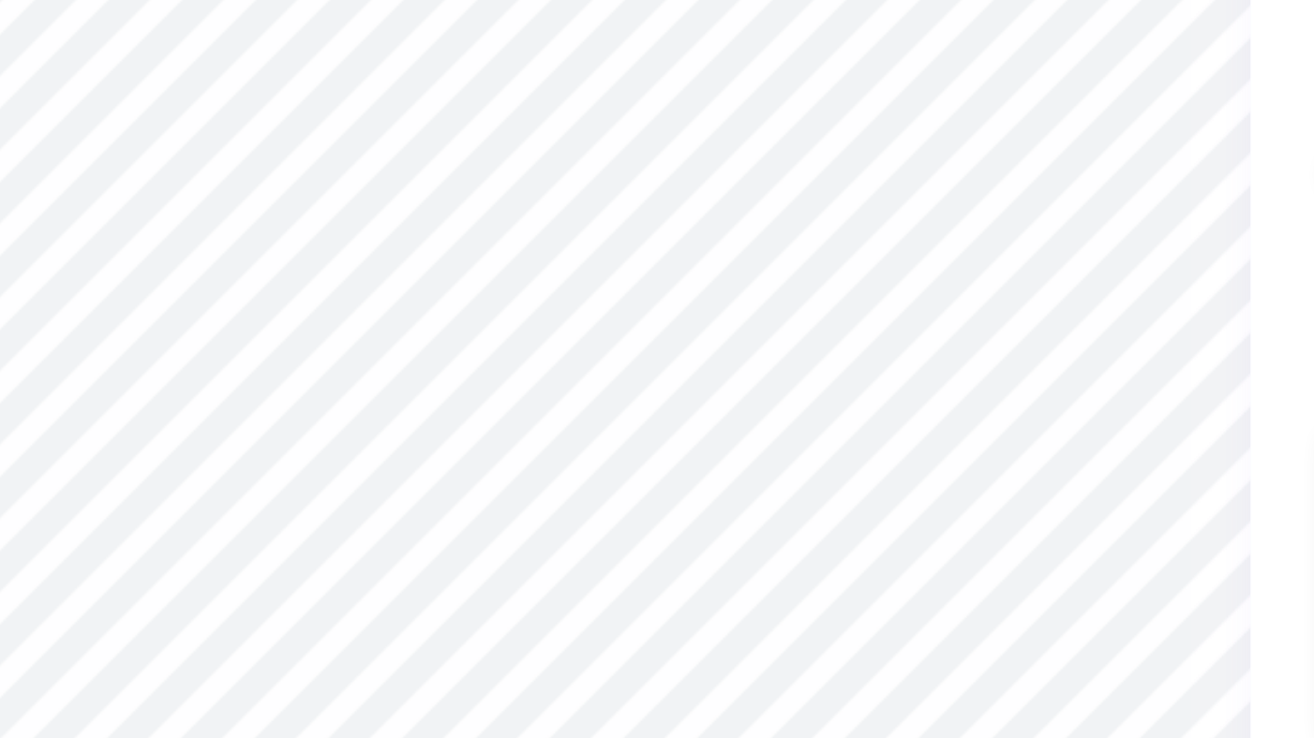
scroll to position [350, 0]
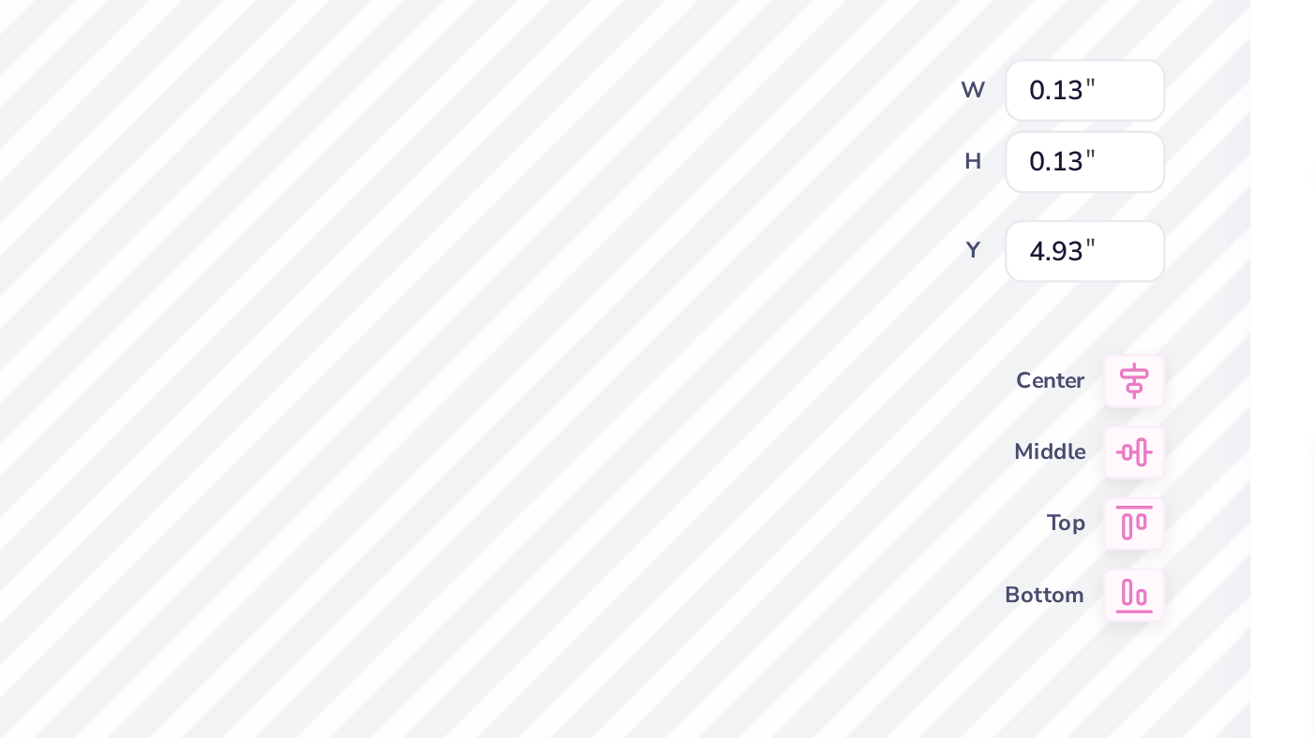
type input "5.19"
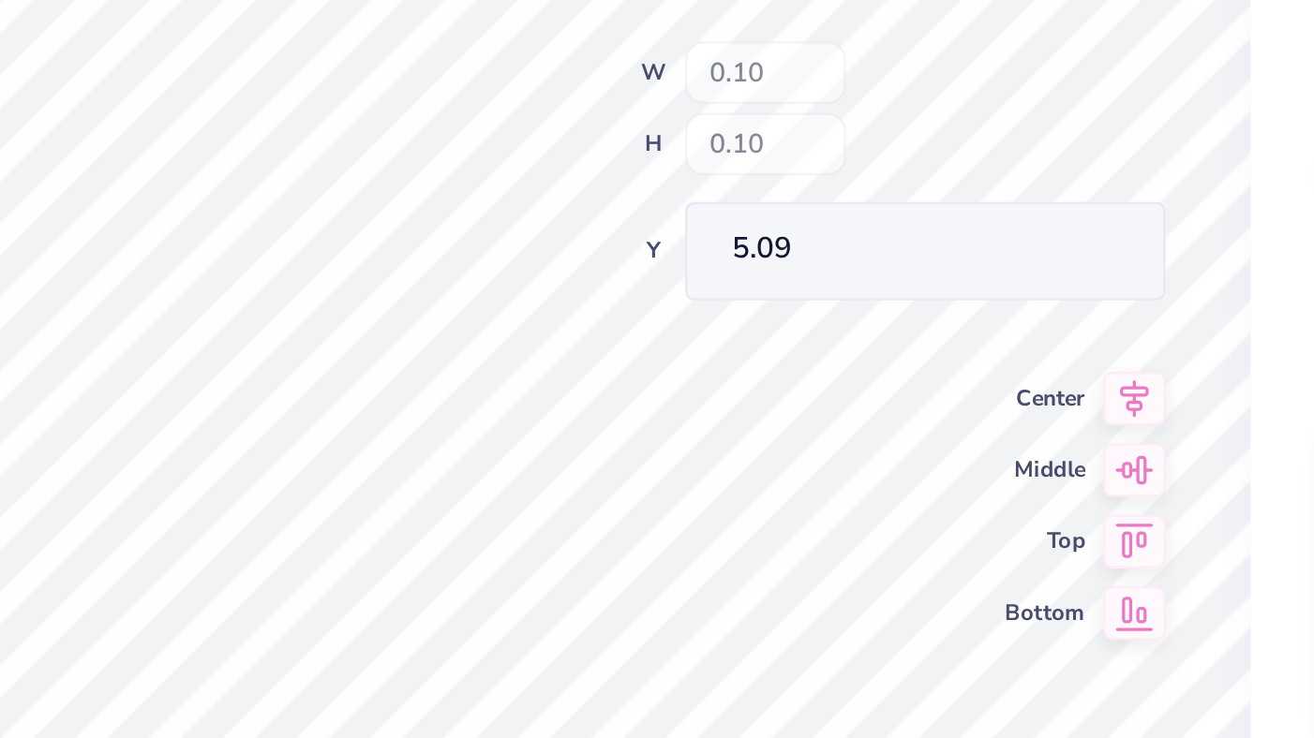
type input "5.09"
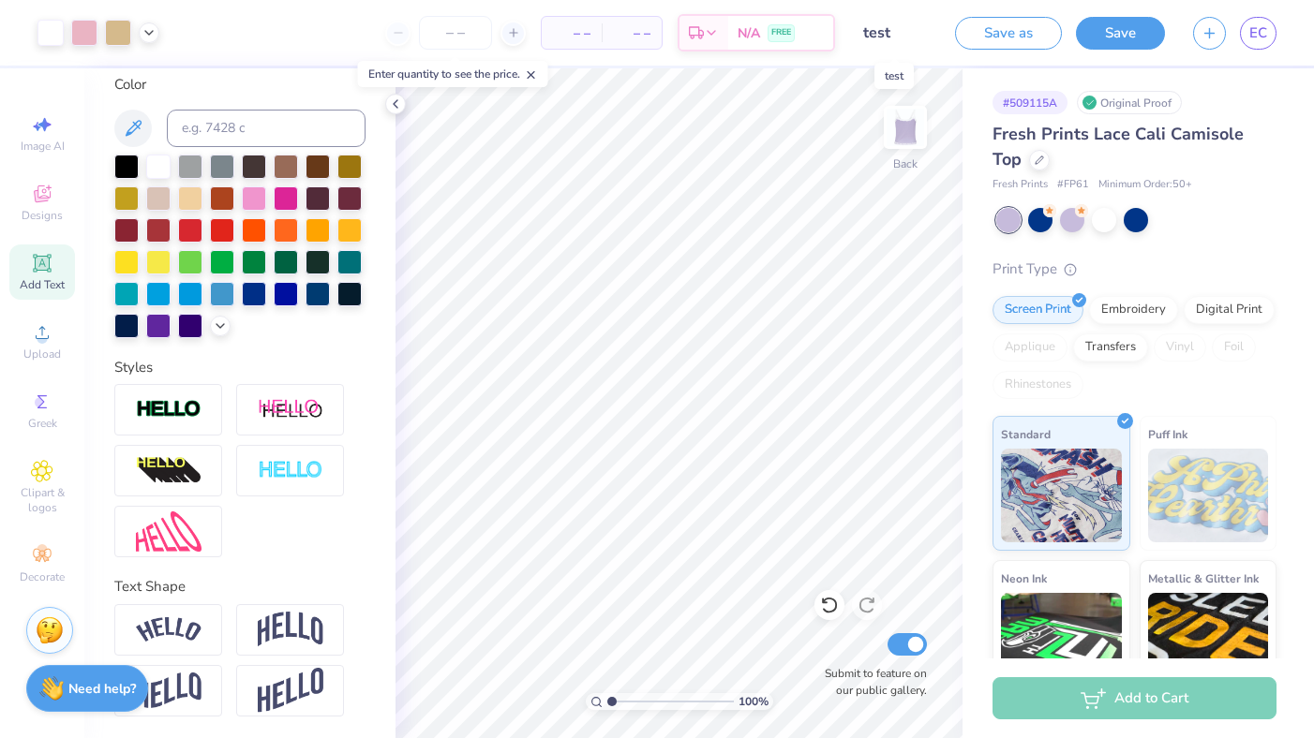
click at [881, 30] on input "test" at bounding box center [895, 32] width 92 height 37
click at [891, 35] on input "test" at bounding box center [895, 32] width 92 height 37
drag, startPoint x: 886, startPoint y: 34, endPoint x: 860, endPoint y: 35, distance: 25.3
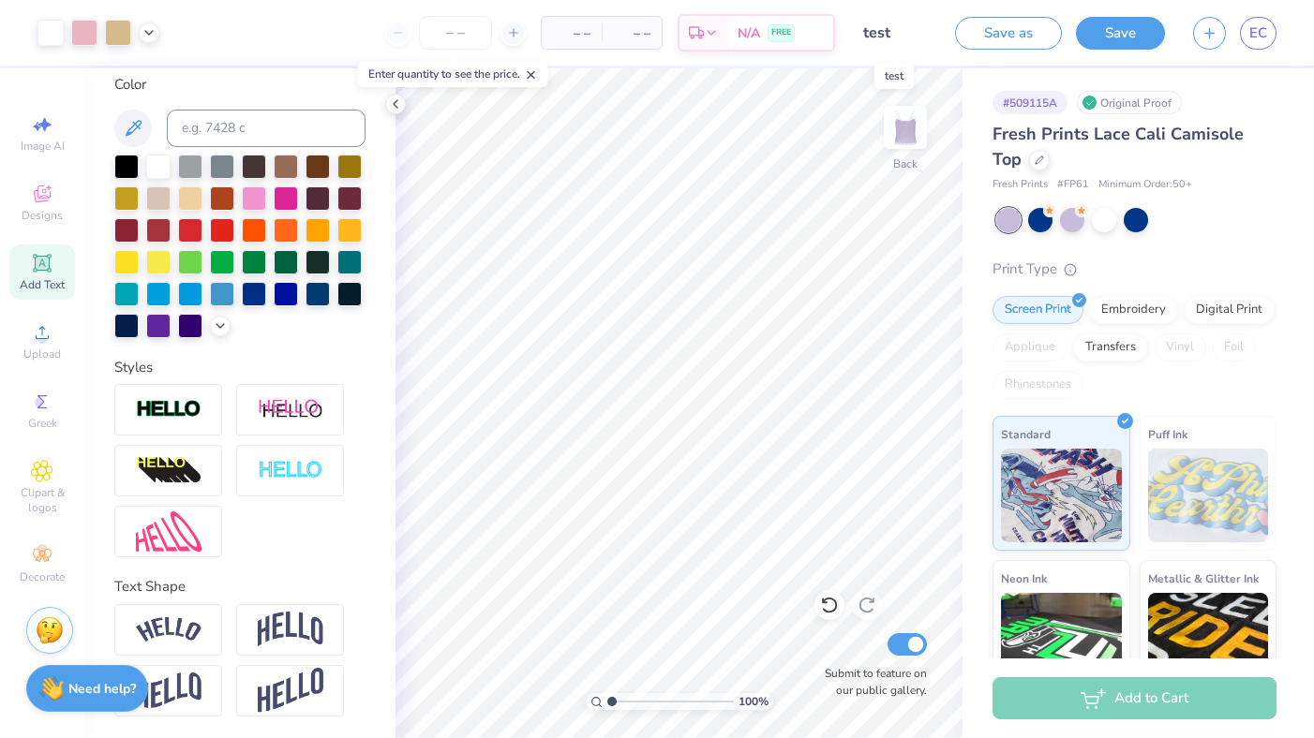
click at [860, 35] on input "test" at bounding box center [895, 32] width 92 height 37
click at [904, 34] on input "test" at bounding box center [895, 32] width 92 height 37
click at [880, 36] on input "test" at bounding box center [895, 32] width 92 height 37
click at [150, 31] on polyline at bounding box center [148, 31] width 7 height 4
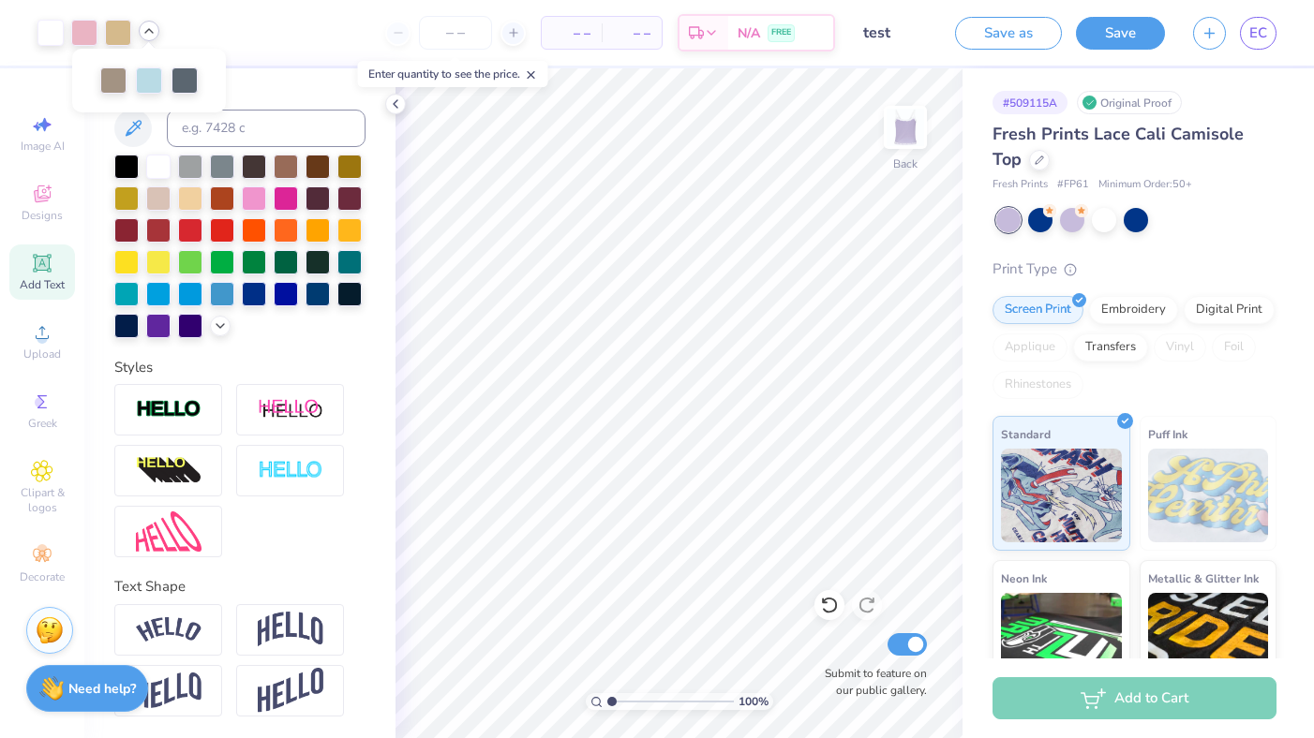
click at [583, 37] on span "– –" at bounding box center [571, 33] width 37 height 20
click at [454, 33] on input "number" at bounding box center [455, 33] width 73 height 34
drag, startPoint x: 473, startPoint y: 33, endPoint x: 444, endPoint y: 33, distance: 29.1
click at [444, 33] on input "number" at bounding box center [455, 33] width 73 height 34
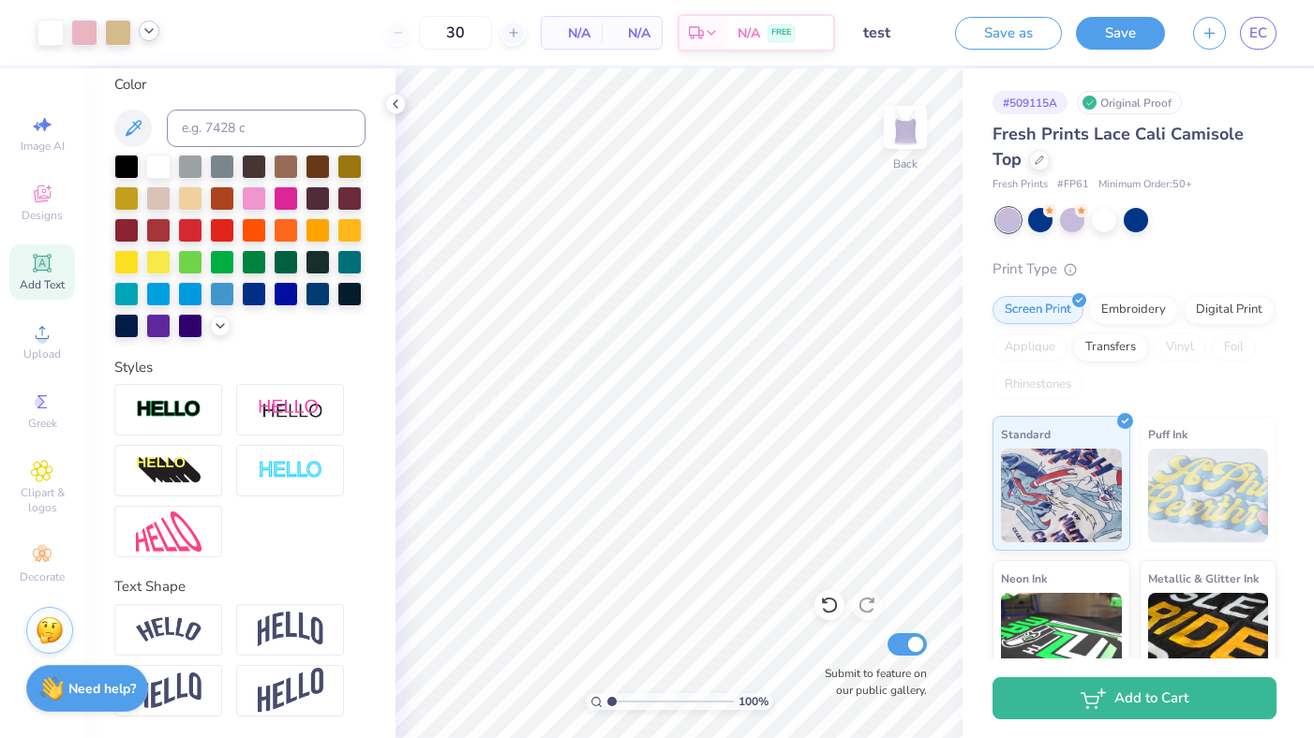
type input "50"
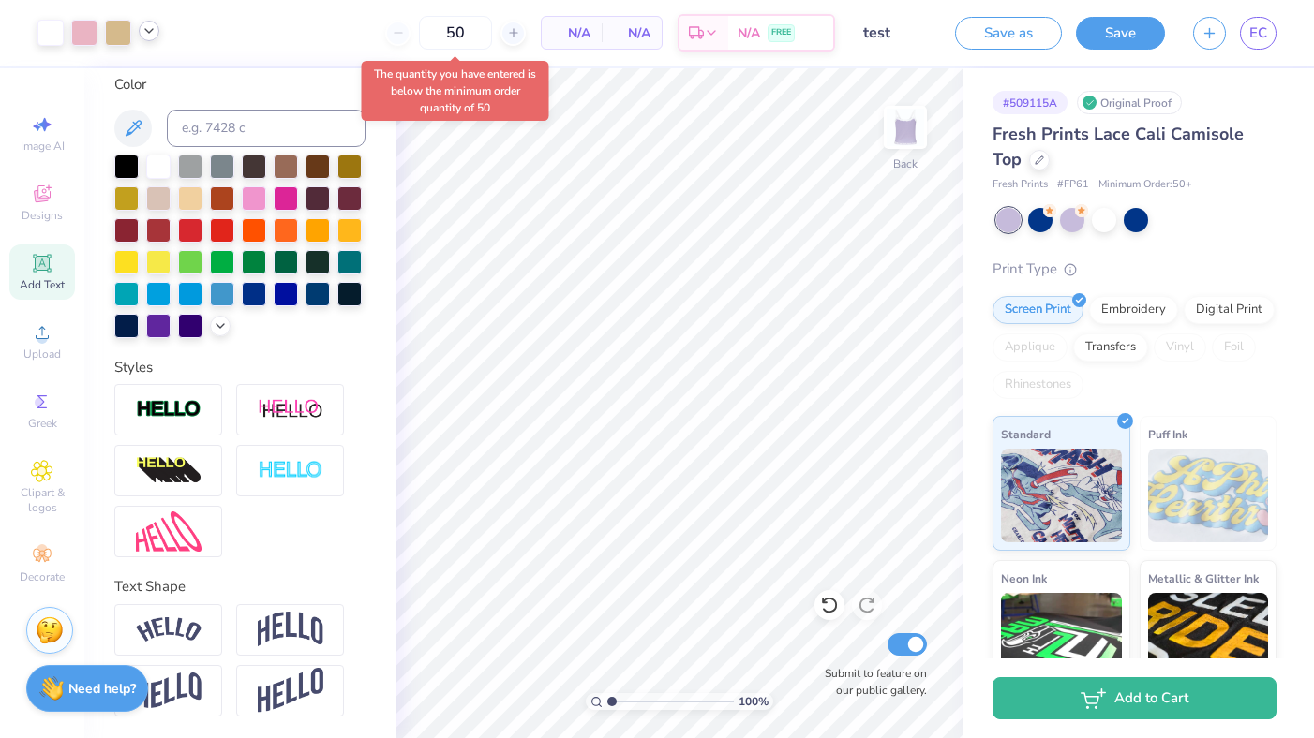
click at [593, 28] on div "N/A Per Item" at bounding box center [572, 33] width 60 height 32
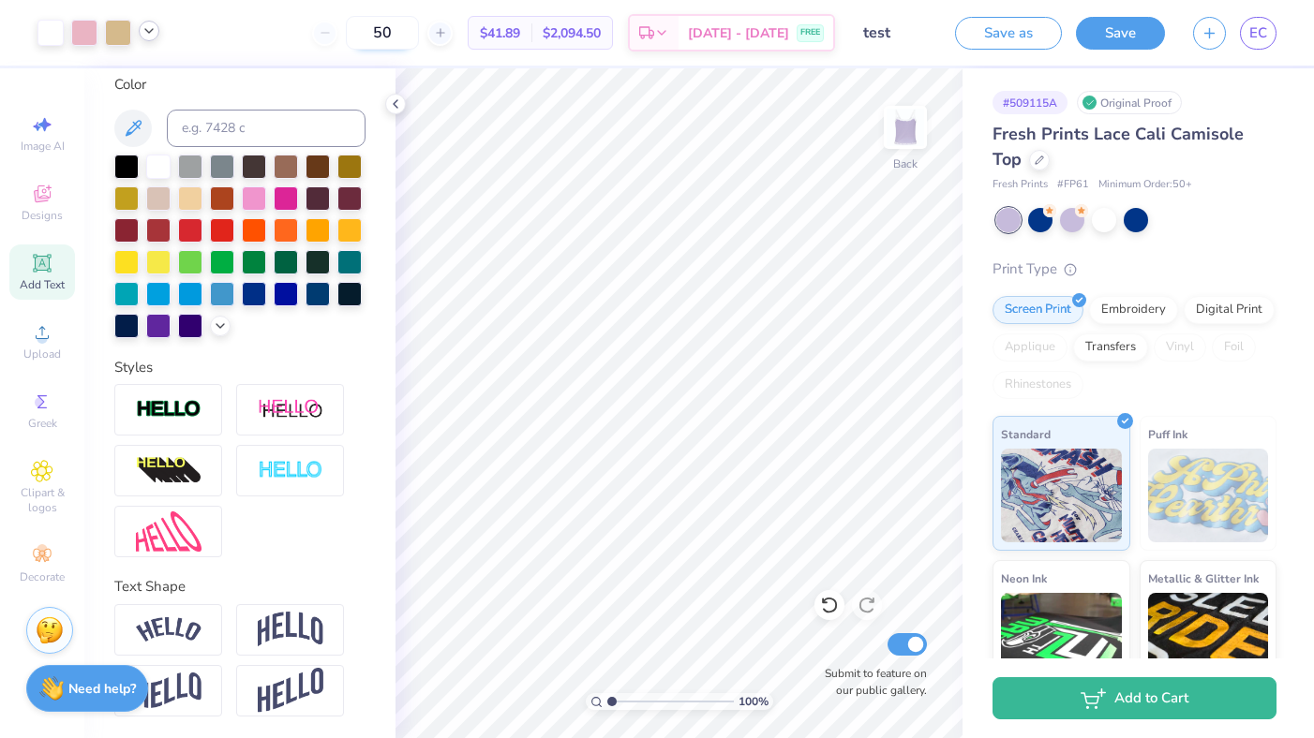
drag, startPoint x: 424, startPoint y: 32, endPoint x: 402, endPoint y: 32, distance: 21.6
click at [415, 32] on input "50" at bounding box center [382, 33] width 73 height 34
click at [874, 30] on input "test" at bounding box center [895, 32] width 92 height 37
click at [889, 31] on input "test" at bounding box center [895, 32] width 92 height 37
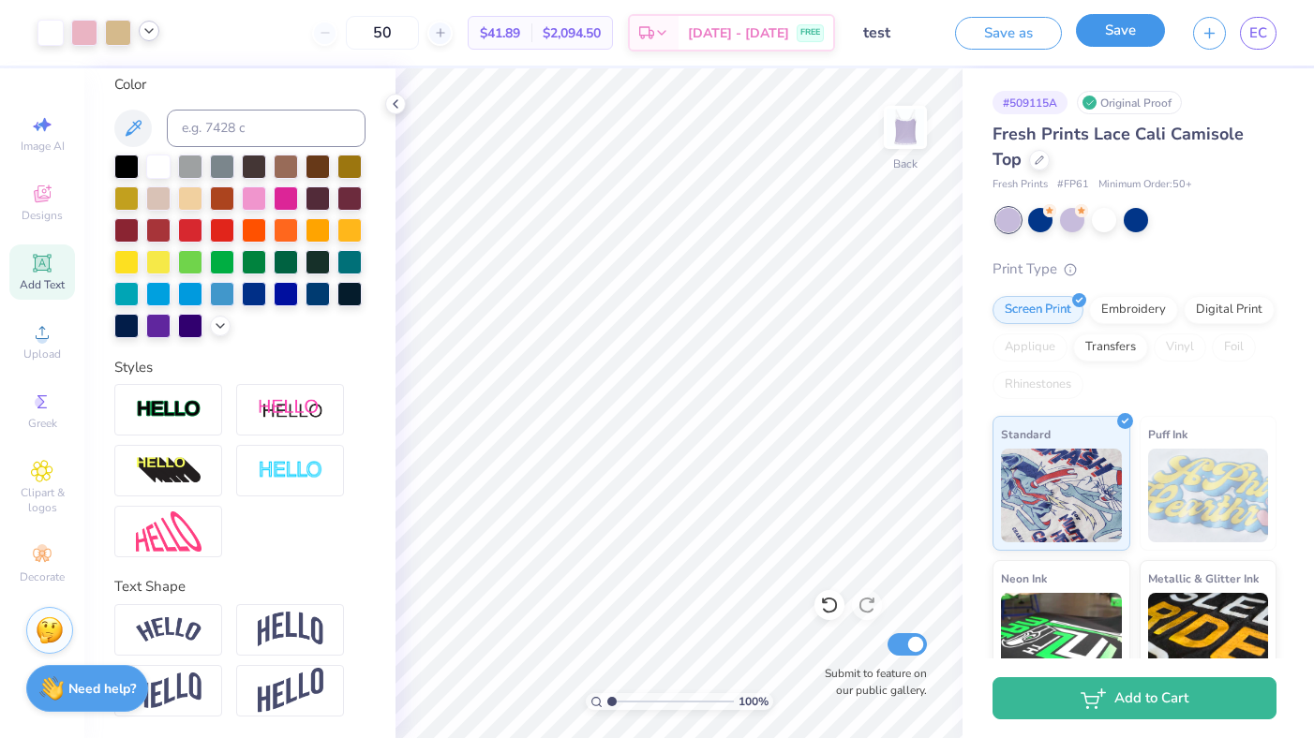
click at [1132, 36] on button "Save" at bounding box center [1120, 30] width 89 height 33
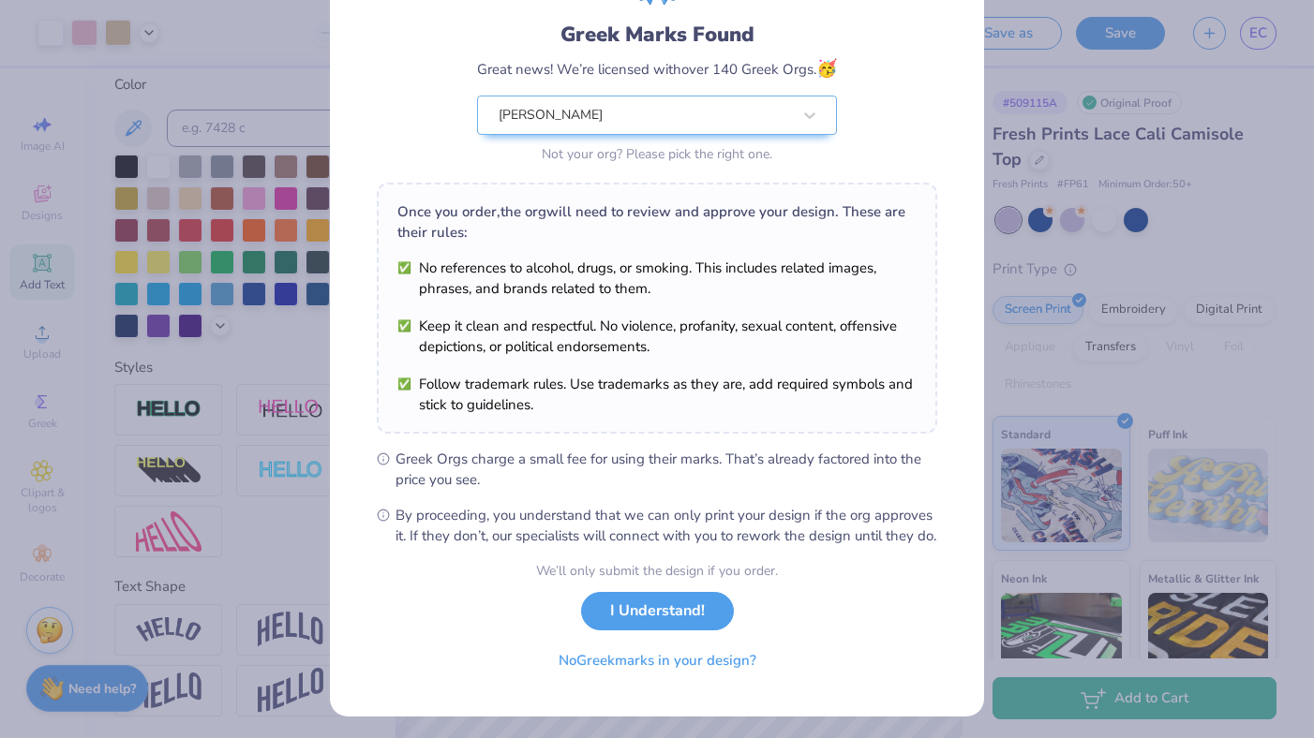
scroll to position [116, 0]
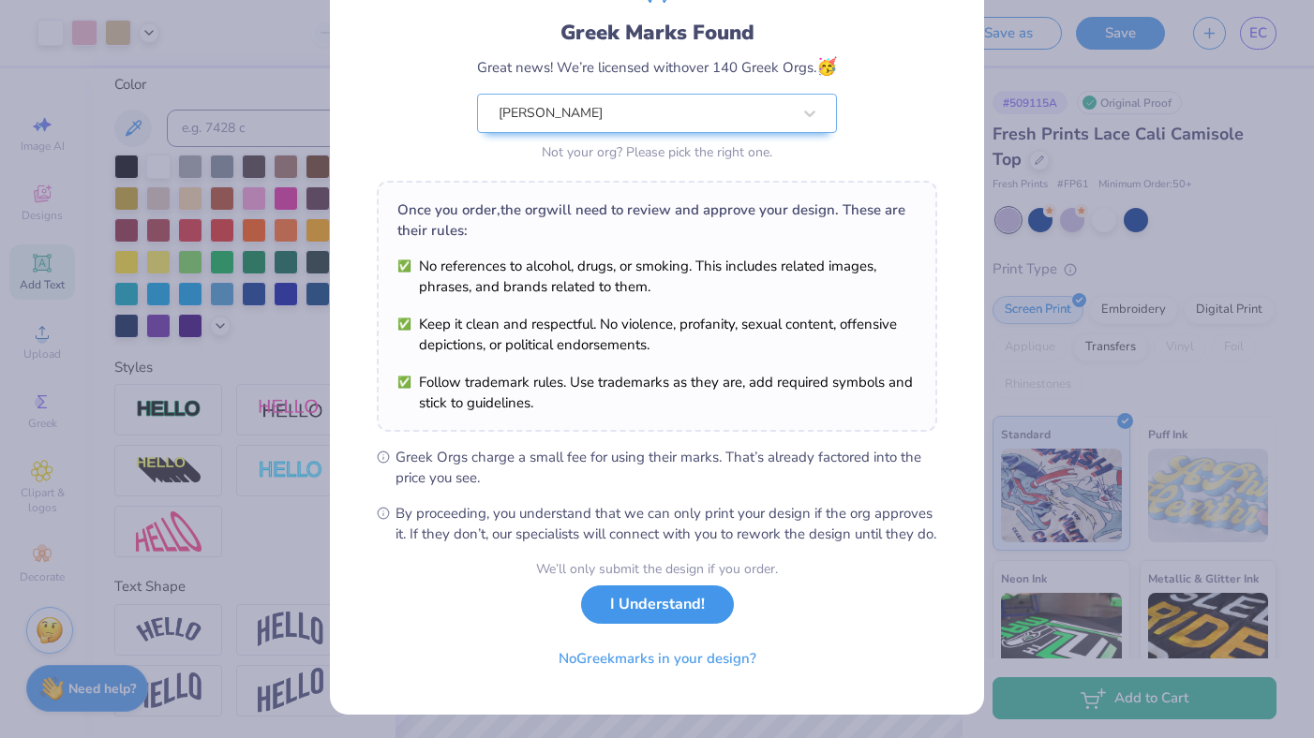
click at [708, 624] on button "I Understand!" at bounding box center [657, 605] width 153 height 38
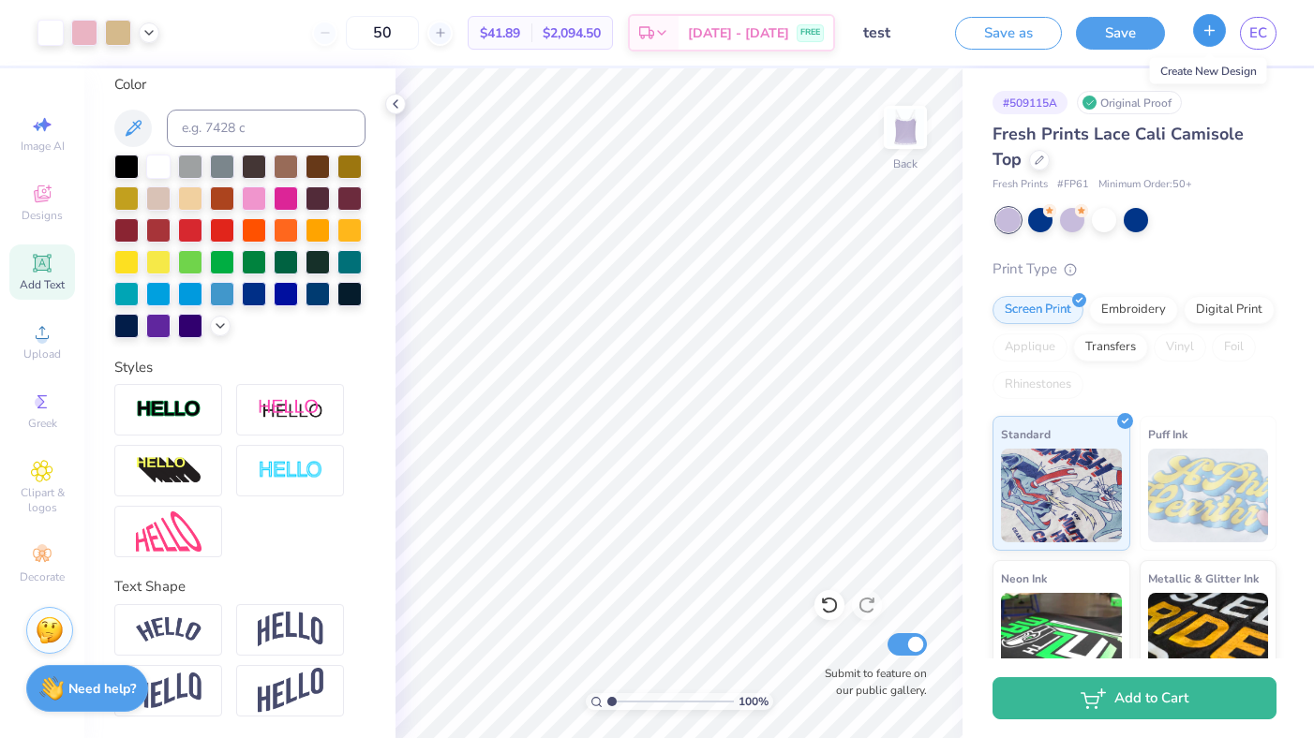
click at [1215, 35] on icon "button" at bounding box center [1209, 30] width 16 height 16
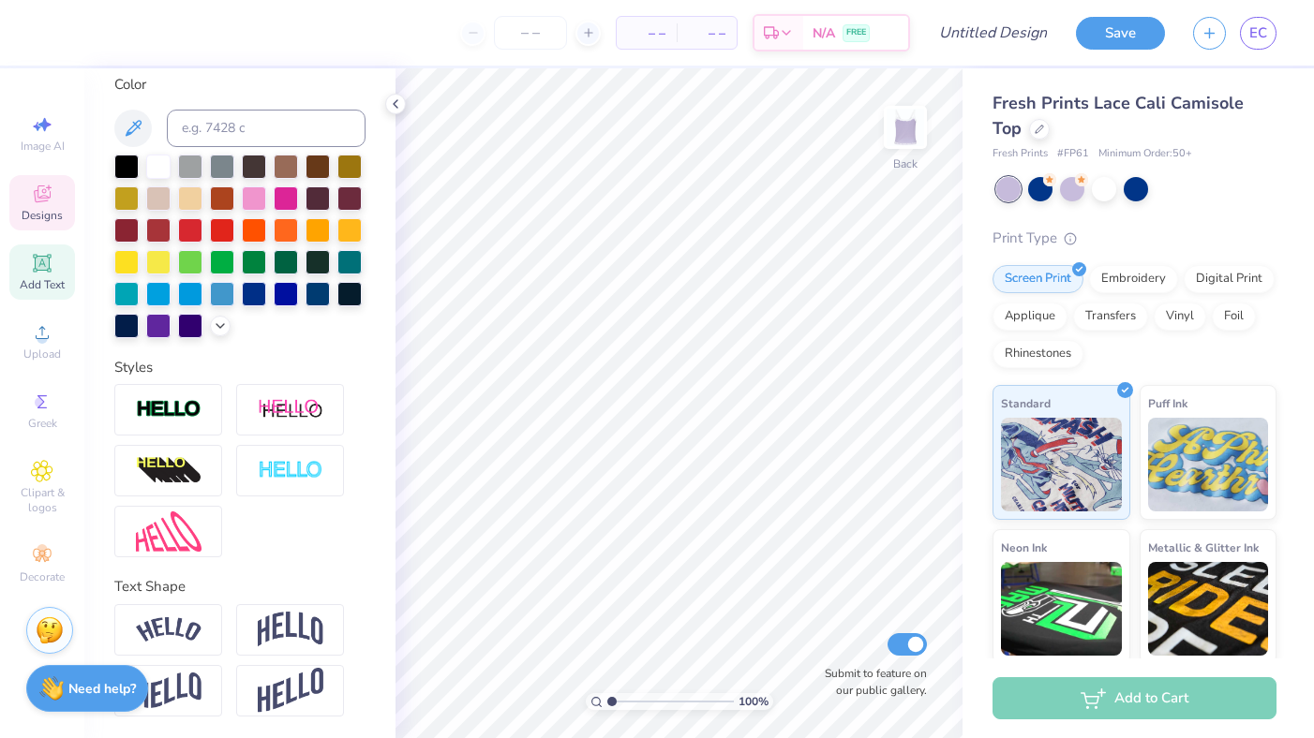
click at [51, 208] on span "Designs" at bounding box center [42, 215] width 41 height 15
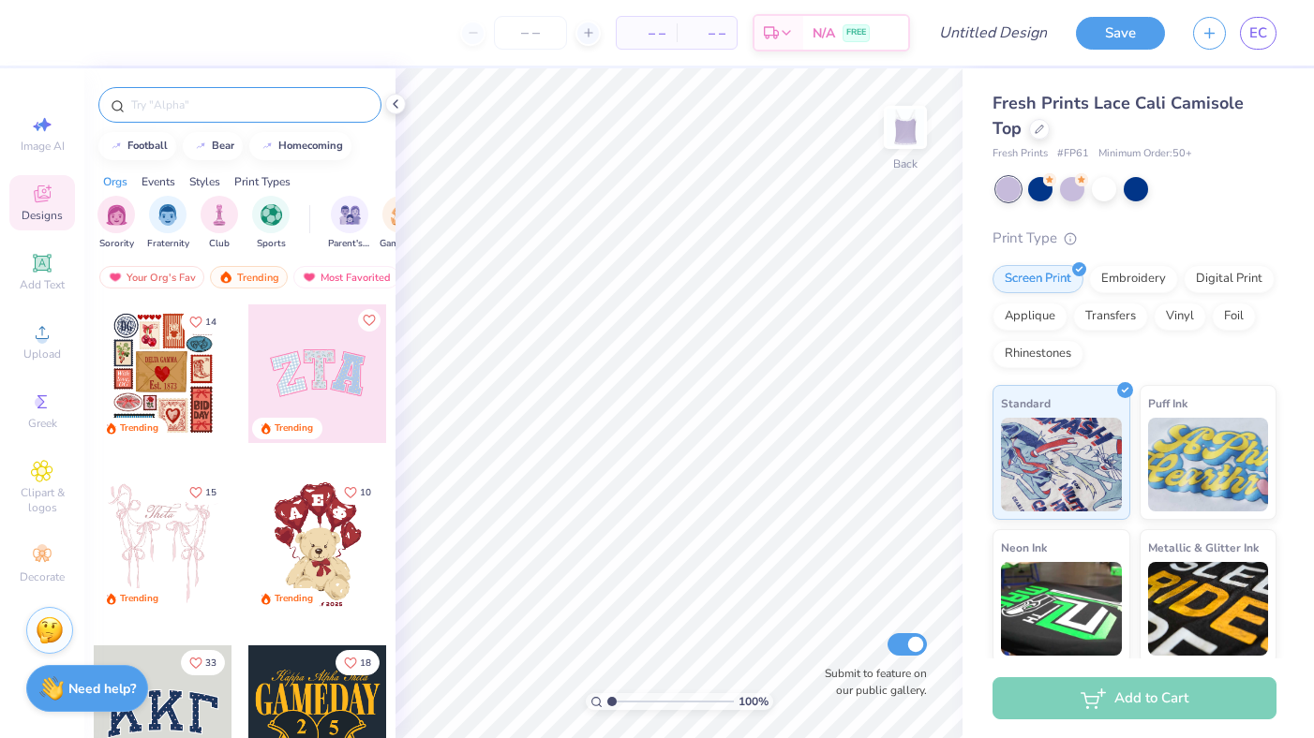
click at [180, 112] on input "text" at bounding box center [249, 105] width 240 height 19
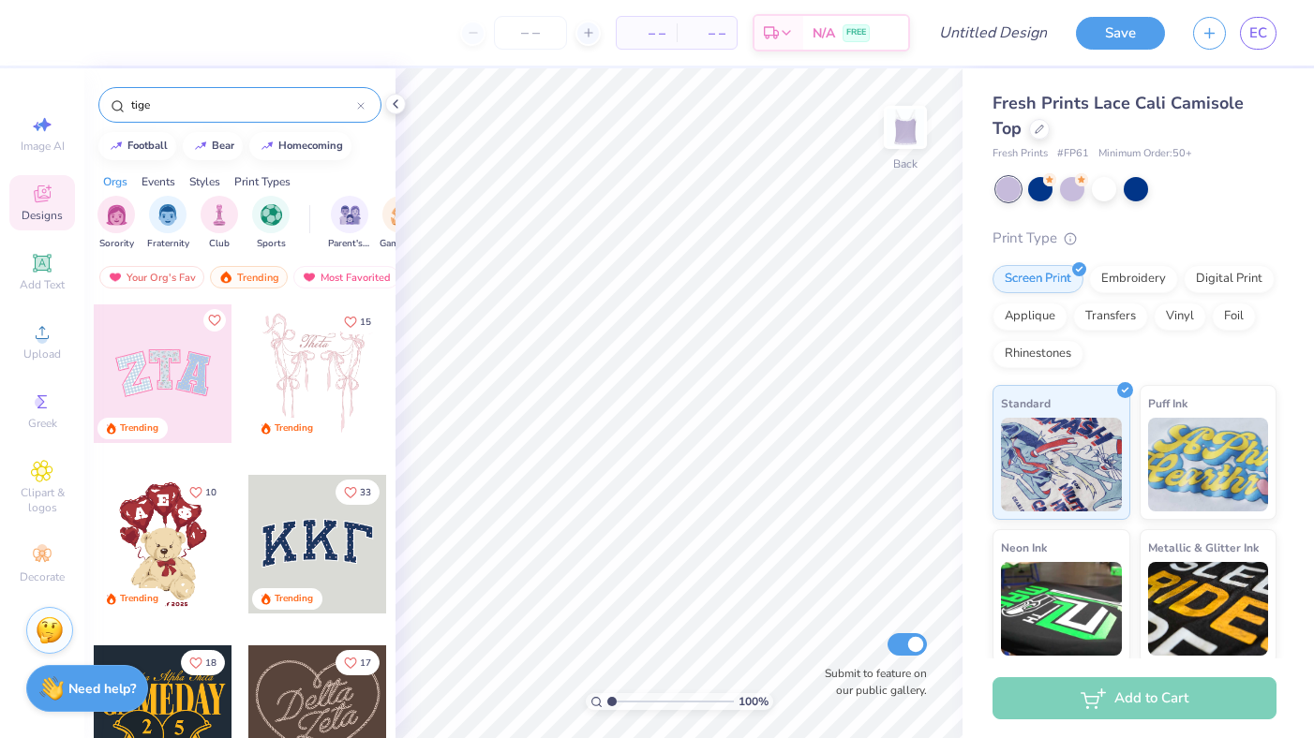
type input "tiger"
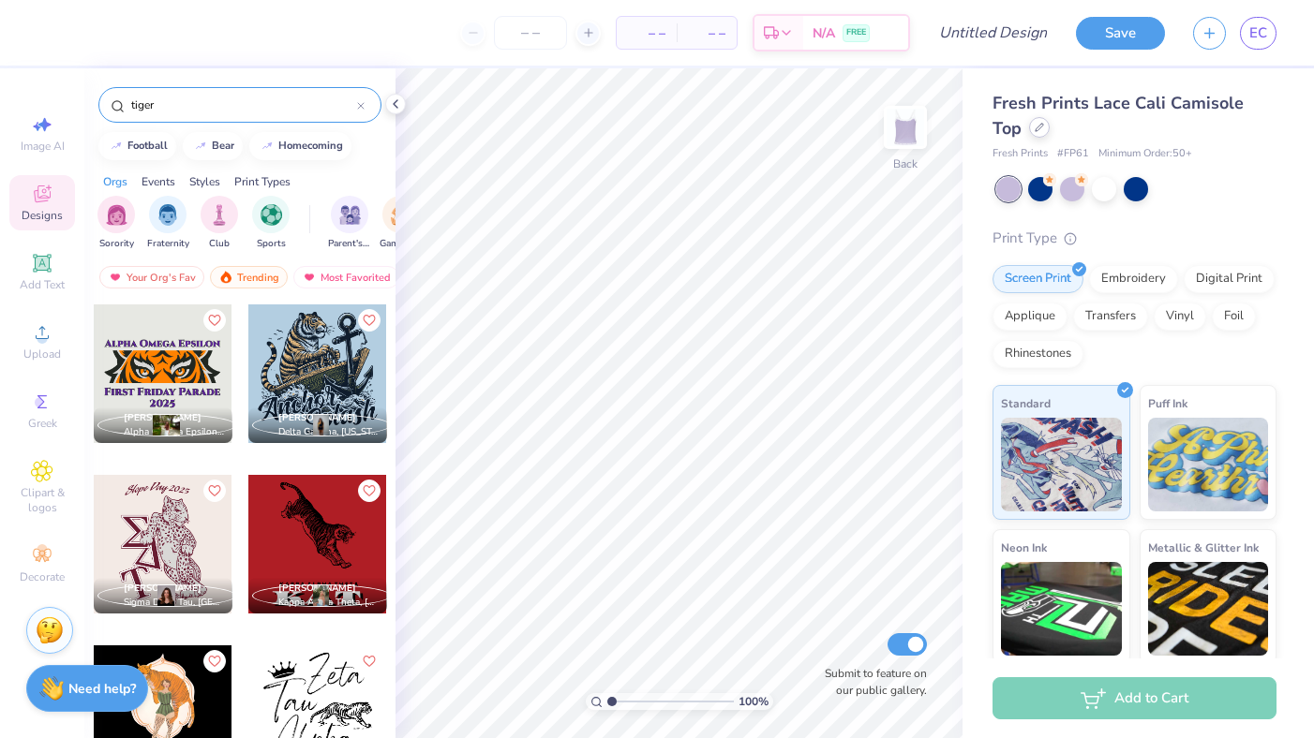
type input "tiger"
click at [1040, 126] on icon at bounding box center [1039, 127] width 9 height 9
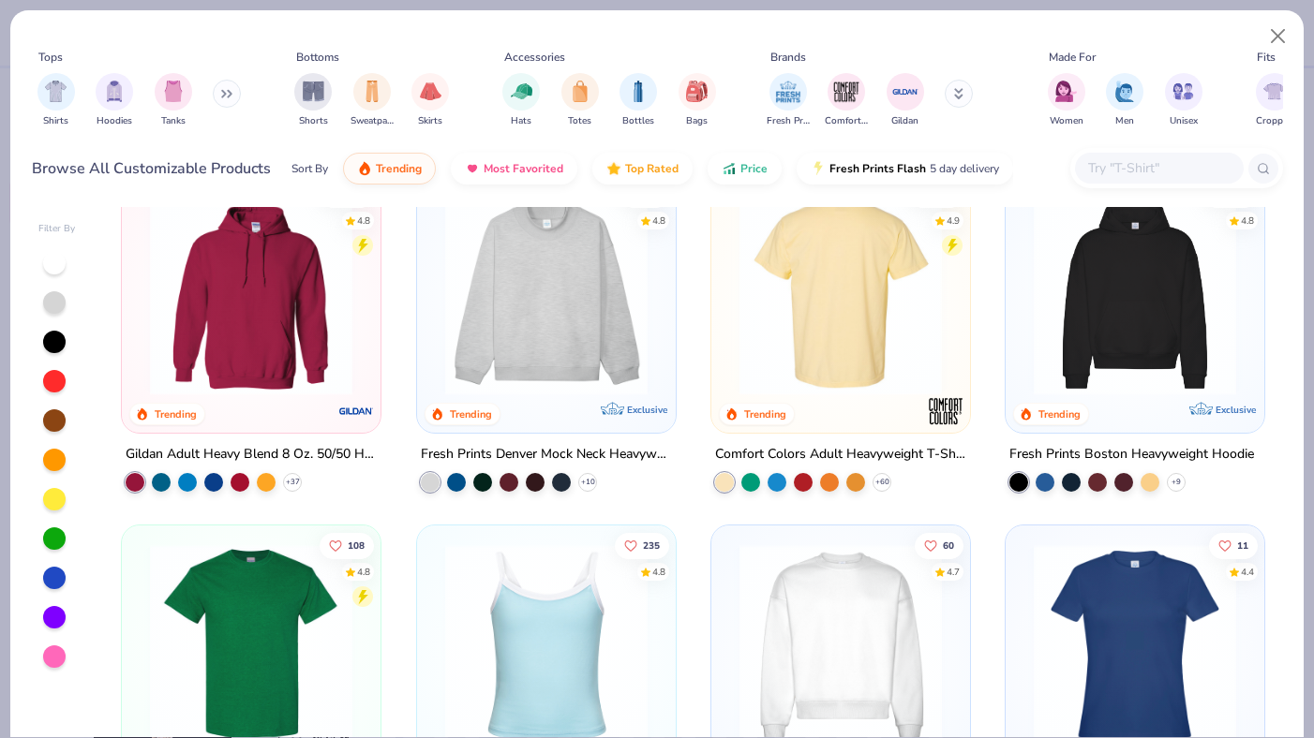
scroll to position [48, 0]
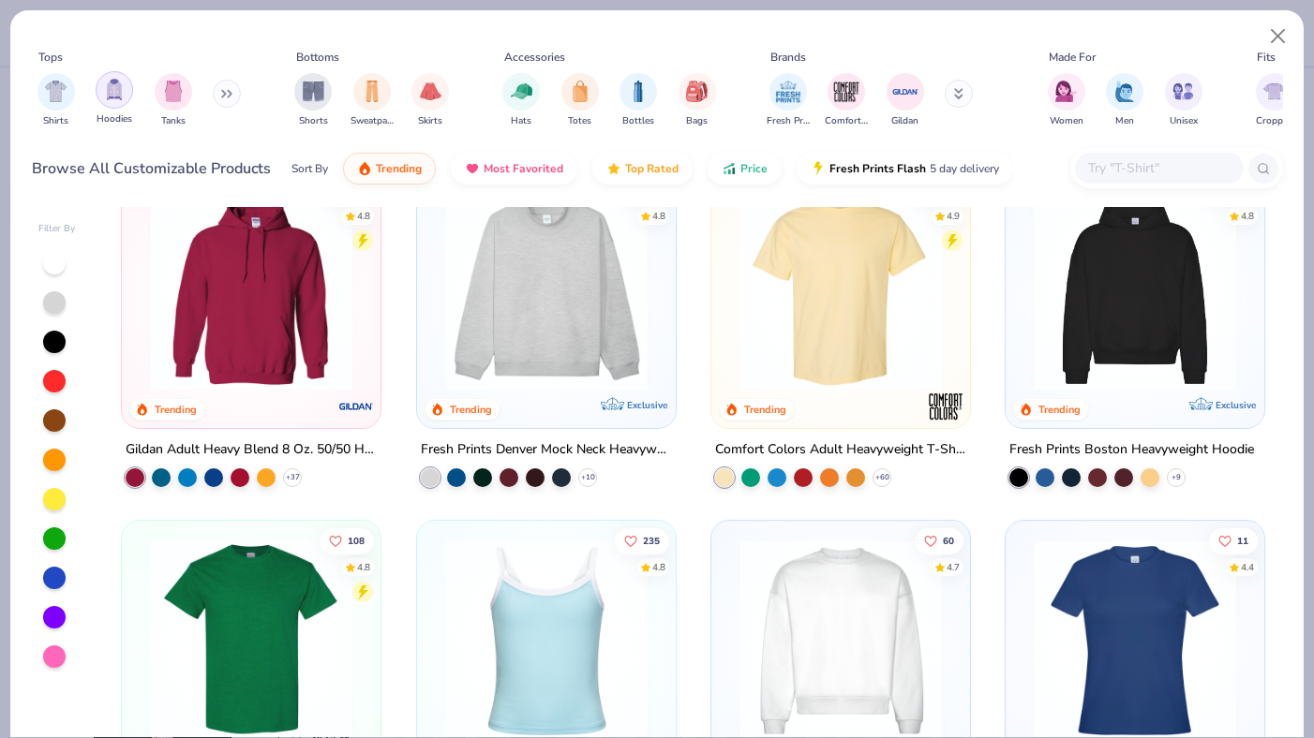
click at [114, 85] on img "filter for Hoodies" at bounding box center [114, 90] width 21 height 22
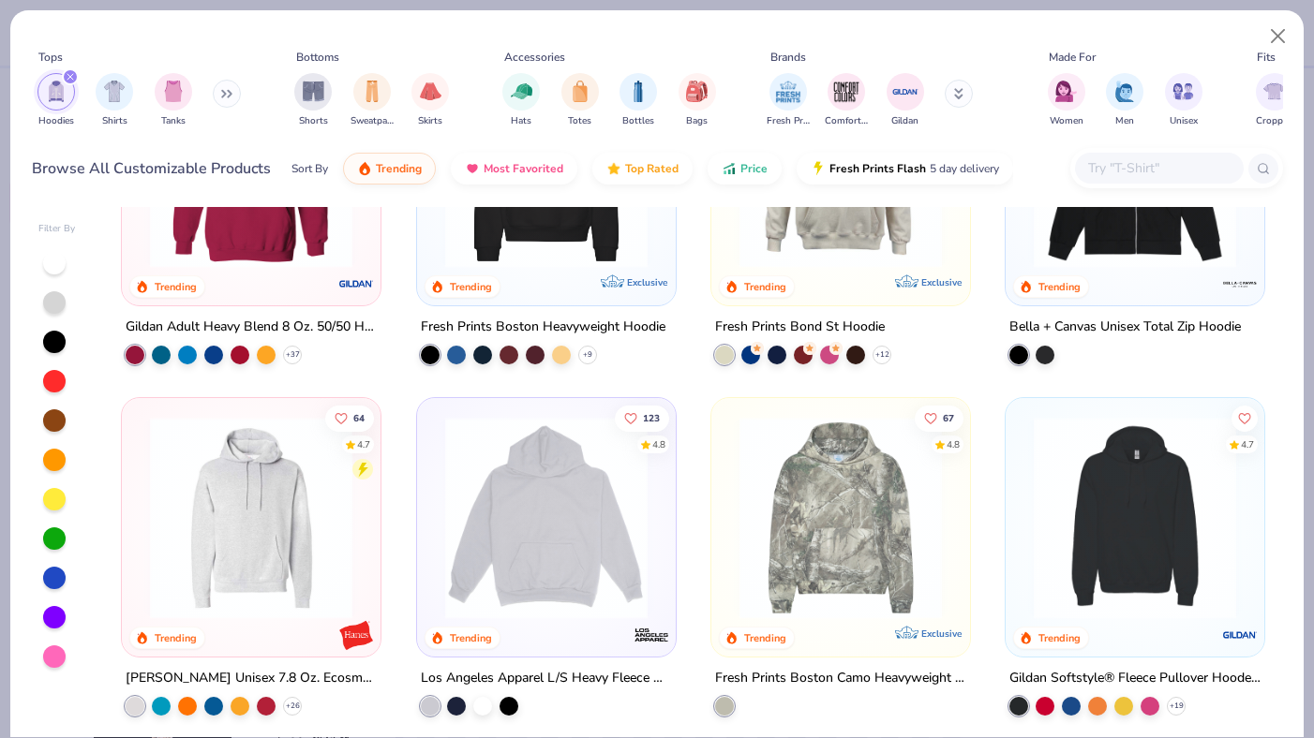
scroll to position [172, 0]
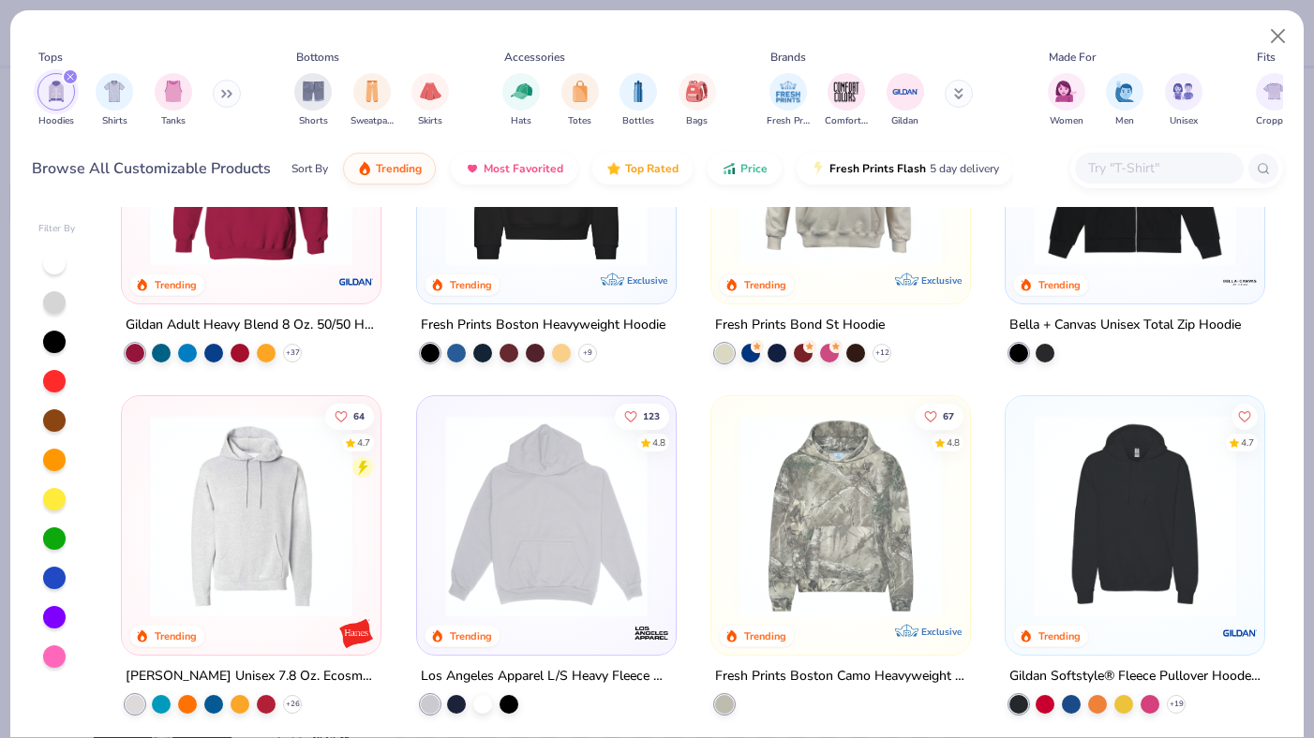
click at [227, 85] on button at bounding box center [227, 94] width 28 height 28
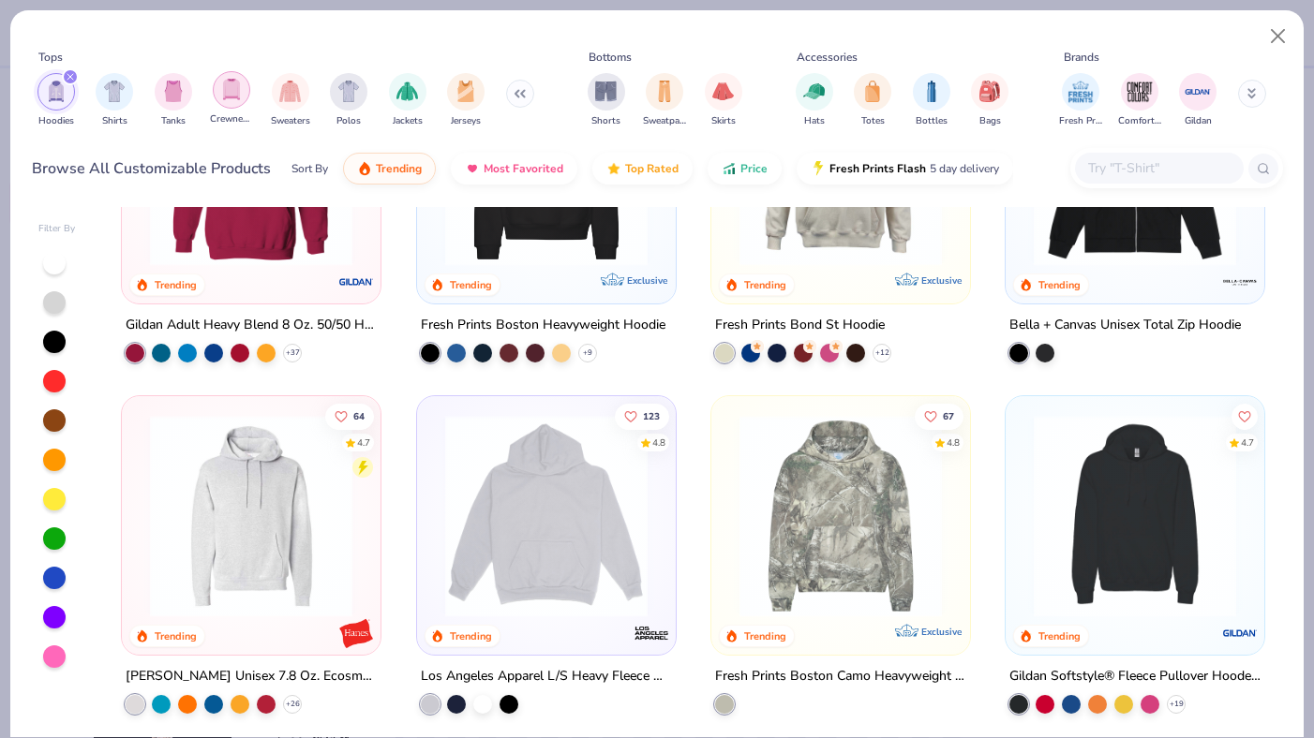
click at [231, 87] on img "filter for Crewnecks" at bounding box center [231, 90] width 21 height 22
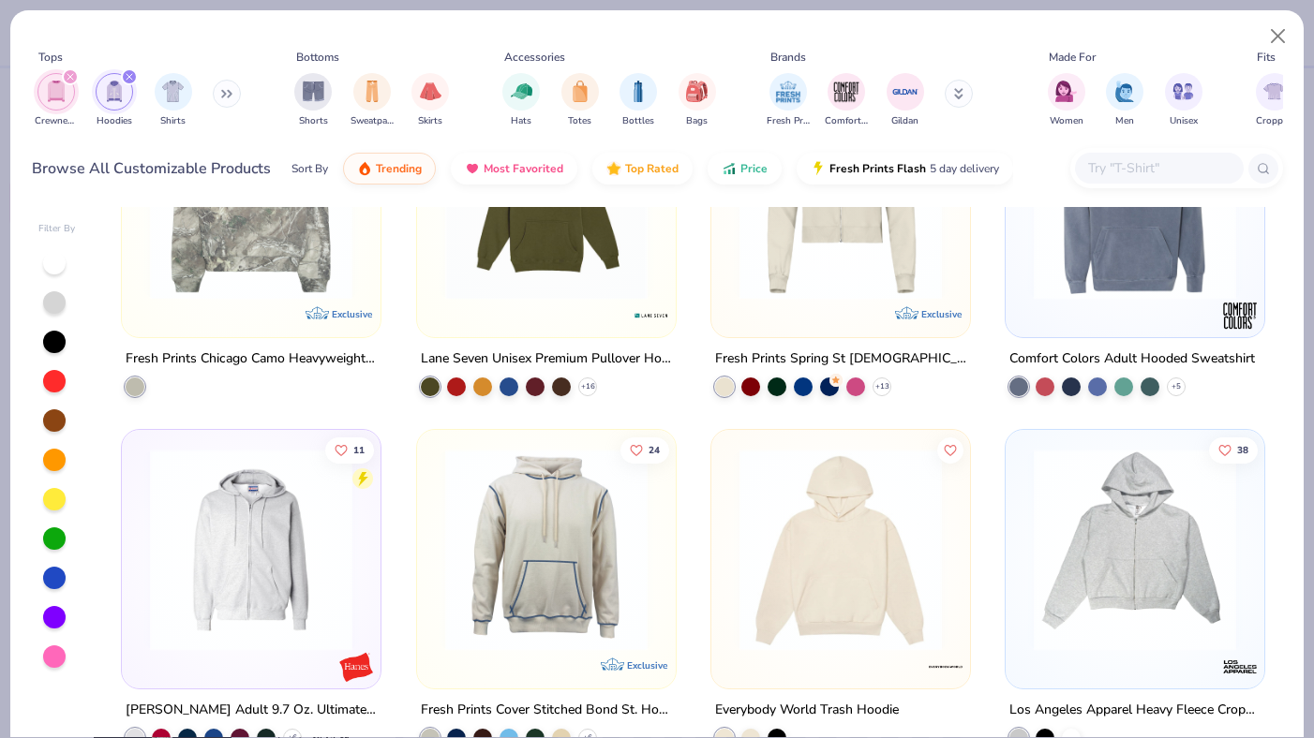
scroll to position [1546, 0]
click at [961, 93] on icon at bounding box center [959, 91] width 7 height 3
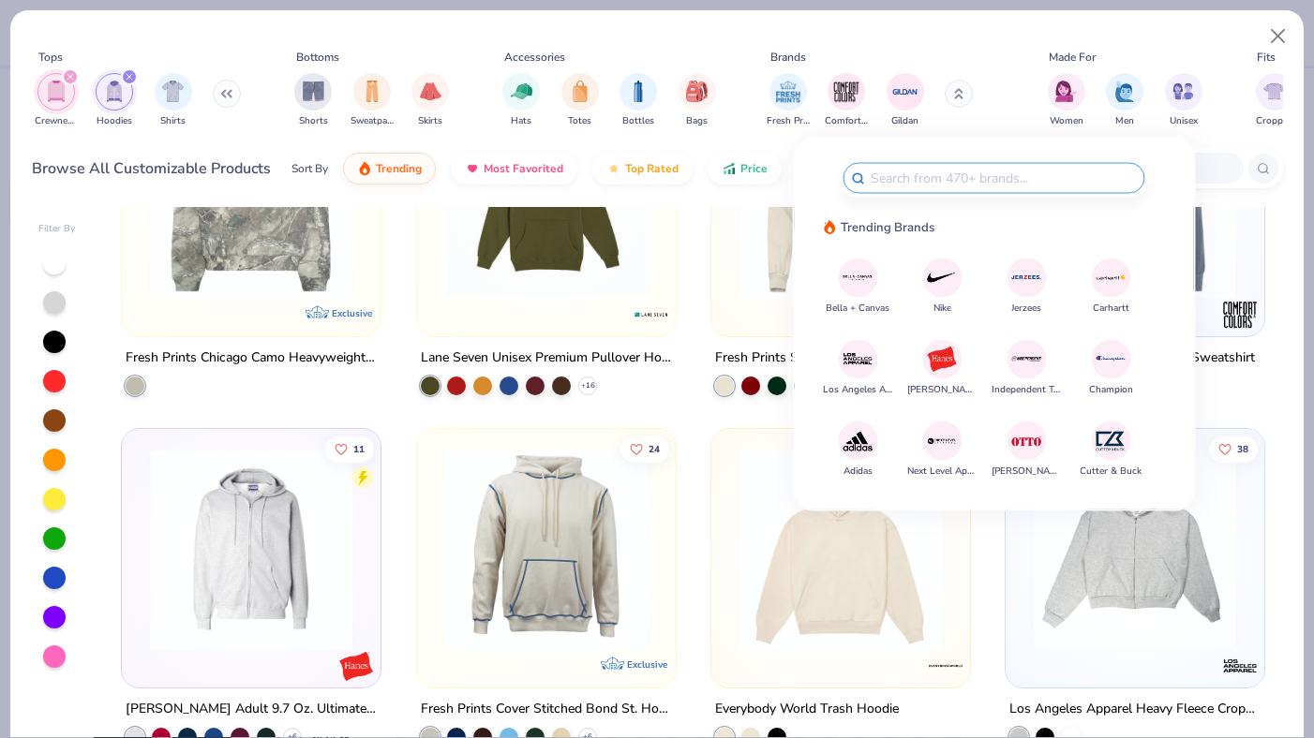
click at [855, 350] on img at bounding box center [858, 359] width 33 height 33
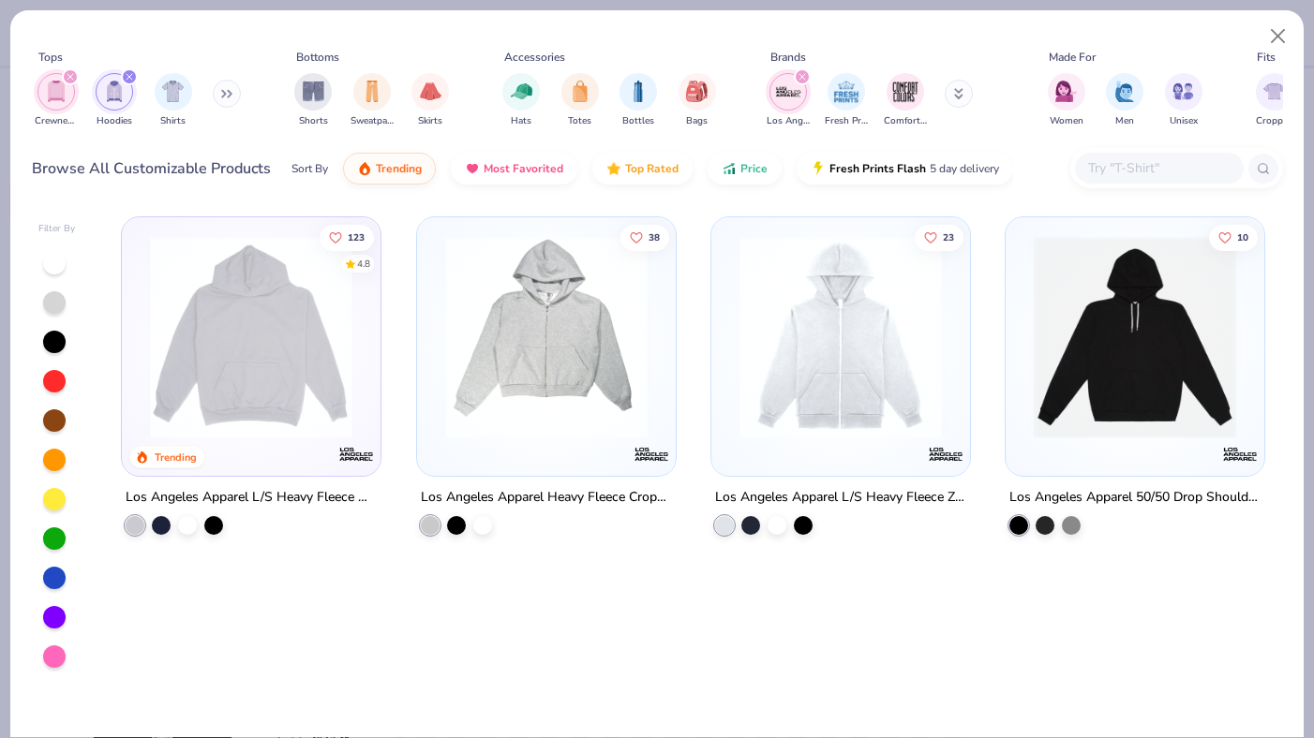
click at [217, 339] on img at bounding box center [251, 337] width 221 height 202
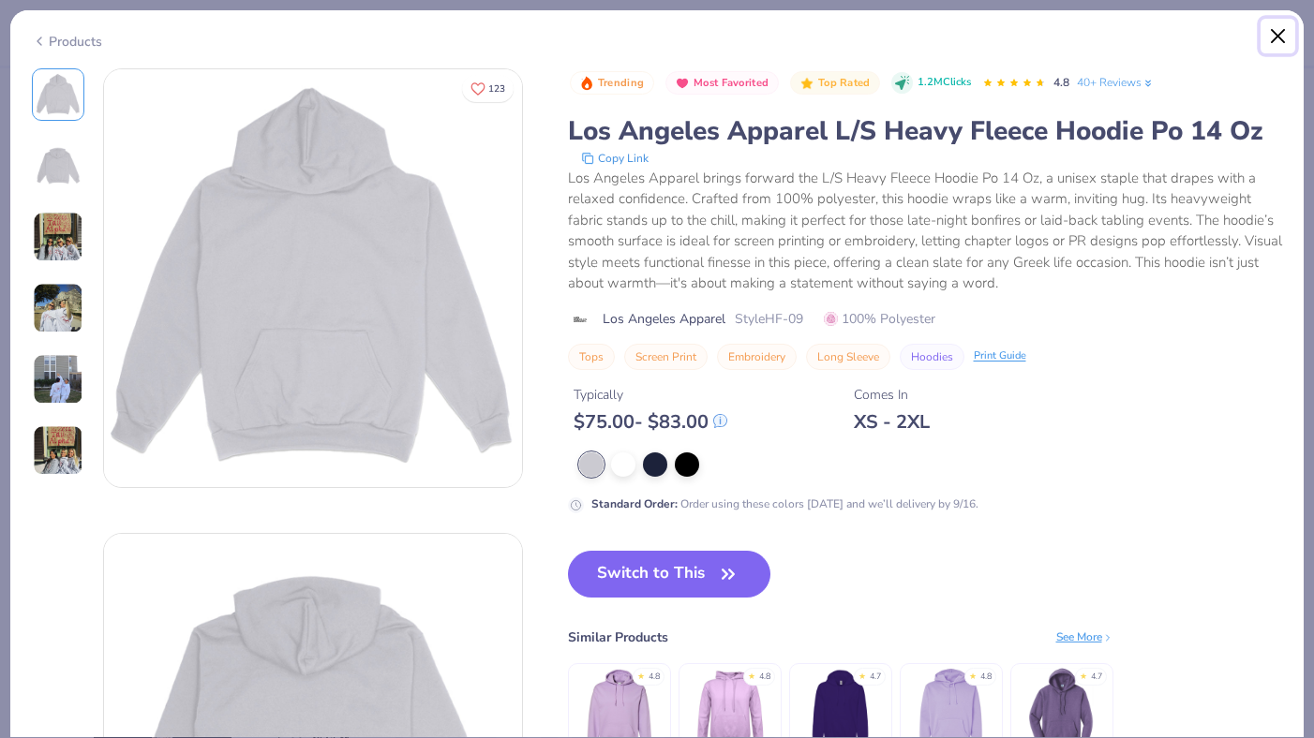
click at [1275, 27] on button "Close" at bounding box center [1278, 37] width 36 height 36
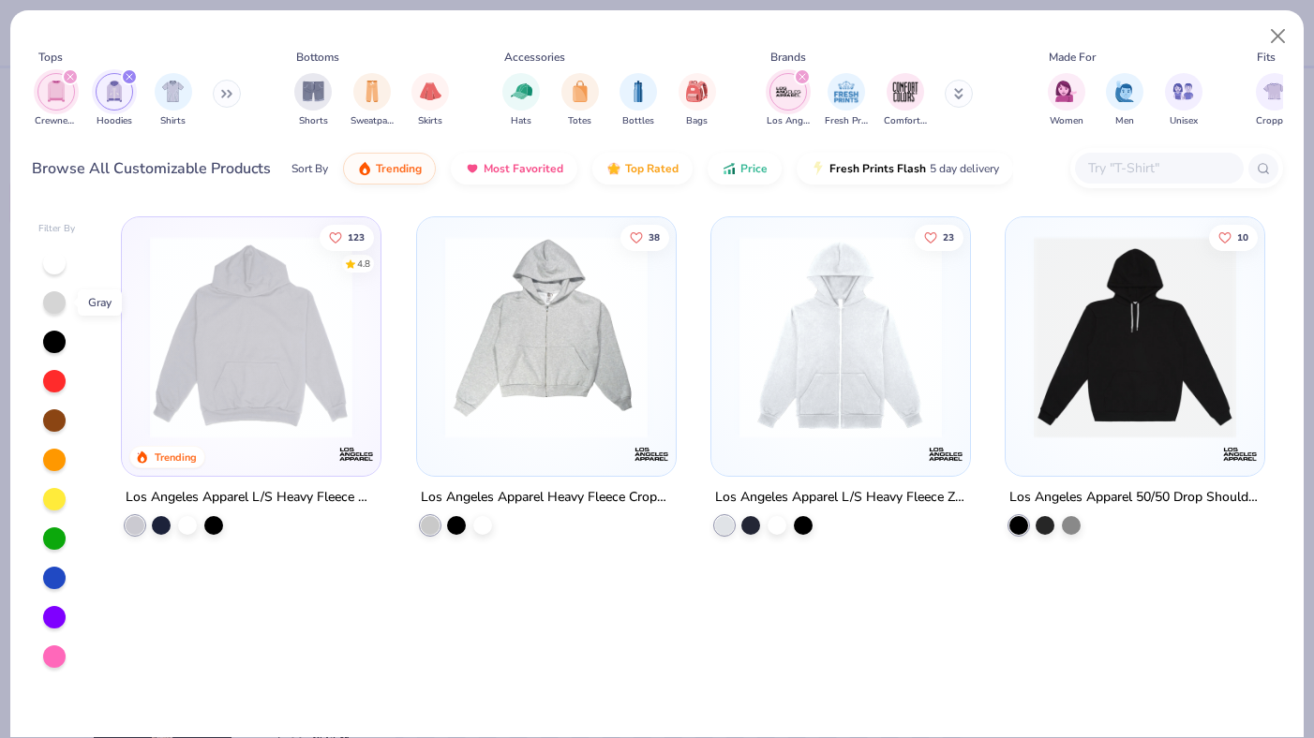
click at [55, 305] on div at bounding box center [54, 302] width 22 height 22
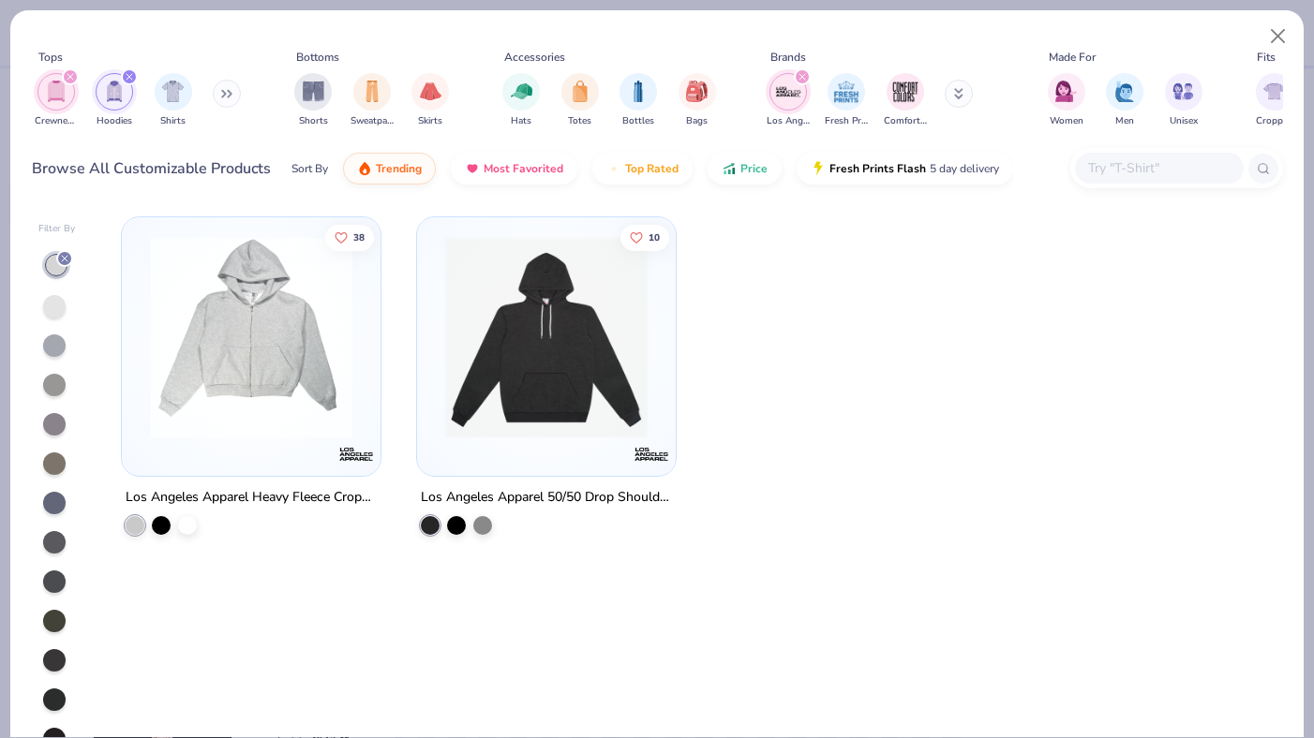
click at [471, 390] on img at bounding box center [546, 337] width 221 height 202
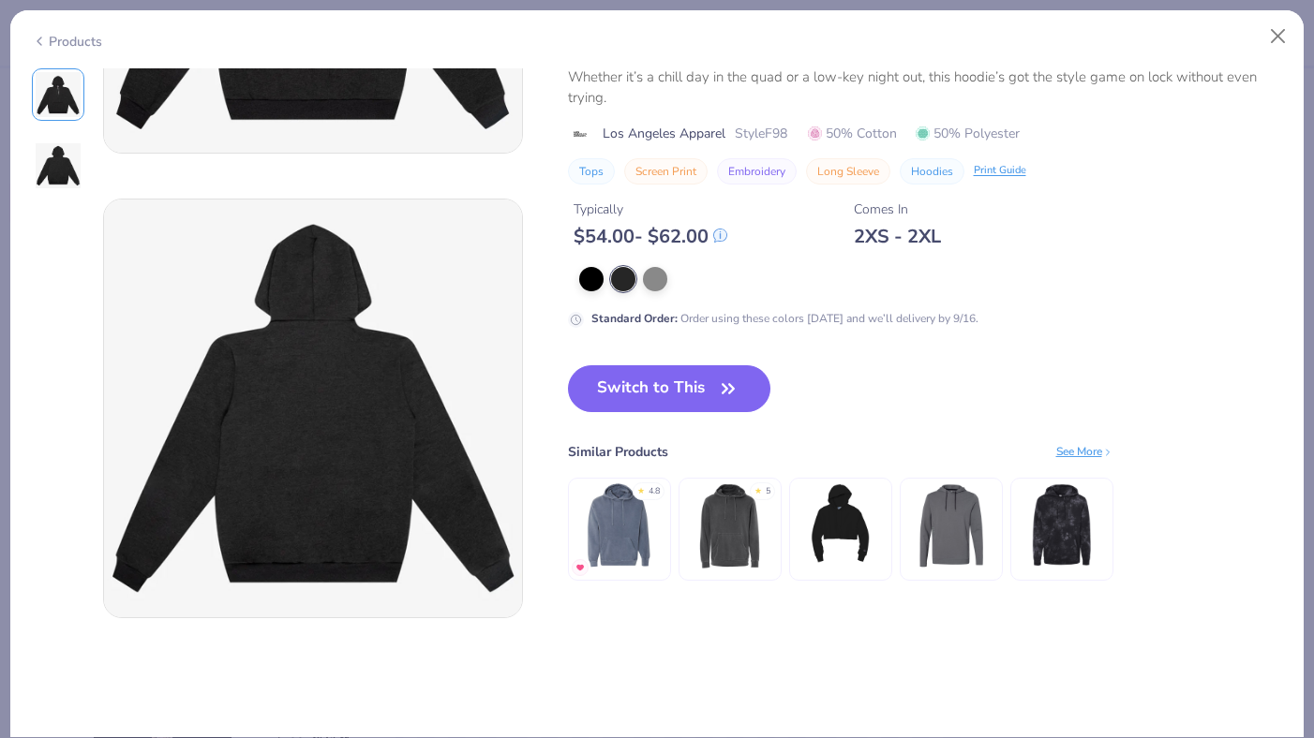
scroll to position [347, 0]
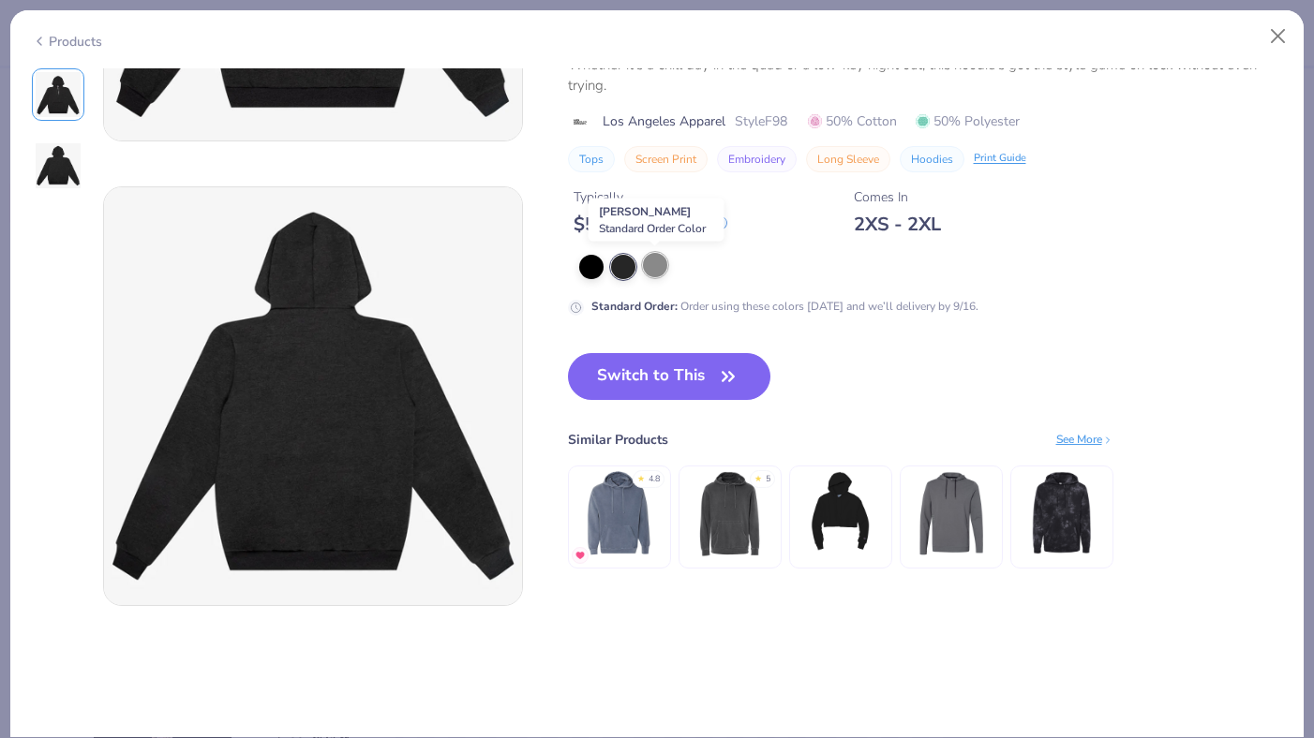
click at [658, 271] on div at bounding box center [655, 265] width 24 height 24
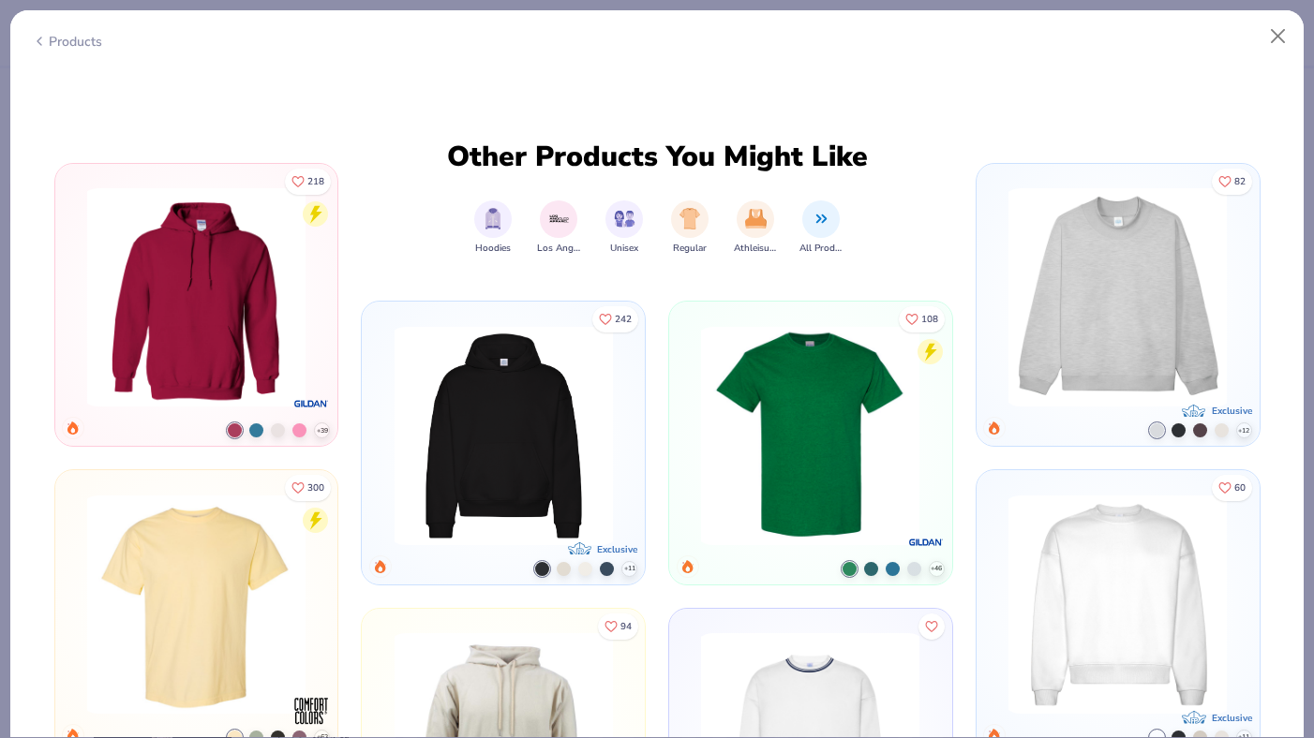
scroll to position [961, 0]
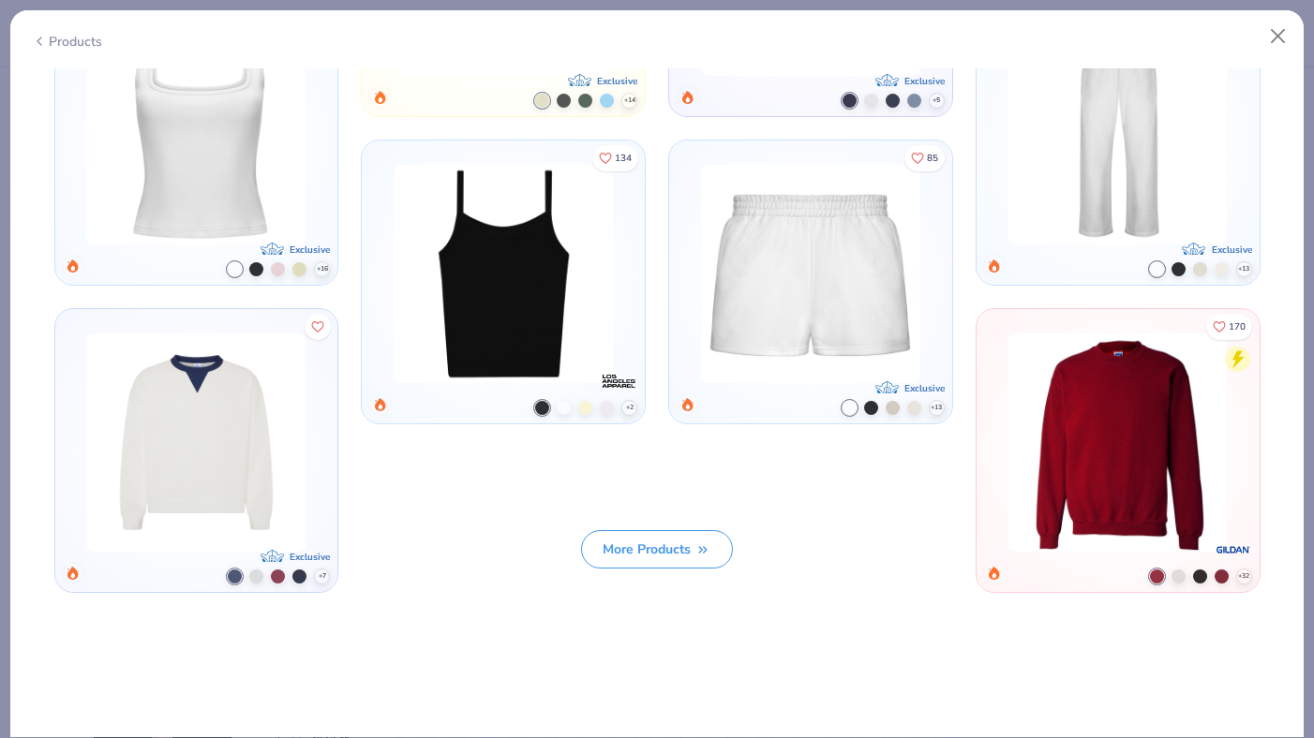
scroll to position [1726, 0]
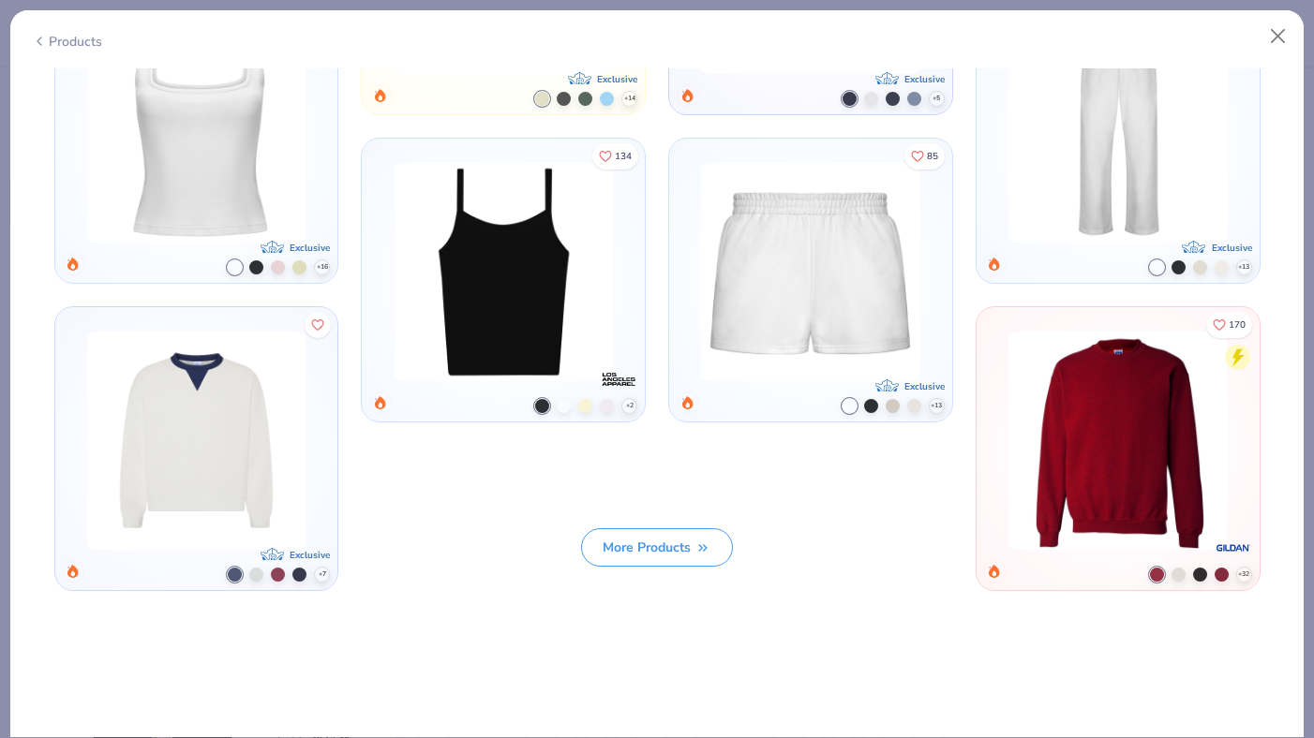
click at [815, 293] on img at bounding box center [810, 272] width 234 height 218
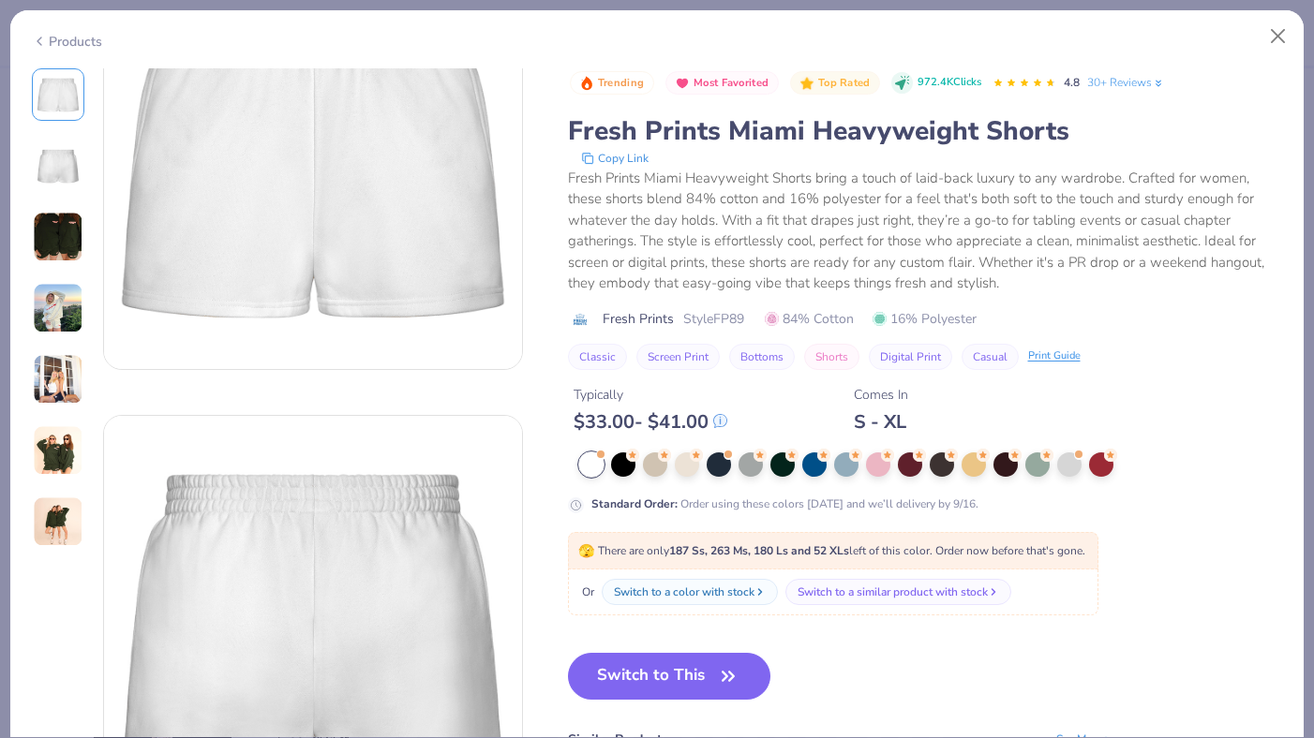
scroll to position [127, 0]
click at [748, 459] on div at bounding box center [750, 463] width 24 height 24
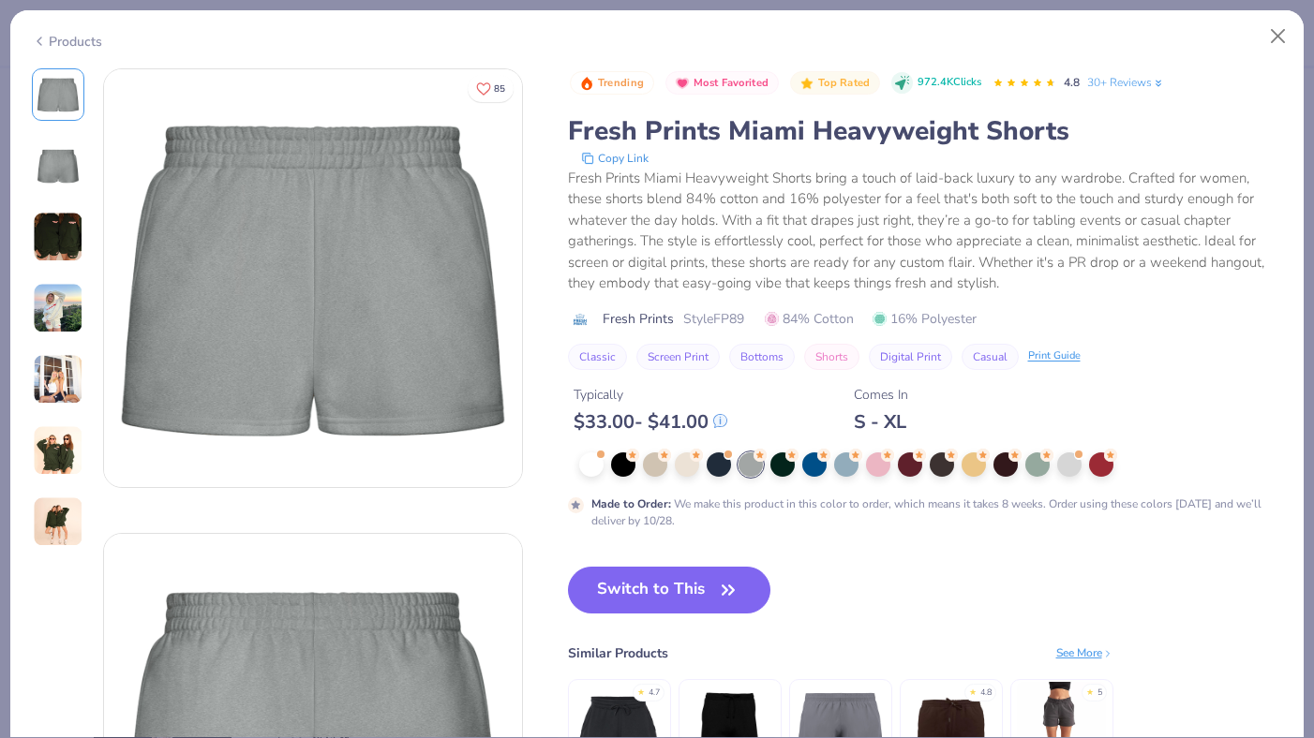
scroll to position [3, 0]
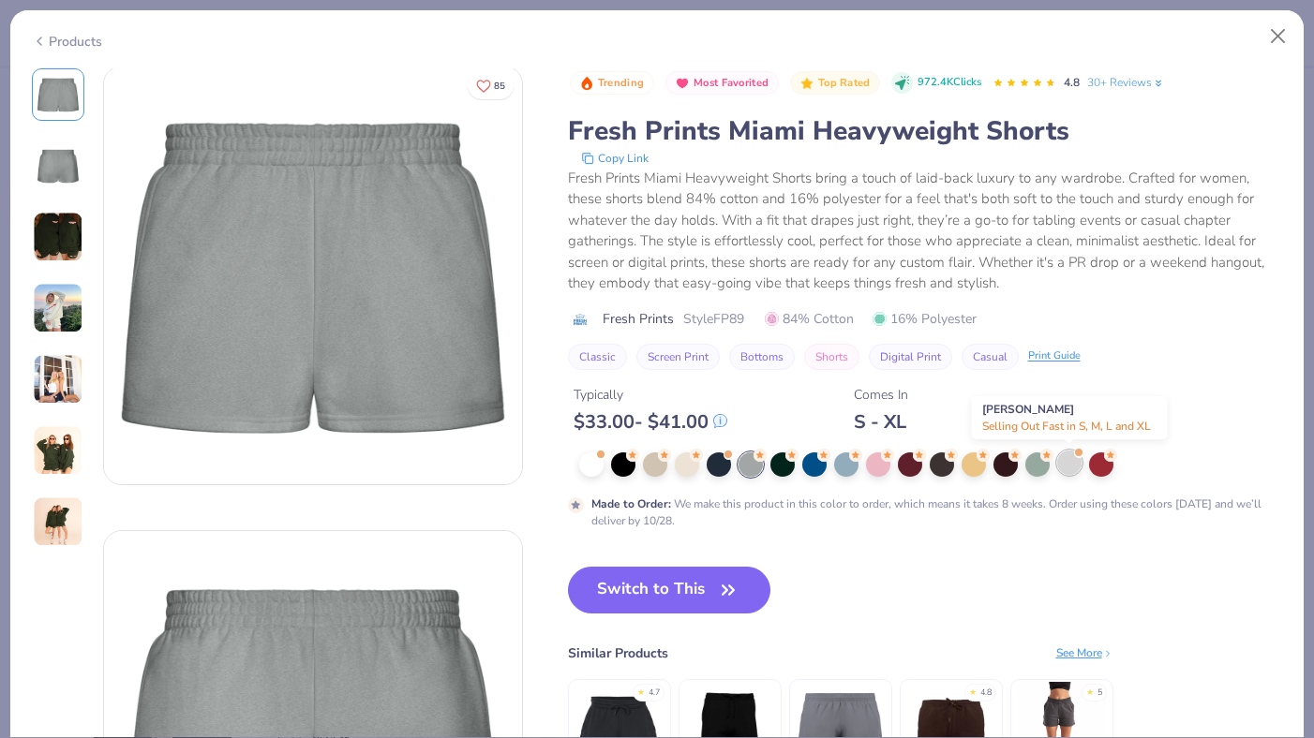
click at [1065, 462] on div at bounding box center [1069, 463] width 24 height 24
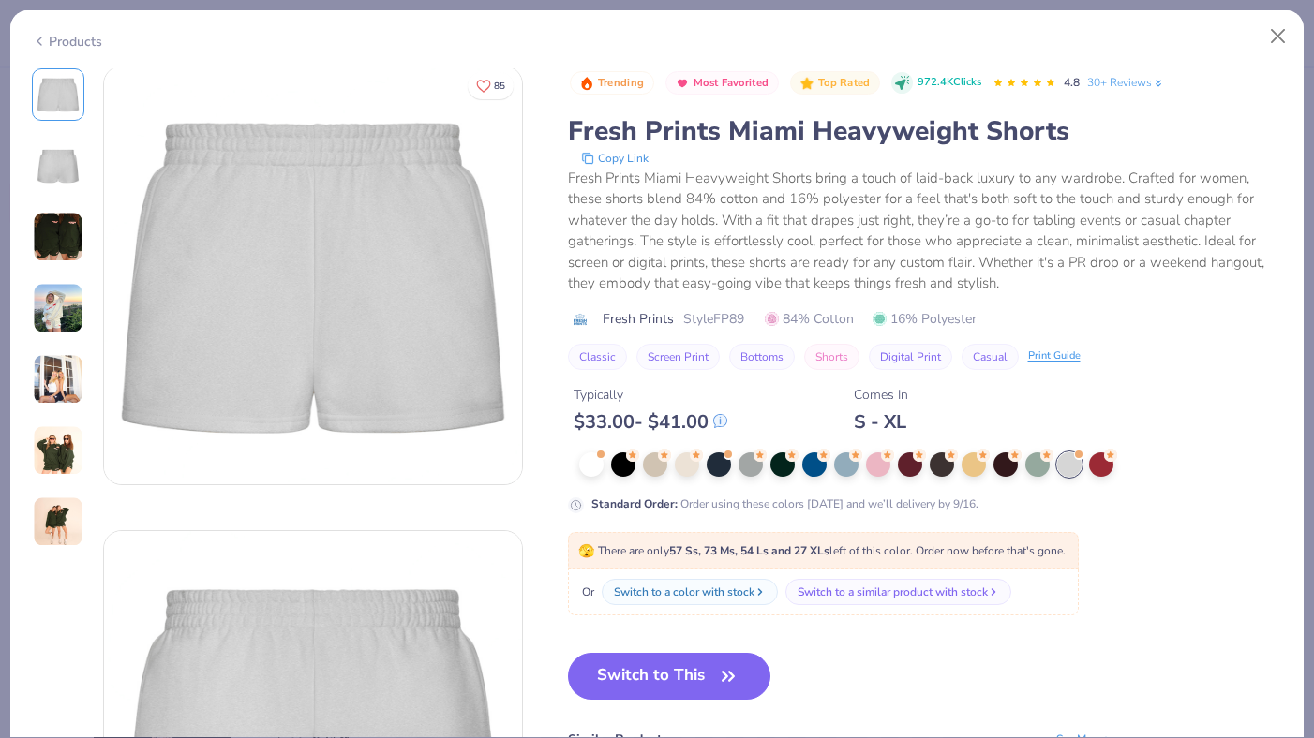
click at [72, 153] on img at bounding box center [58, 165] width 45 height 45
click at [50, 37] on div "Products" at bounding box center [67, 42] width 70 height 20
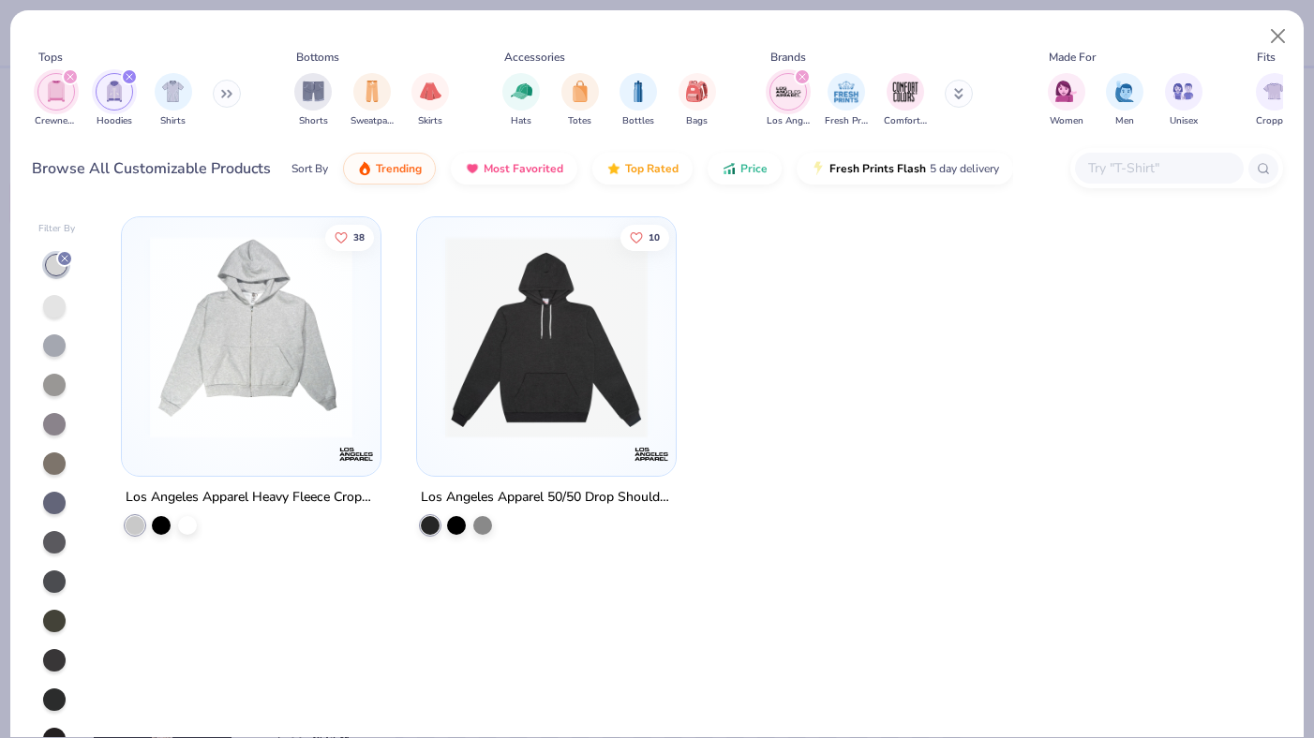
click at [55, 306] on div at bounding box center [54, 306] width 22 height 22
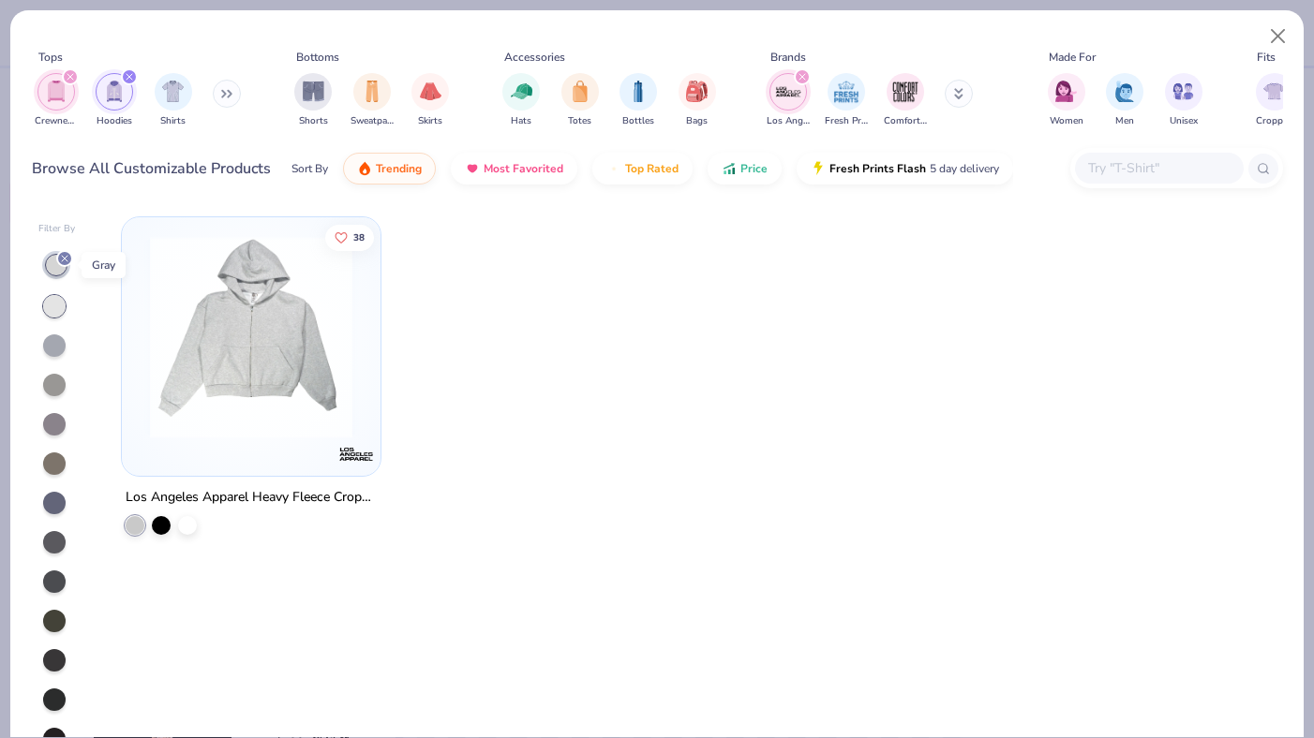
click at [63, 255] on icon at bounding box center [64, 258] width 11 height 11
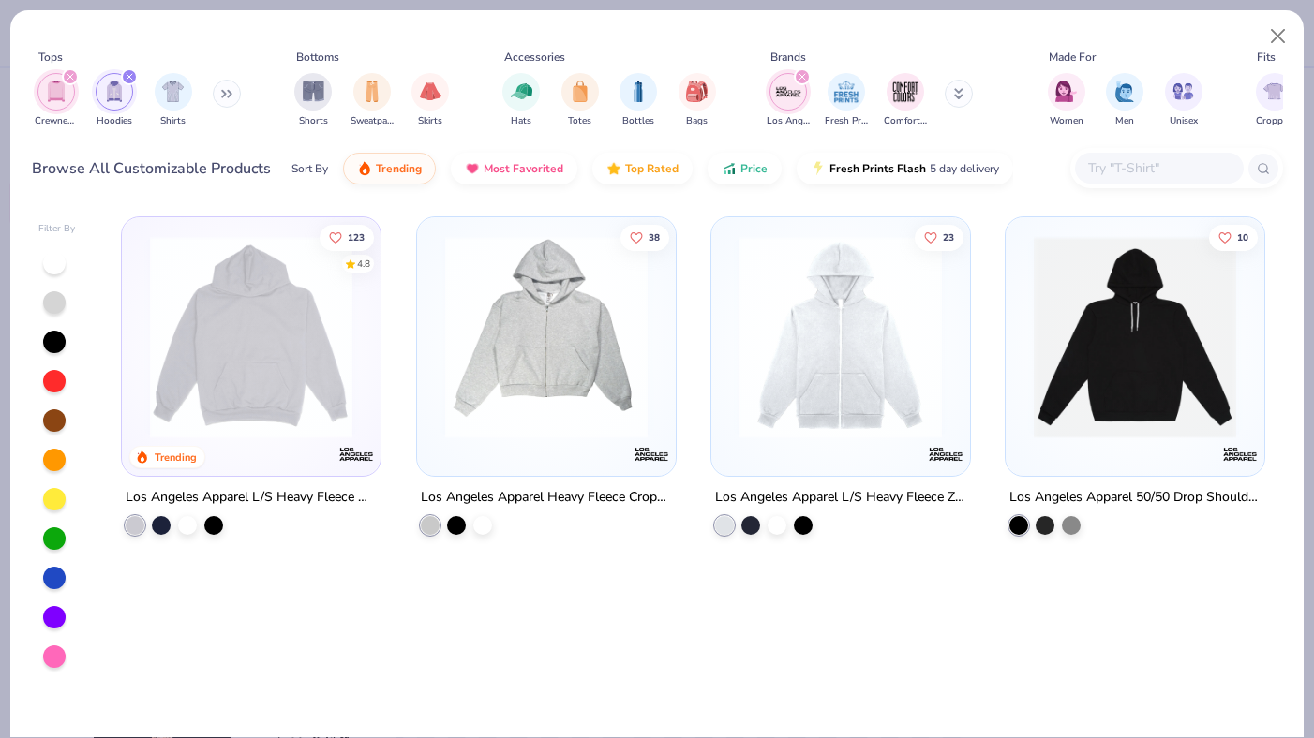
click at [802, 77] on icon "filter for Los Angeles Apparel" at bounding box center [802, 77] width 6 height 6
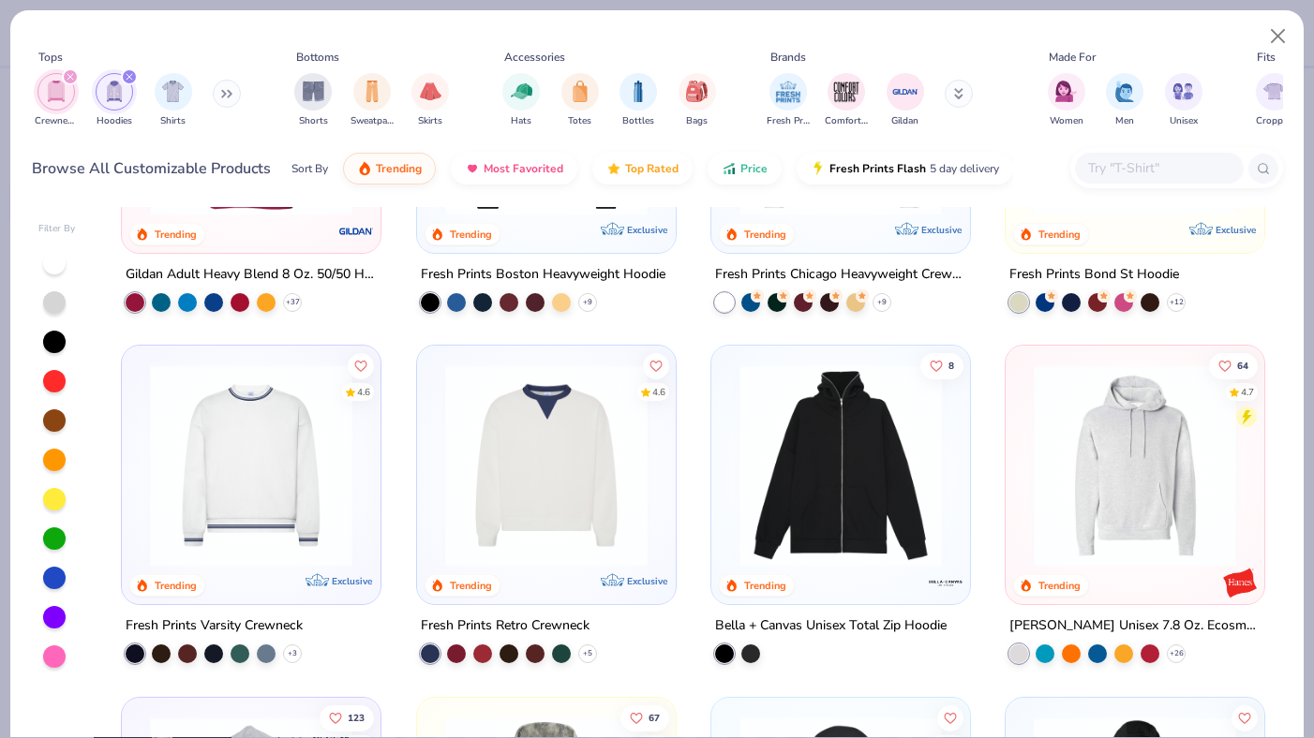
scroll to position [225, 0]
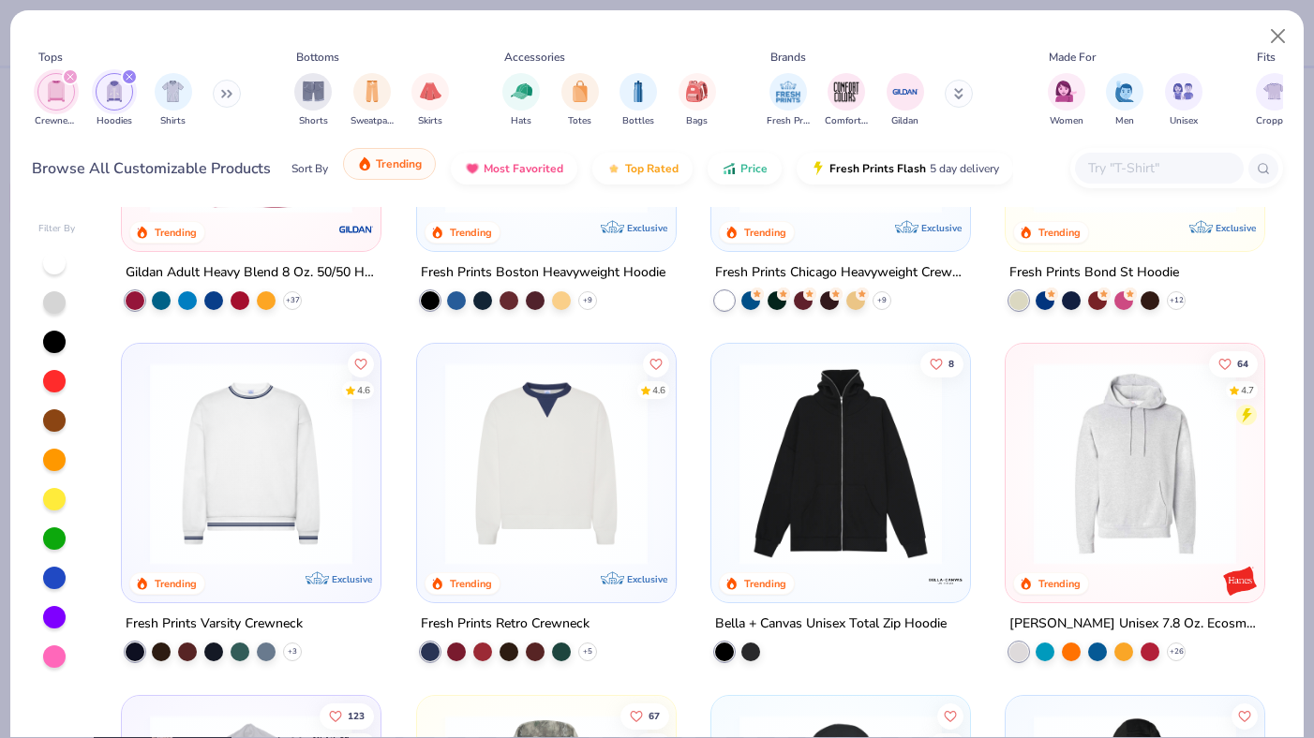
click at [395, 167] on span "Trending" at bounding box center [399, 164] width 46 height 15
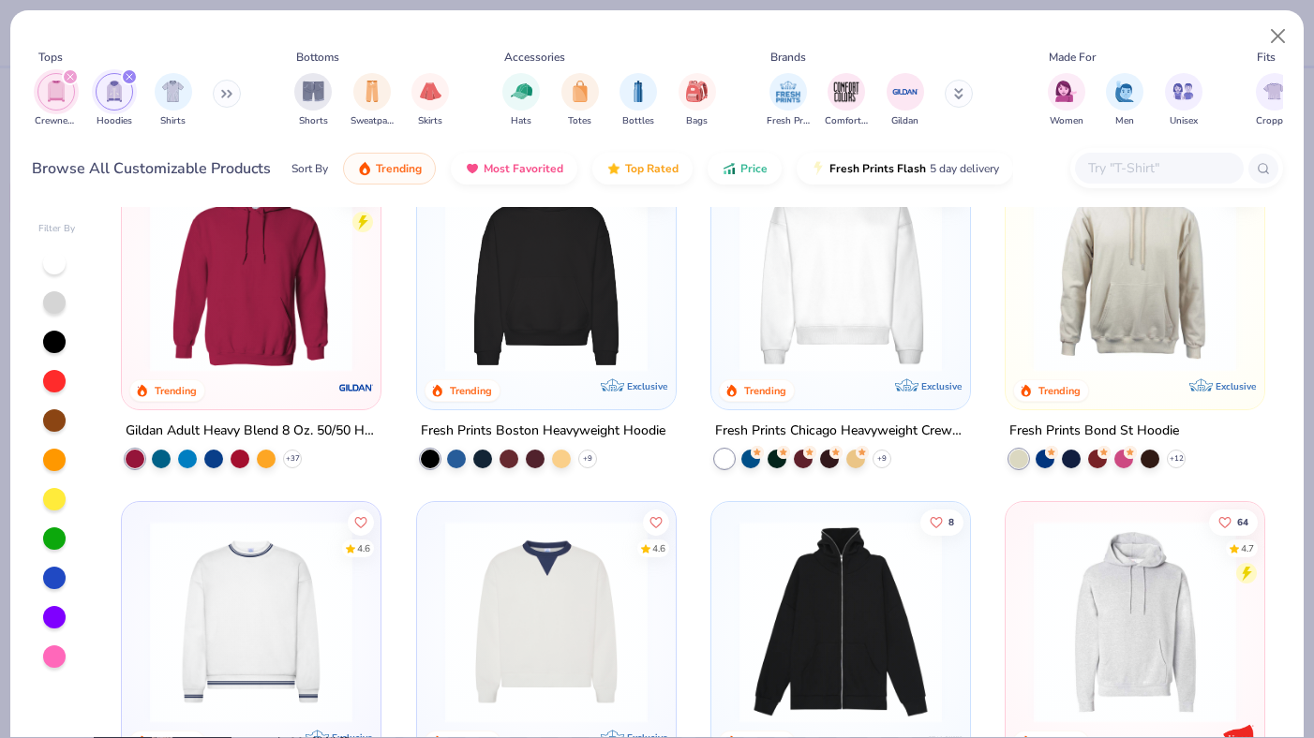
scroll to position [67, 0]
click at [283, 280] on img at bounding box center [251, 270] width 221 height 202
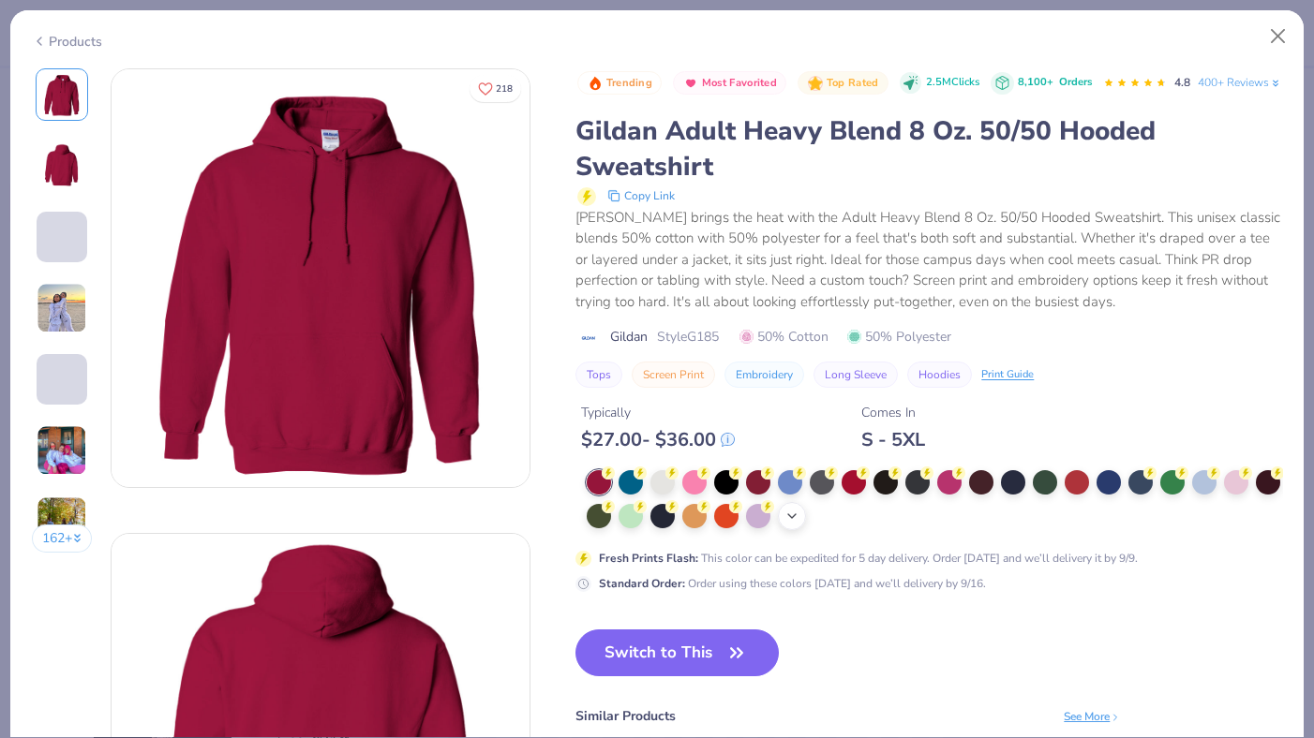
click at [798, 524] on icon at bounding box center [791, 516] width 15 height 15
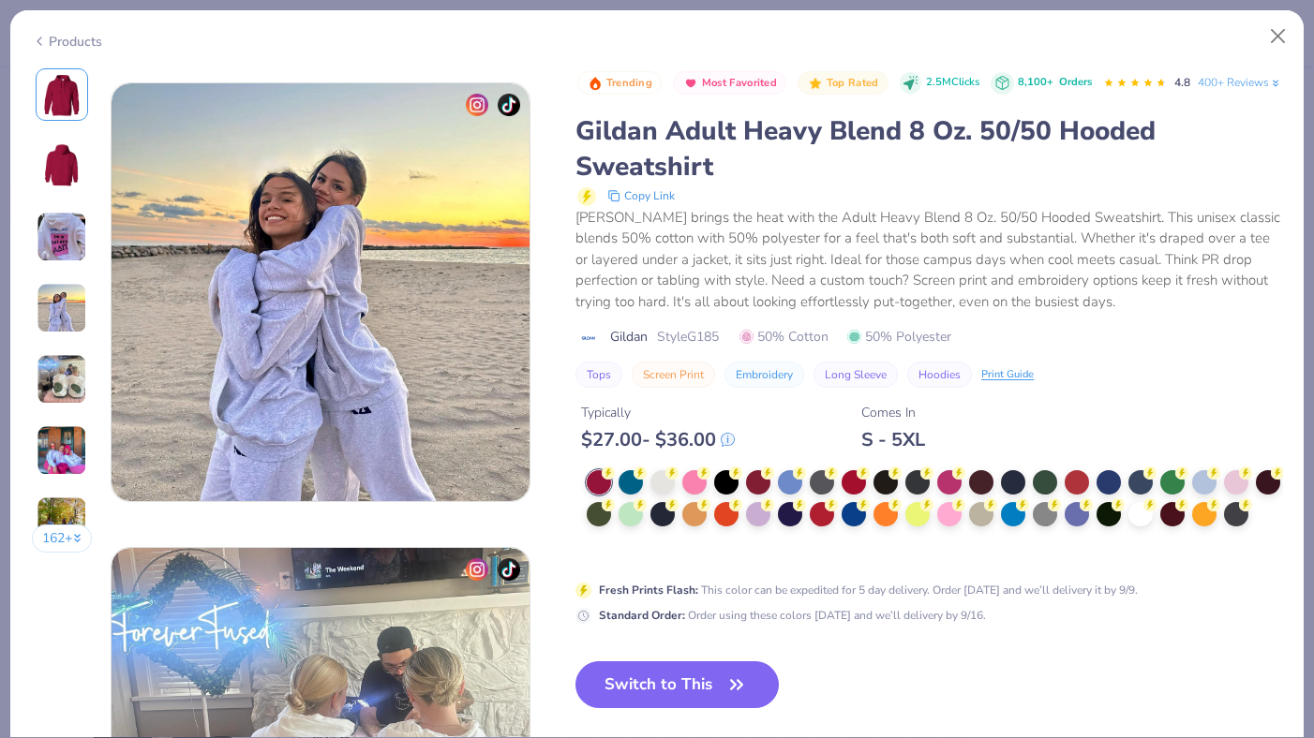
scroll to position [1420, 0]
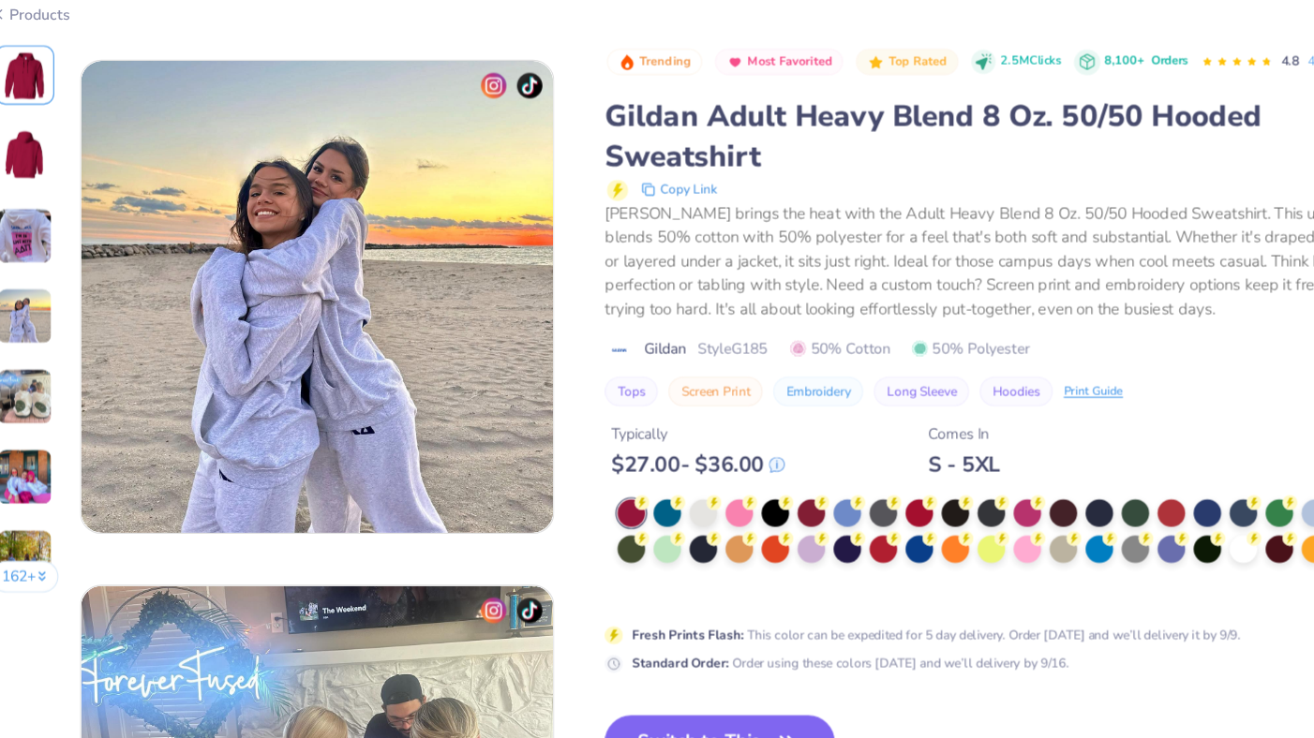
scroll to position [1356, 0]
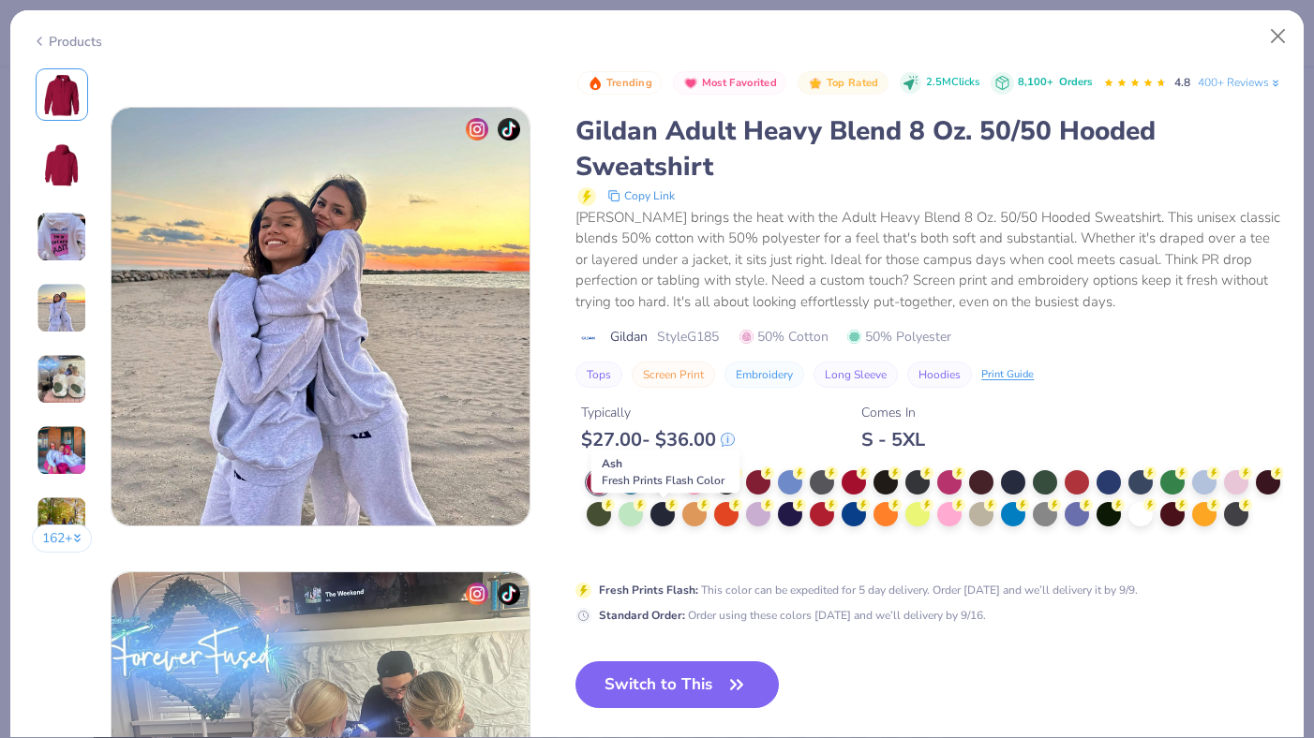
click at [661, 493] on div at bounding box center [662, 481] width 24 height 24
click at [661, 708] on button "Switch to This" at bounding box center [676, 685] width 203 height 47
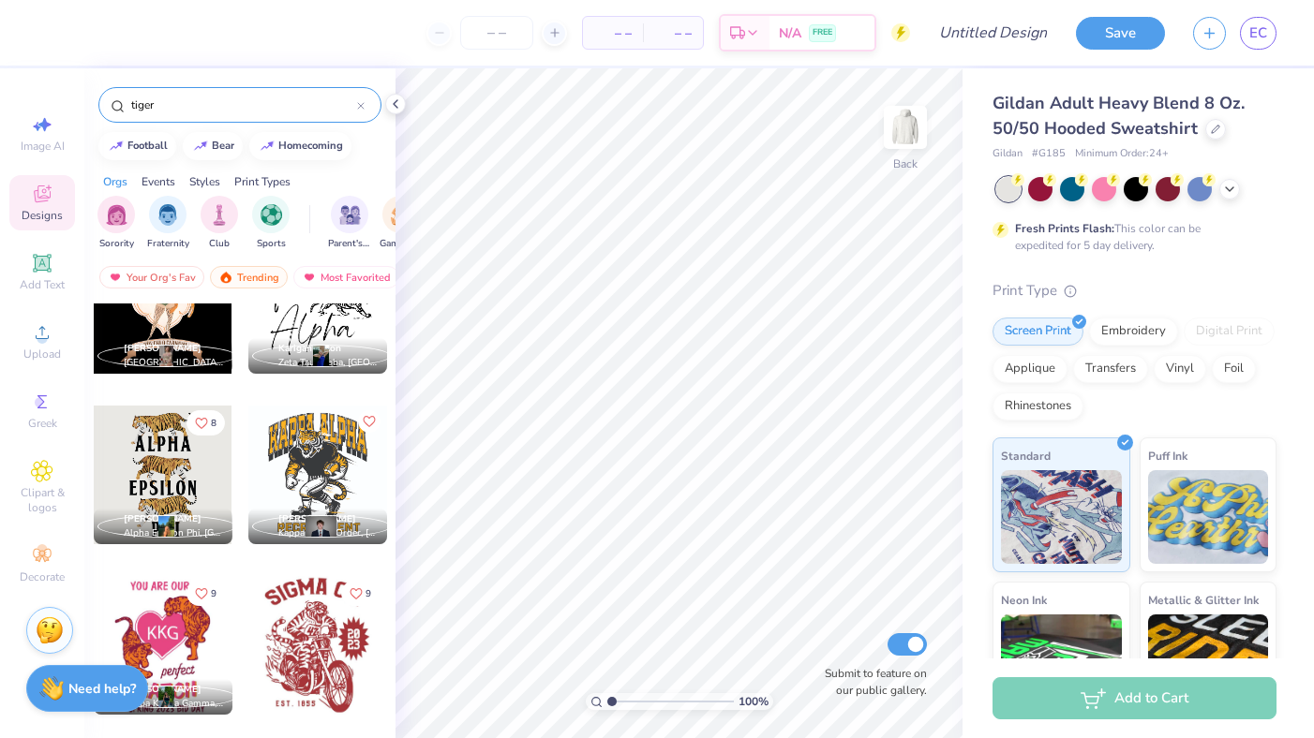
scroll to position [418, 0]
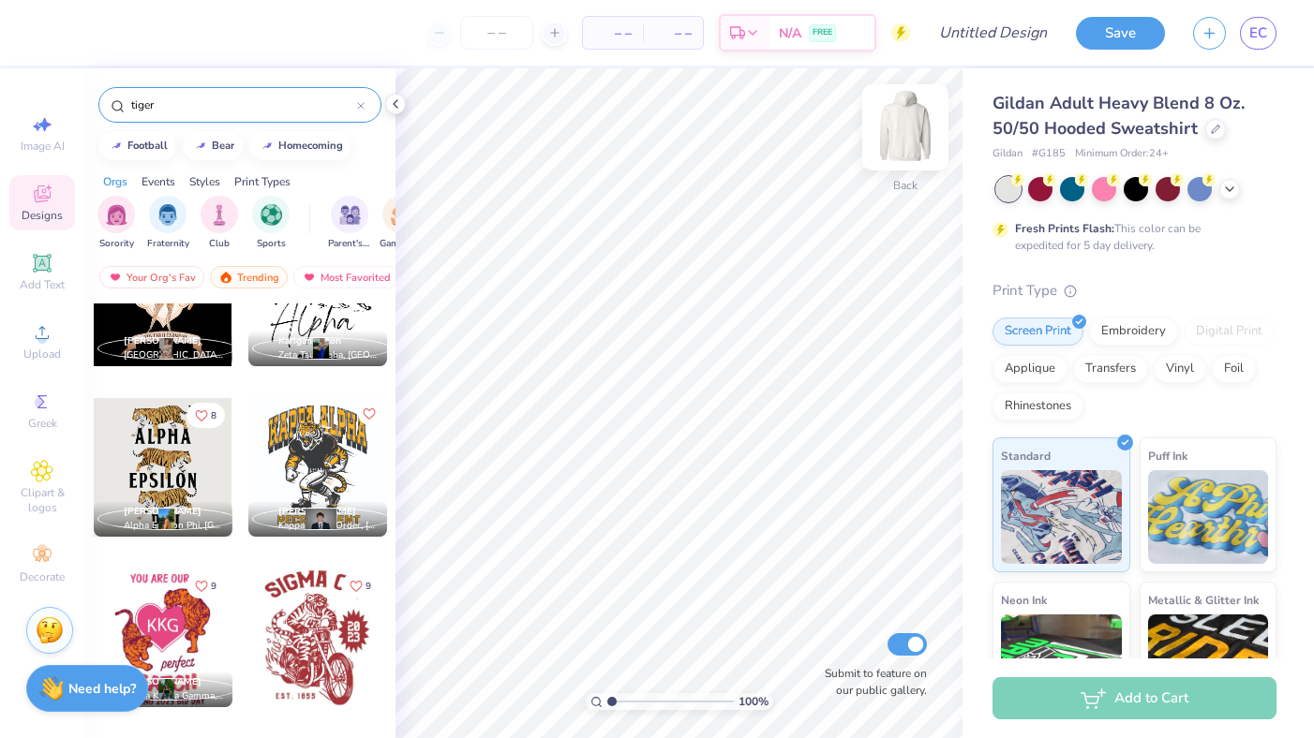
click at [907, 129] on img at bounding box center [905, 127] width 75 height 75
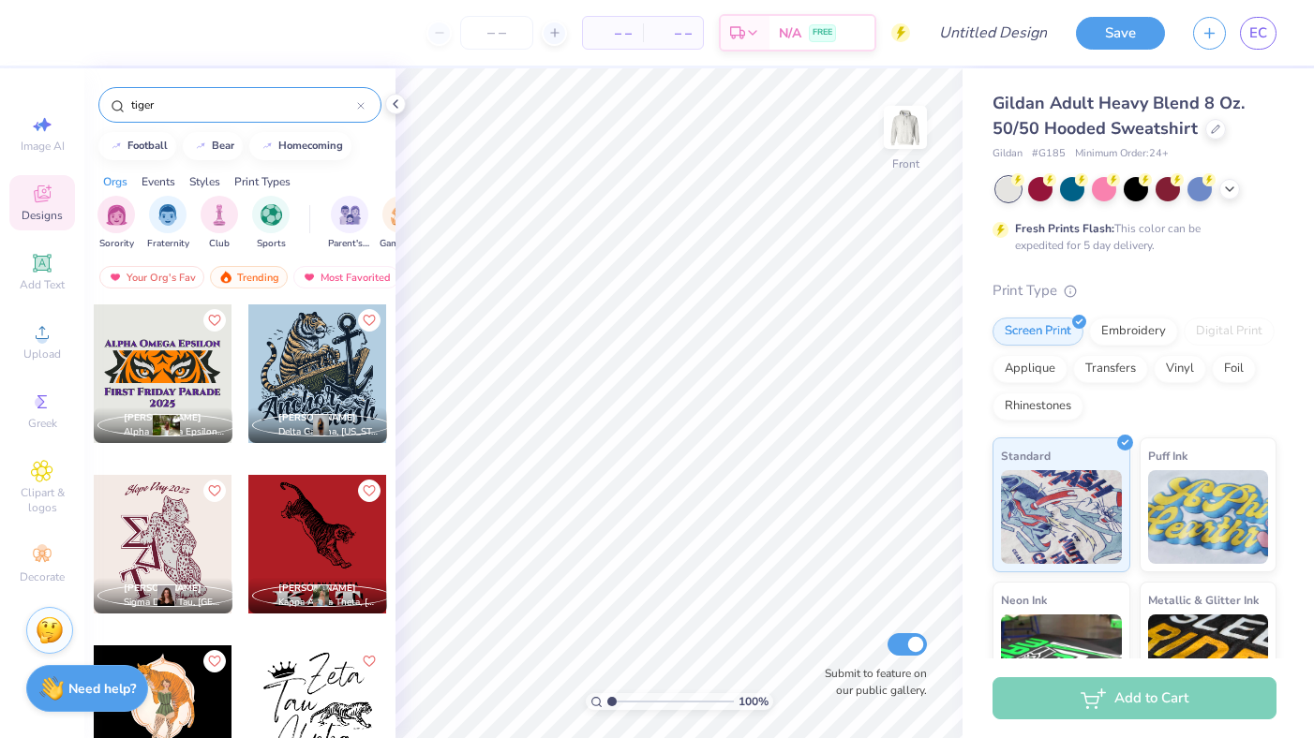
scroll to position [0, 29]
click at [307, 272] on div "Most Favorited" at bounding box center [317, 277] width 106 height 22
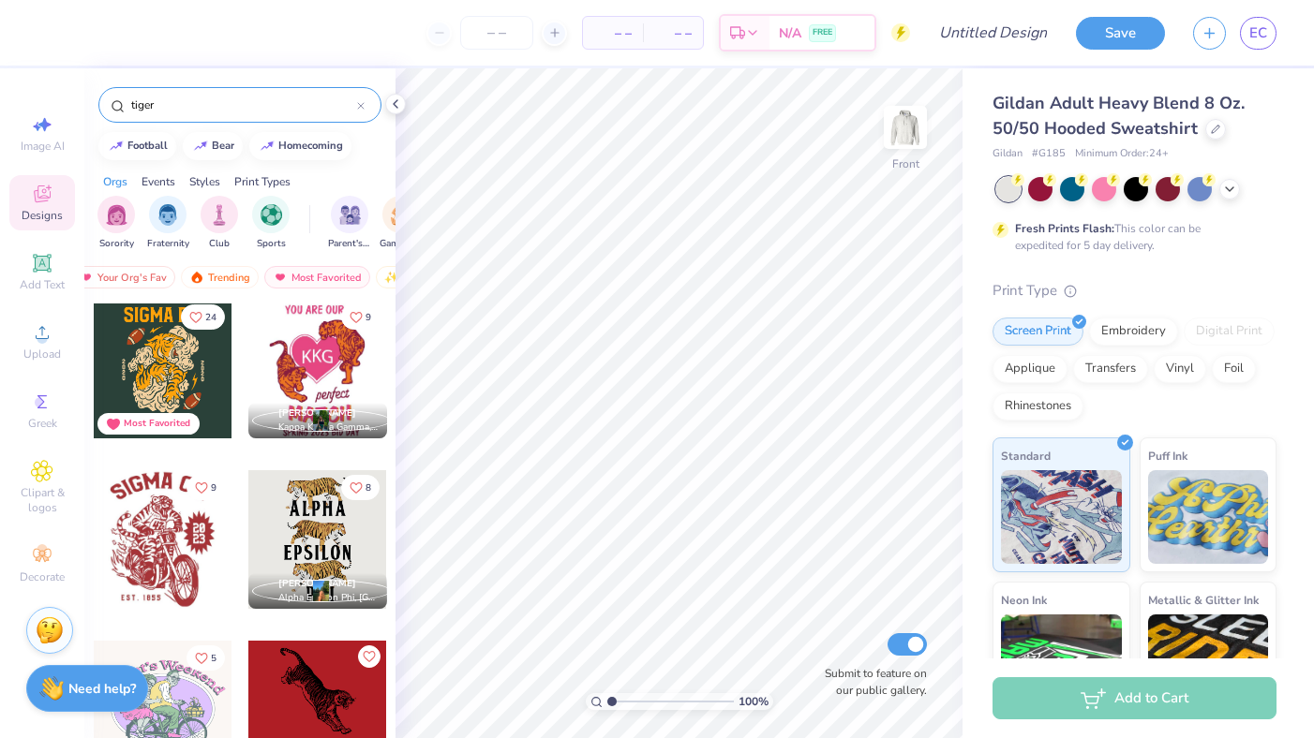
scroll to position [14, 0]
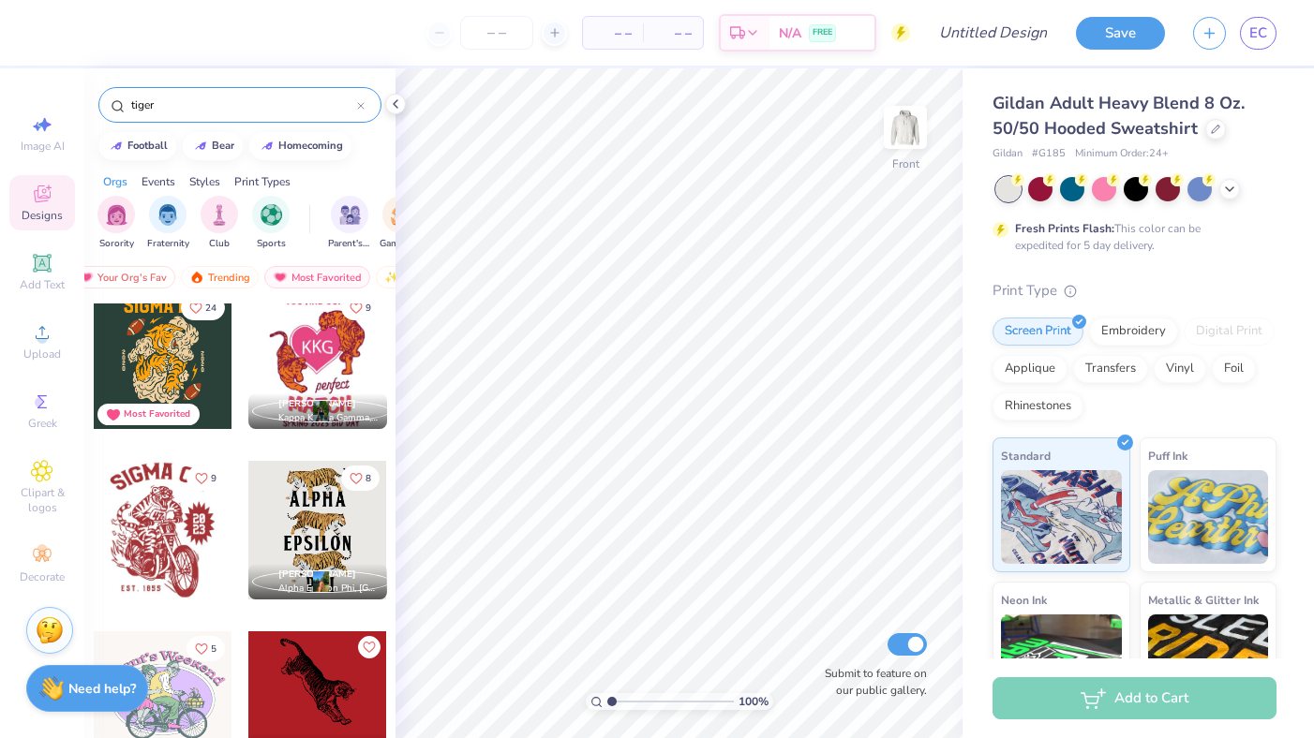
click at [365, 107] on div "tiger" at bounding box center [239, 105] width 283 height 36
click at [358, 105] on icon at bounding box center [360, 105] width 7 height 7
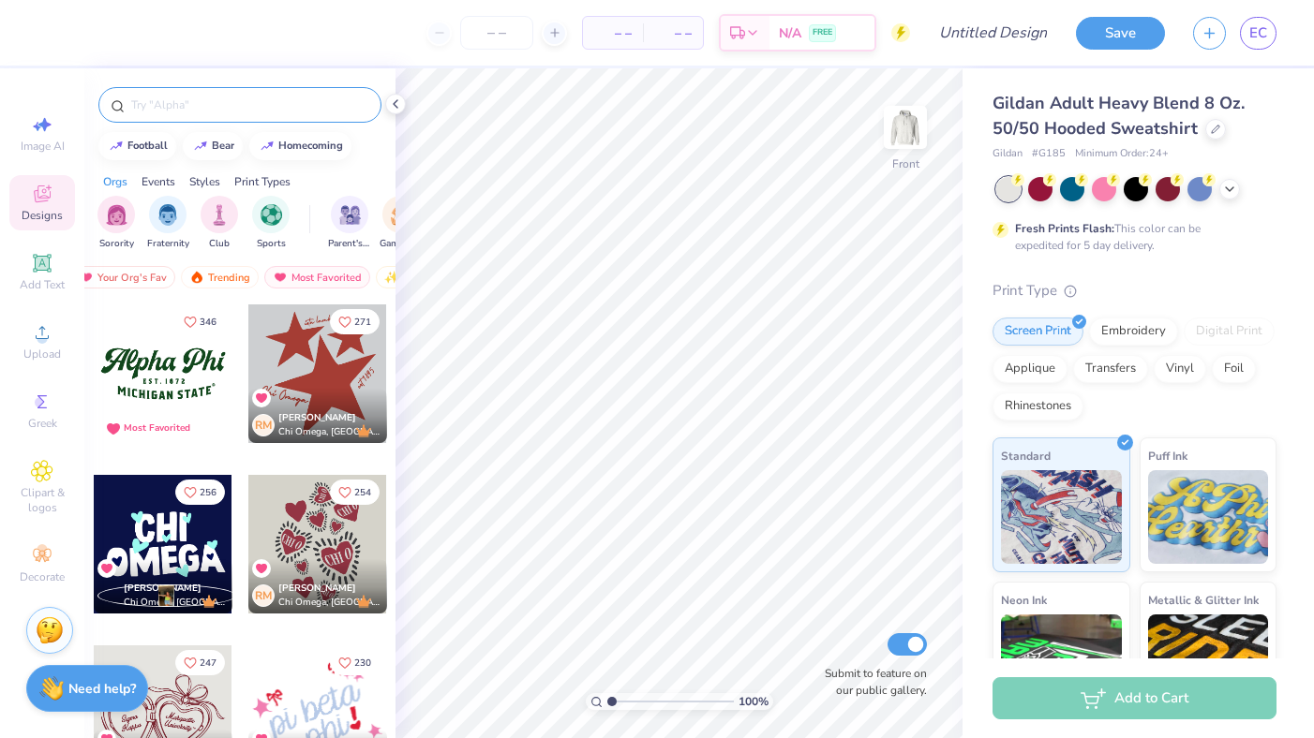
click at [140, 107] on input "text" at bounding box center [249, 105] width 240 height 19
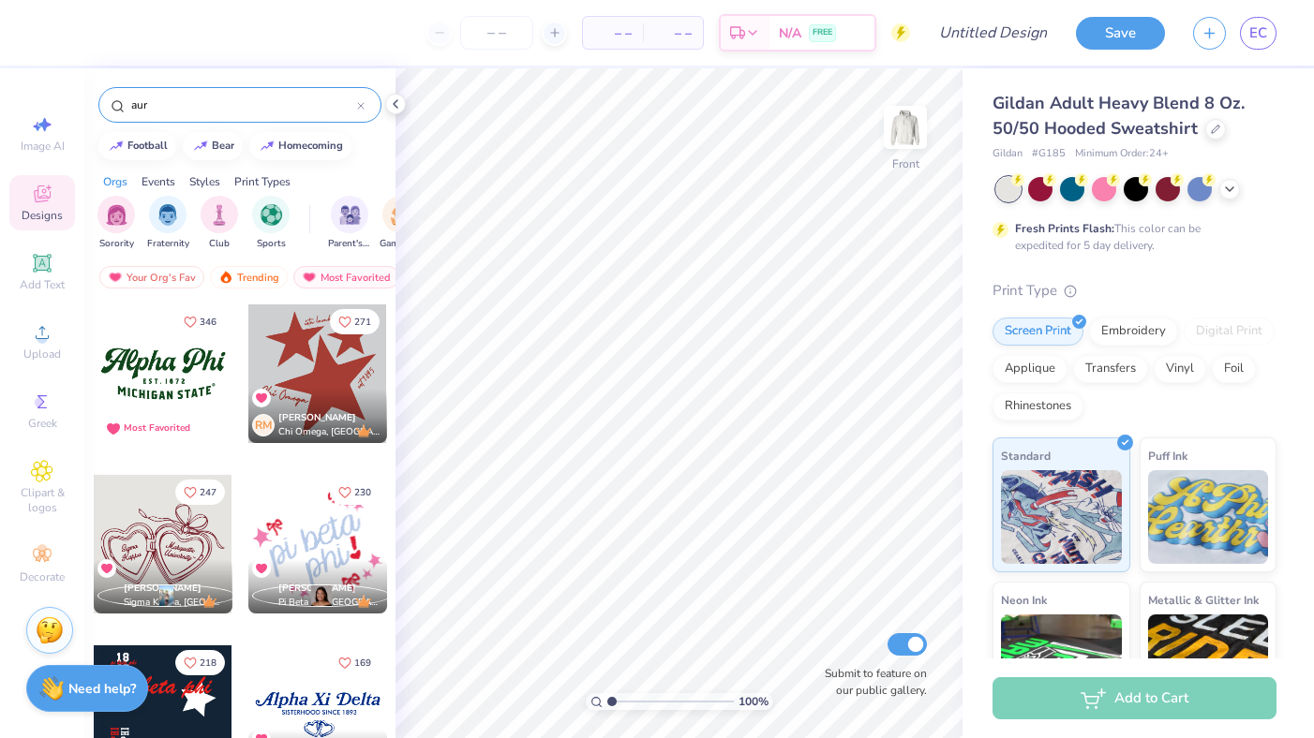
type input "aura"
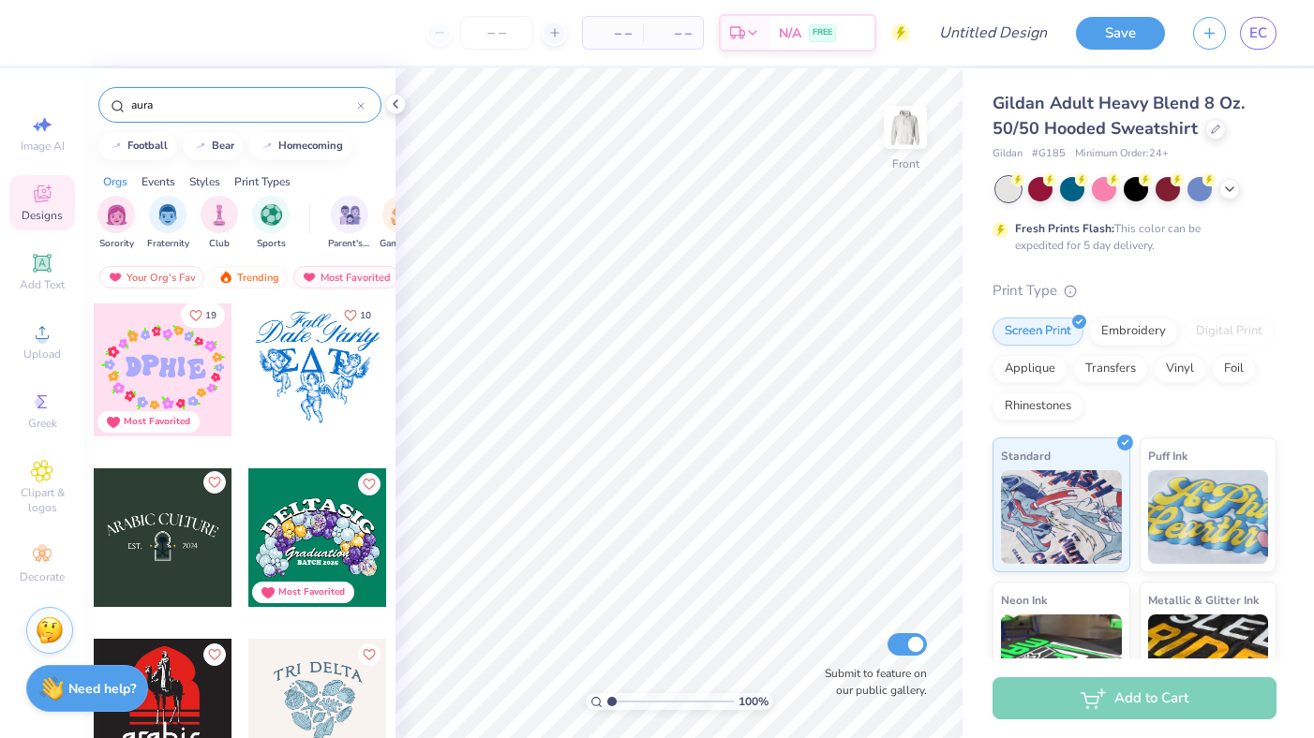
scroll to position [0, 0]
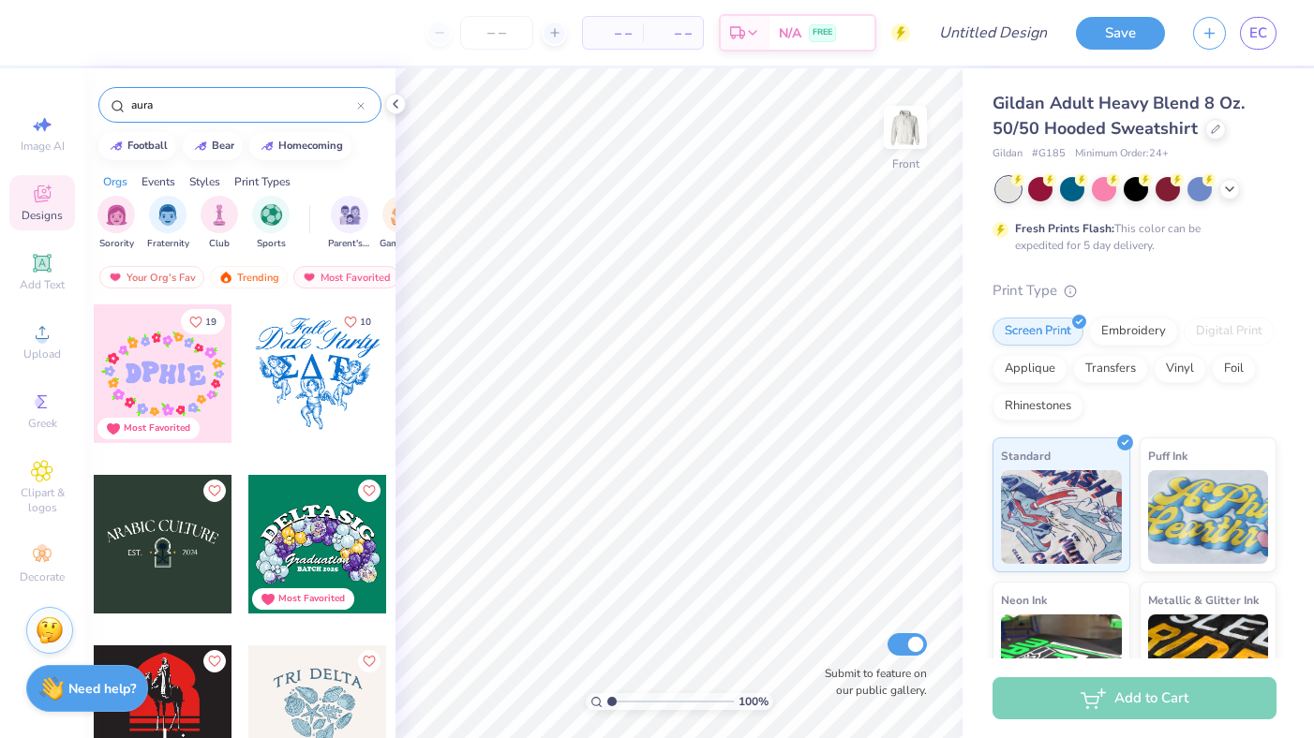
drag, startPoint x: 167, startPoint y: 108, endPoint x: 114, endPoint y: 107, distance: 52.5
click at [114, 107] on div "aura" at bounding box center [239, 105] width 283 height 36
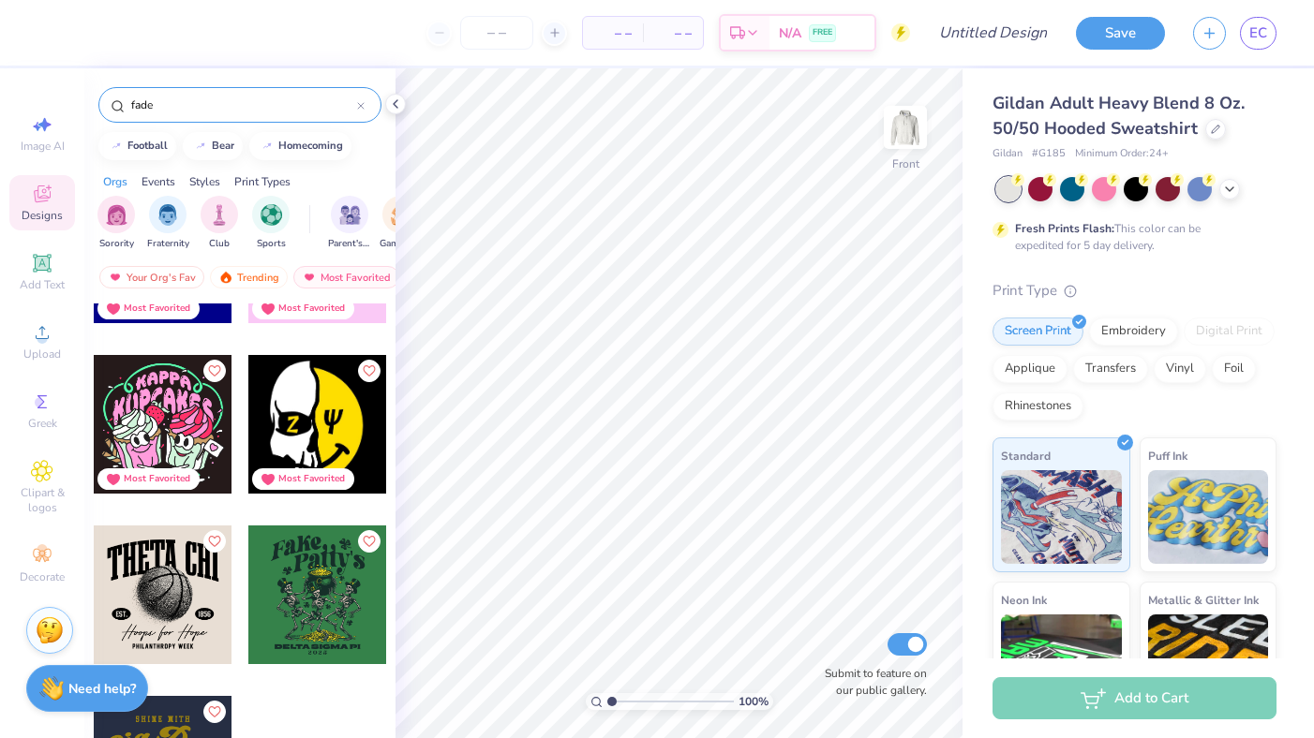
scroll to position [4100, 0]
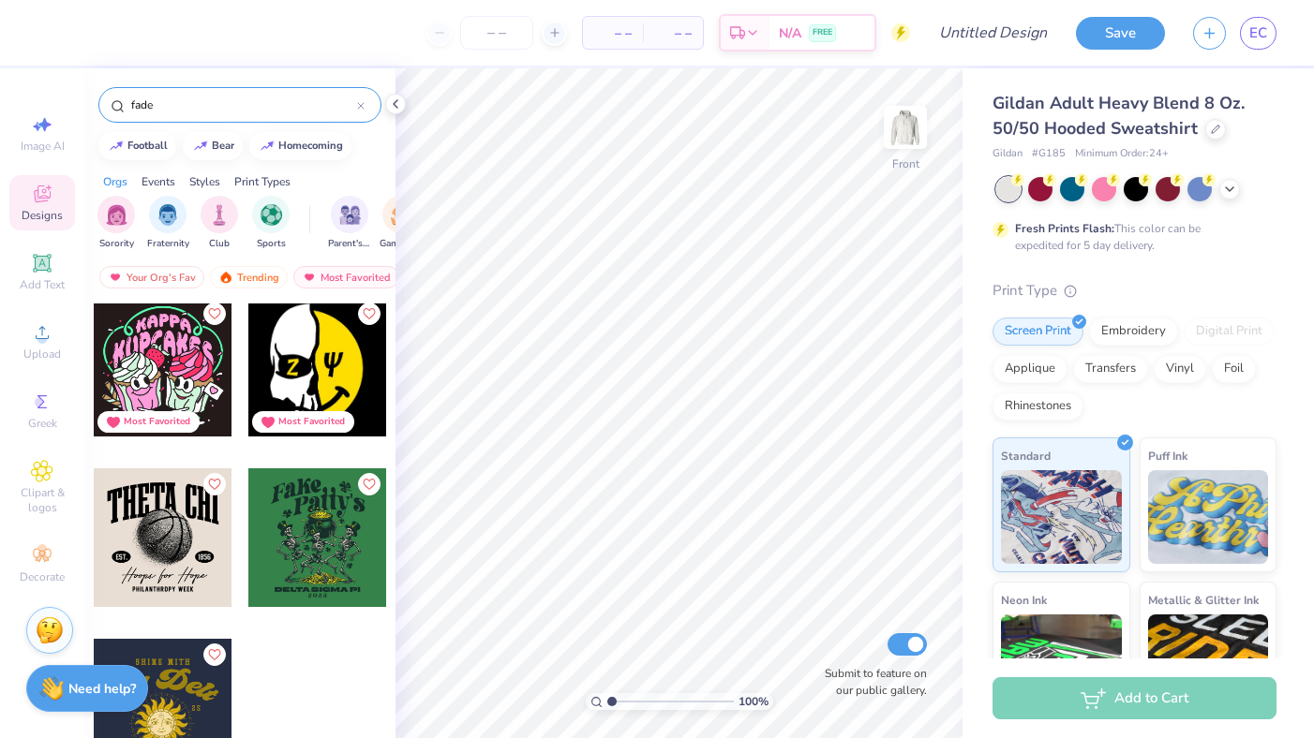
type input "fade"
click at [37, 208] on span "Designs" at bounding box center [42, 215] width 41 height 15
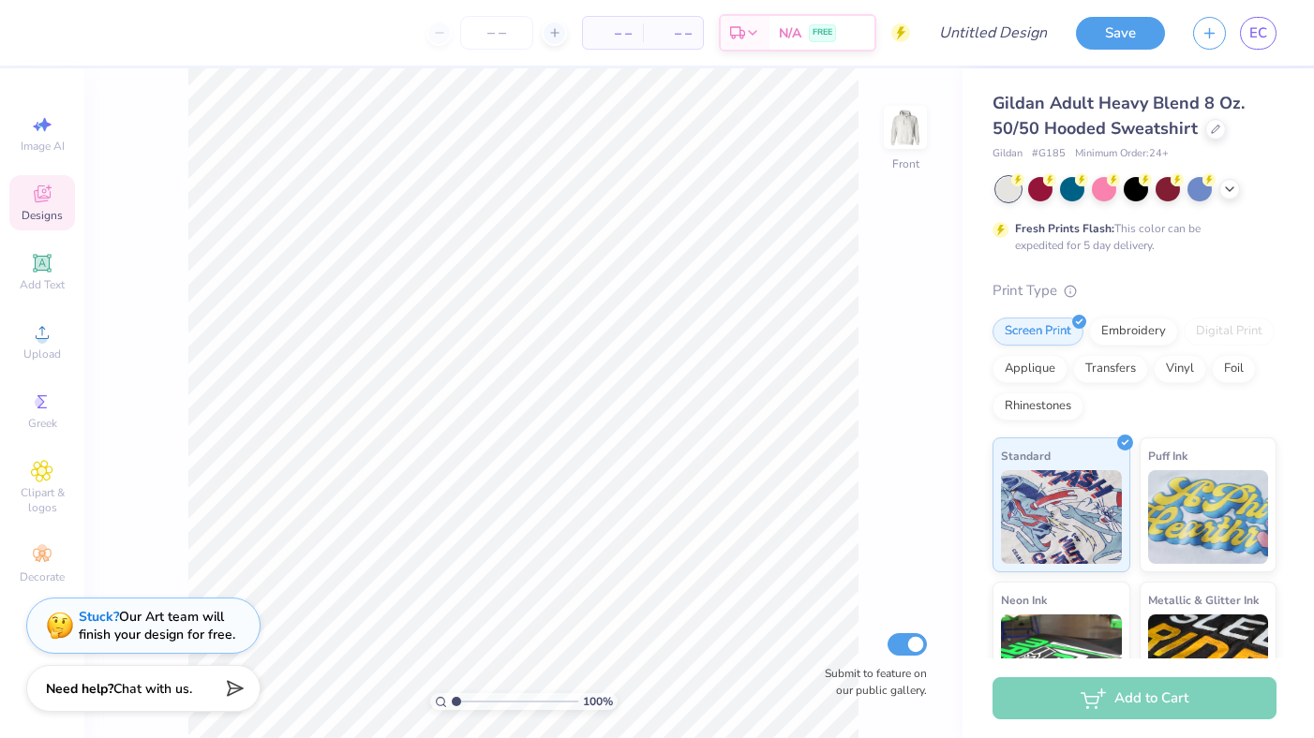
click at [47, 198] on icon at bounding box center [42, 194] width 17 height 17
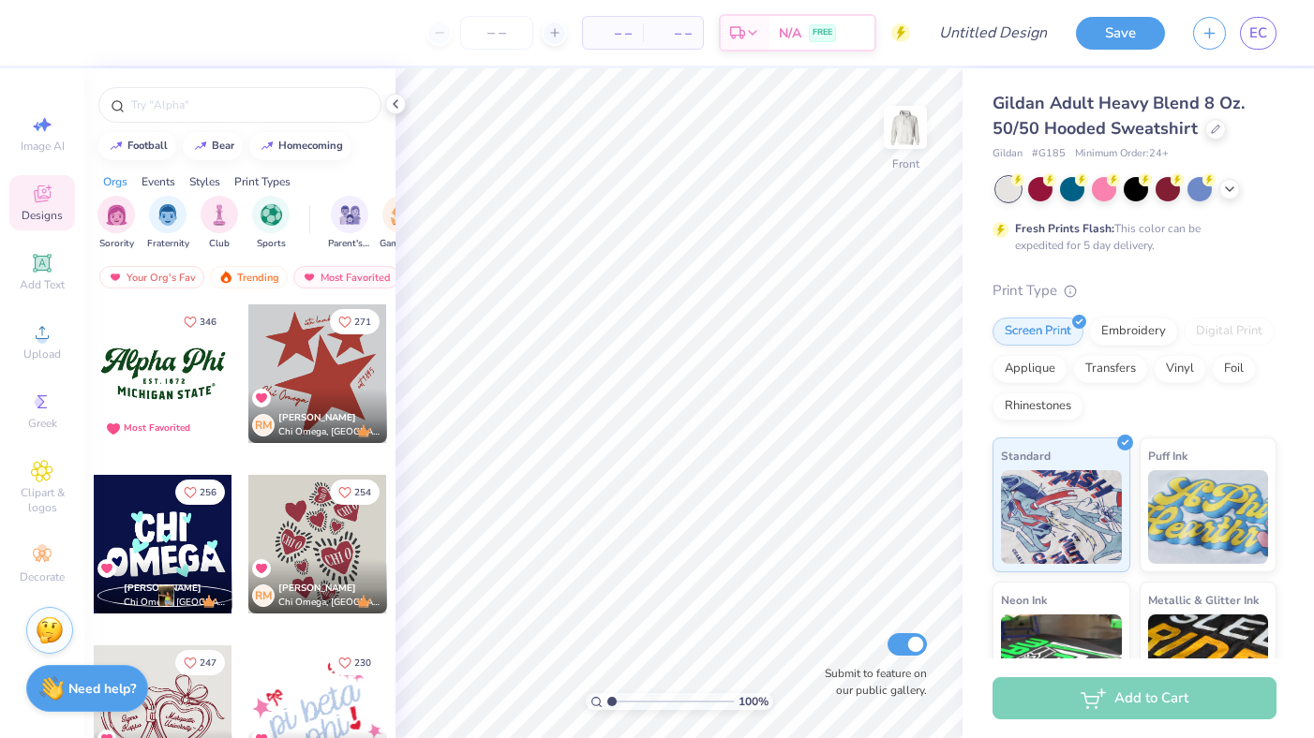
click at [215, 174] on div "Styles" at bounding box center [204, 181] width 31 height 17
click at [112, 216] on img "filter for Classic" at bounding box center [115, 213] width 22 height 22
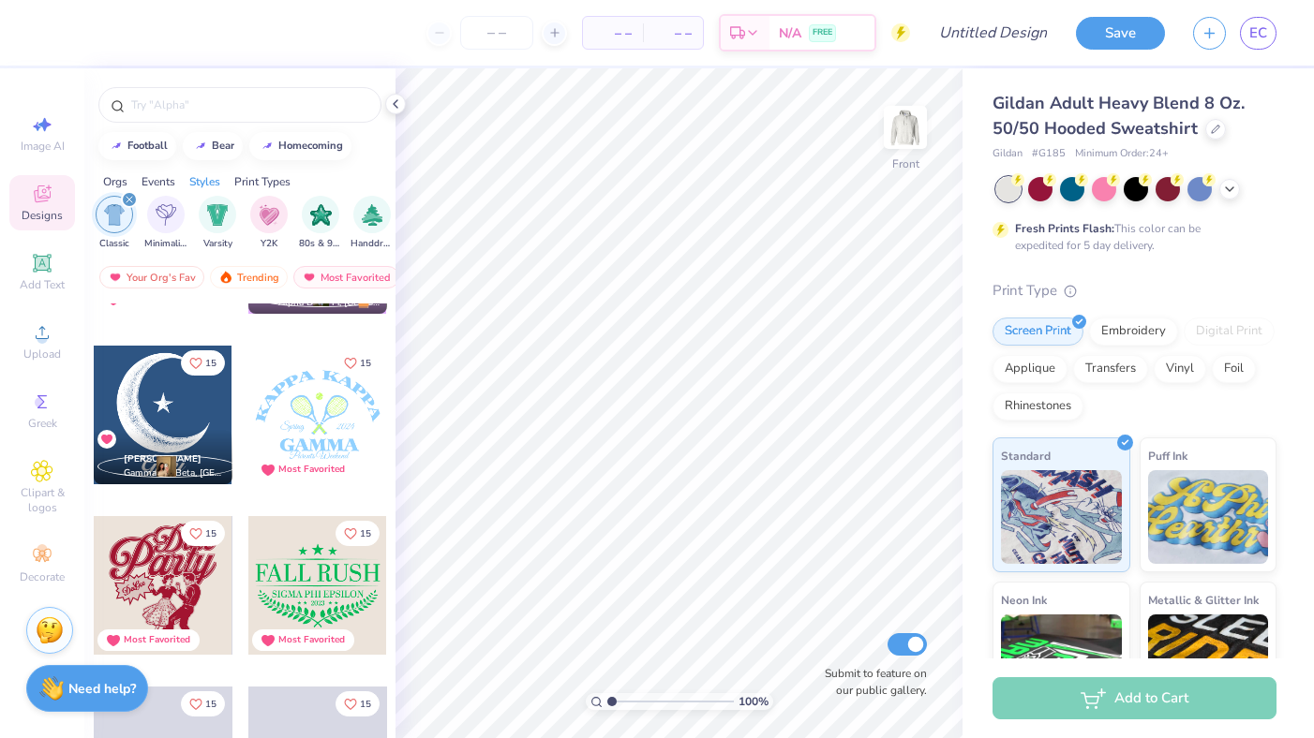
scroll to position [6361, 0]
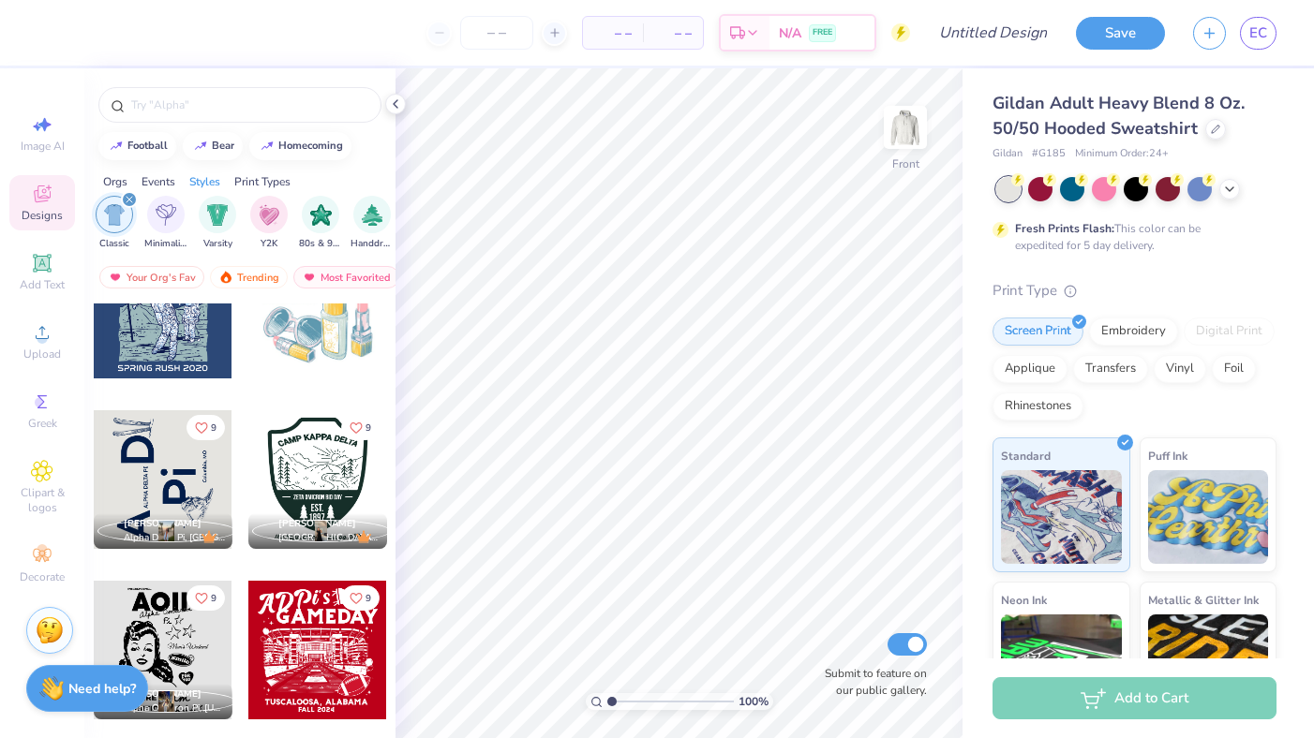
scroll to position [14052, 0]
click at [265, 223] on div "filter for Y2K" at bounding box center [268, 212] width 37 height 37
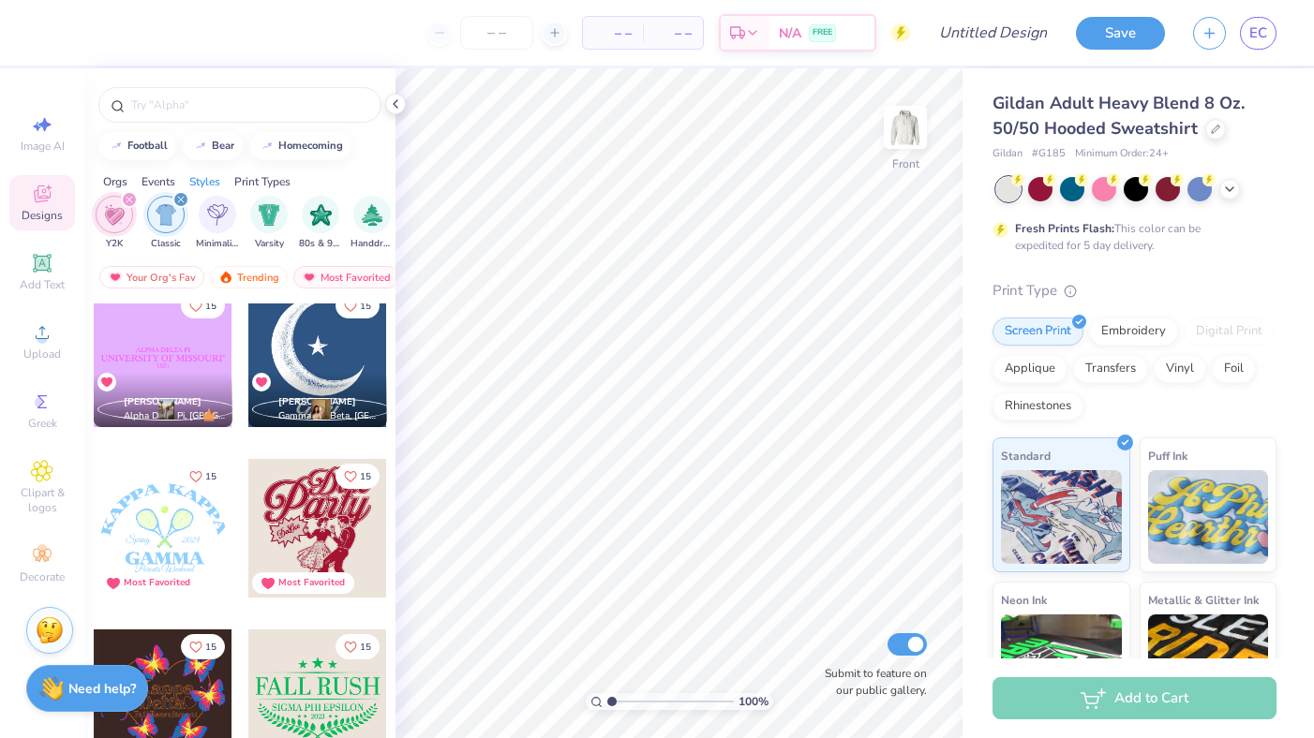
scroll to position [10081, 0]
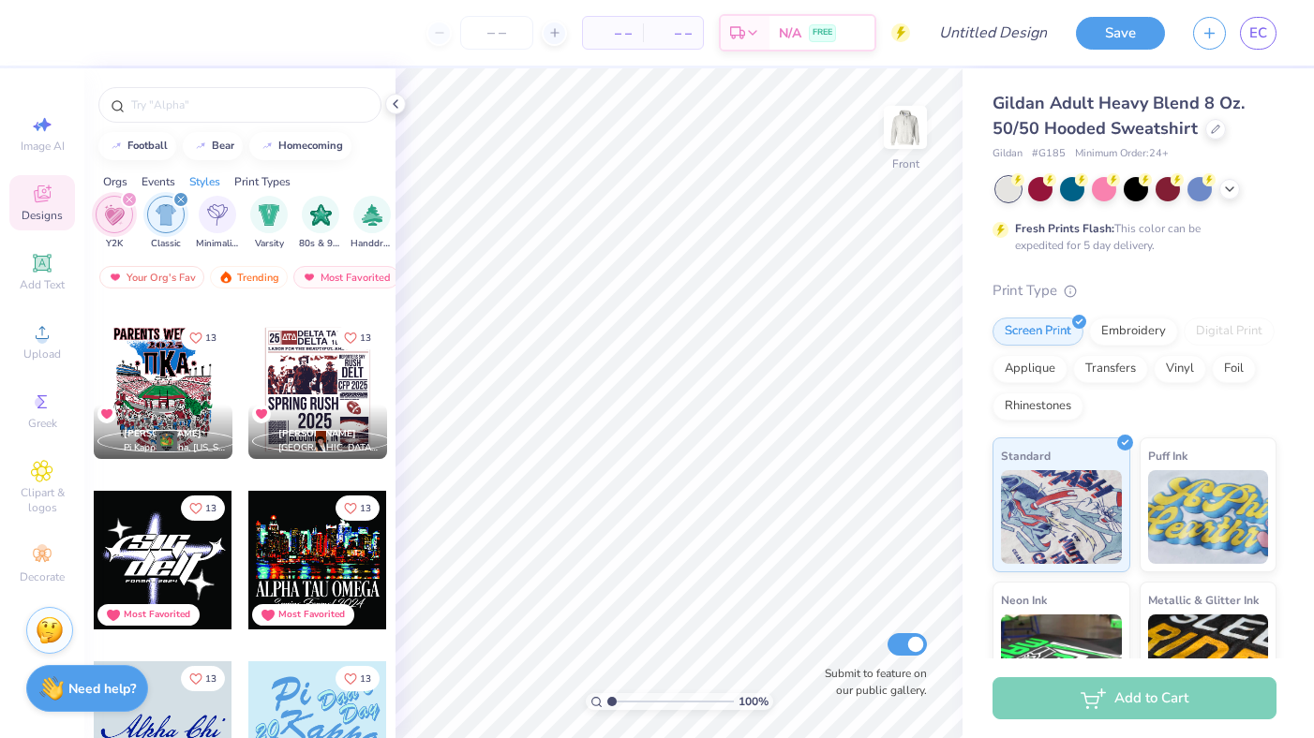
scroll to position [13262, 0]
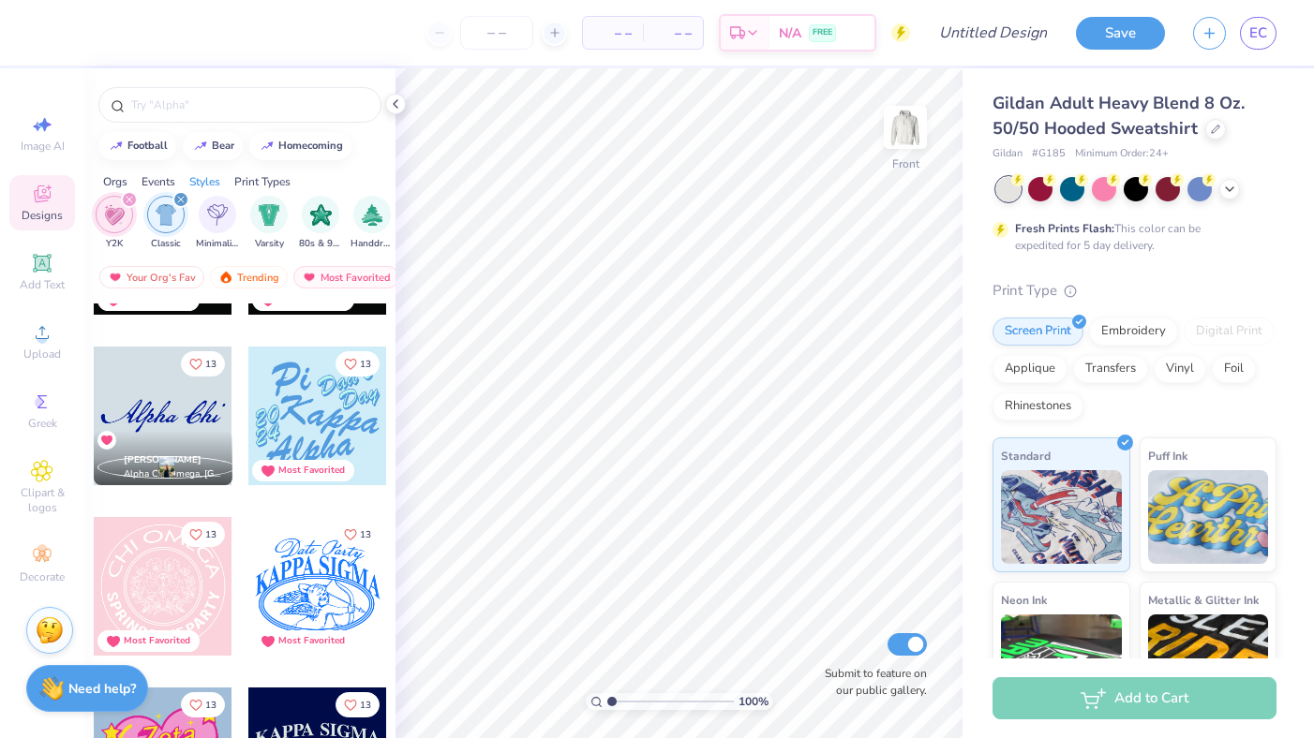
click at [127, 199] on icon "filter for Y2K" at bounding box center [130, 200] width 6 height 6
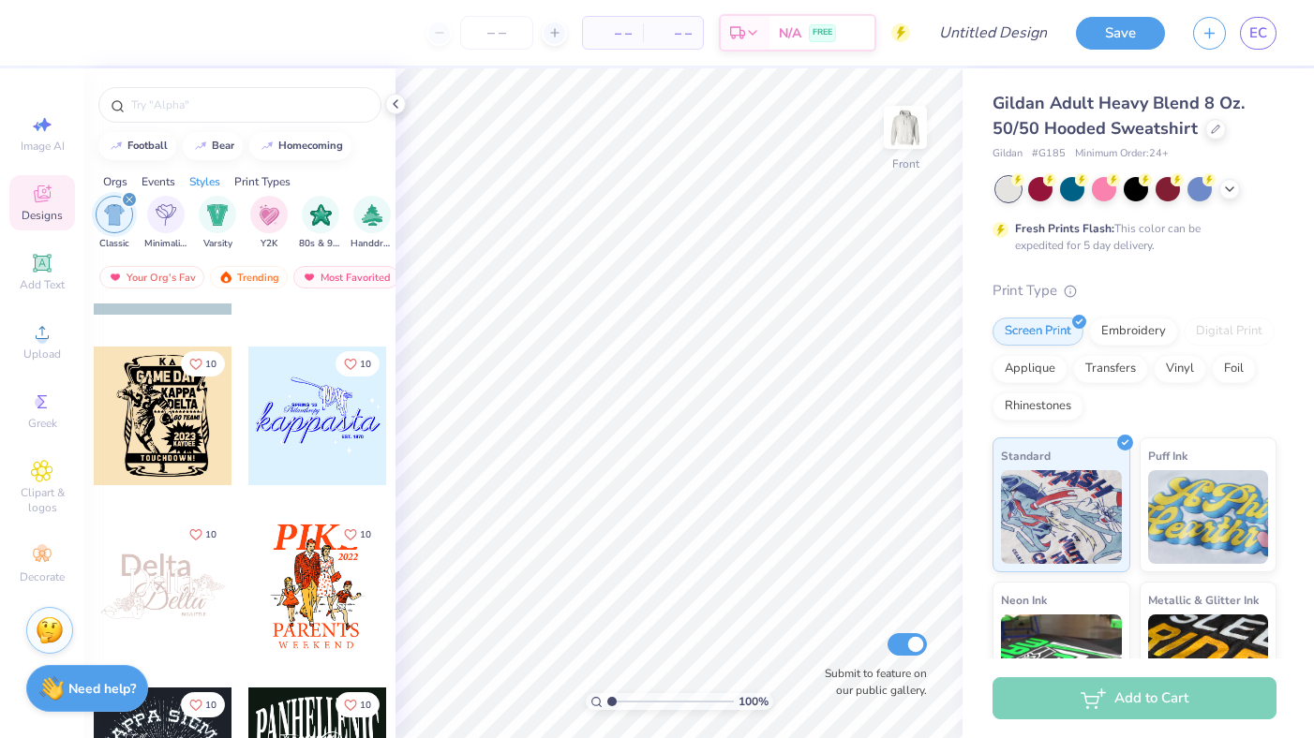
click at [127, 199] on icon "filter for Classic" at bounding box center [130, 200] width 6 height 6
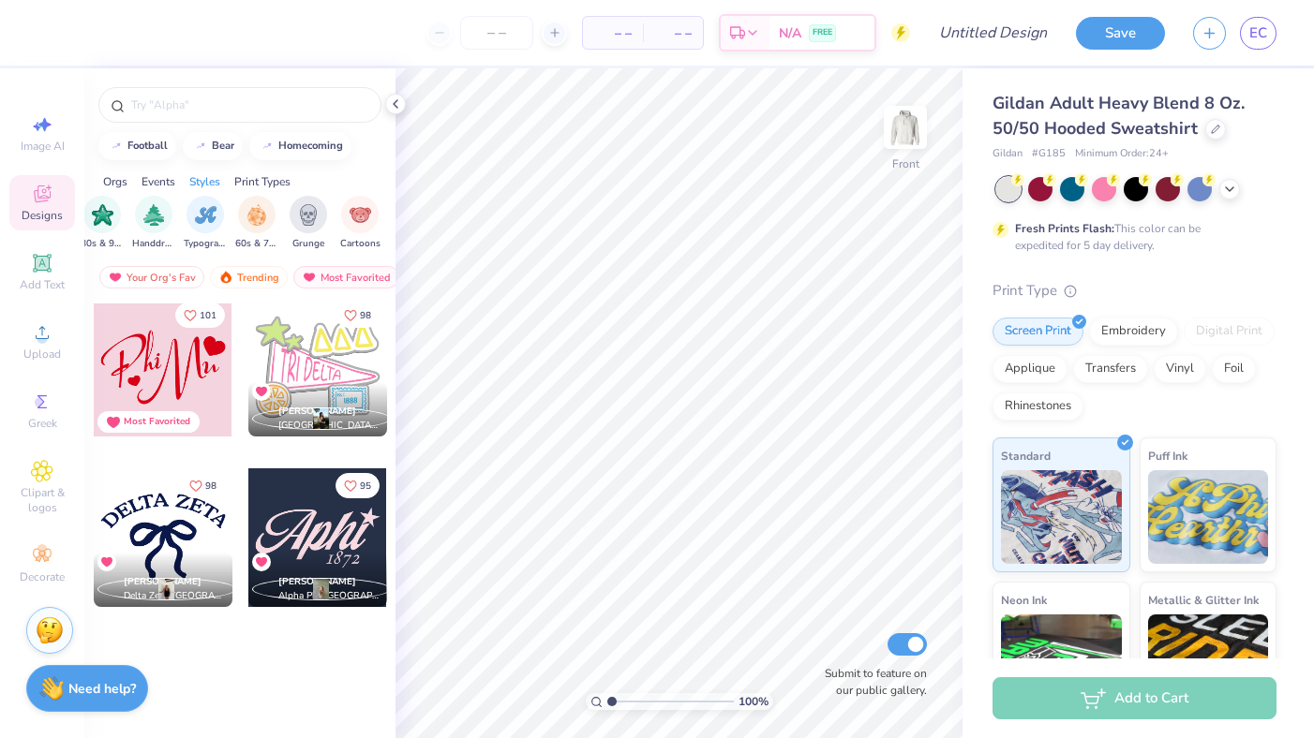
scroll to position [0, 1228]
click at [186, 231] on div "Typography" at bounding box center [179, 221] width 43 height 55
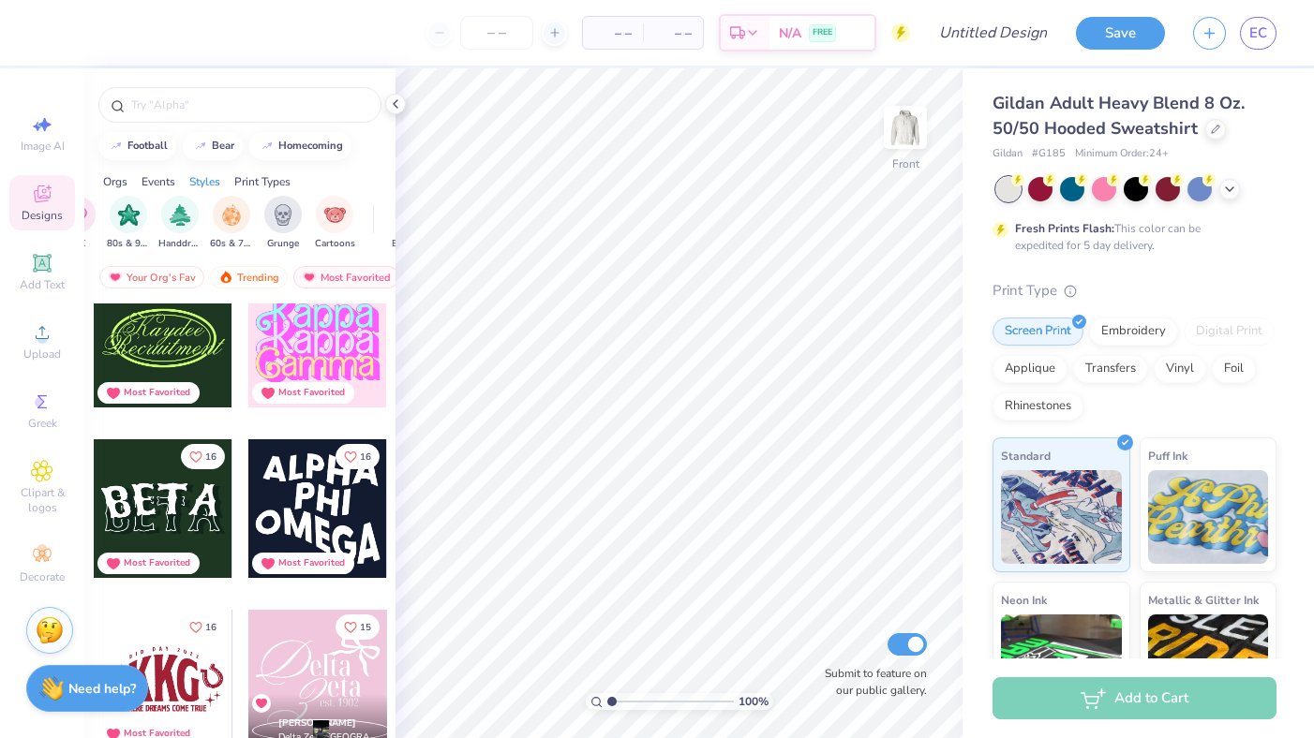
scroll to position [5184, 0]
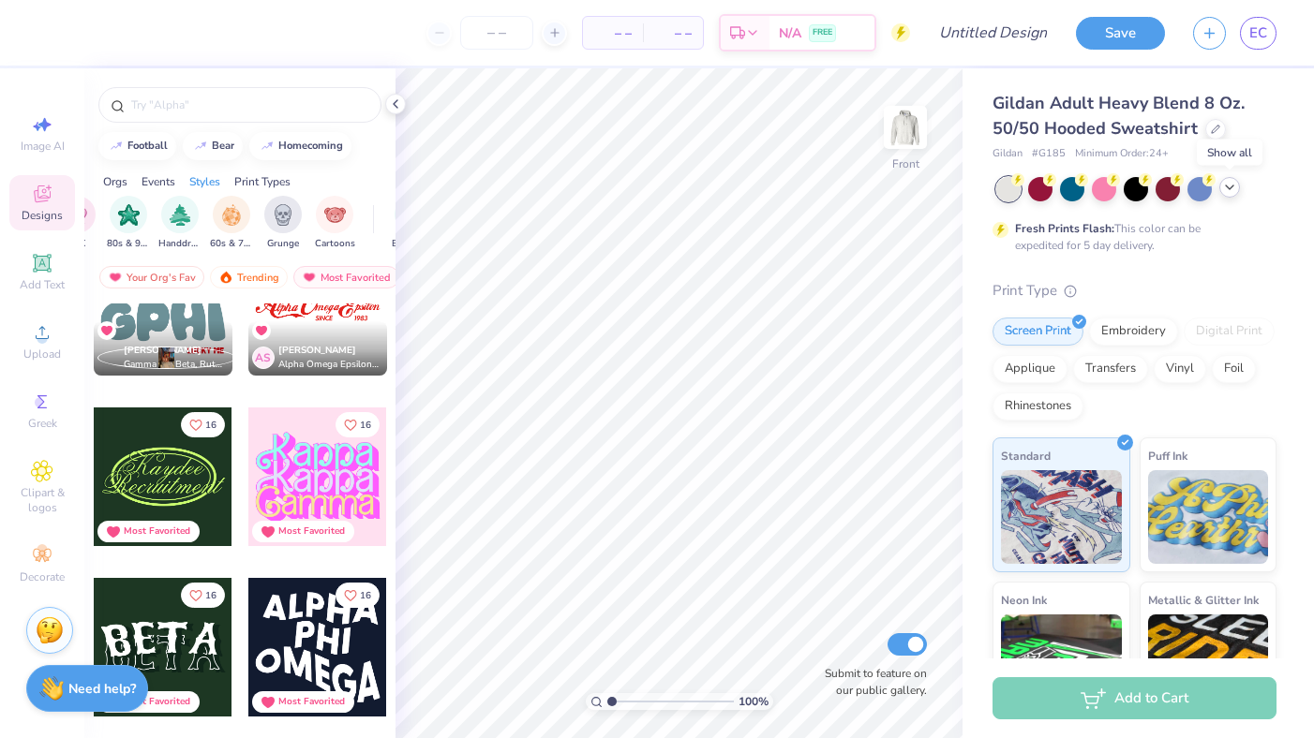
click at [1231, 189] on icon at bounding box center [1229, 187] width 15 height 15
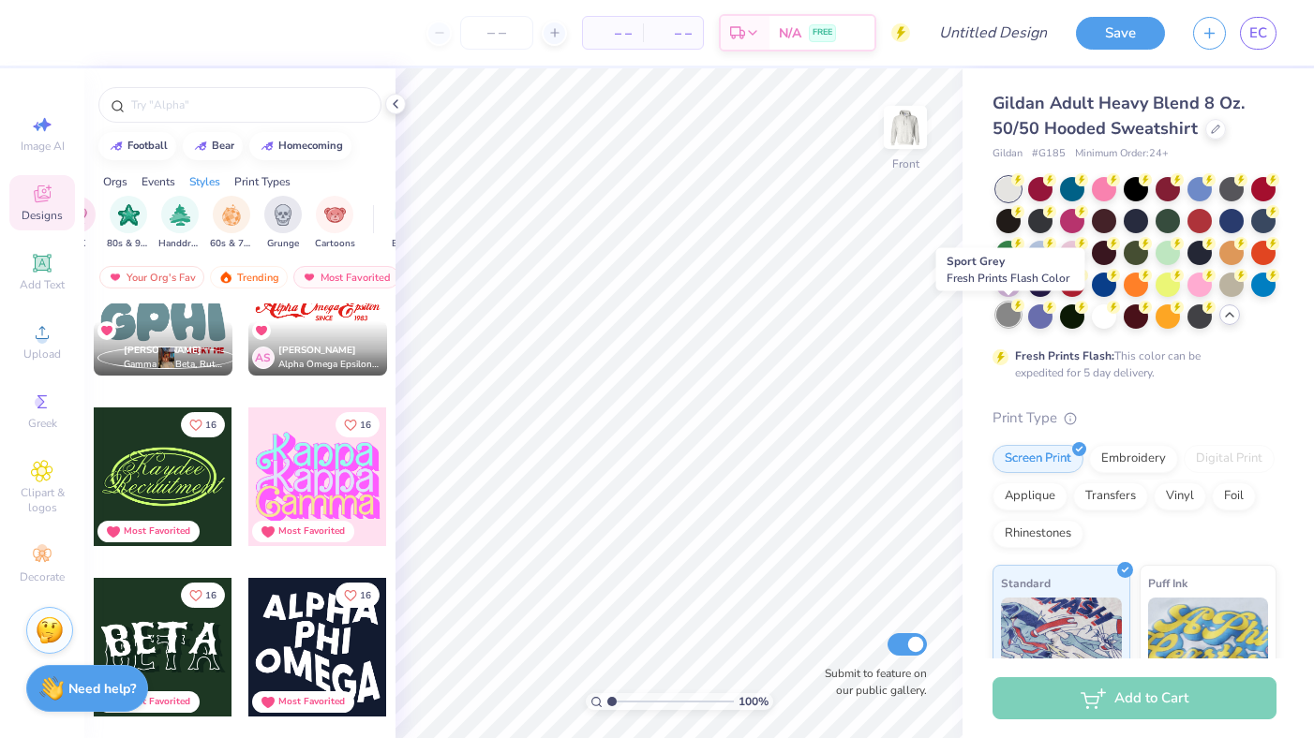
click at [1007, 316] on div at bounding box center [1008, 315] width 24 height 24
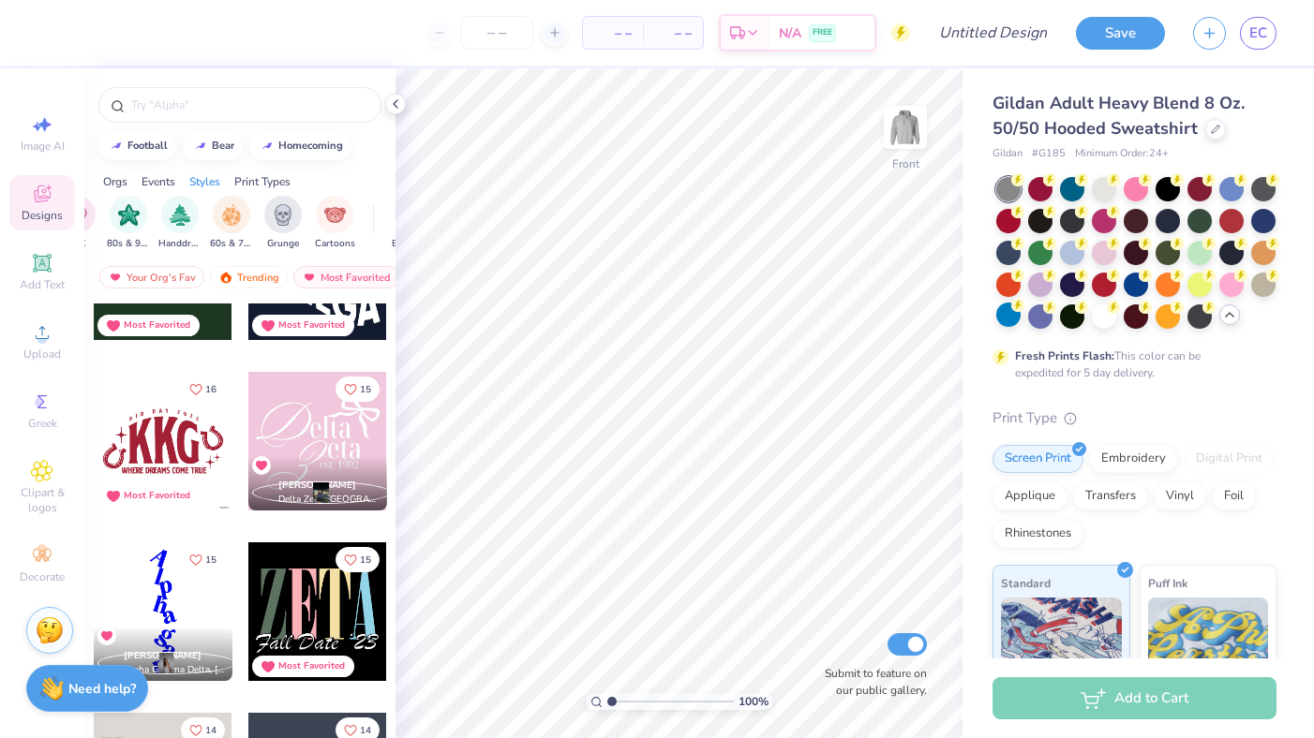
scroll to position [5601, 0]
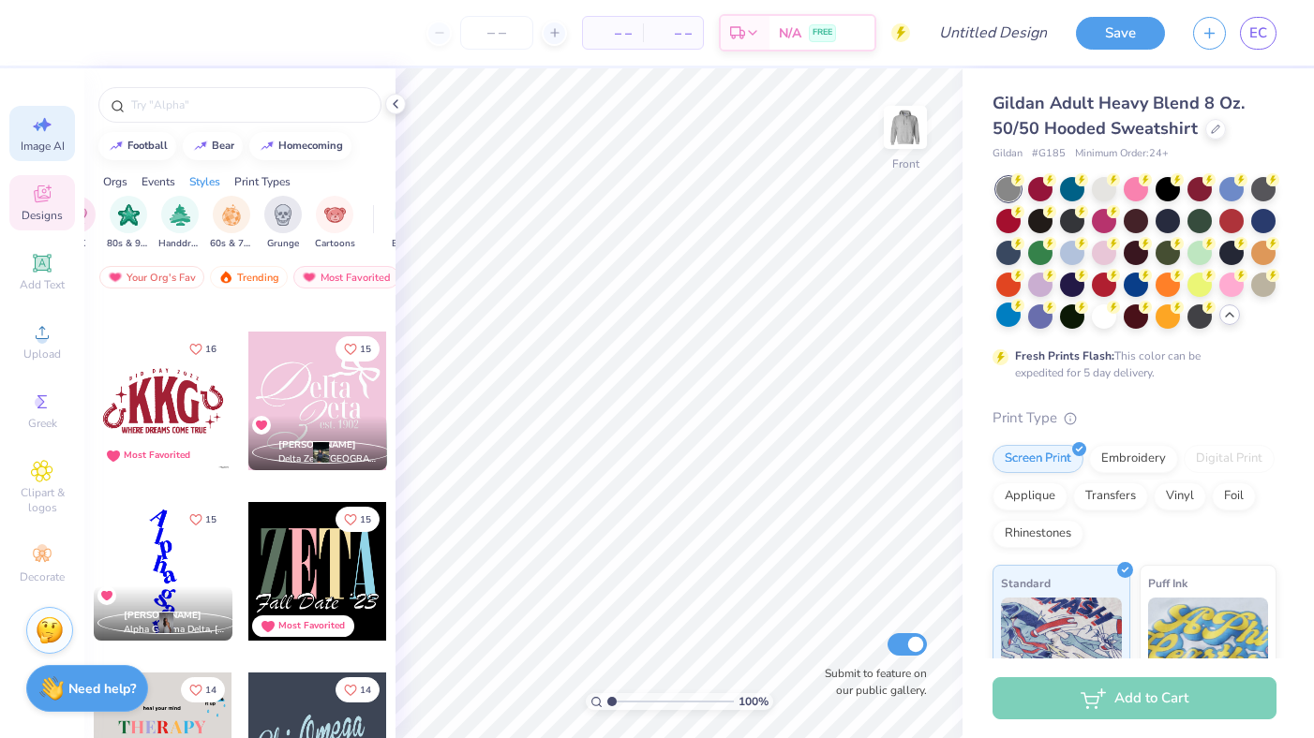
click at [54, 141] on span "Image AI" at bounding box center [43, 146] width 44 height 15
select select "4"
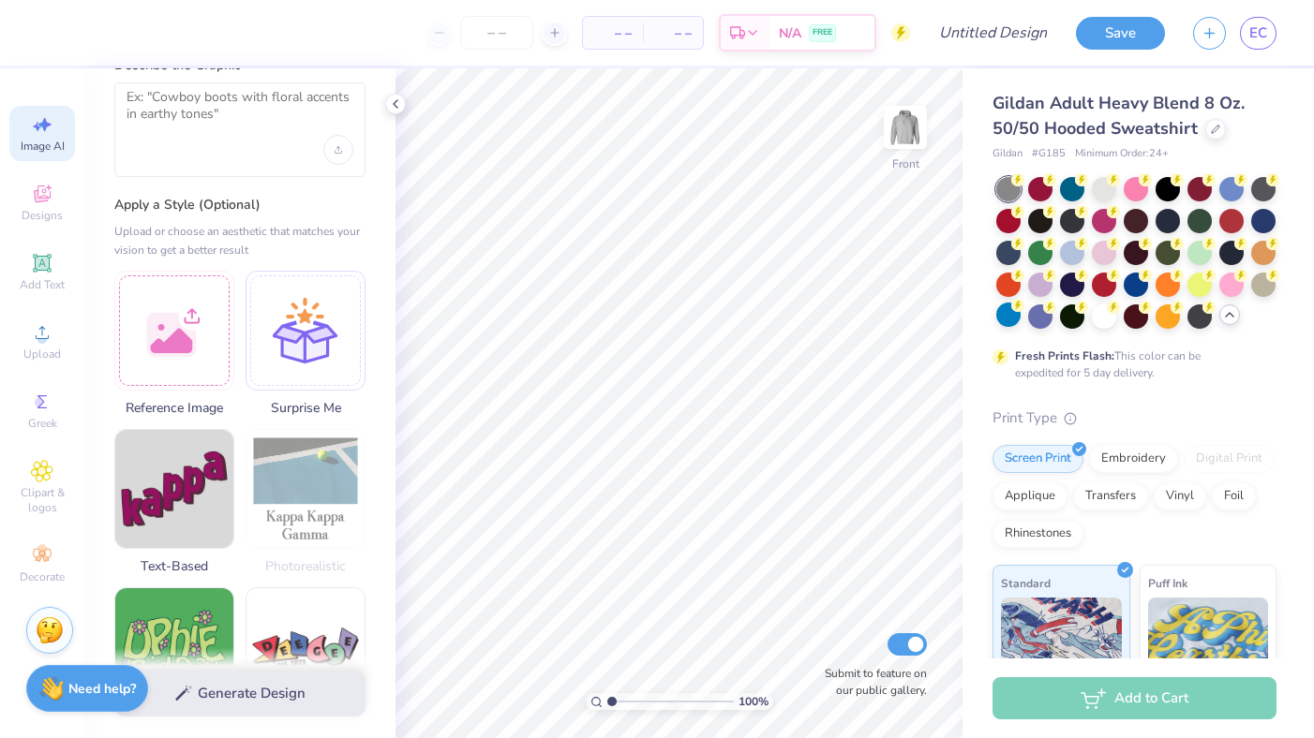
scroll to position [0, 0]
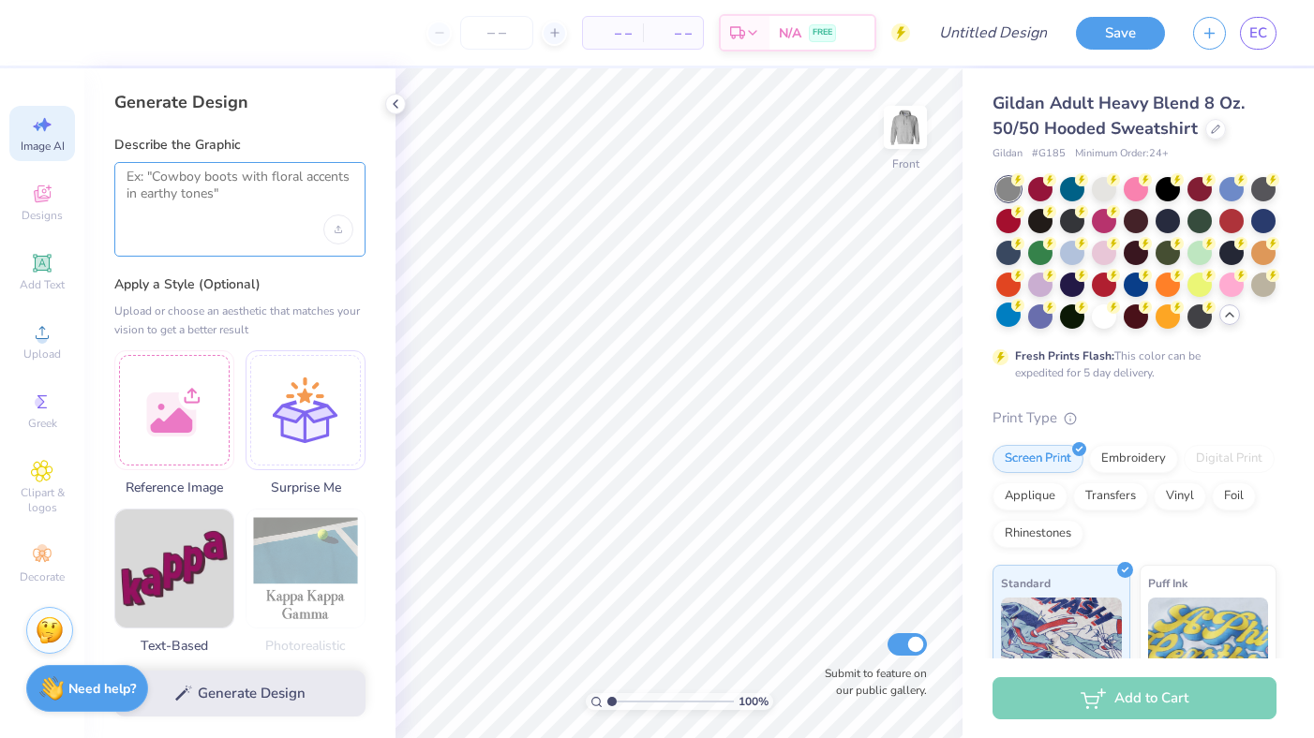
click at [172, 205] on textarea at bounding box center [240, 192] width 227 height 47
select select "4"
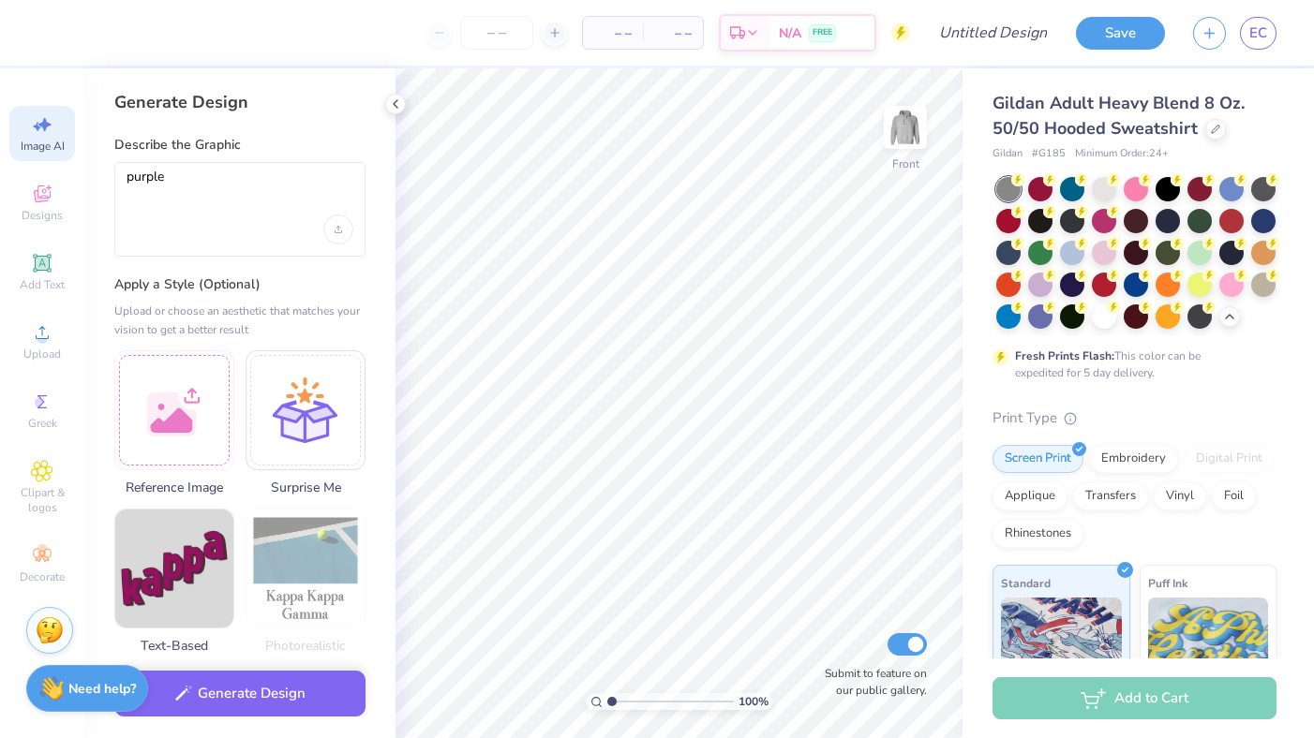
drag, startPoint x: 171, startPoint y: 176, endPoint x: 88, endPoint y: 176, distance: 83.4
click at [88, 176] on div "Generate Design Describe the Graphic purple Apply a Style (Optional) Upload or …" at bounding box center [239, 403] width 311 height 670
type textarea "lavender circle that fades at the ed"
select select "4"
